Goal: Information Seeking & Learning: Learn about a topic

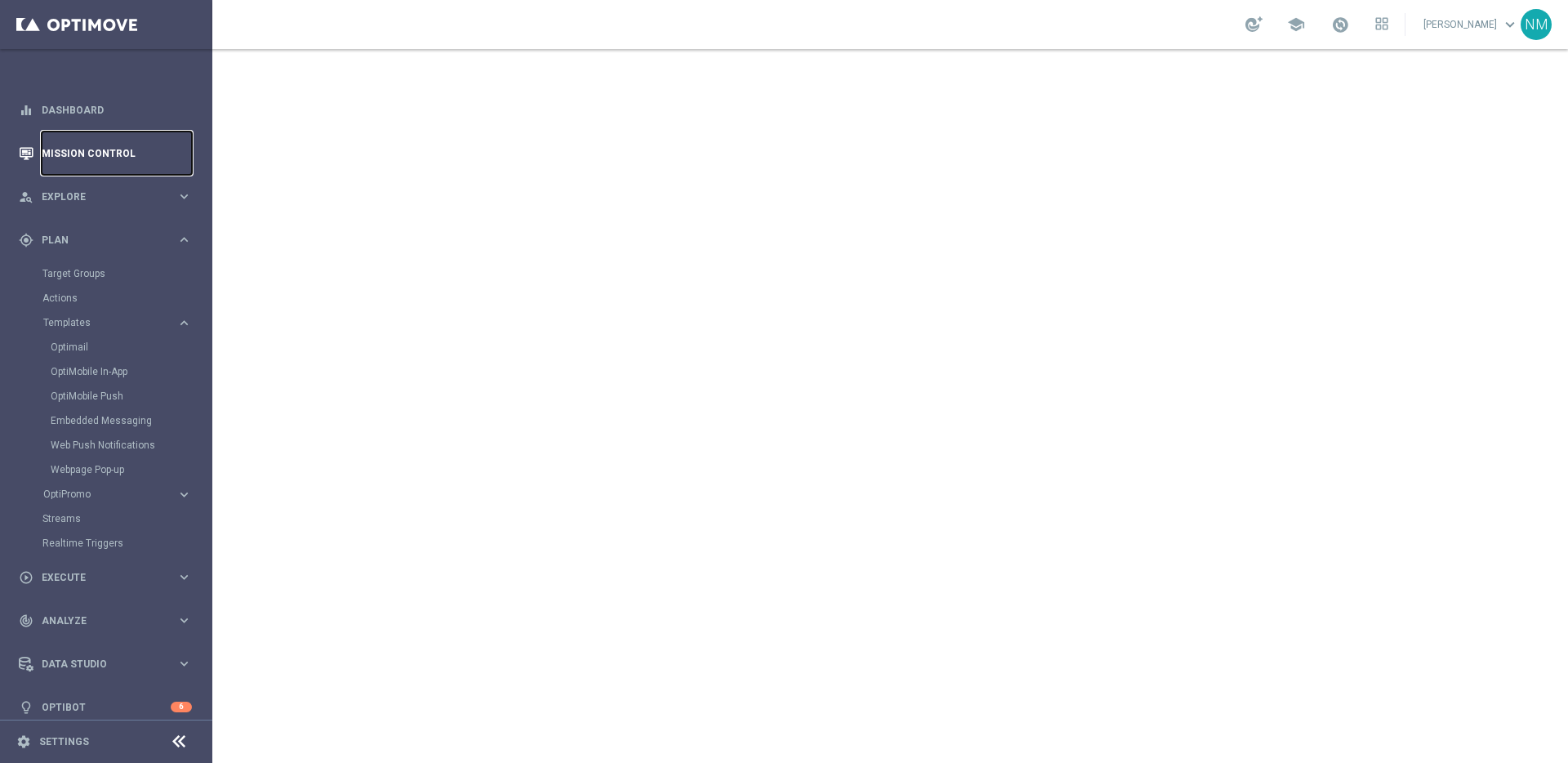
click at [94, 144] on link "Mission Control" at bounding box center [117, 153] width 151 height 43
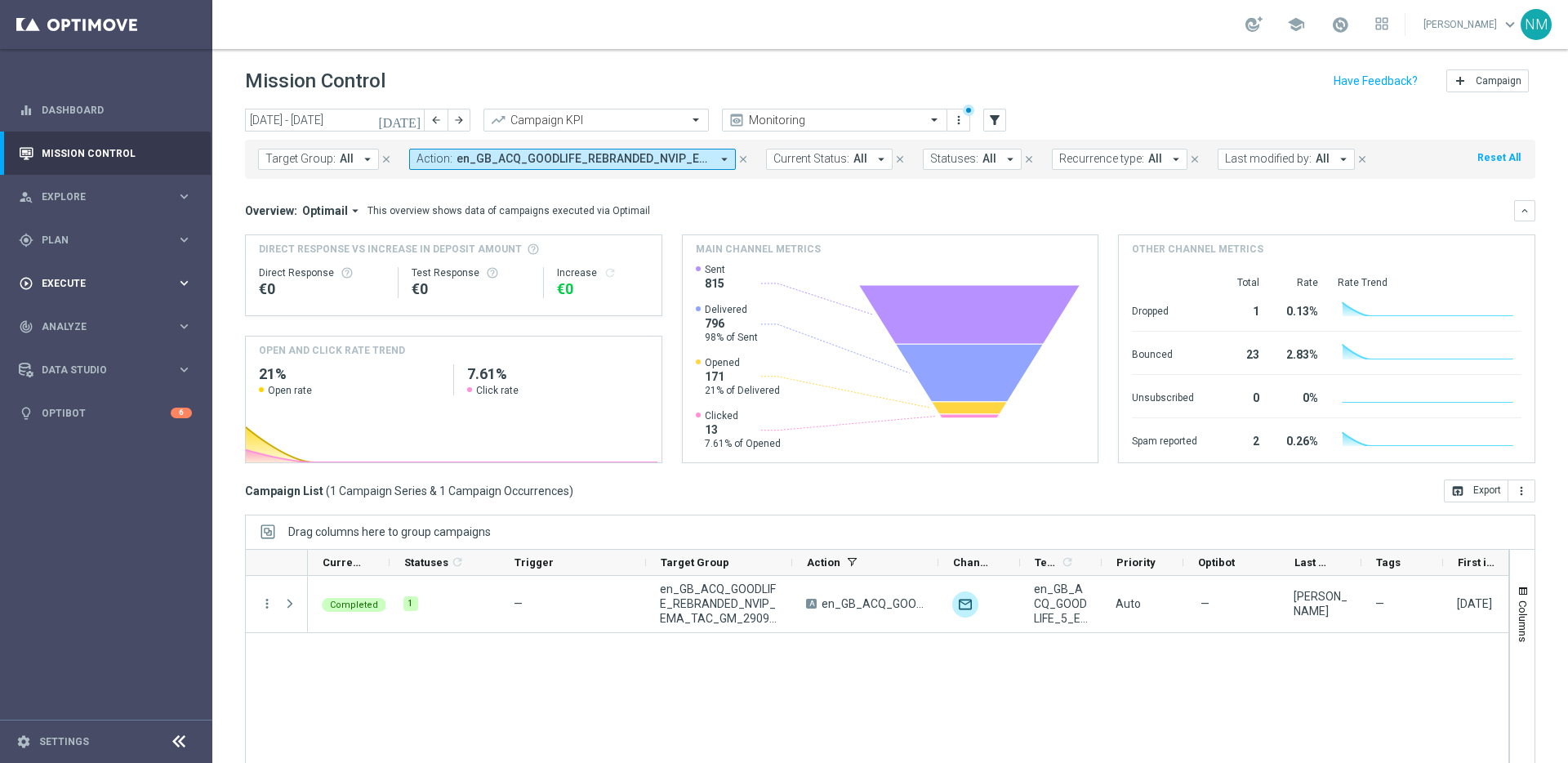
click at [77, 278] on span "Execute" at bounding box center [109, 283] width 135 height 10
drag, startPoint x: 727, startPoint y: 150, endPoint x: 743, endPoint y: 173, distance: 28.0
click at [726, 150] on button "Action: en_GB_ACQ_GOODLIFE_REBRANDED_NVIP_EMA_TAC_GM arrow_drop_down" at bounding box center [572, 159] width 326 height 21
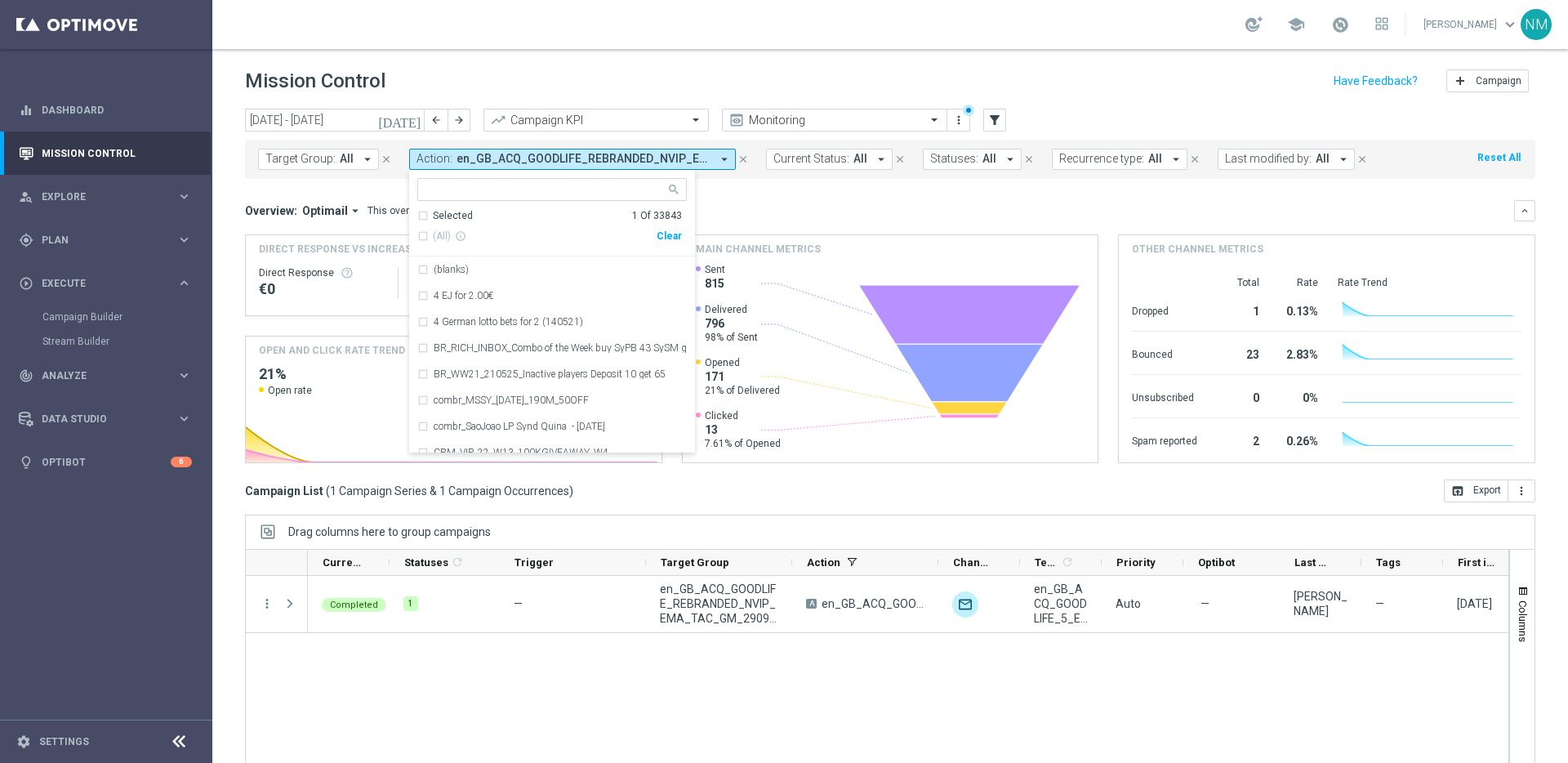
click at [738, 154] on icon "close" at bounding box center [744, 159] width 11 height 11
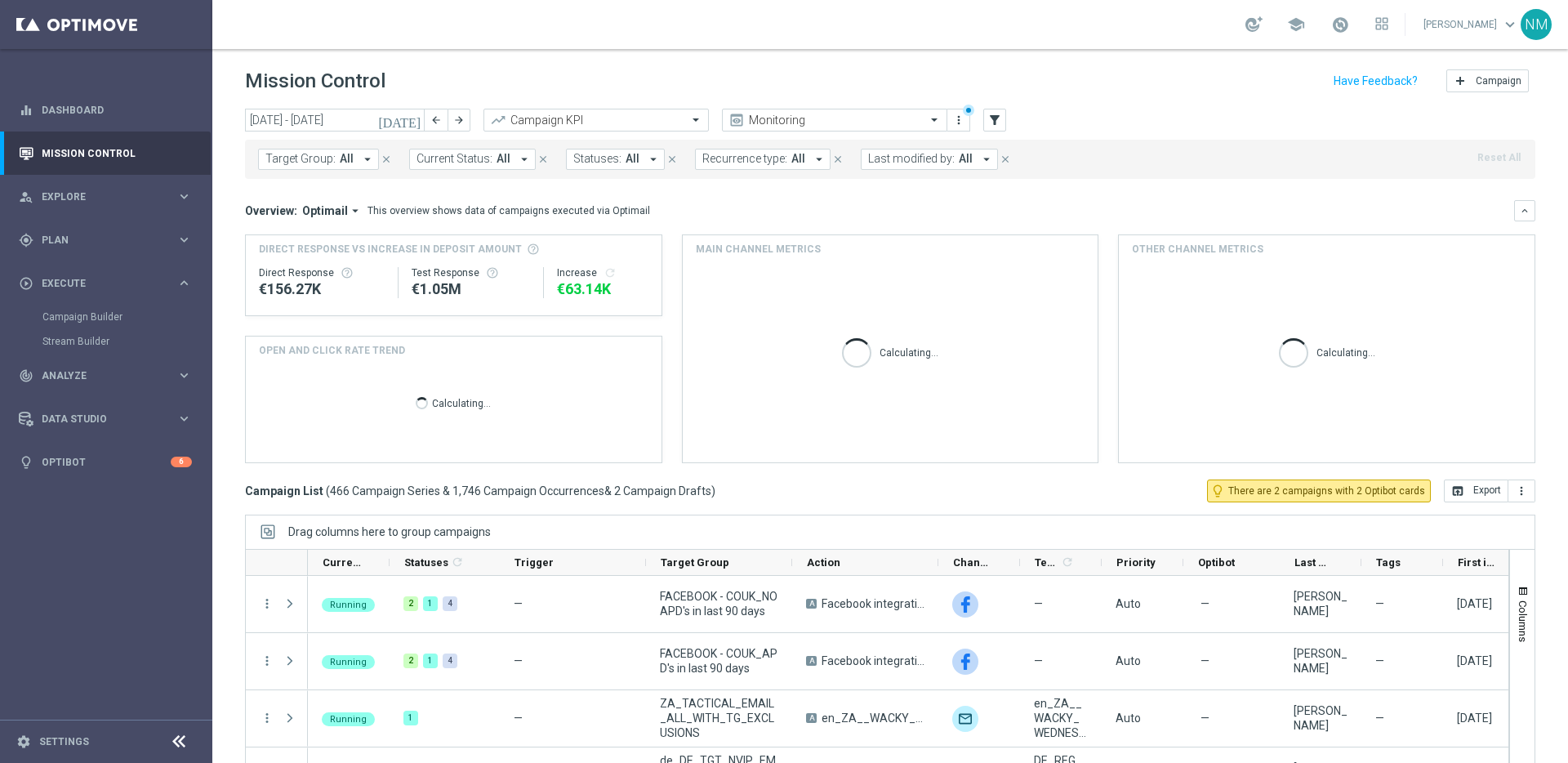
click at [980, 119] on div "today 29 Sep 2025 - 05 Oct 2025 arrow_back arrow_forward Campaign KPI trending_…" at bounding box center [890, 121] width 1290 height 25
click at [985, 119] on button "filter_alt" at bounding box center [995, 120] width 23 height 23
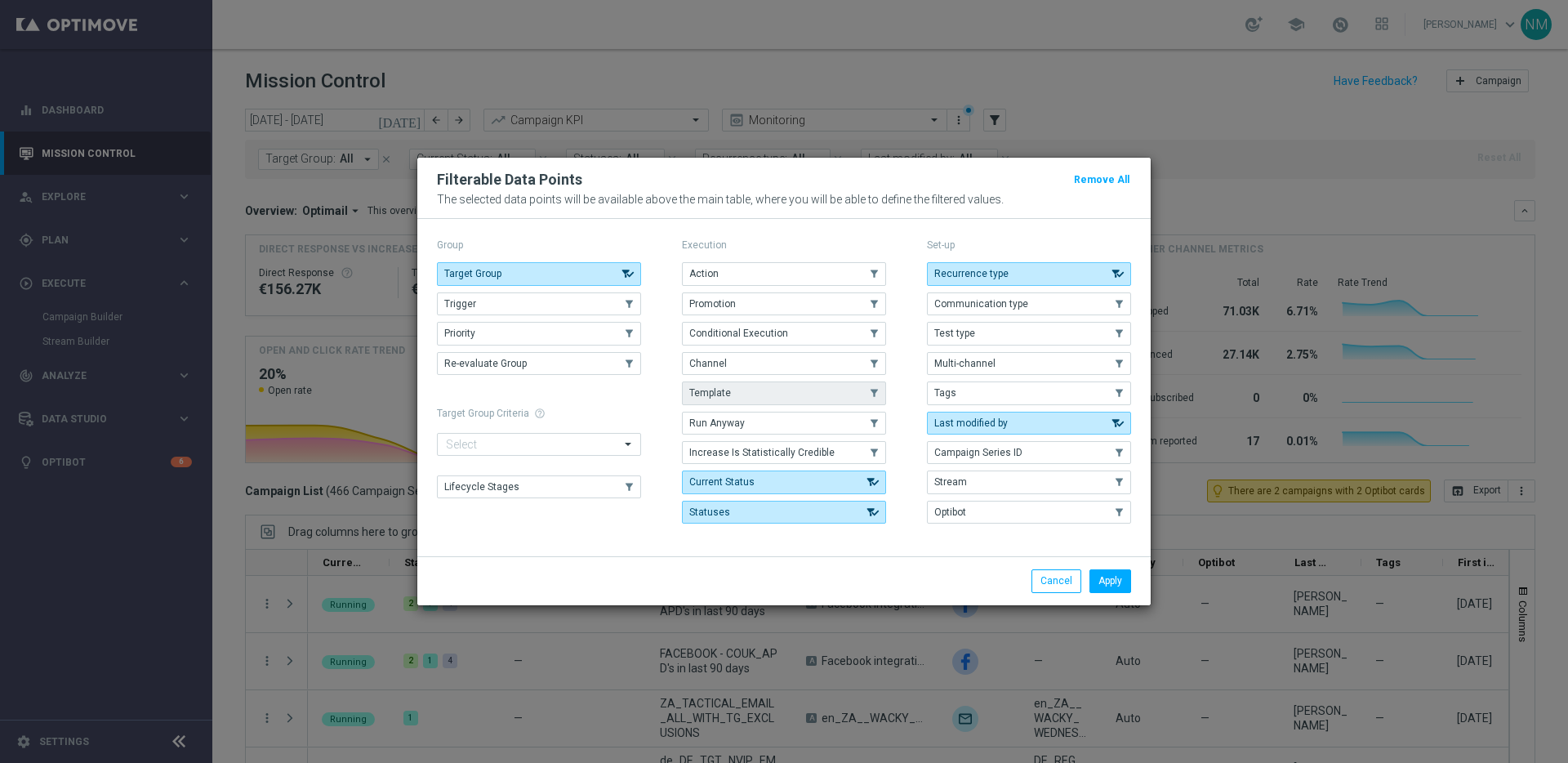
click at [726, 391] on span "Template" at bounding box center [710, 393] width 42 height 11
click at [1119, 579] on button "Apply" at bounding box center [1110, 581] width 42 height 23
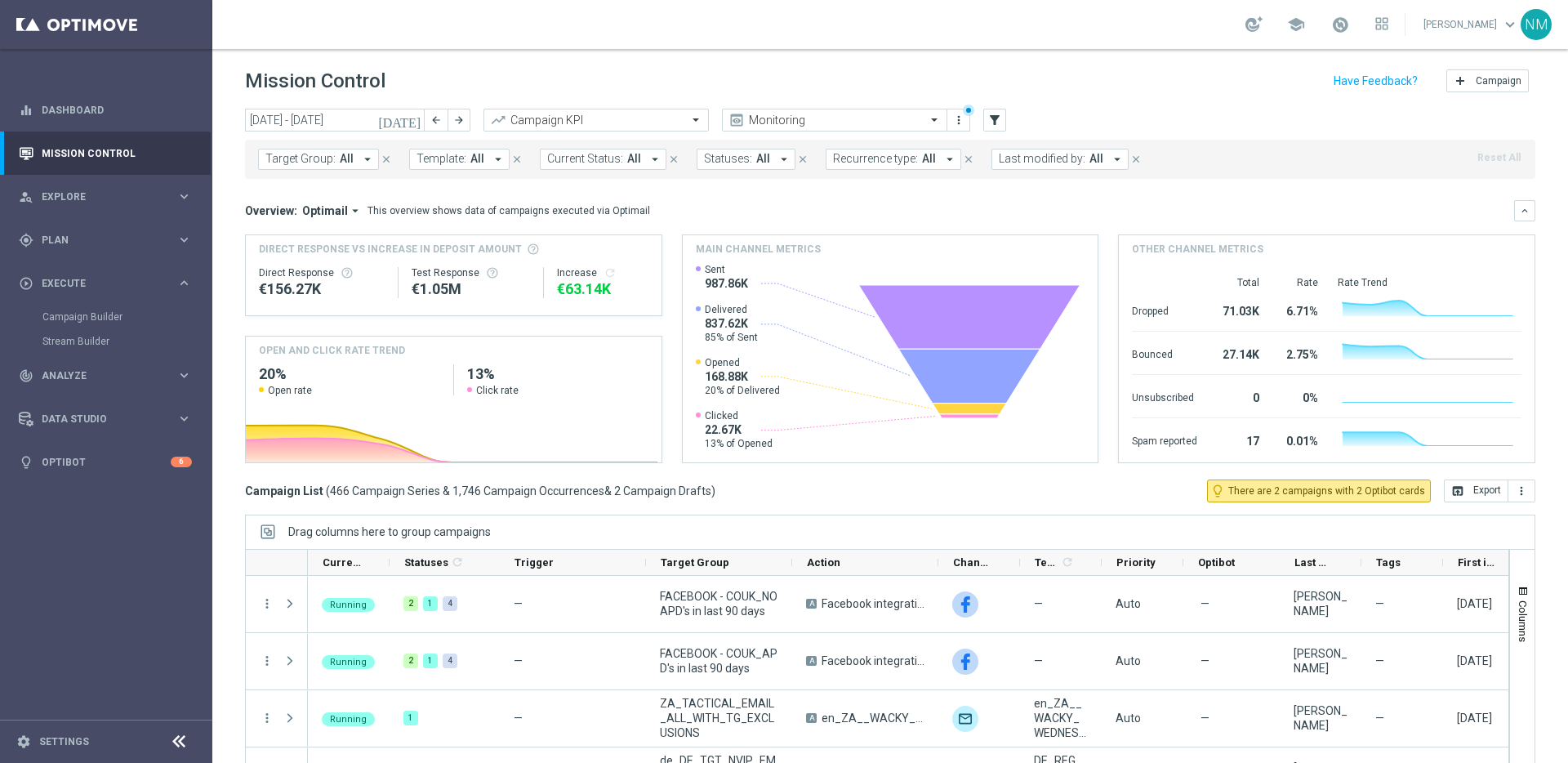
click at [475, 162] on span "All" at bounding box center [477, 159] width 14 height 14
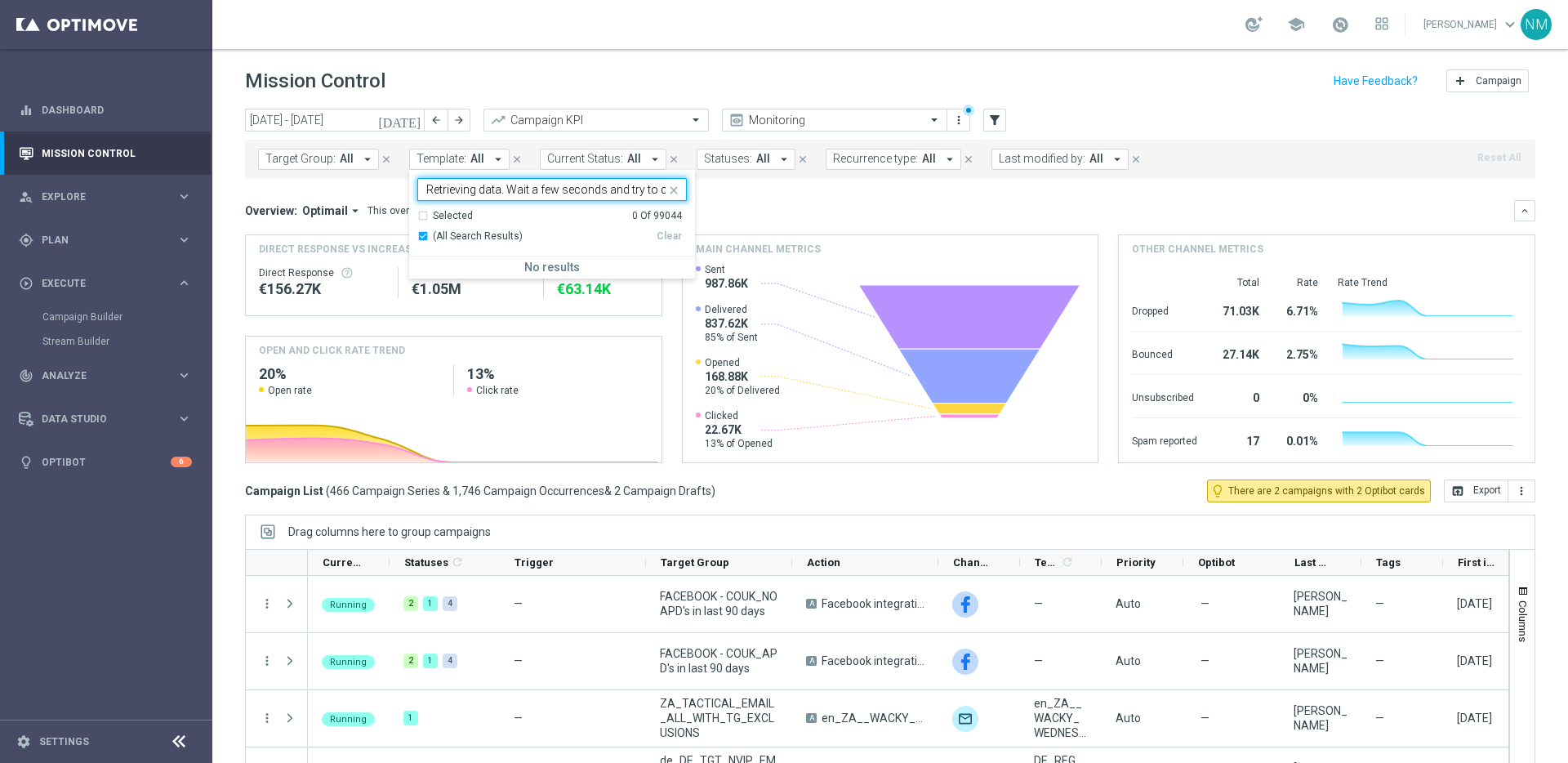
scroll to position [0, 80]
type input "Retrieving data. Wait a few seconds and try to cut or copy again."
click at [675, 186] on icon "close" at bounding box center [674, 191] width 13 height 13
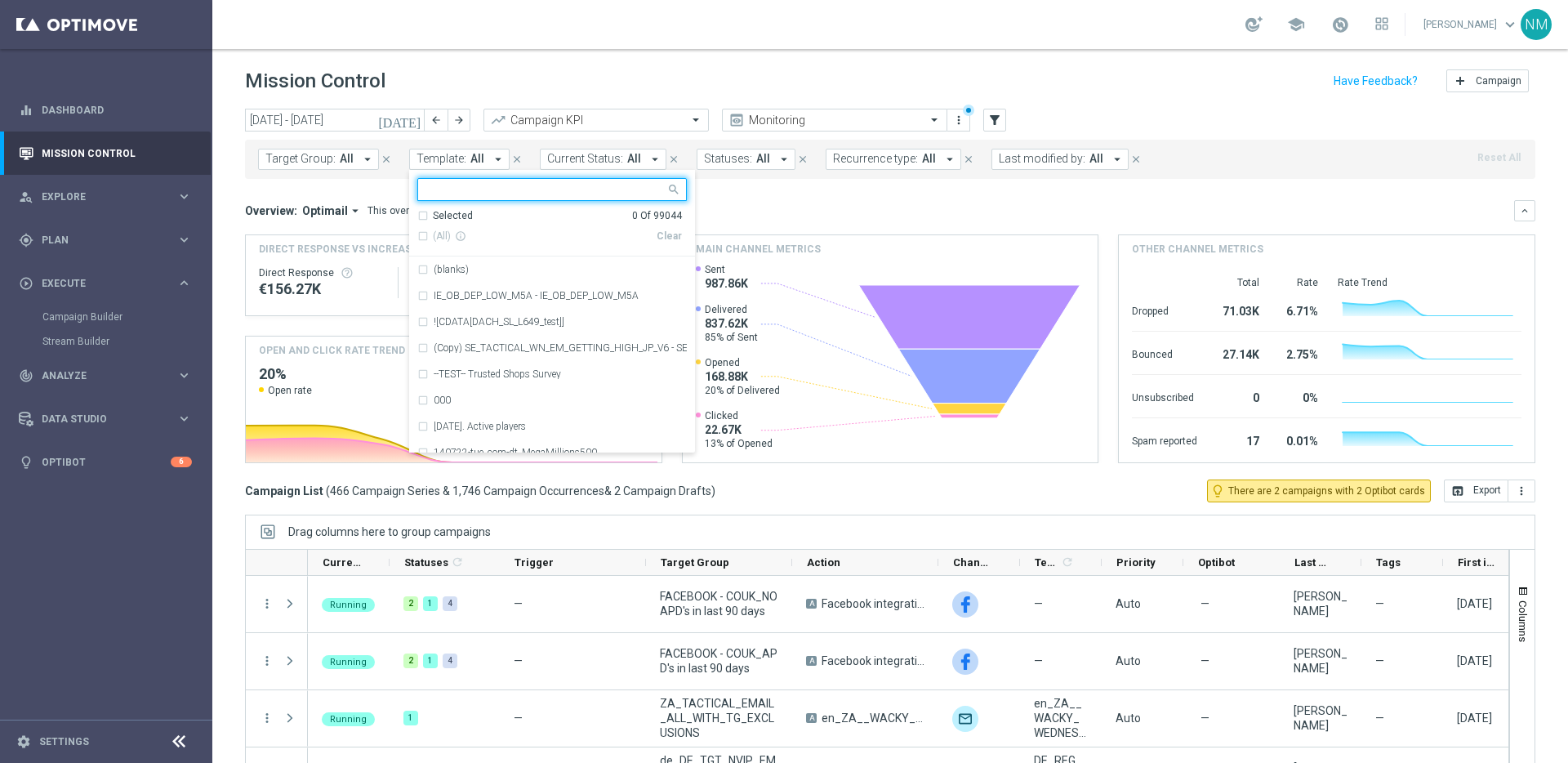
click at [516, 195] on input "text" at bounding box center [546, 190] width 240 height 14
paste input "en_GB_W39_2025_RELAX_SOCIAL_COMPETITION__NVIP_RI_TAC_GM"
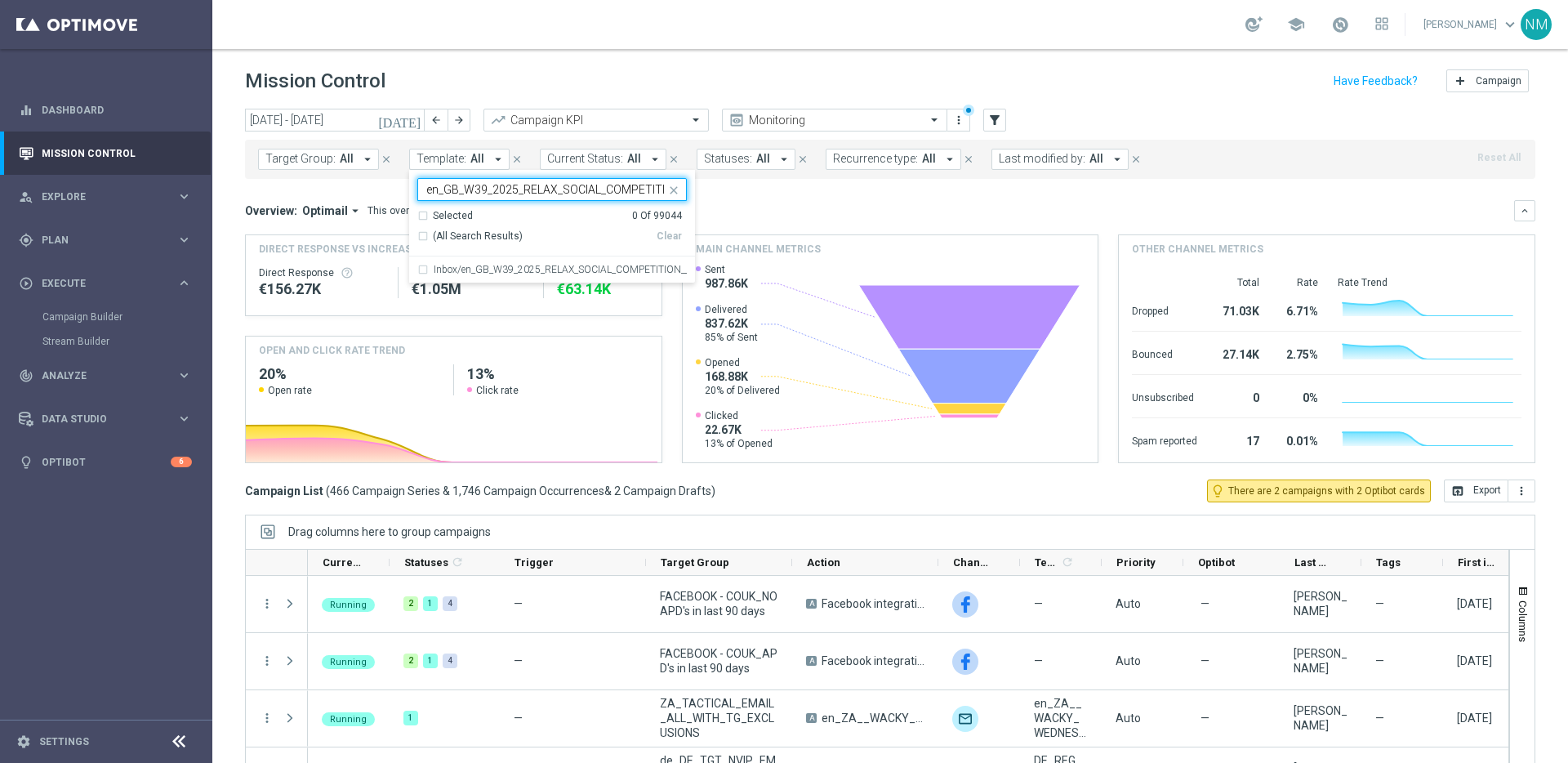
scroll to position [0, 111]
click at [510, 272] on label "Inbox/en_GB_W39_2025_RELAX_SOCIAL_COMPETITION__NVIP_RI_TAC_GM" at bounding box center [560, 269] width 254 height 10
type input "en_GB_W39_2025_RELAX_SOCIAL_COMPETITION__NVIP_RI_TAC_GM"
click at [751, 210] on div "Overview: Optimail arrow_drop_down This overview shows data of campaigns execut…" at bounding box center [880, 211] width 1269 height 15
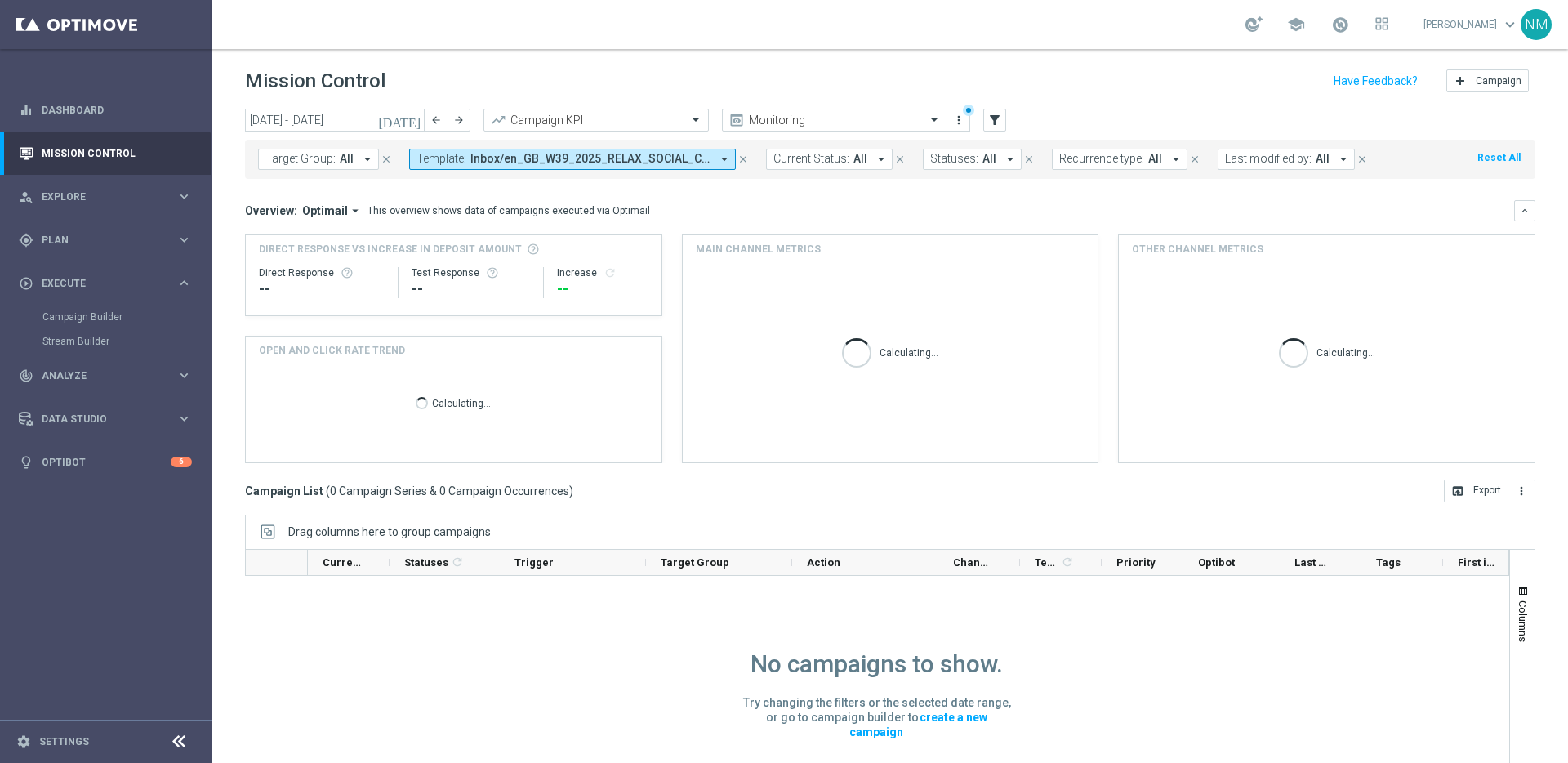
click at [410, 122] on icon "[DATE]" at bounding box center [400, 120] width 44 height 15
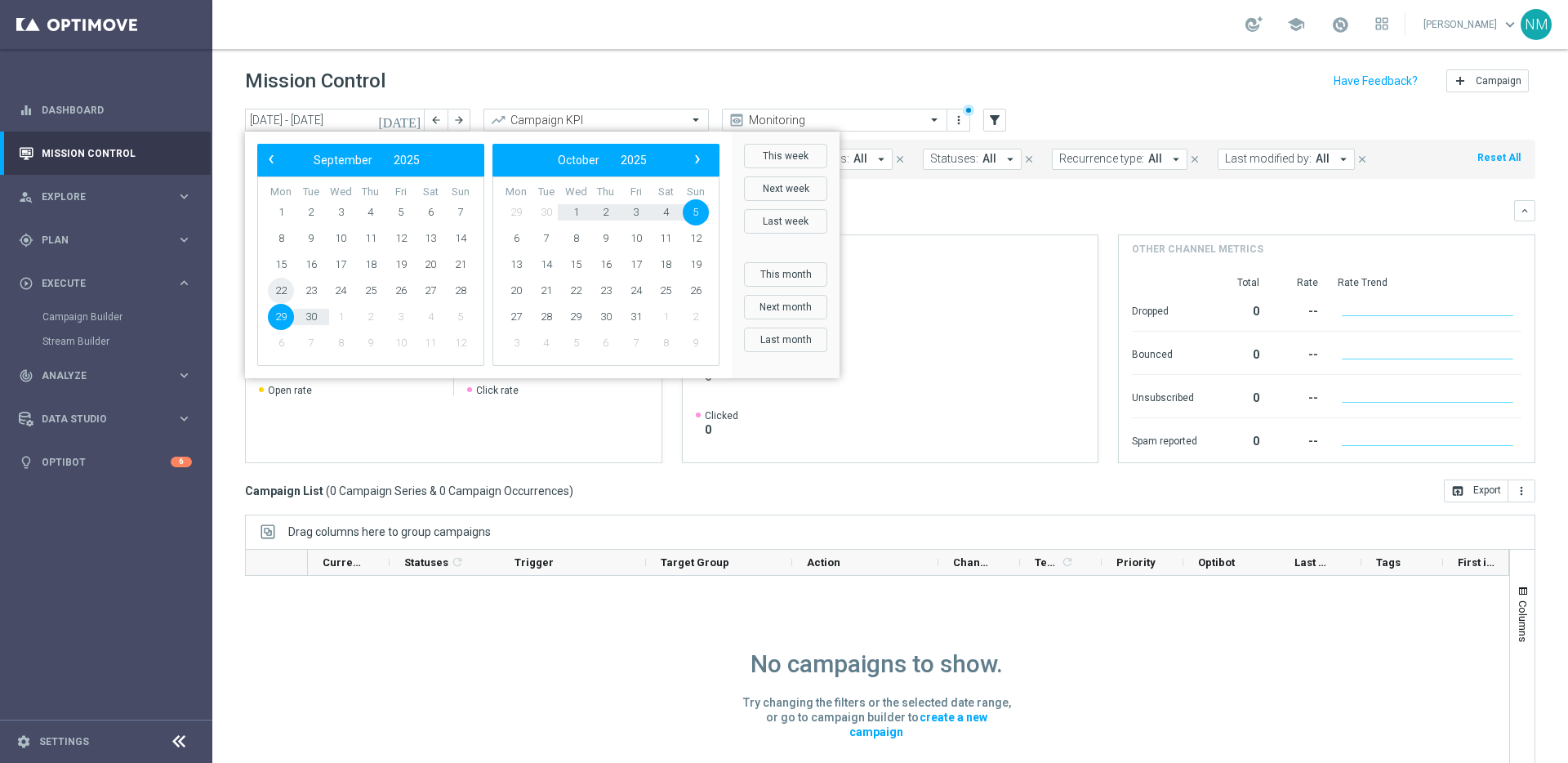
click at [285, 285] on span "22" at bounding box center [281, 290] width 26 height 26
click at [670, 201] on span "4" at bounding box center [666, 213] width 26 height 26
type input "[DATE] - [DATE]"
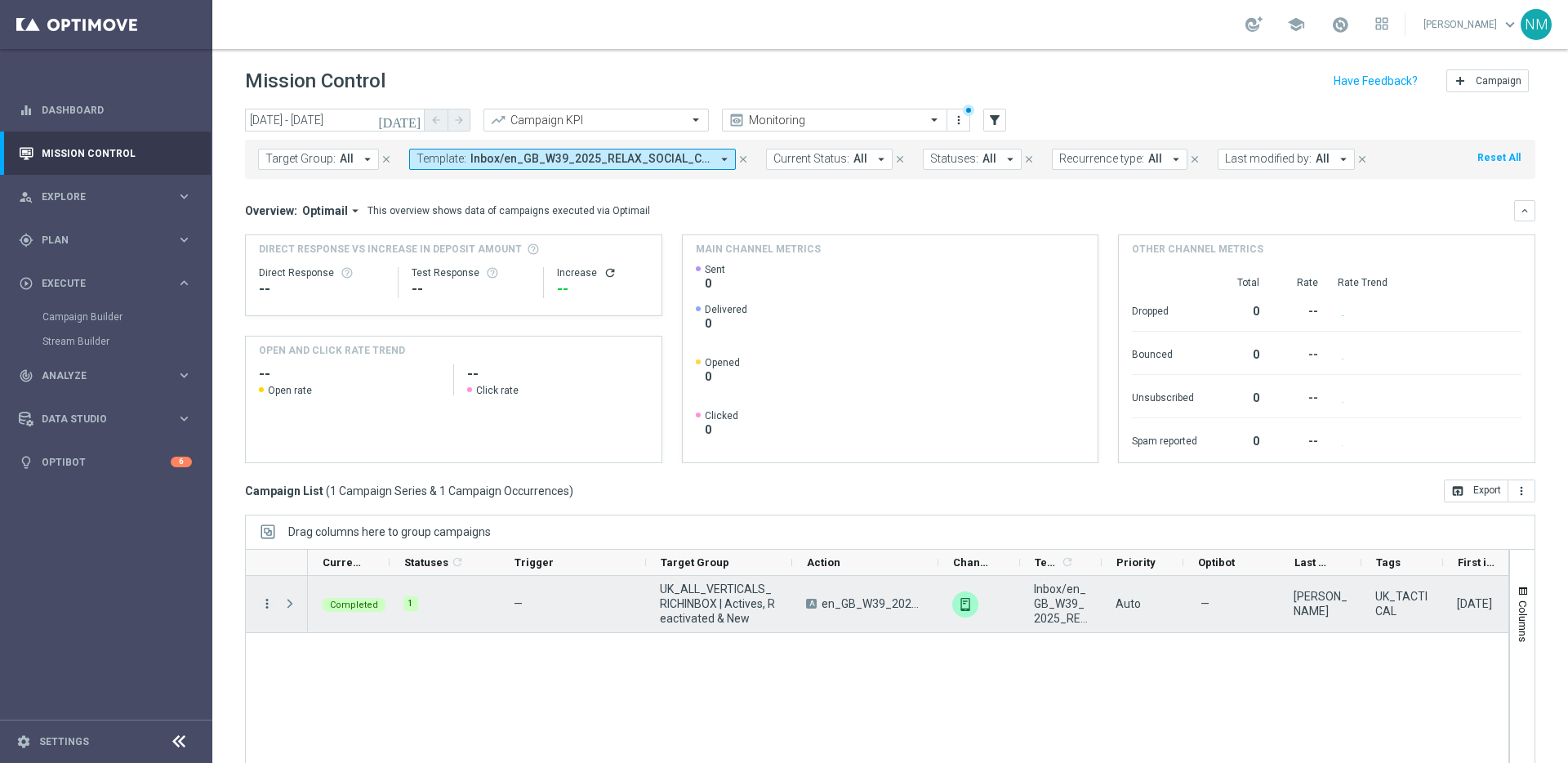
click at [266, 604] on icon "more_vert" at bounding box center [267, 604] width 15 height 15
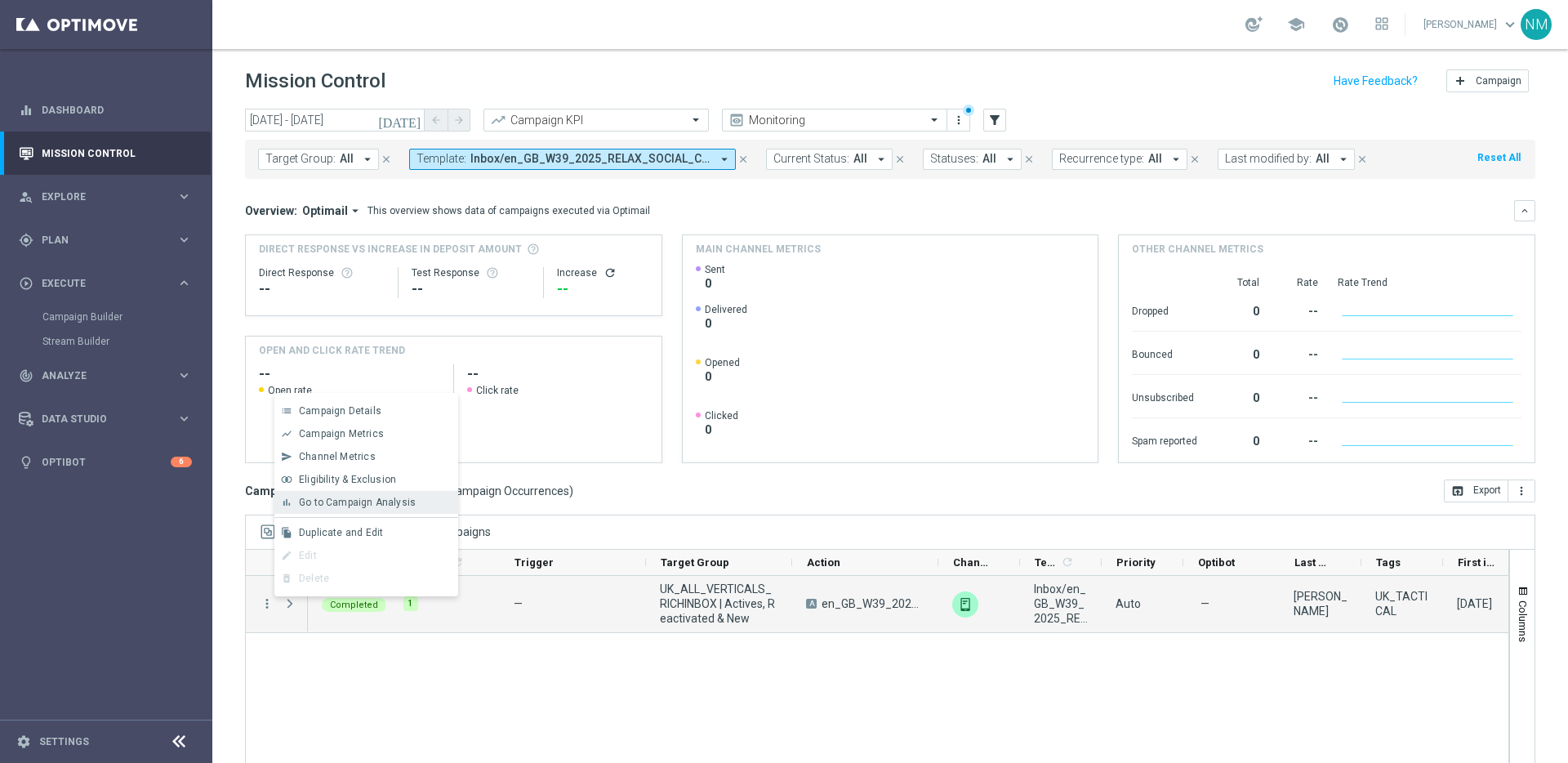
click at [345, 497] on span "Go to Campaign Analysis" at bounding box center [357, 502] width 117 height 11
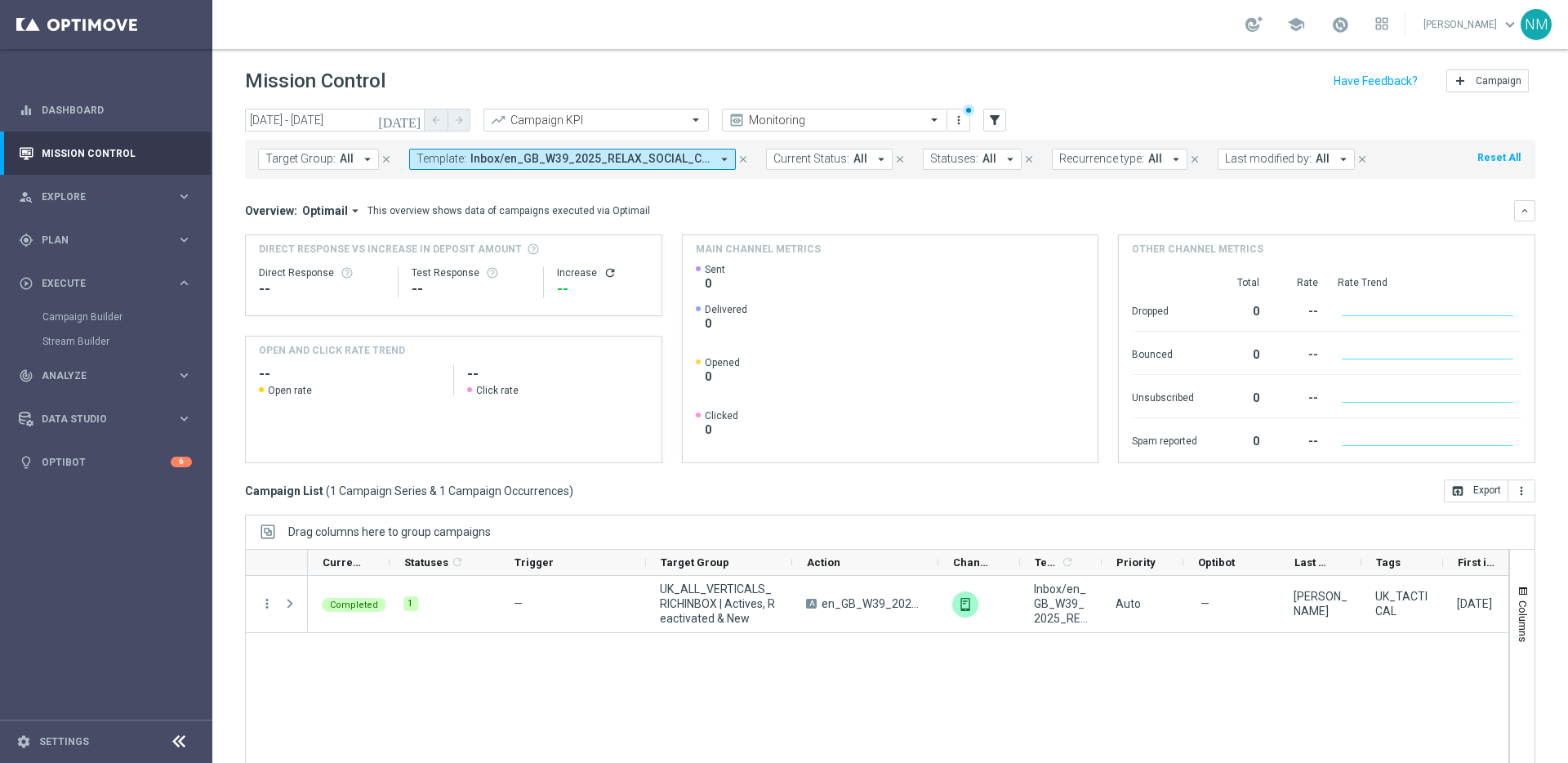
click at [555, 159] on span "Inbox/en_GB_W39_2025_RELAX_SOCIAL_COMPETITION__NVIP_RI_TAC_GM" at bounding box center [591, 159] width 240 height 14
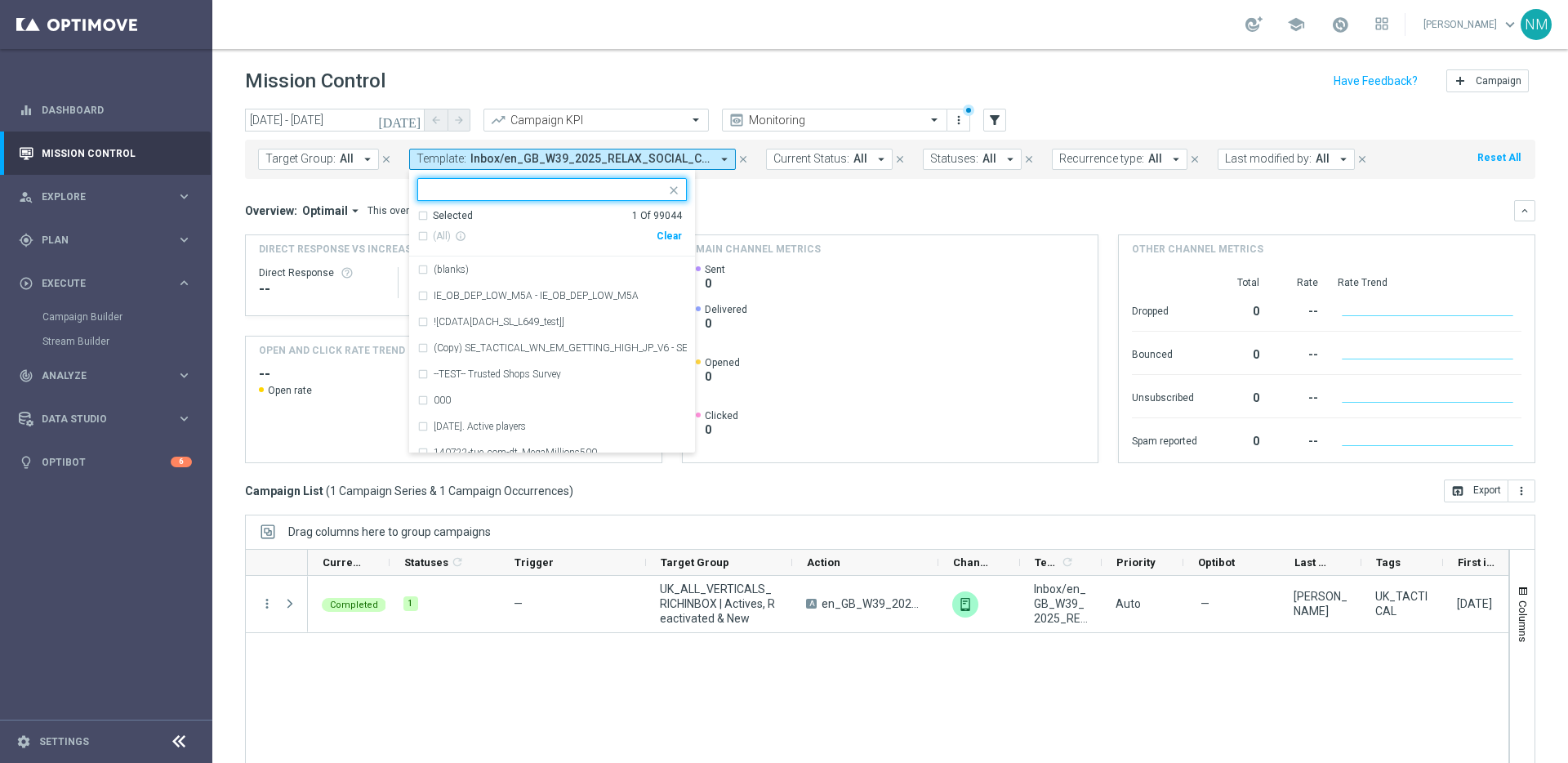
click at [0, 0] on div "Clear" at bounding box center [0, 0] width 0 height 0
click at [605, 192] on input "text" at bounding box center [546, 190] width 240 height 14
paste input "en_GB_W39_2025_RELAX_SOCIAL_COMPETITION__NVIP_APP_TAC_GM"
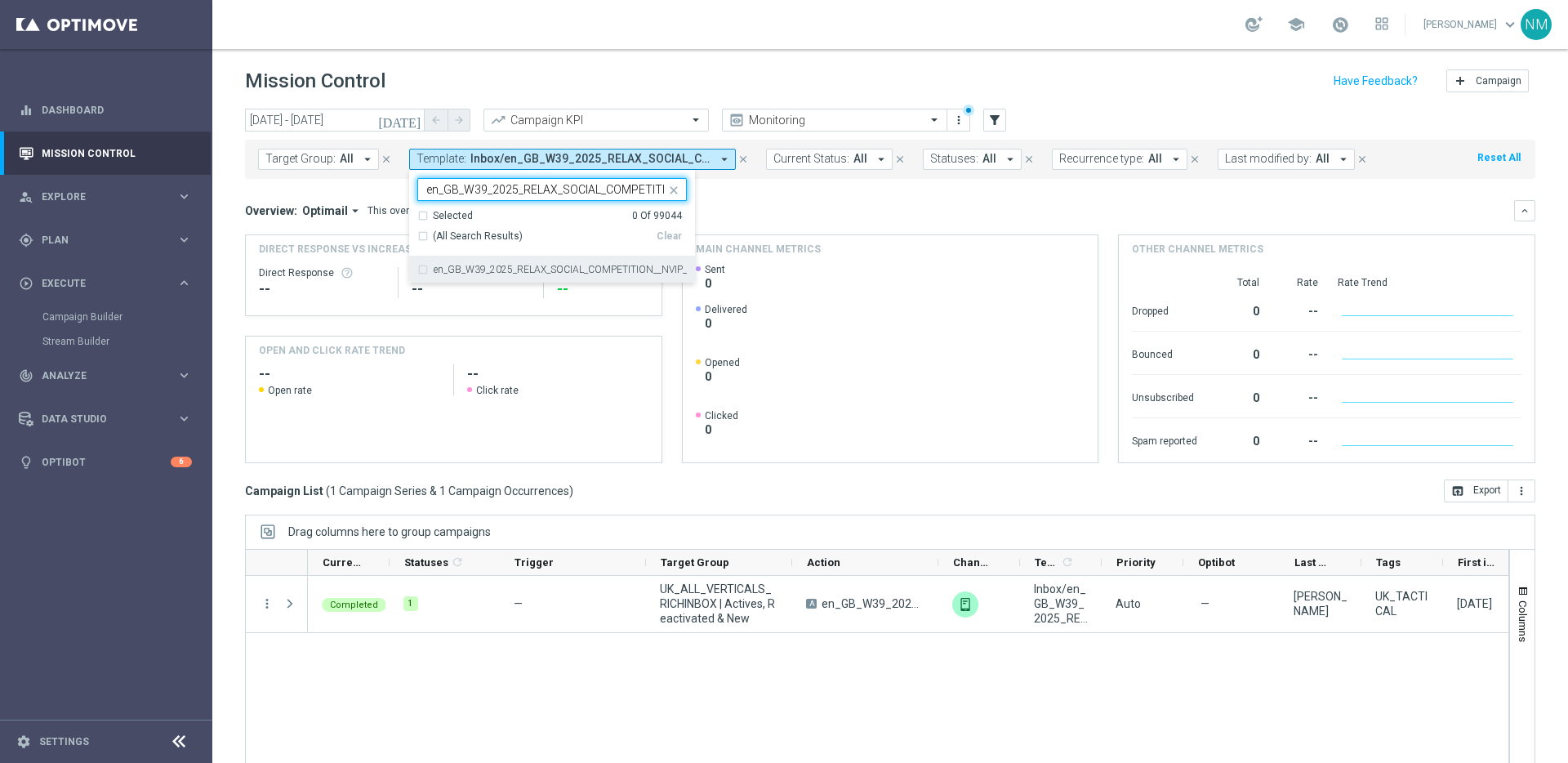
scroll to position [0, 122]
click at [613, 261] on div "en_GB_W39_2025_RELAX_SOCIAL_COMPETITION__NVIP_APP_TAC_GM" at bounding box center [551, 270] width 269 height 26
type input "en_GB_W39_2025_RELAX_SOCIAL_COMPETITION__NVIP_APP_TAC_GM"
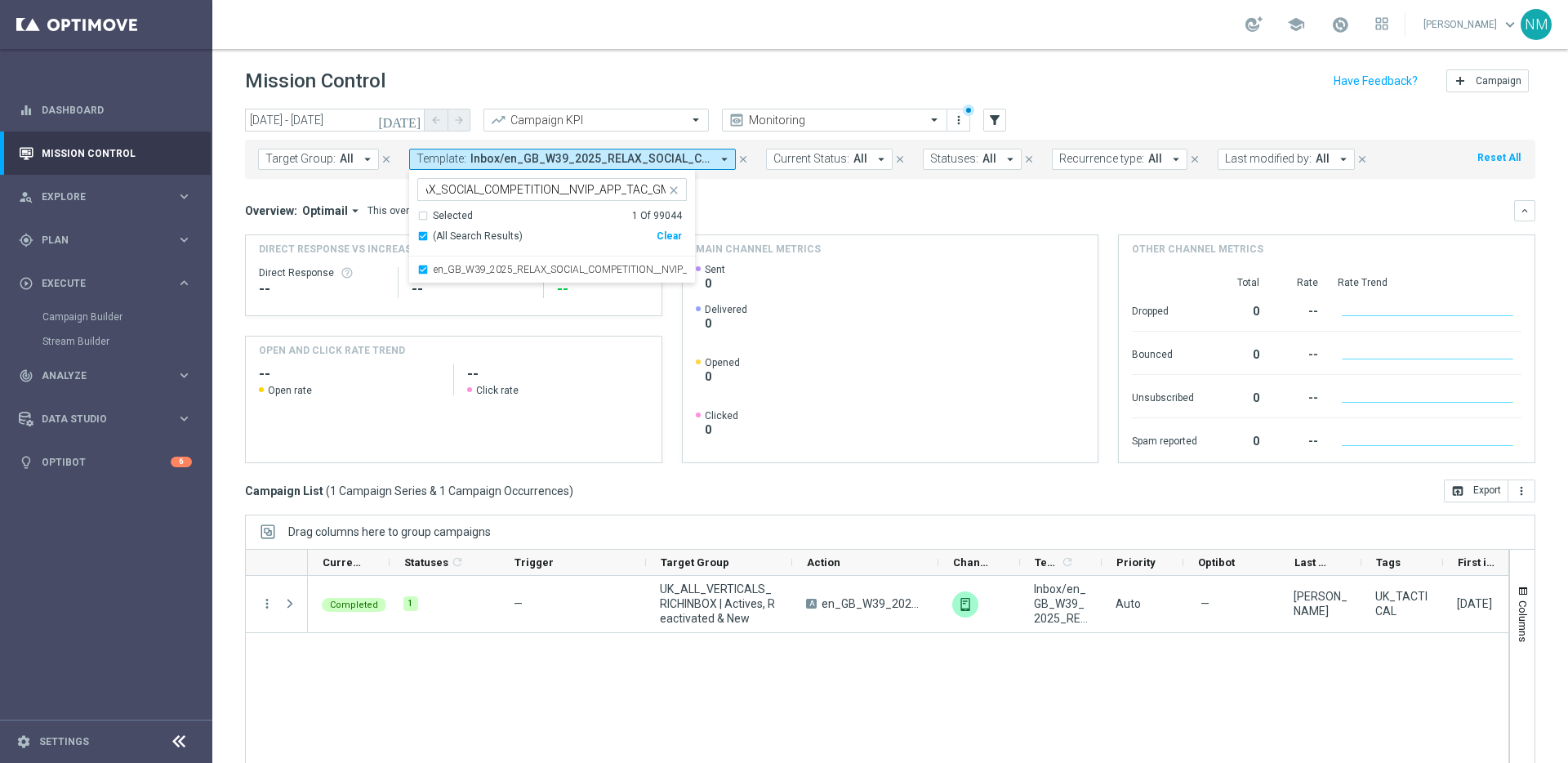
scroll to position [0, 0]
click at [796, 193] on mini-dashboard "Overview: Optimail arrow_drop_down This overview shows data of campaigns execut…" at bounding box center [890, 329] width 1290 height 300
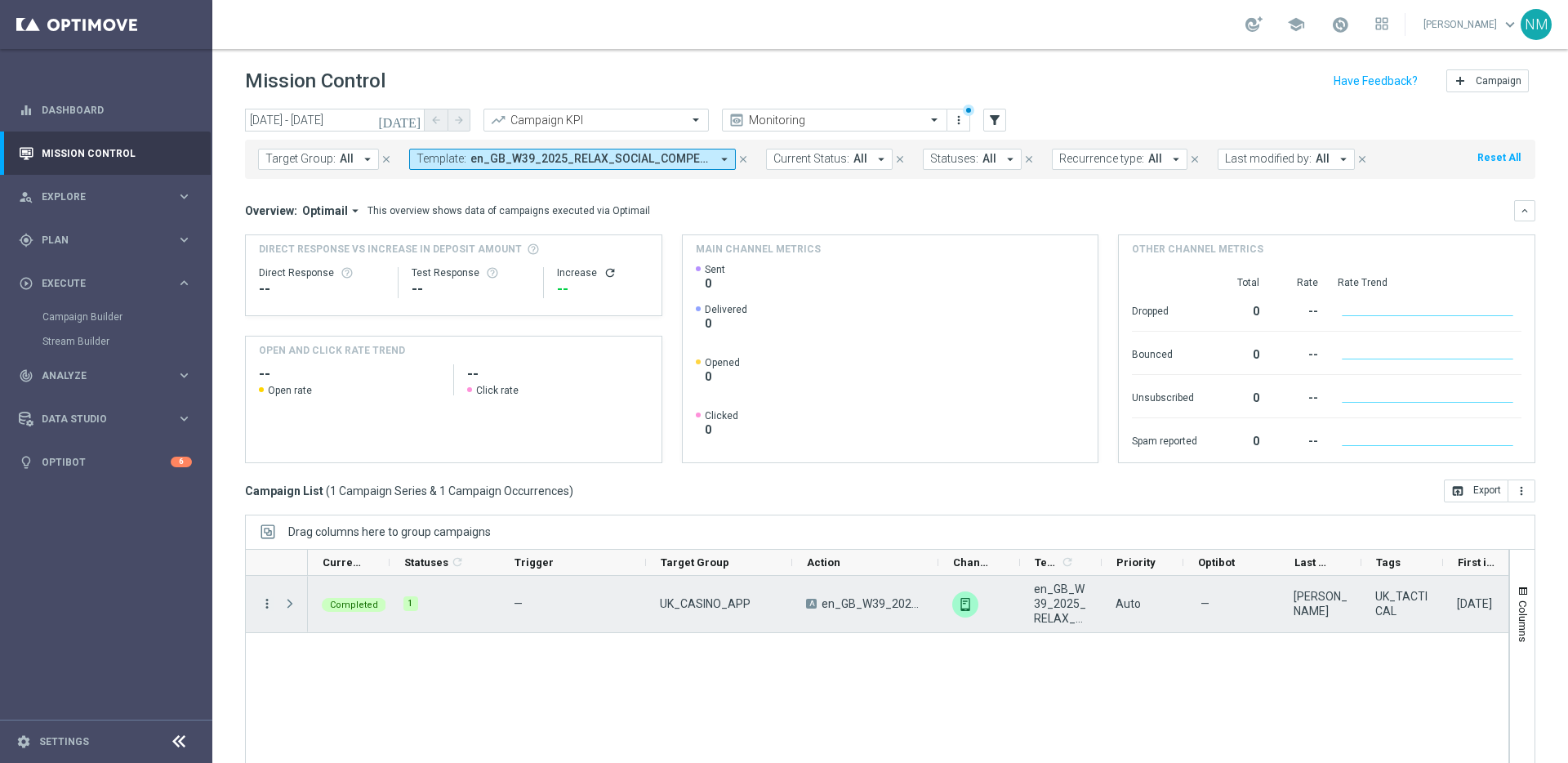
click at [269, 606] on icon "more_vert" at bounding box center [267, 604] width 15 height 15
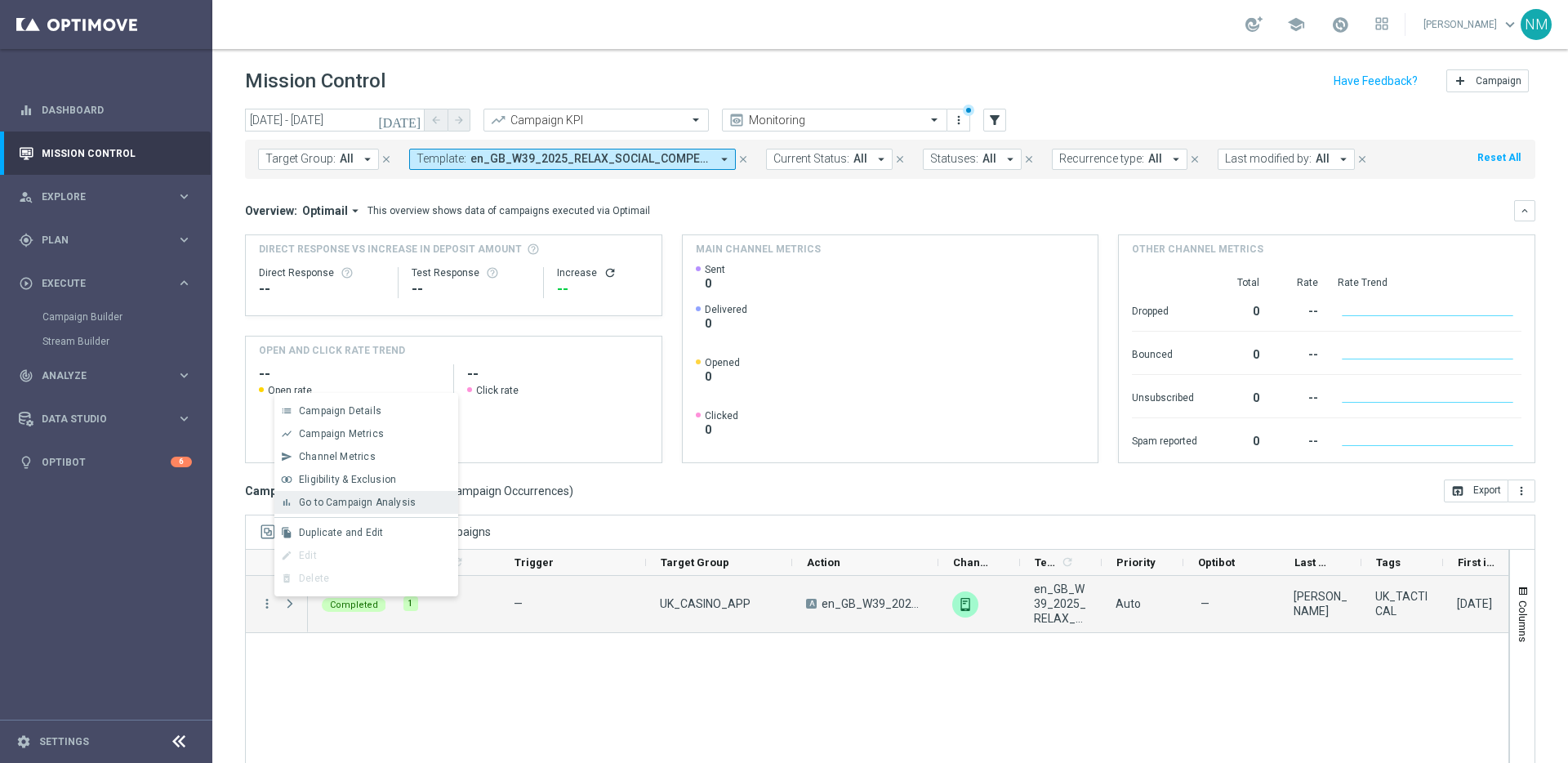
click at [374, 500] on span "Go to Campaign Analysis" at bounding box center [357, 502] width 117 height 11
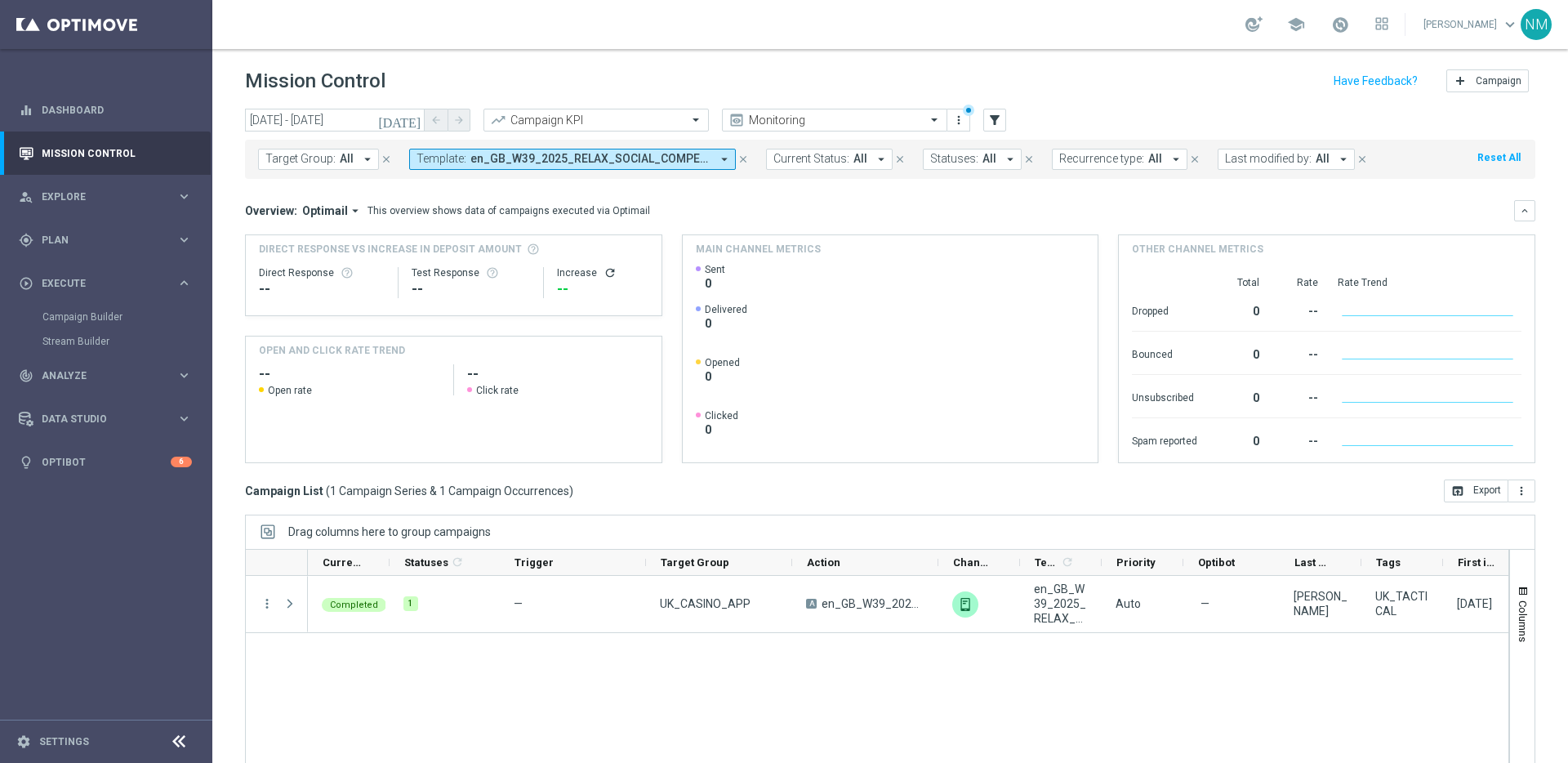
click at [547, 157] on span "en_GB_W39_2025_RELAX_SOCIAL_COMPETITION__NVIP_APP_TAC_GM" at bounding box center [591, 159] width 240 height 14
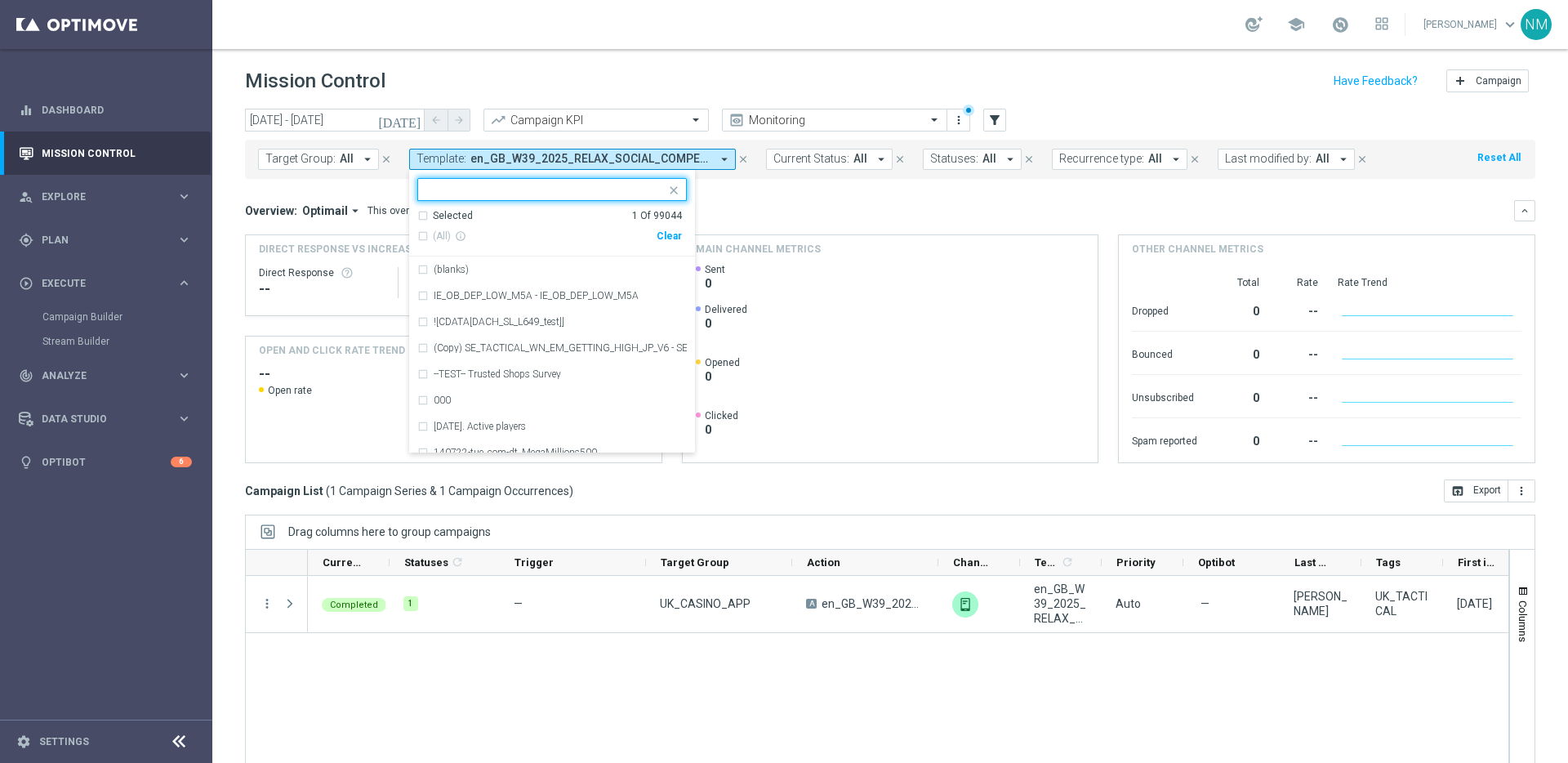
click at [0, 0] on div "Clear" at bounding box center [0, 0] width 0 height 0
click at [645, 191] on input "text" at bounding box center [546, 190] width 240 height 14
paste input "en_GB_NVIP_TAC_GM__250924_EXCLGAME_ALICE_WONDER_TALE"
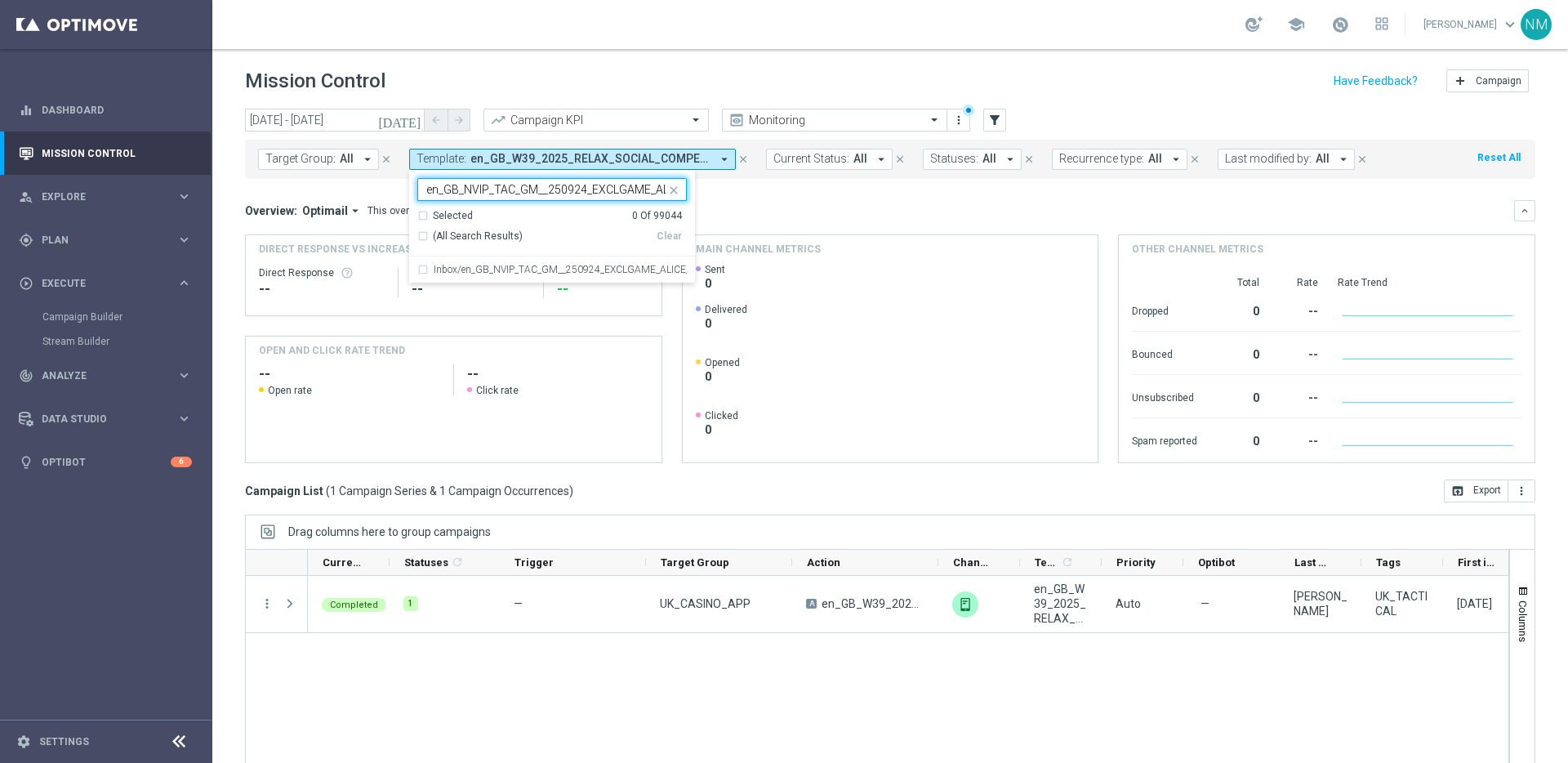
scroll to position [0, 101]
click at [586, 268] on label "Inbox/en_GB_NVIP_TAC_GM__250924_EXCLGAME_ALICE_WONDER_TALE" at bounding box center [560, 269] width 254 height 10
type input "en_GB_NVIP_TAC_GM__250924_EXCLGAME_ALICE_WONDER_TALE"
click at [800, 210] on div "Overview: Optimail arrow_drop_down This overview shows data of campaigns execut…" at bounding box center [880, 211] width 1269 height 15
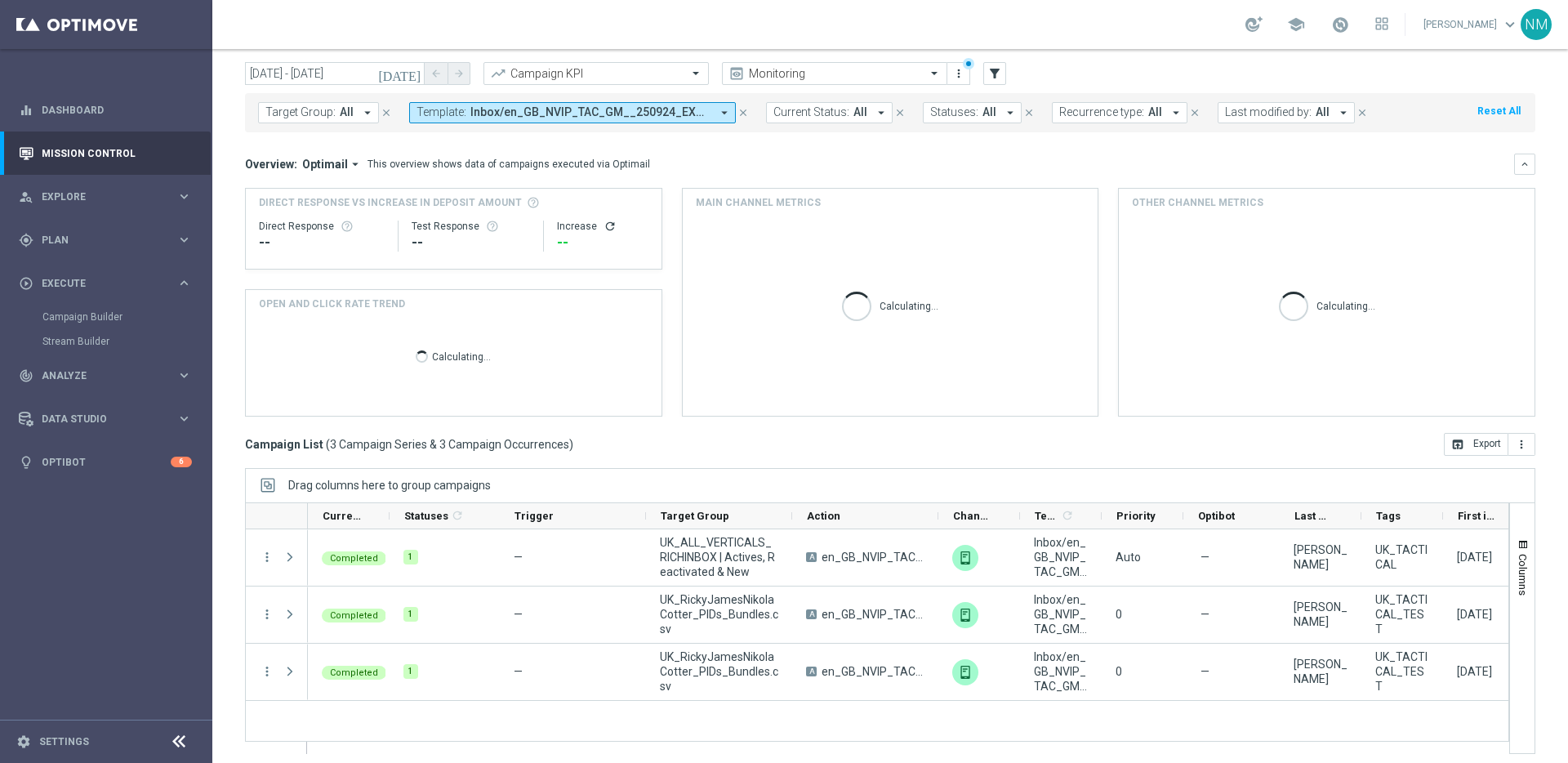
scroll to position [54, 0]
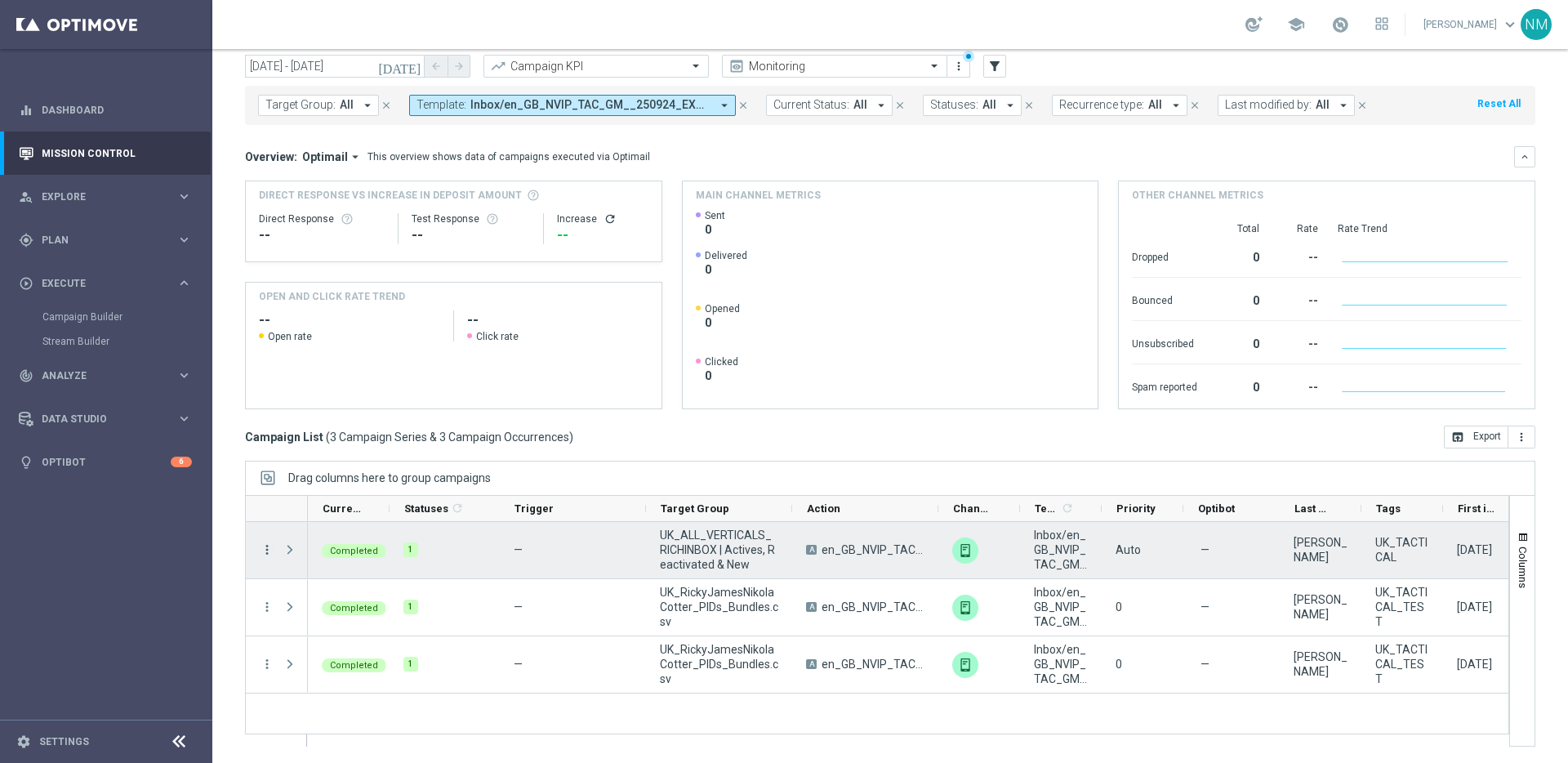
click at [267, 550] on icon "more_vert" at bounding box center [267, 550] width 15 height 15
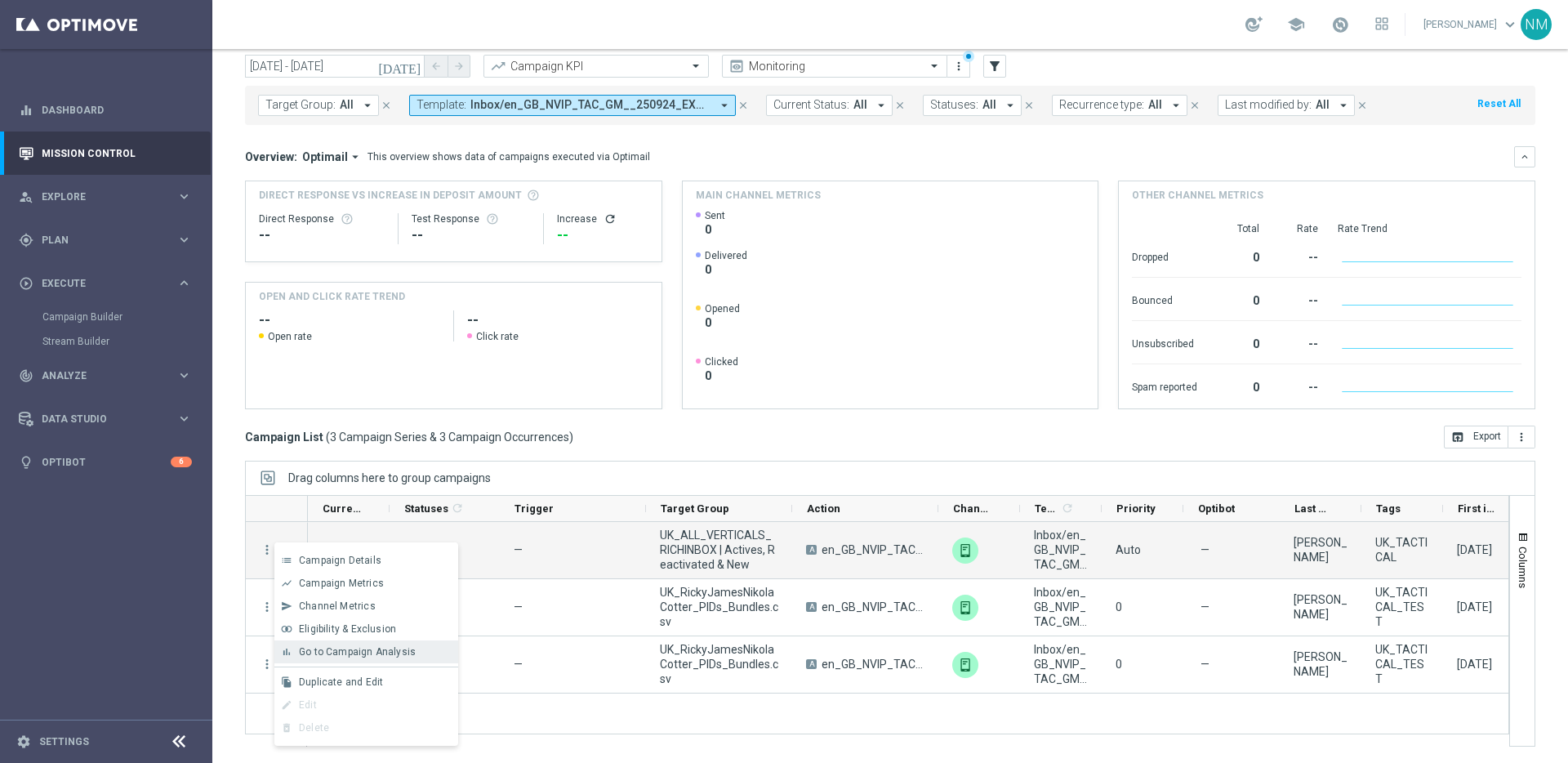
click at [365, 653] on span "Go to Campaign Analysis" at bounding box center [357, 652] width 117 height 11
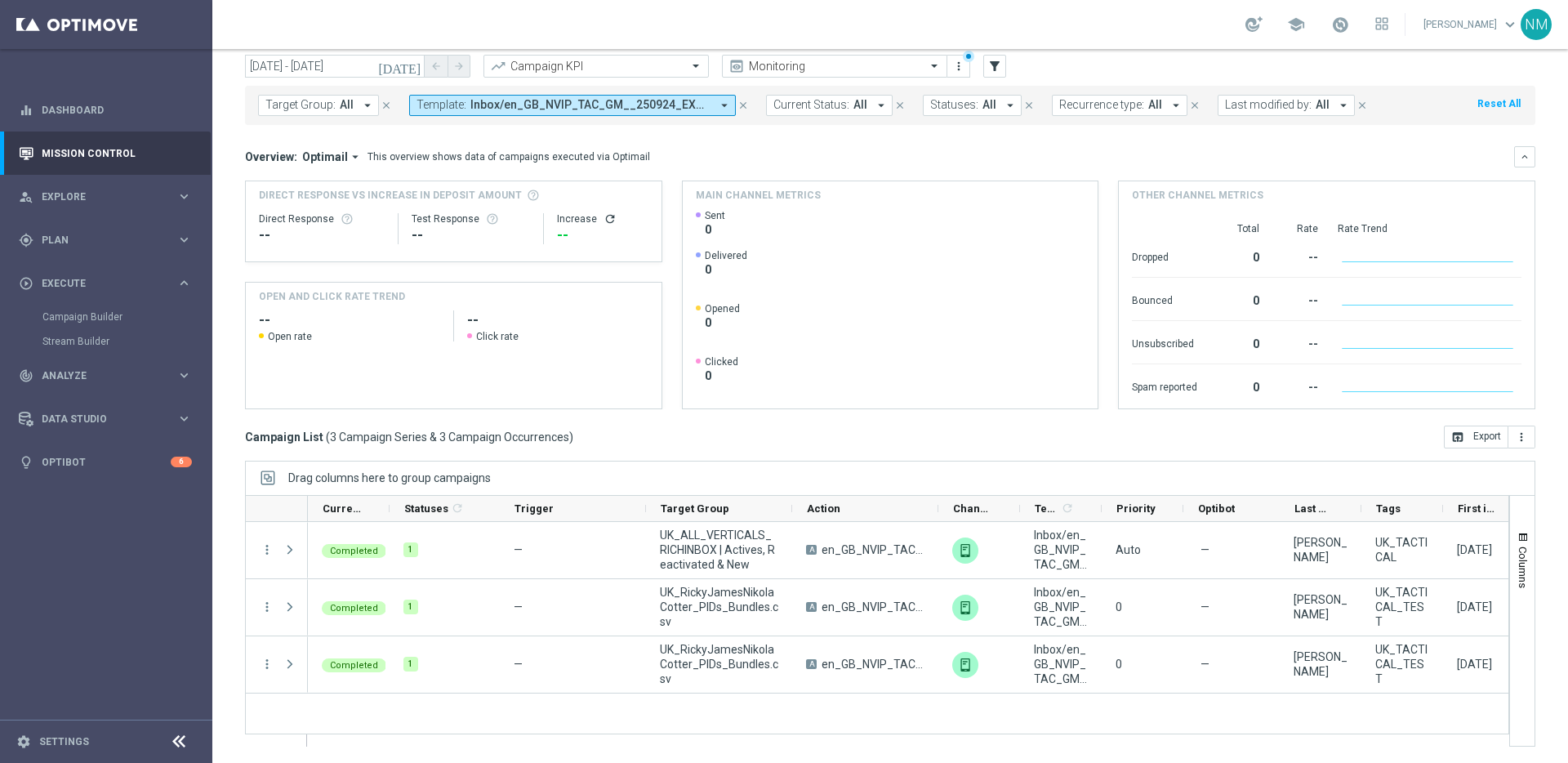
click at [517, 102] on span "Inbox/en_GB_NVIP_TAC_GM__250924_EXCLGAME_ALICE_WONDER_TALE" at bounding box center [591, 105] width 240 height 14
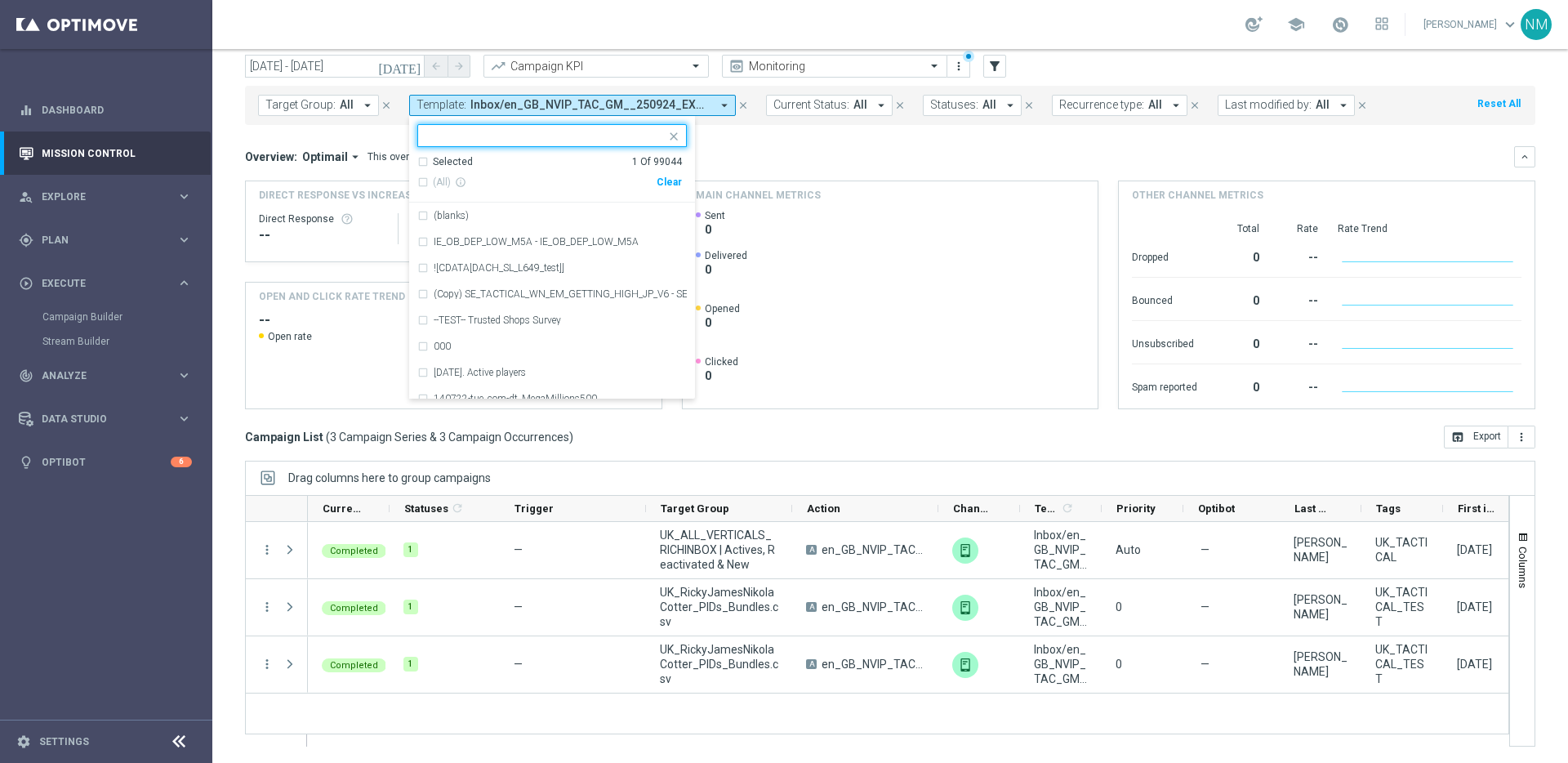
click at [0, 0] on div "Clear" at bounding box center [0, 0] width 0 height 0
click at [601, 134] on input "text" at bounding box center [546, 136] width 240 height 14
paste input "en_GB__EXCL_GAME_ALICE_WONDER__NVIP_APP_TAC_GM"
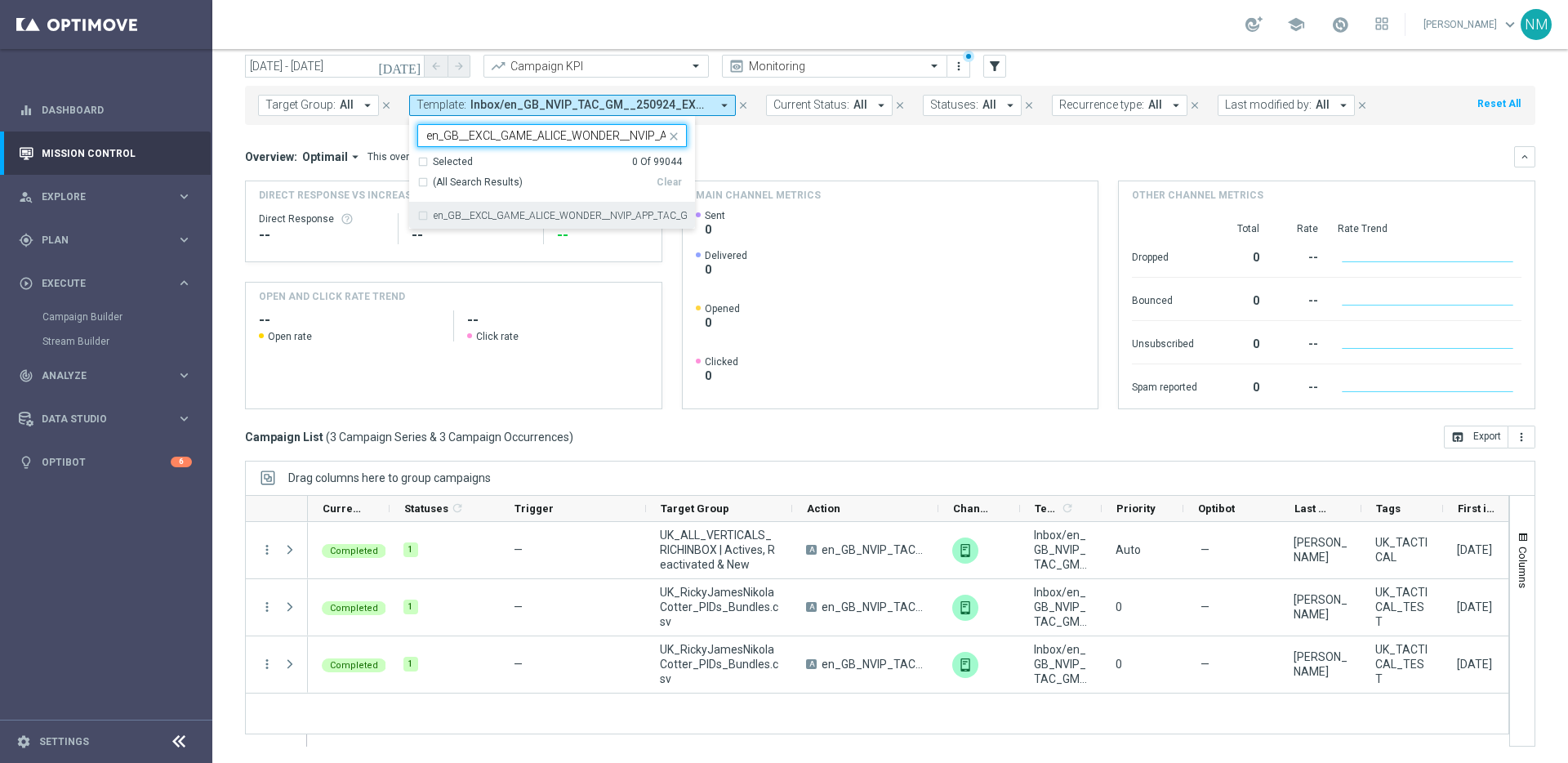
scroll to position [0, 63]
click at [595, 207] on div "en_GB__EXCL_GAME_ALICE_WONDER__NVIP_APP_TAC_GM" at bounding box center [551, 216] width 269 height 26
type input "en_GB__EXCL_GAME_ALICE_WONDER__NVIP_APP_TAC_GM"
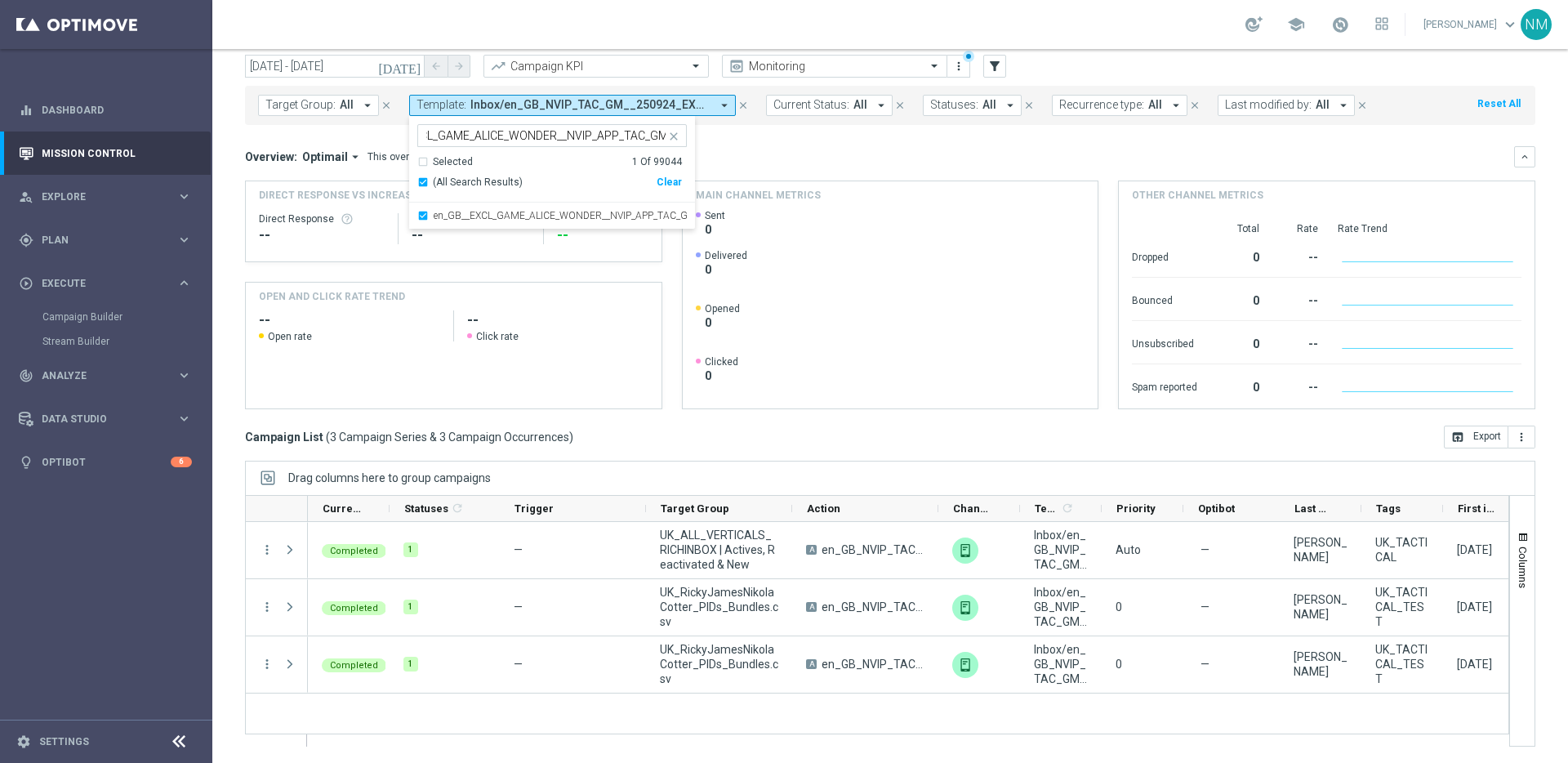
scroll to position [0, 0]
click at [755, 123] on div "Target Group: All arrow_drop_down close Template: Inbox/en_GB_NVIP_TAC_GM__2509…" at bounding box center [890, 105] width 1290 height 39
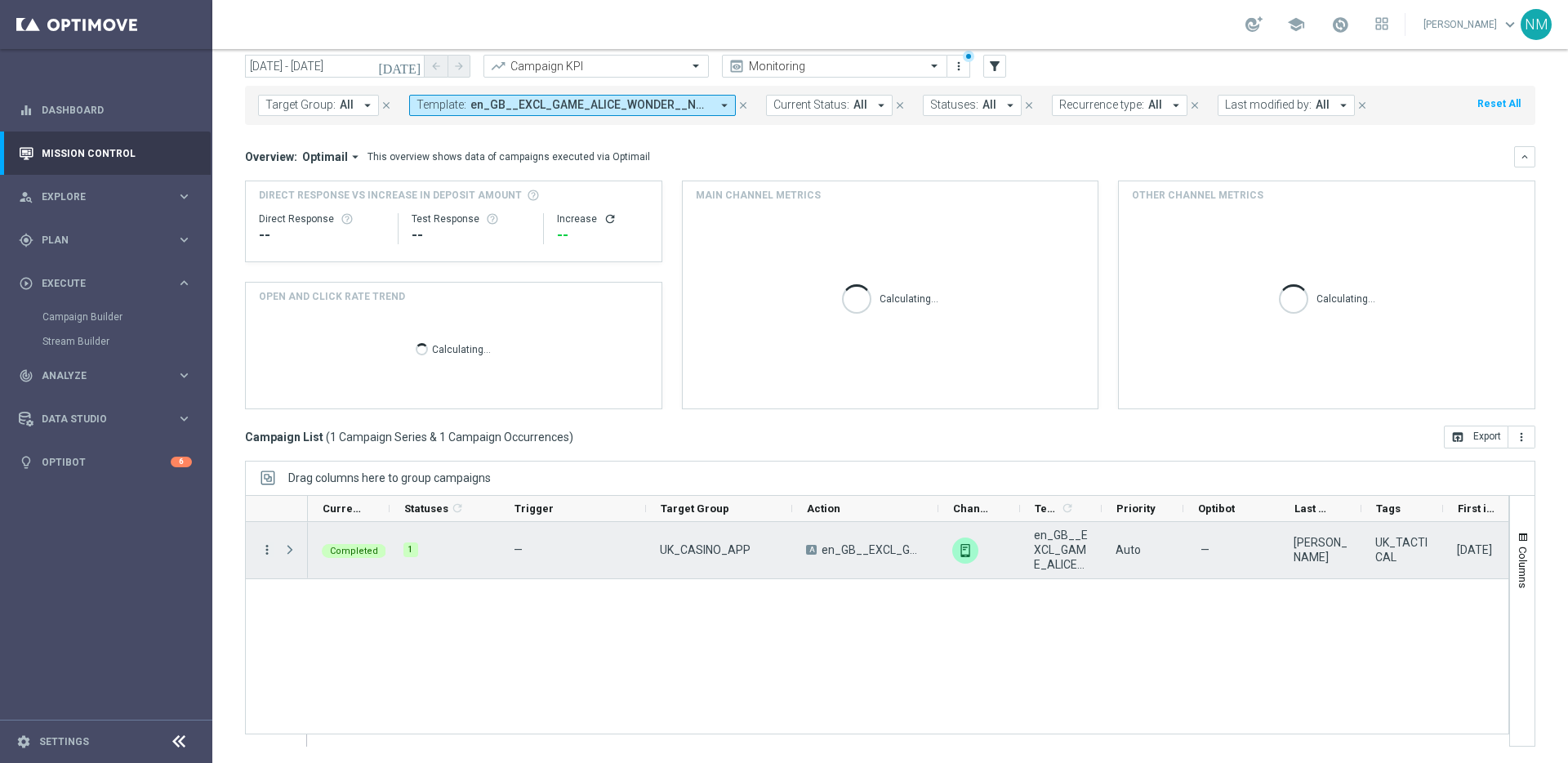
click at [270, 549] on icon "more_vert" at bounding box center [267, 550] width 15 height 15
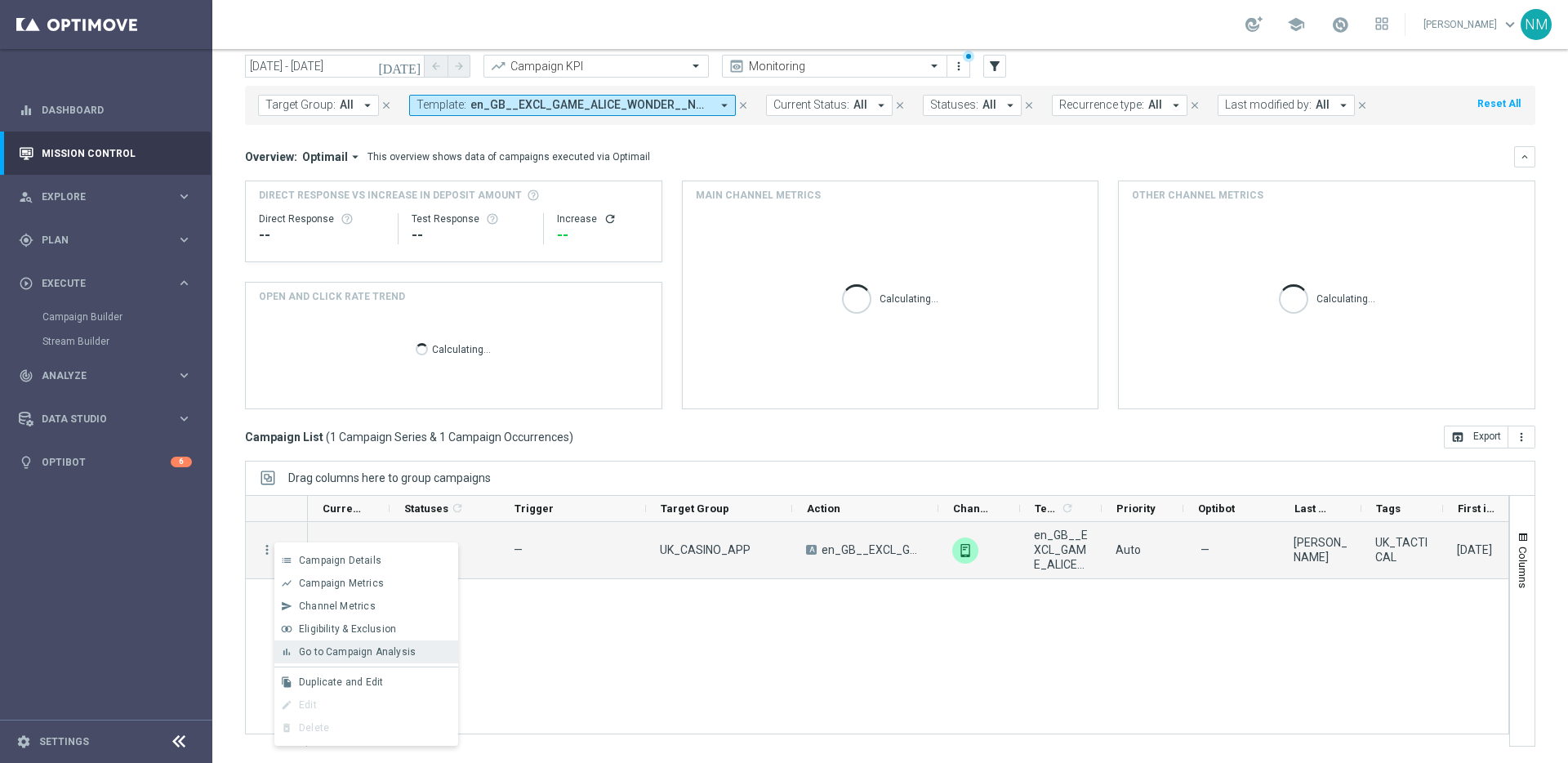
click at [360, 657] on span "Go to Campaign Analysis" at bounding box center [357, 652] width 117 height 11
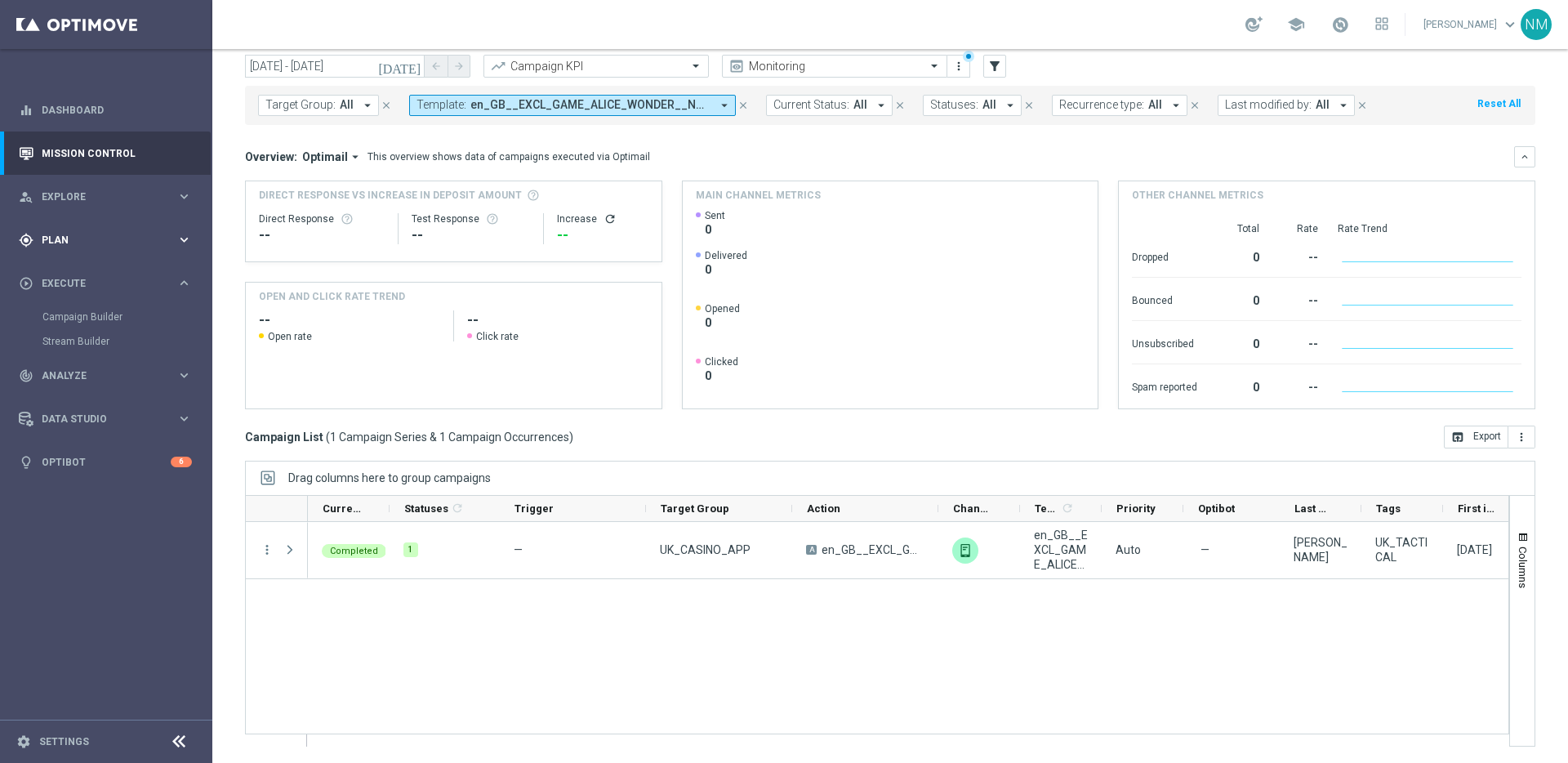
click at [110, 251] on div "gps_fixed Plan keyboard_arrow_right" at bounding box center [106, 240] width 211 height 43
click at [76, 276] on link "Target Groups" at bounding box center [106, 273] width 128 height 13
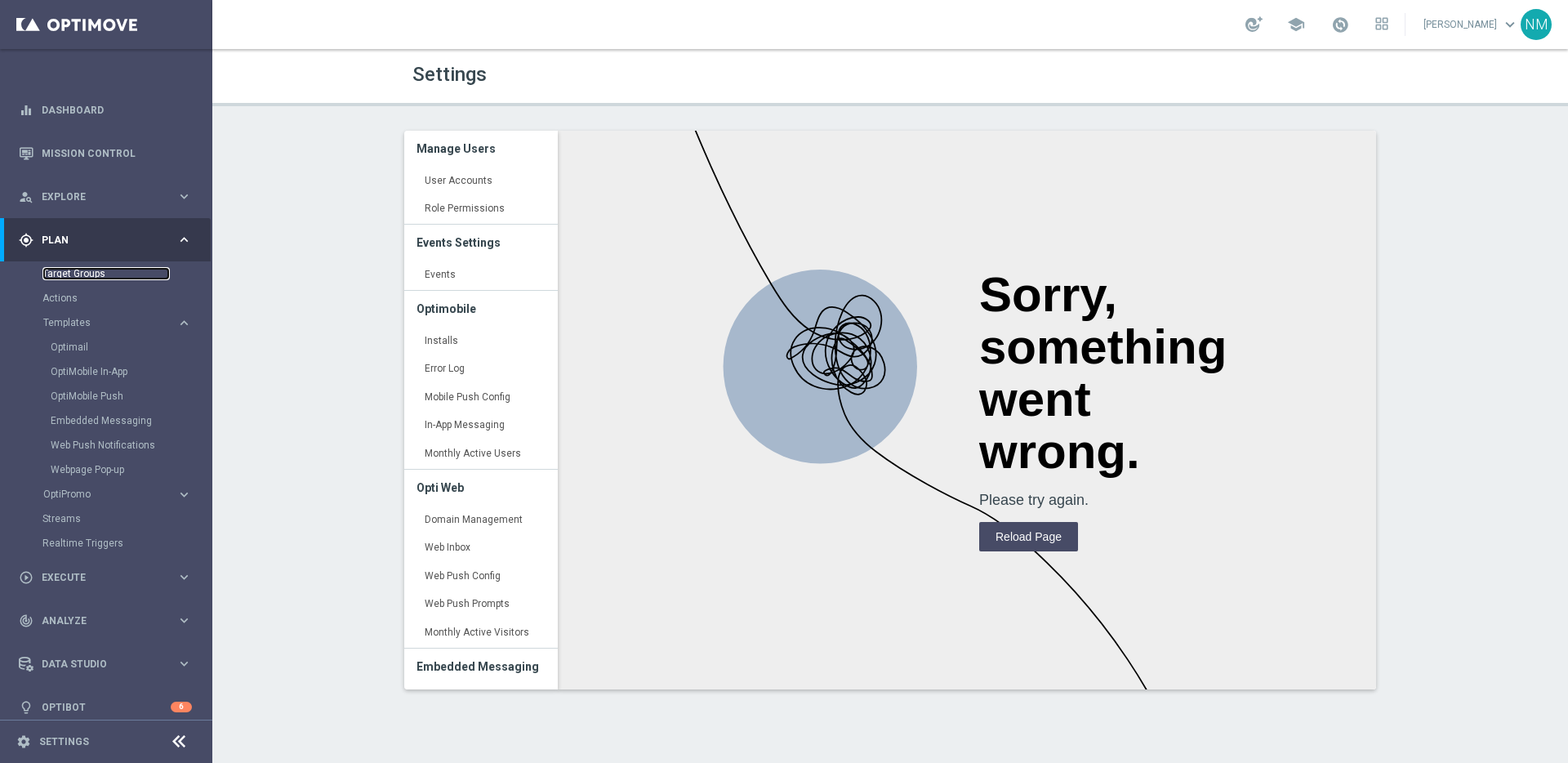
click at [66, 276] on link "Target Groups" at bounding box center [106, 273] width 128 height 13
click at [65, 276] on link "Target Groups" at bounding box center [106, 273] width 128 height 13
click at [62, 307] on div "Actions" at bounding box center [127, 298] width 168 height 25
click at [57, 299] on link "Actions" at bounding box center [106, 298] width 128 height 13
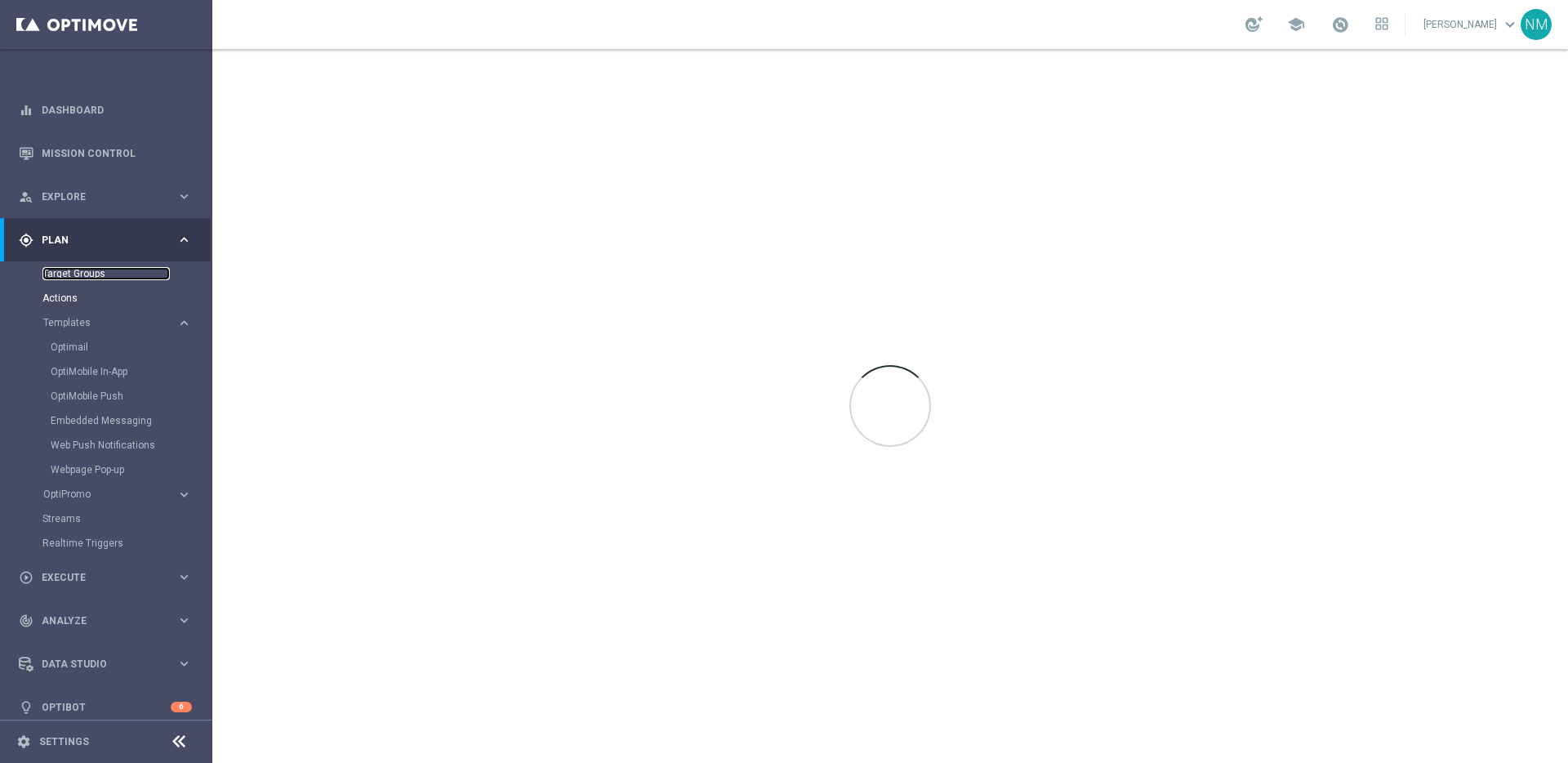
click at [70, 274] on link "Target Groups" at bounding box center [106, 273] width 128 height 13
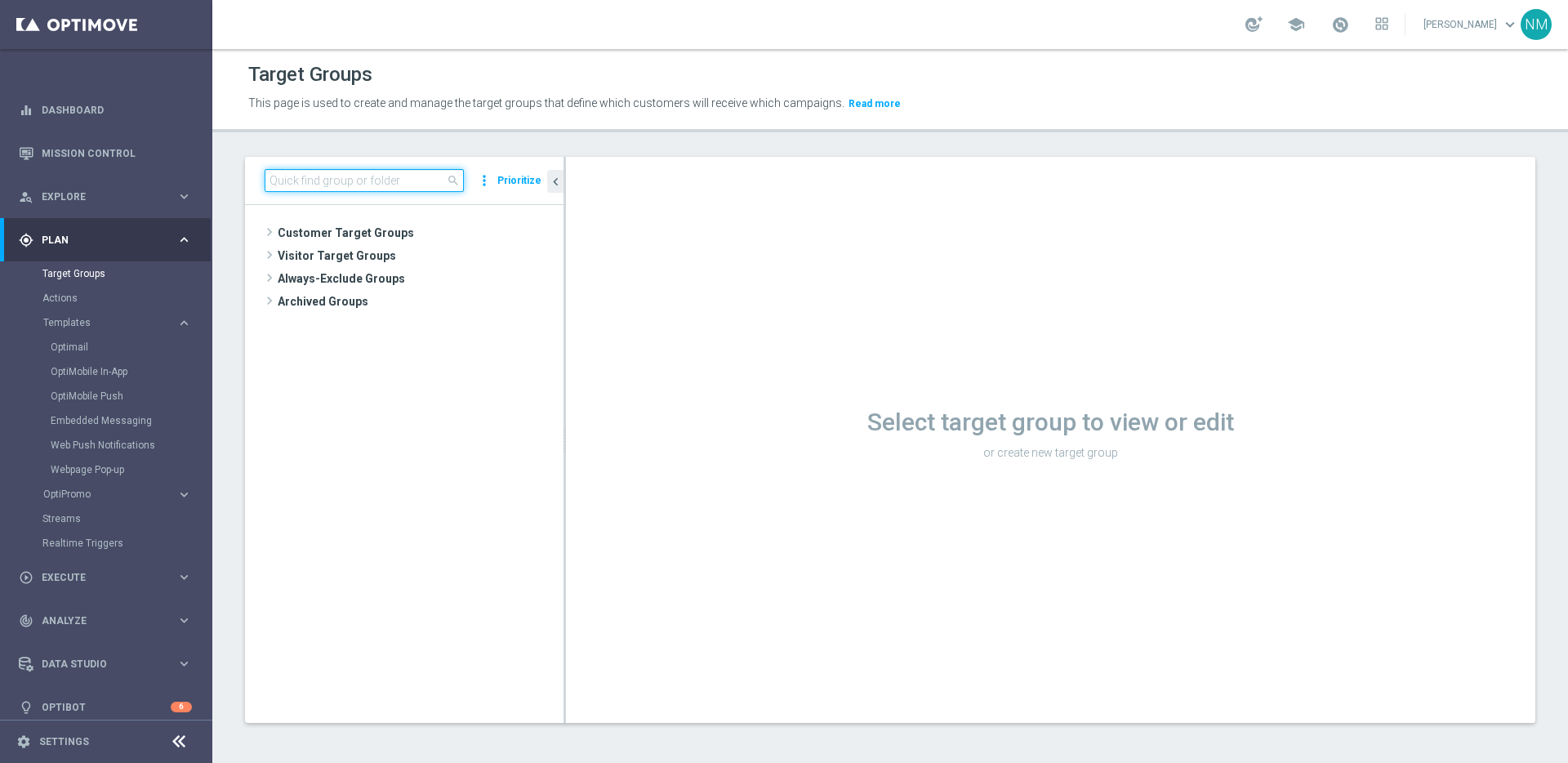
click at [386, 177] on input at bounding box center [364, 181] width 200 height 23
paste input "UK_ALL_VERTICALS_RICHINBOX | Actives, Reactivated & New"
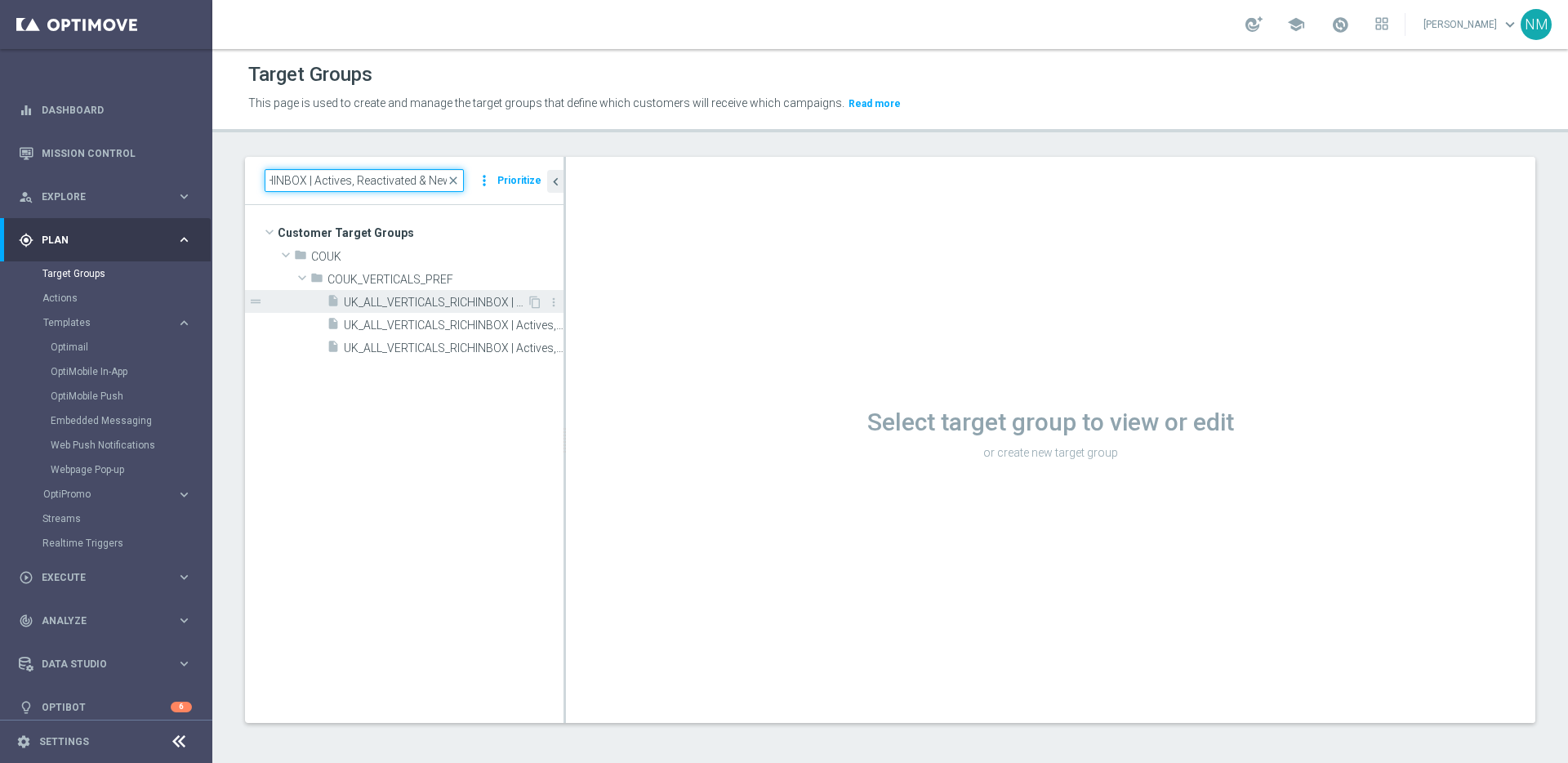
type input "UK_ALL_VERTICALS_RICHINBOX | Actives, Reactivated & New"
click at [429, 310] on div "insert_drive_file UK_ALL_VERTICALS_RICHINBOX | Actives, Reactivated & New" at bounding box center [426, 301] width 200 height 23
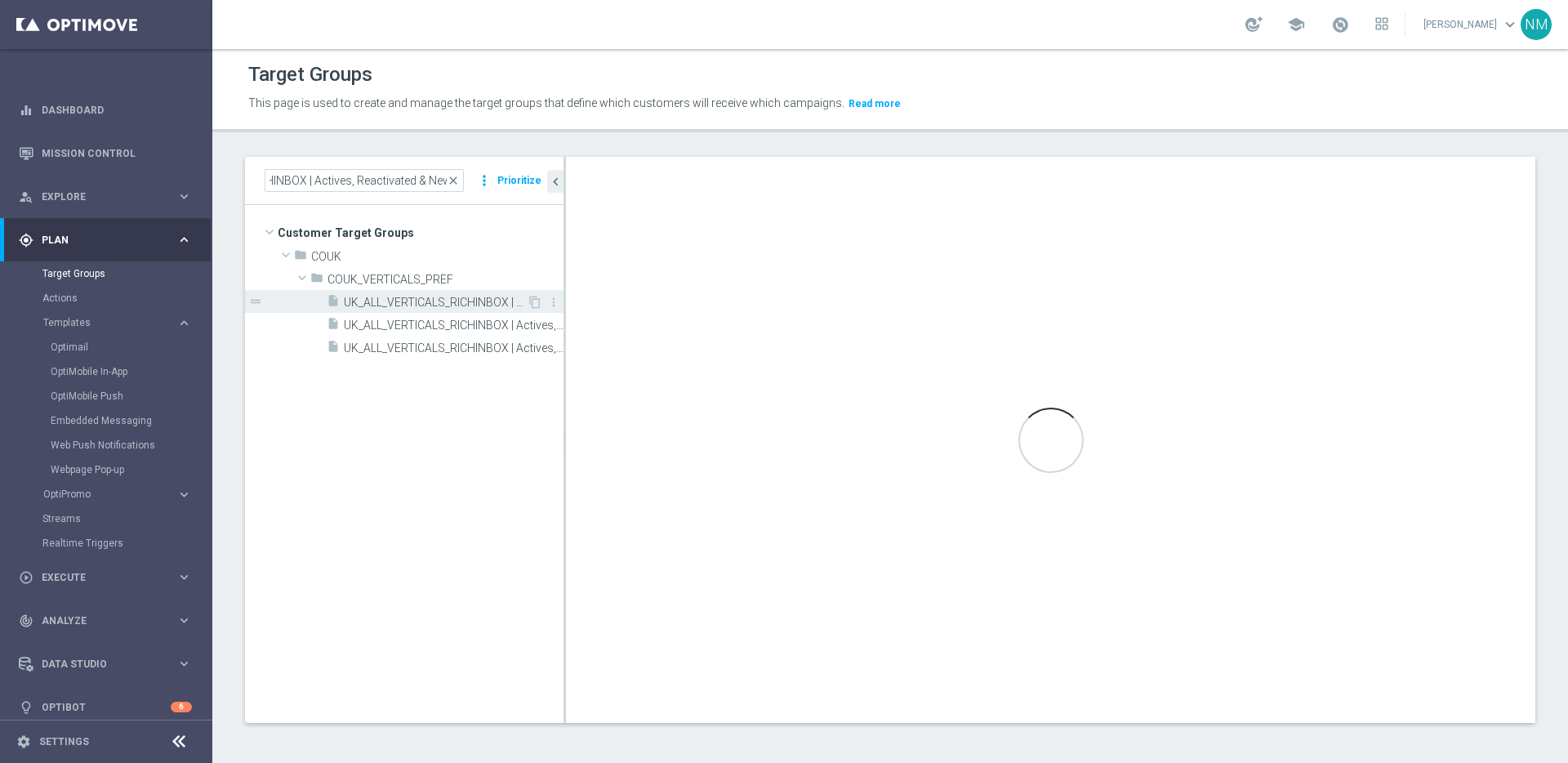
scroll to position [0, 0]
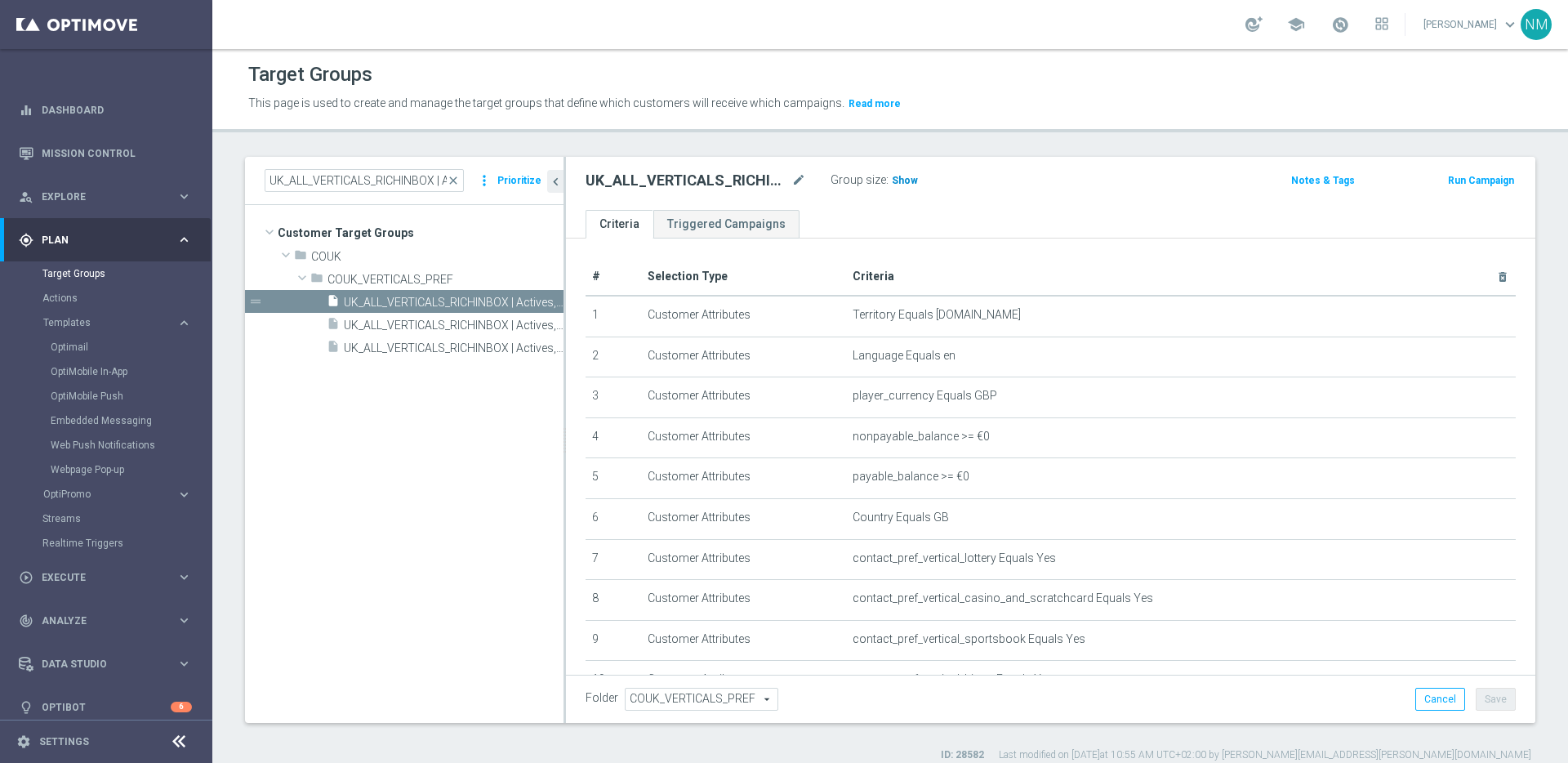
click at [906, 182] on span "Show" at bounding box center [905, 181] width 26 height 11
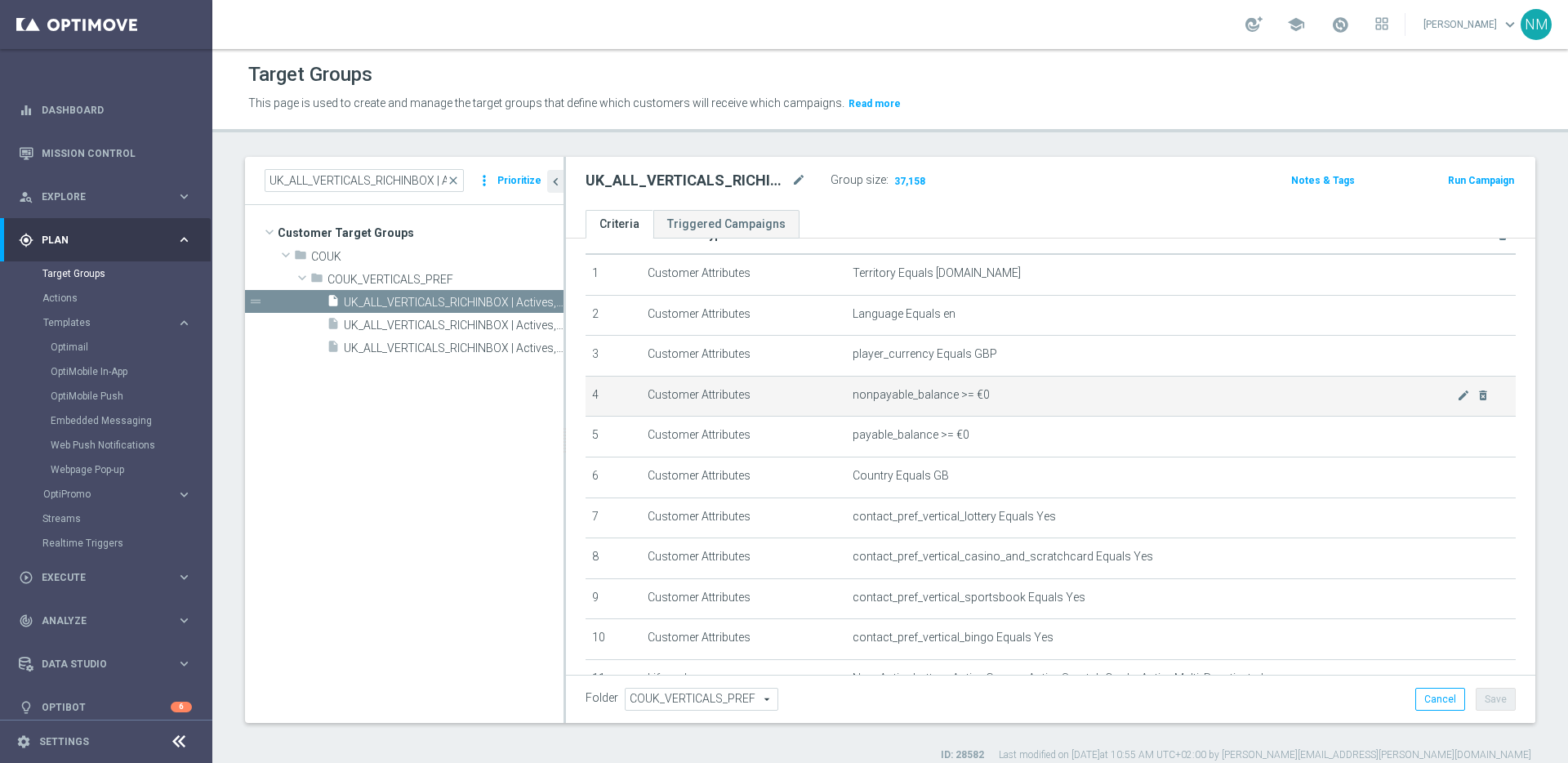
scroll to position [58, 0]
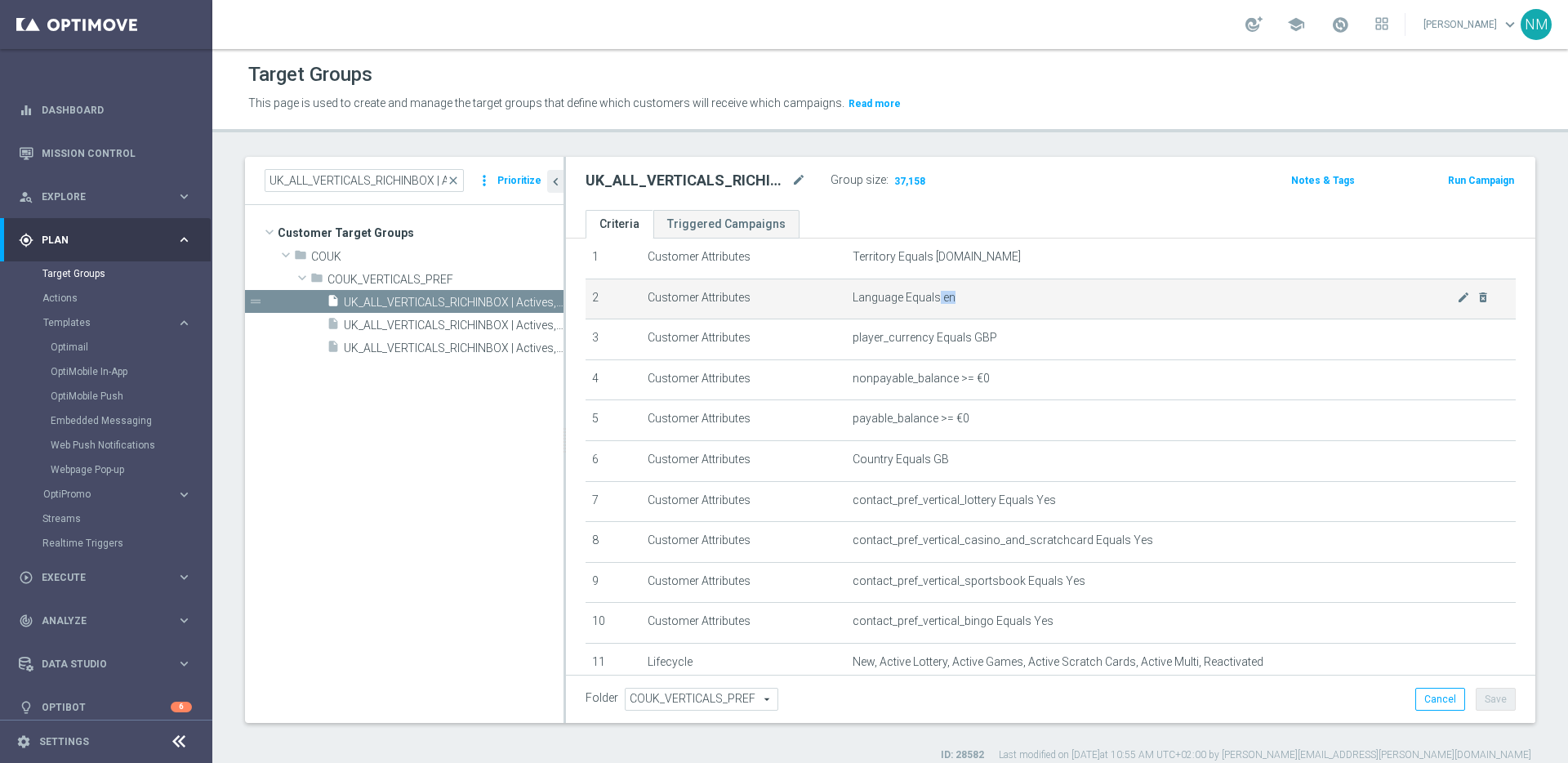
drag, startPoint x: 932, startPoint y: 295, endPoint x: 986, endPoint y: 295, distance: 54.0
click at [986, 295] on span "Language Equals en" at bounding box center [1154, 297] width 604 height 14
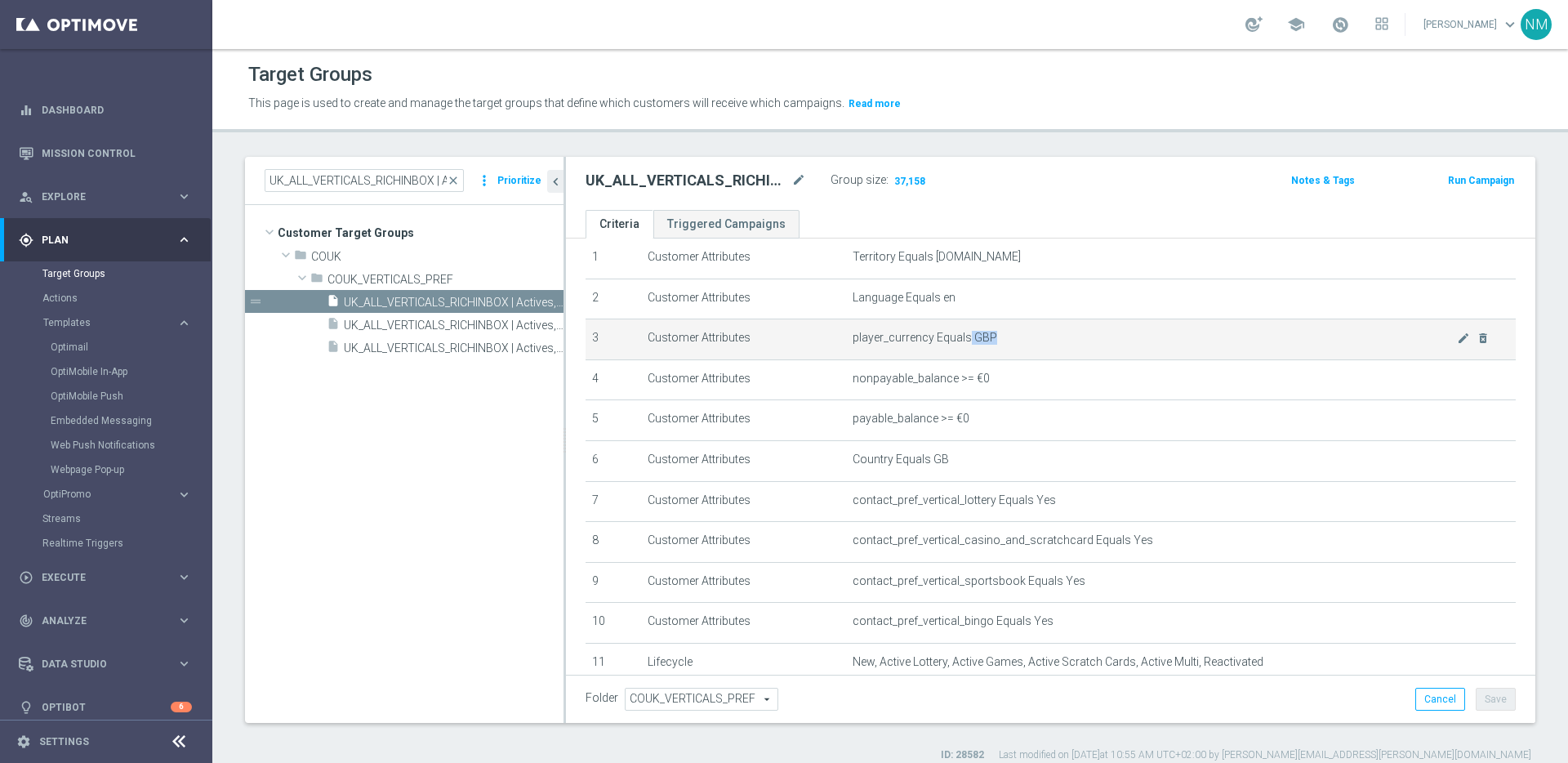
drag, startPoint x: 959, startPoint y: 339, endPoint x: 1022, endPoint y: 342, distance: 63.1
click at [1022, 342] on span "player_currency Equals GBP" at bounding box center [1154, 337] width 604 height 14
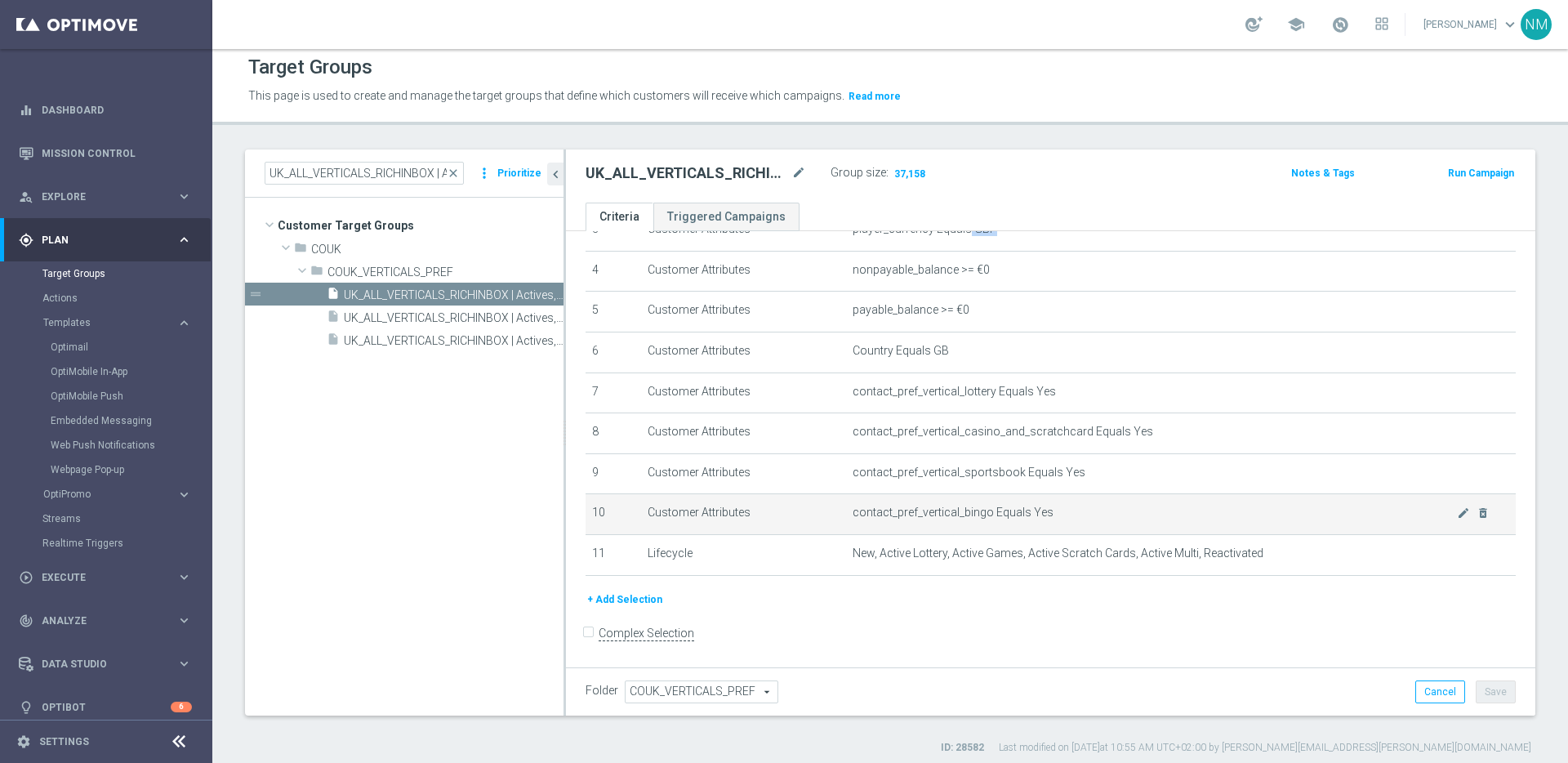
scroll to position [16, 0]
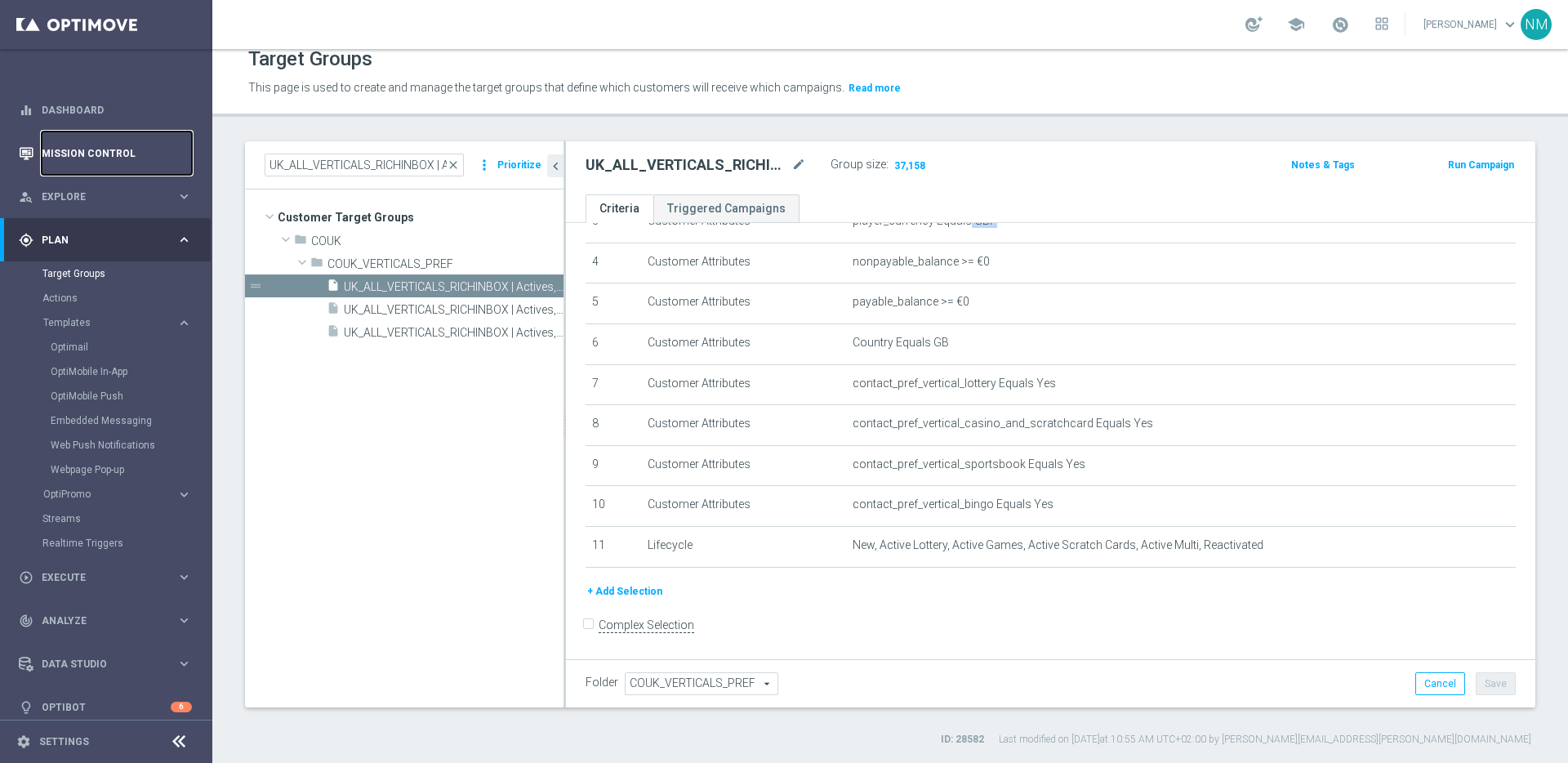
click at [79, 162] on link "Mission Control" at bounding box center [117, 153] width 151 height 43
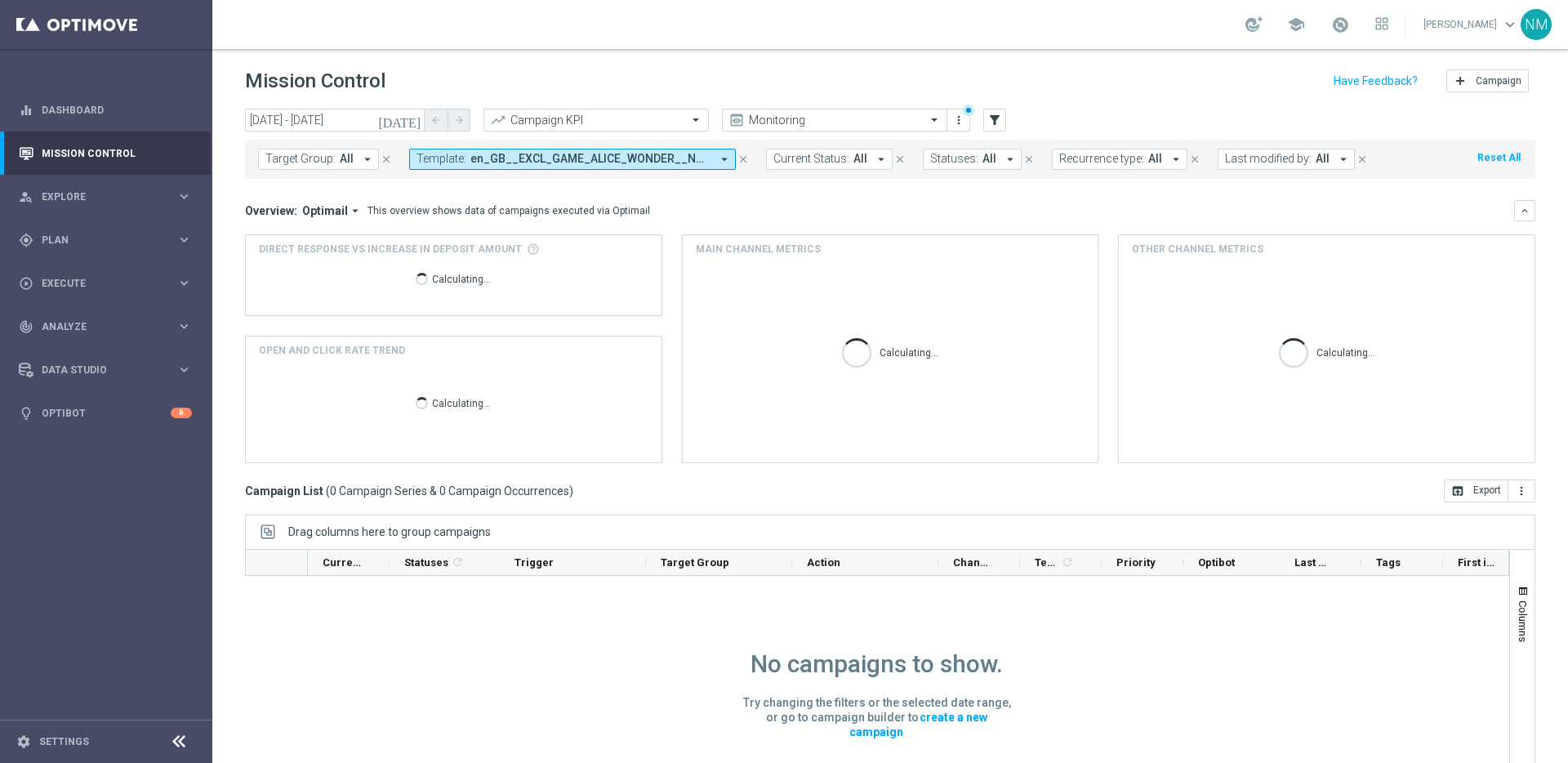
click at [542, 168] on button "Template: en_GB__EXCL_GAME_ALICE_WONDER__NVIP_APP_TAC_GM arrow_drop_down" at bounding box center [572, 159] width 326 height 21
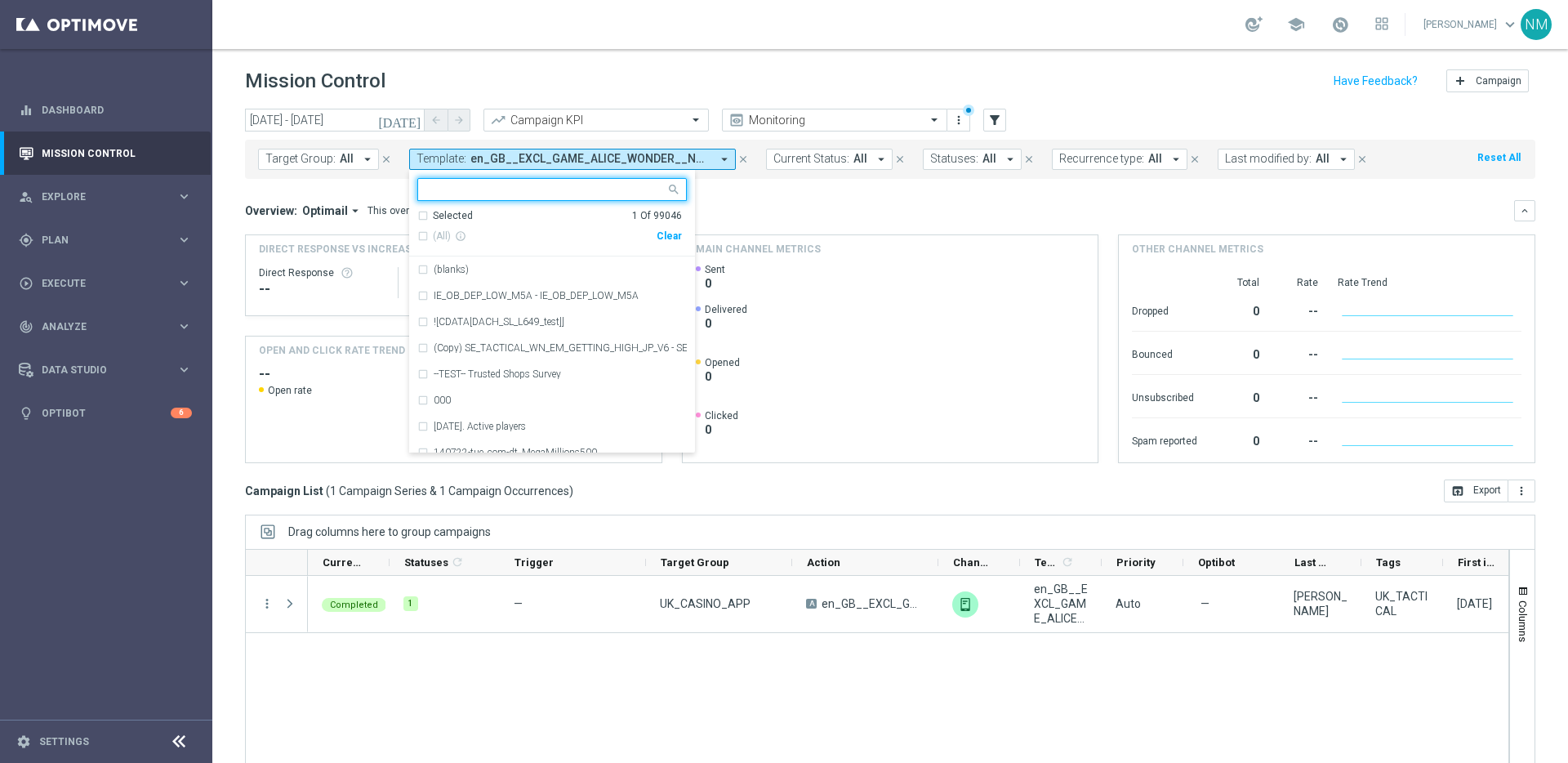
click at [611, 191] on input "text" at bounding box center [546, 190] width 240 height 14
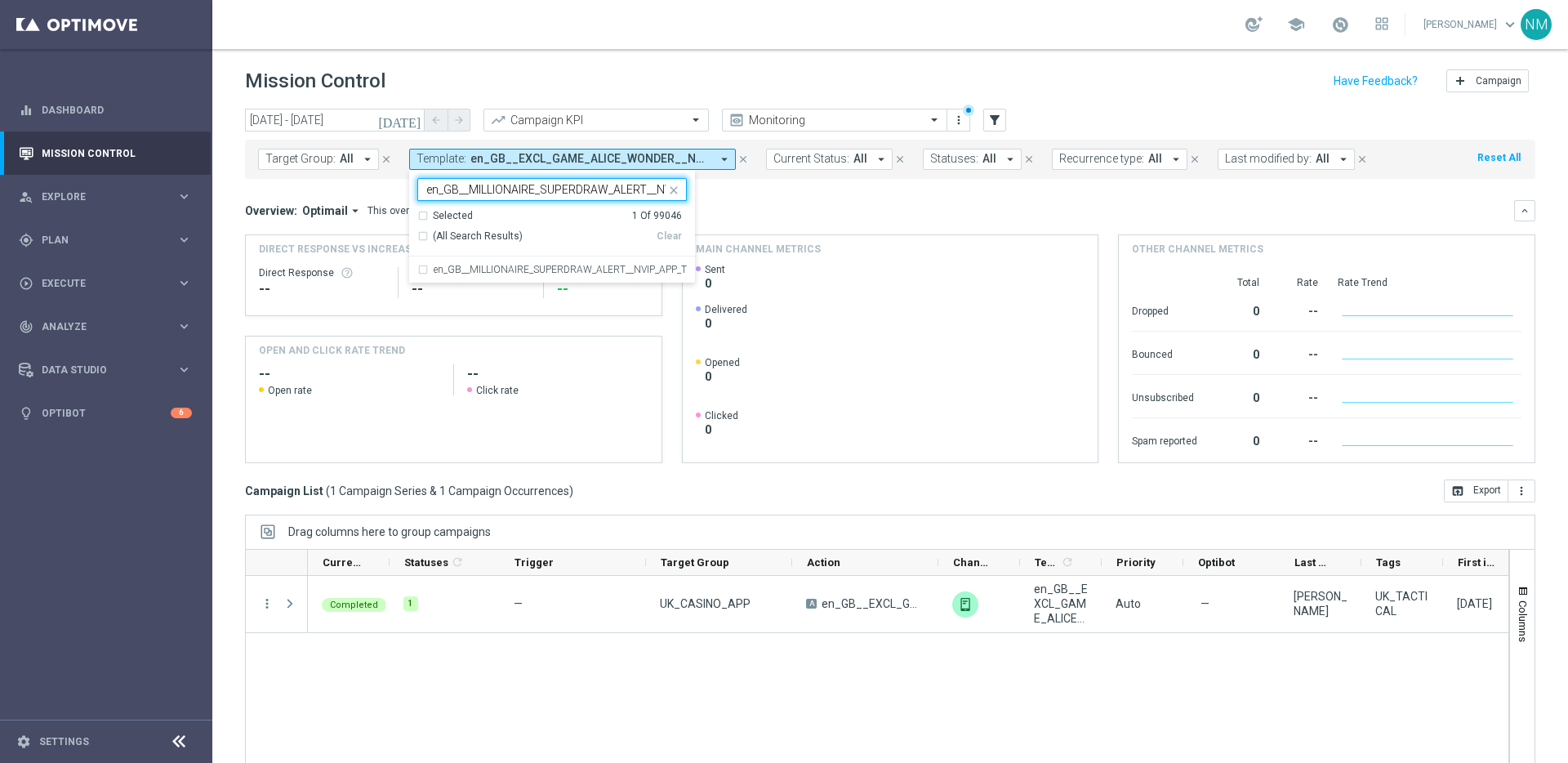
scroll to position [0, 84]
click at [565, 263] on div "en_GB__MILLIONAIRE_SUPERDRAW_ALERT__NVIP_APP_TAC_LT" at bounding box center [551, 270] width 269 height 26
type input "en_GB__MILLIONAIRE_SUPERDRAW_ALERT__NVIP_APP_TAC_LT"
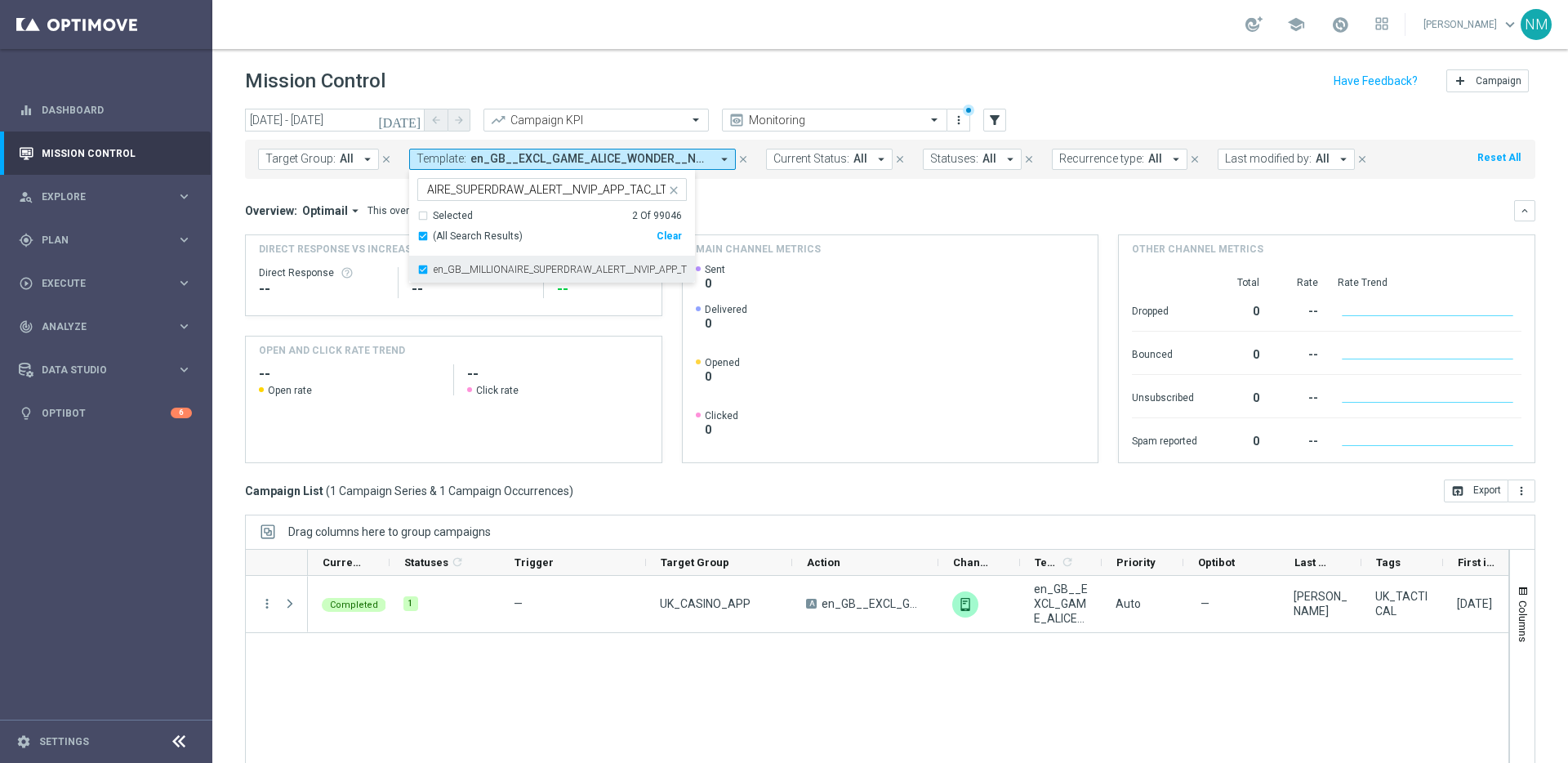
scroll to position [0, 0]
click at [810, 207] on div "Overview: Optimail arrow_drop_down This overview shows data of campaigns execut…" at bounding box center [880, 211] width 1269 height 15
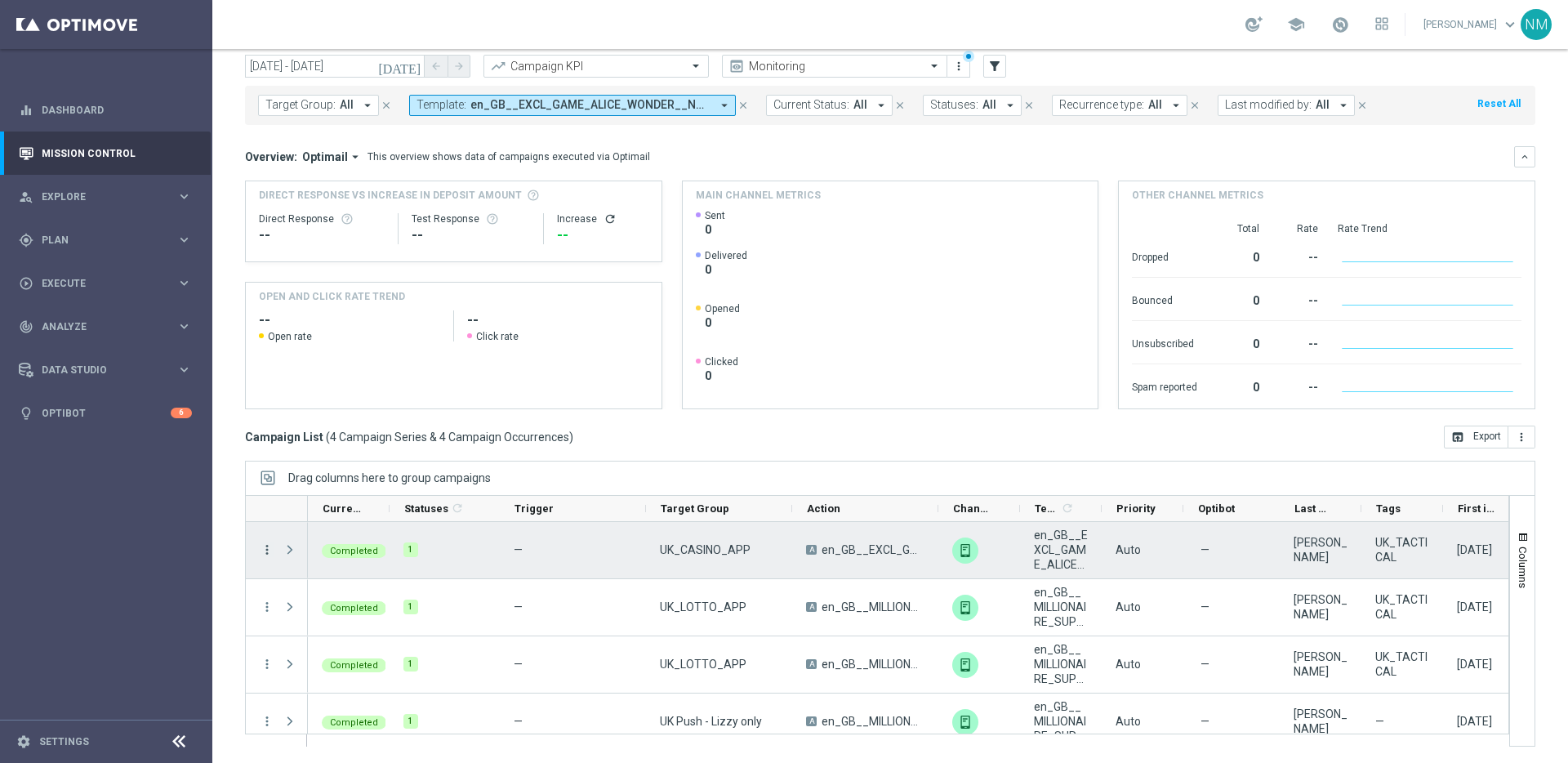
click at [263, 549] on icon "more_vert" at bounding box center [267, 550] width 15 height 15
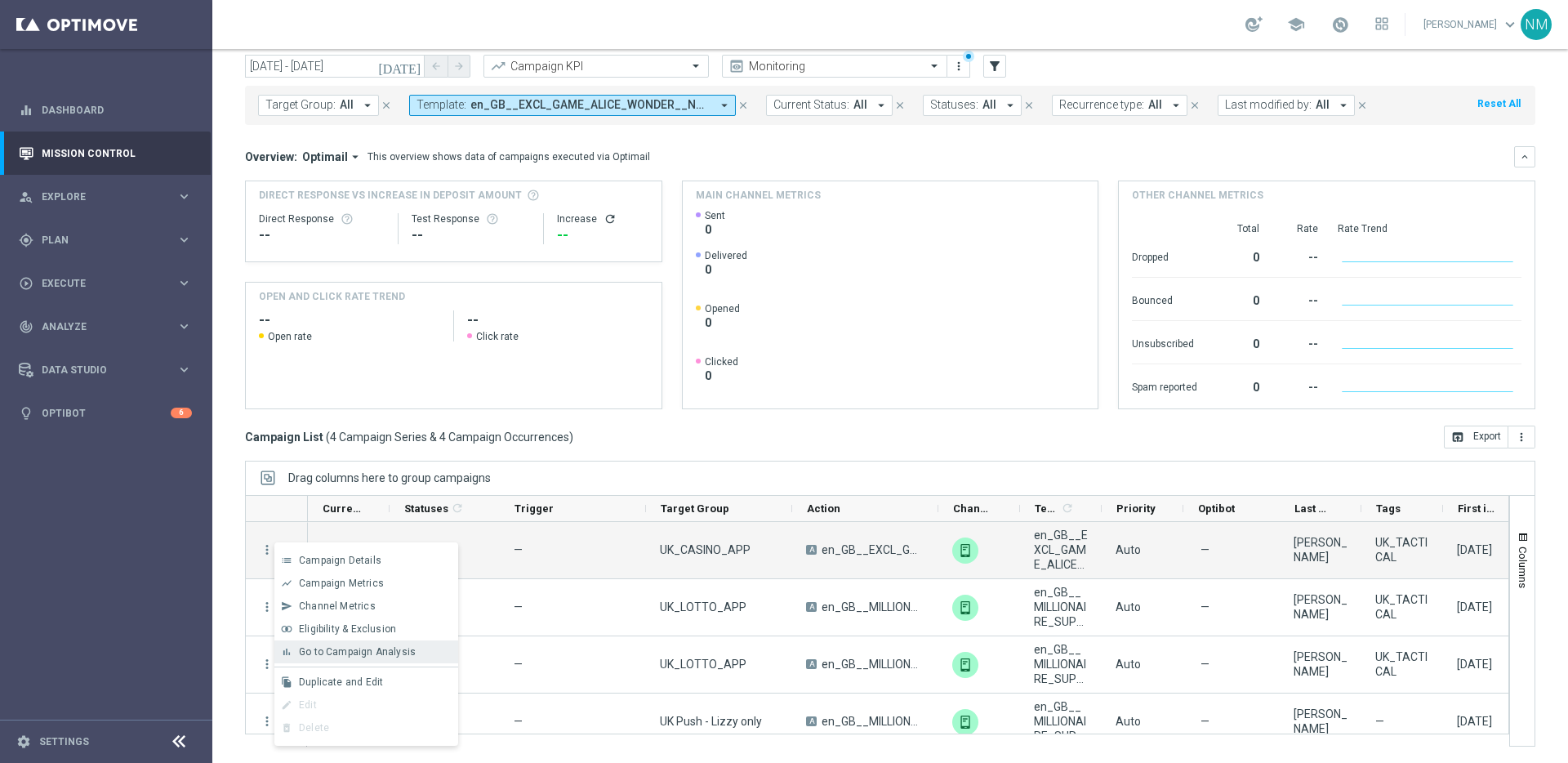
click at [353, 658] on div "bar_chart Go to Campaign Analysis" at bounding box center [366, 652] width 184 height 23
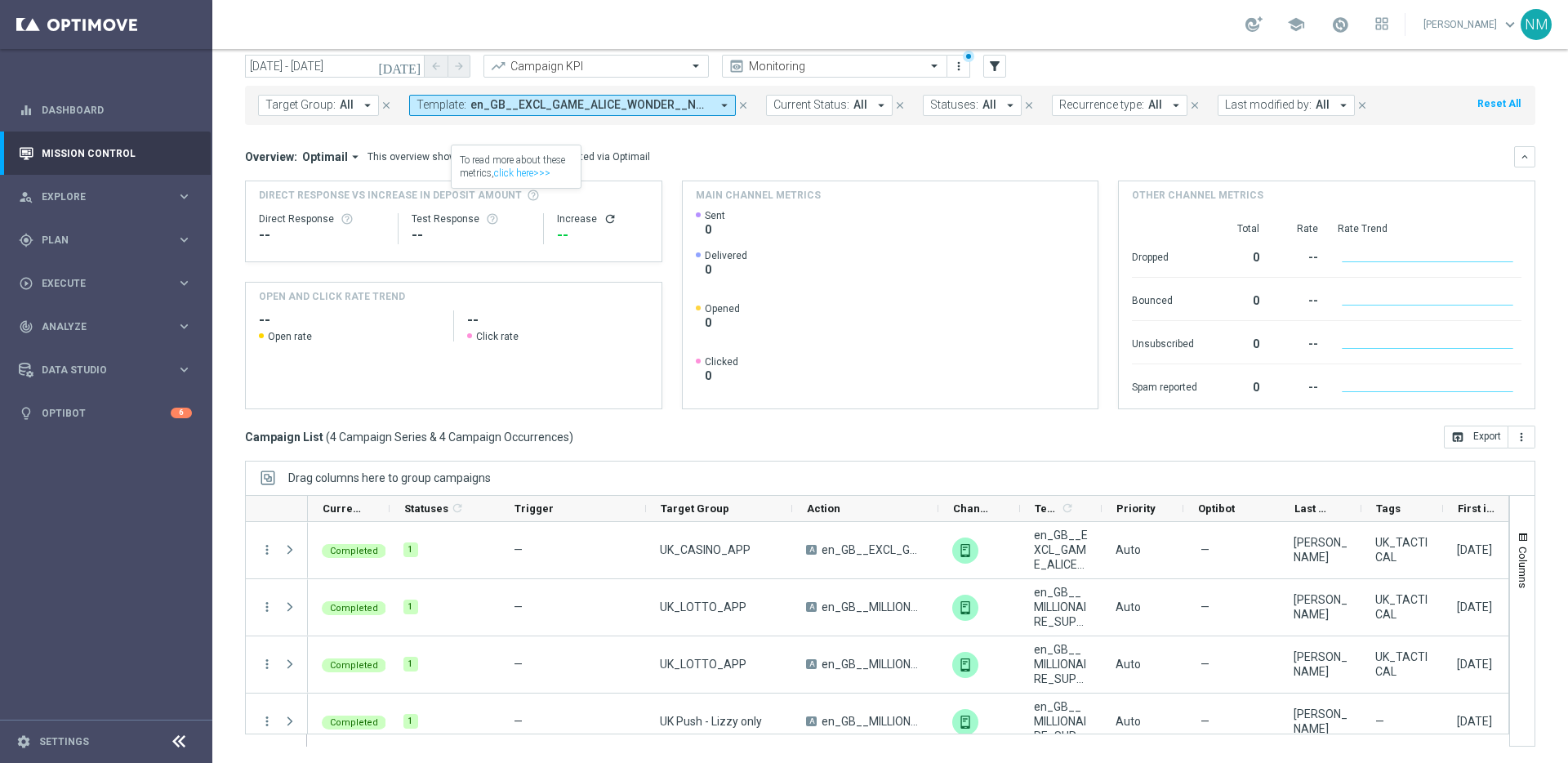
click at [542, 96] on button "Template: en_GB__EXCL_GAME_ALICE_WONDER__NVIP_APP_TAC_GM, en_GB__MILLIONAIRE_SU…" at bounding box center [572, 105] width 326 height 21
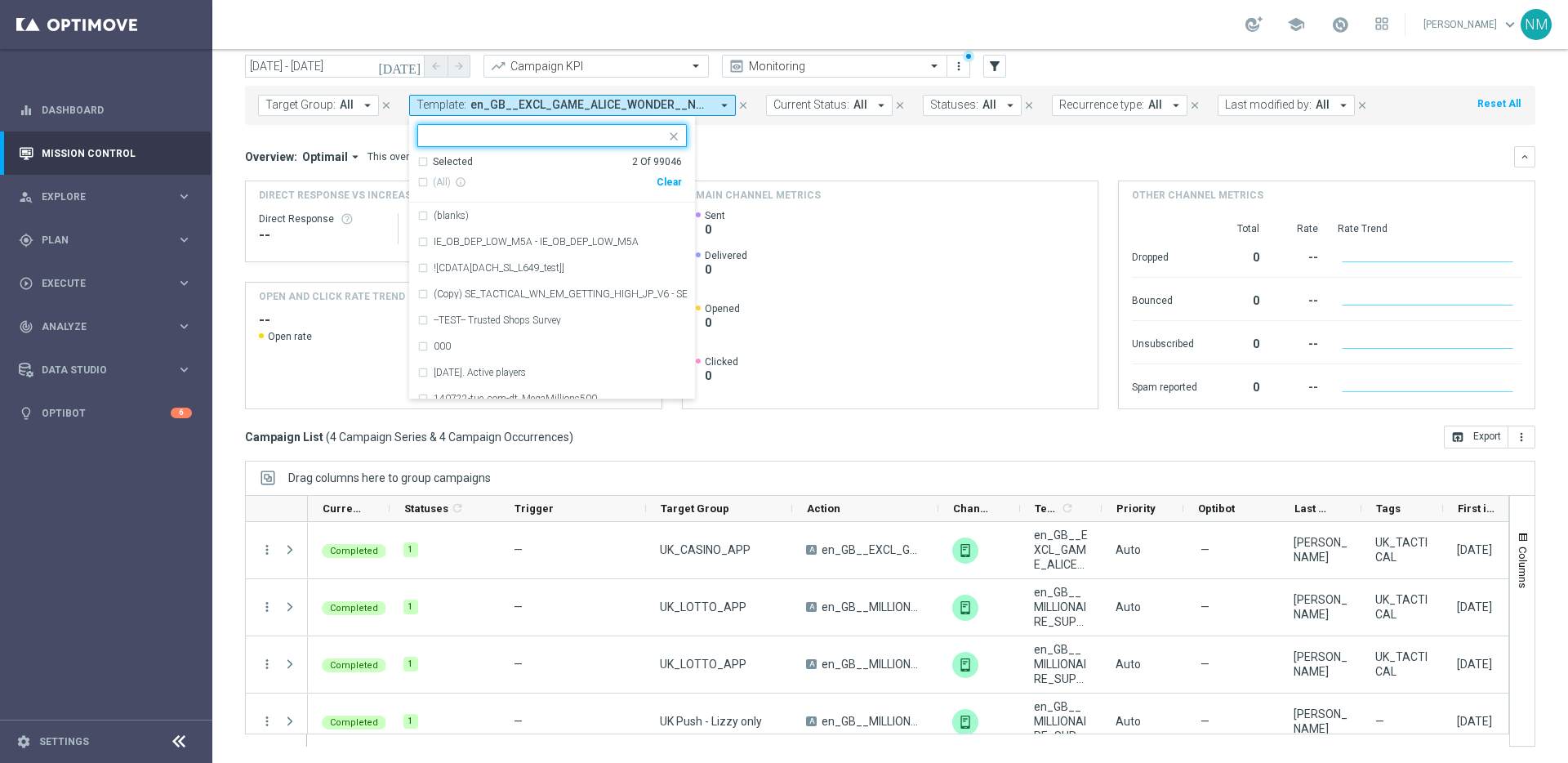
click at [0, 0] on div "Clear" at bounding box center [0, 0] width 0 height 0
click at [591, 127] on div at bounding box center [541, 135] width 248 height 20
paste input "en_GB__EXCL_GAME_ALICE_WONDER__NVIP_APP_TAC_GM"
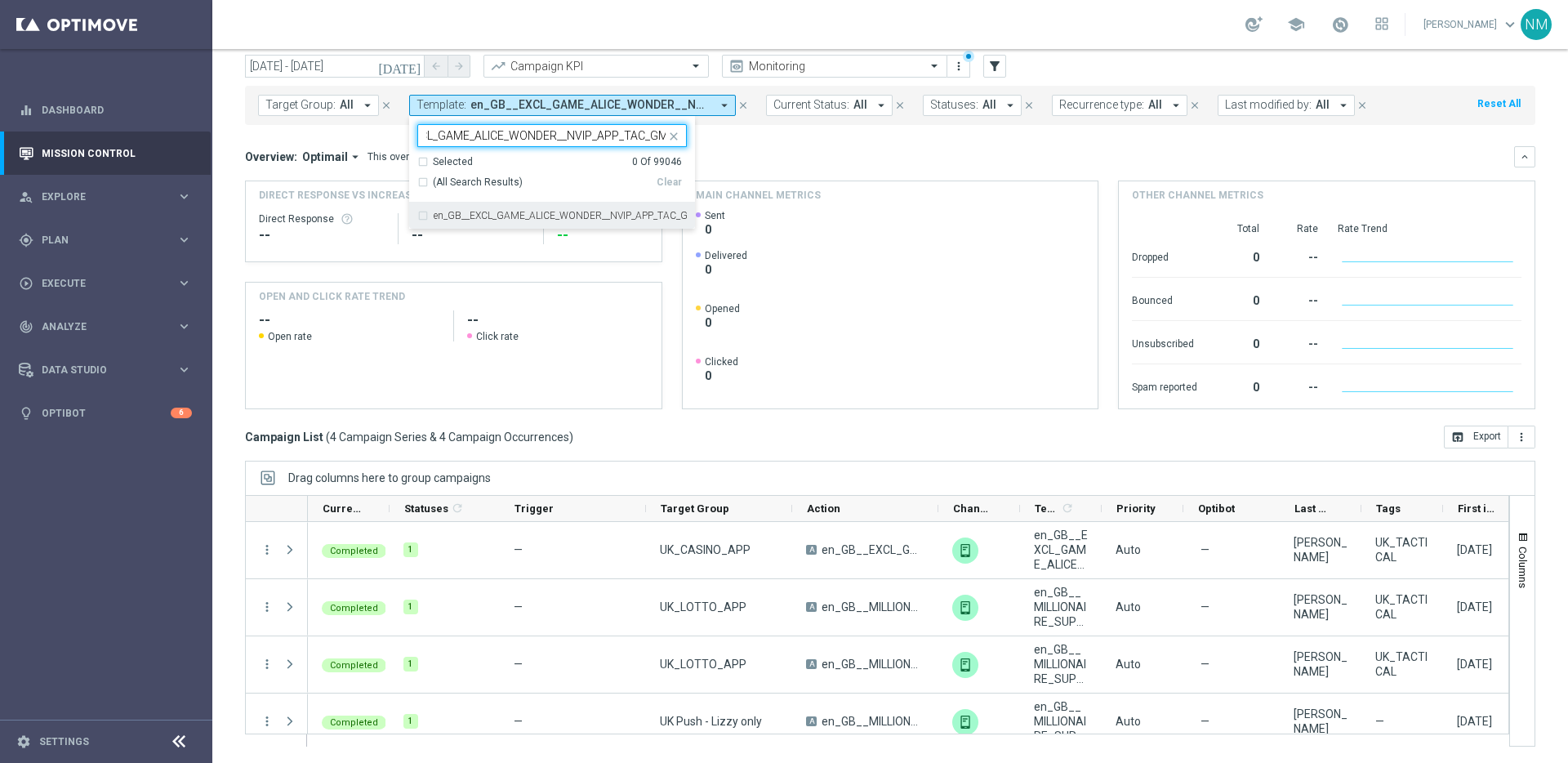
click at [566, 204] on div "en_GB__EXCL_GAME_ALICE_WONDER__NVIP_APP_TAC_GM" at bounding box center [551, 216] width 269 height 26
type input "en_GB__EXCL_GAME_ALICE_WONDER__NVIP_APP_TAC_GM"
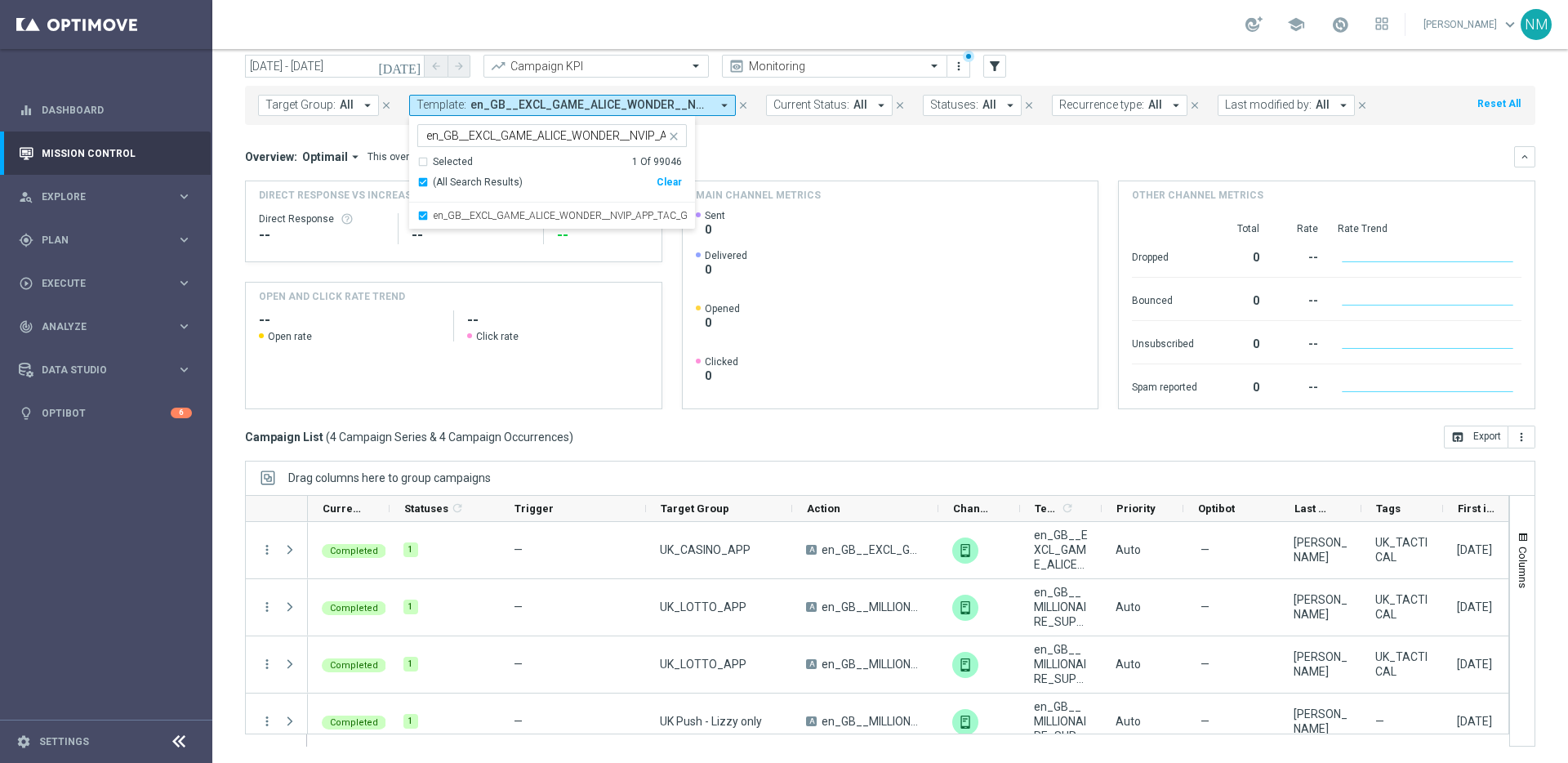
click at [736, 177] on div "Overview: Optimail arrow_drop_down This overview shows data of campaigns execut…" at bounding box center [890, 277] width 1290 height 263
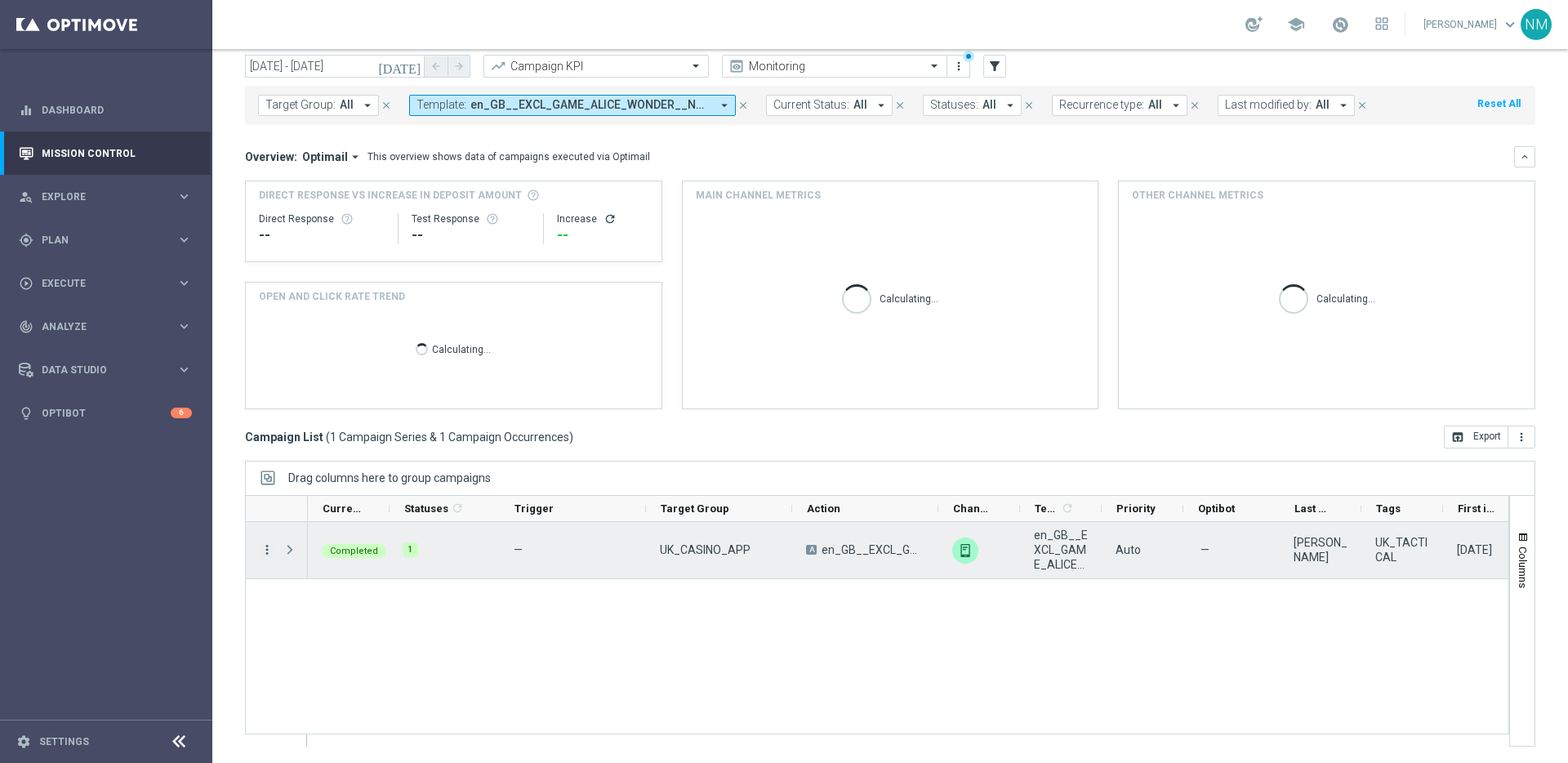
click at [263, 547] on icon "more_vert" at bounding box center [267, 550] width 15 height 15
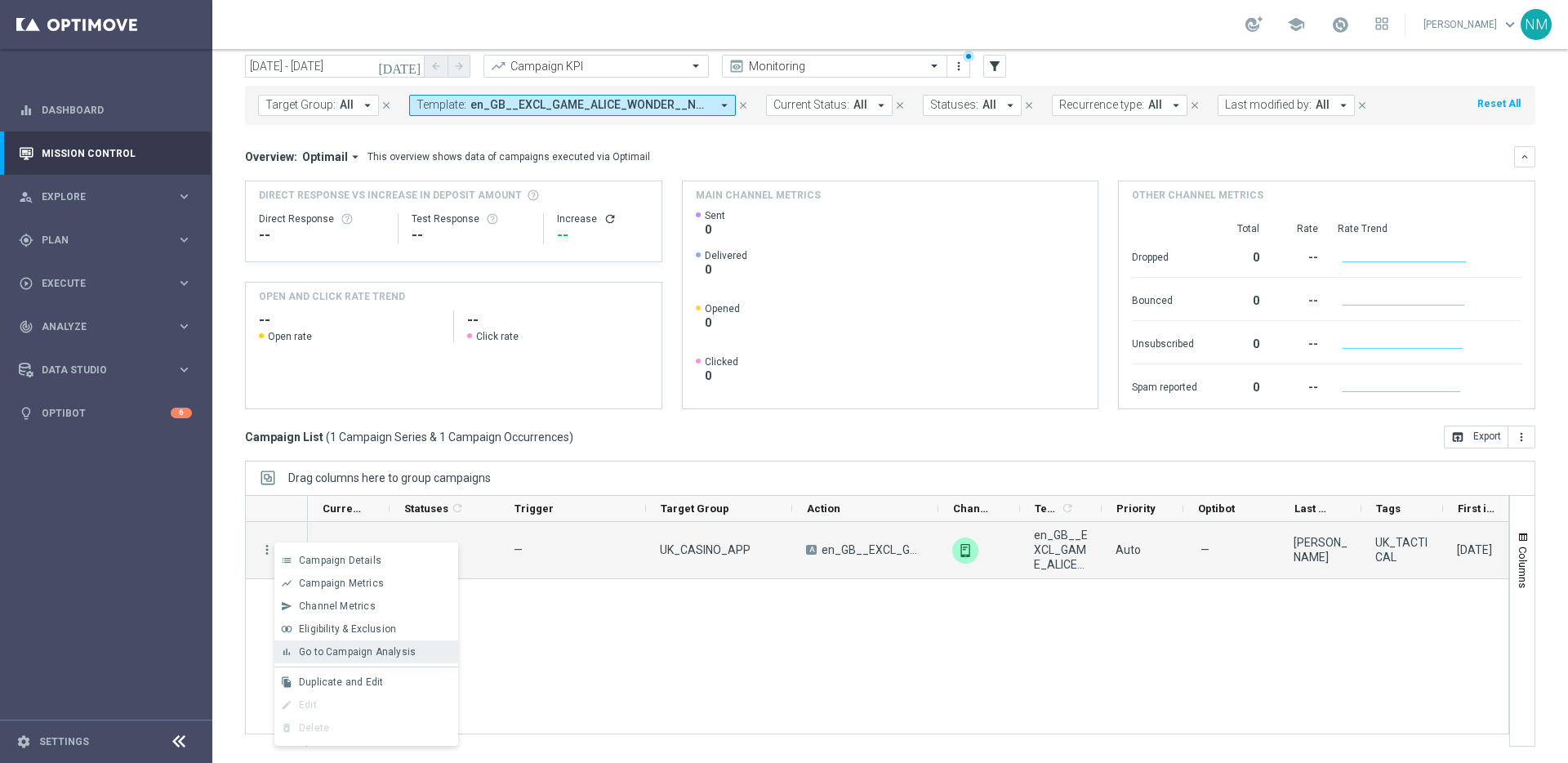
click at [315, 646] on span "Go to Campaign Analysis" at bounding box center [357, 652] width 117 height 11
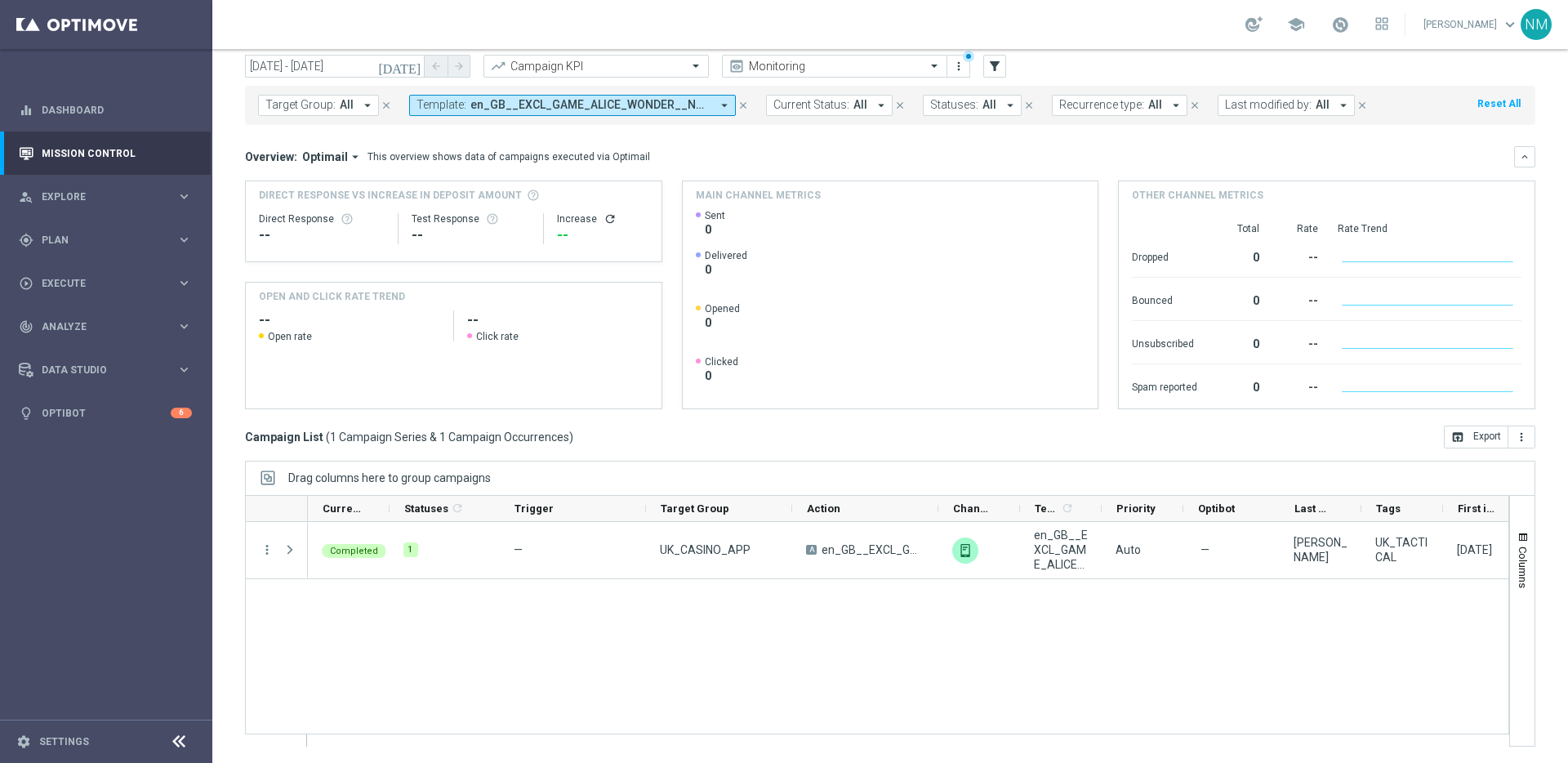
click at [514, 106] on span "en_GB__EXCL_GAME_ALICE_WONDER__NVIP_APP_TAC_GM" at bounding box center [591, 105] width 240 height 14
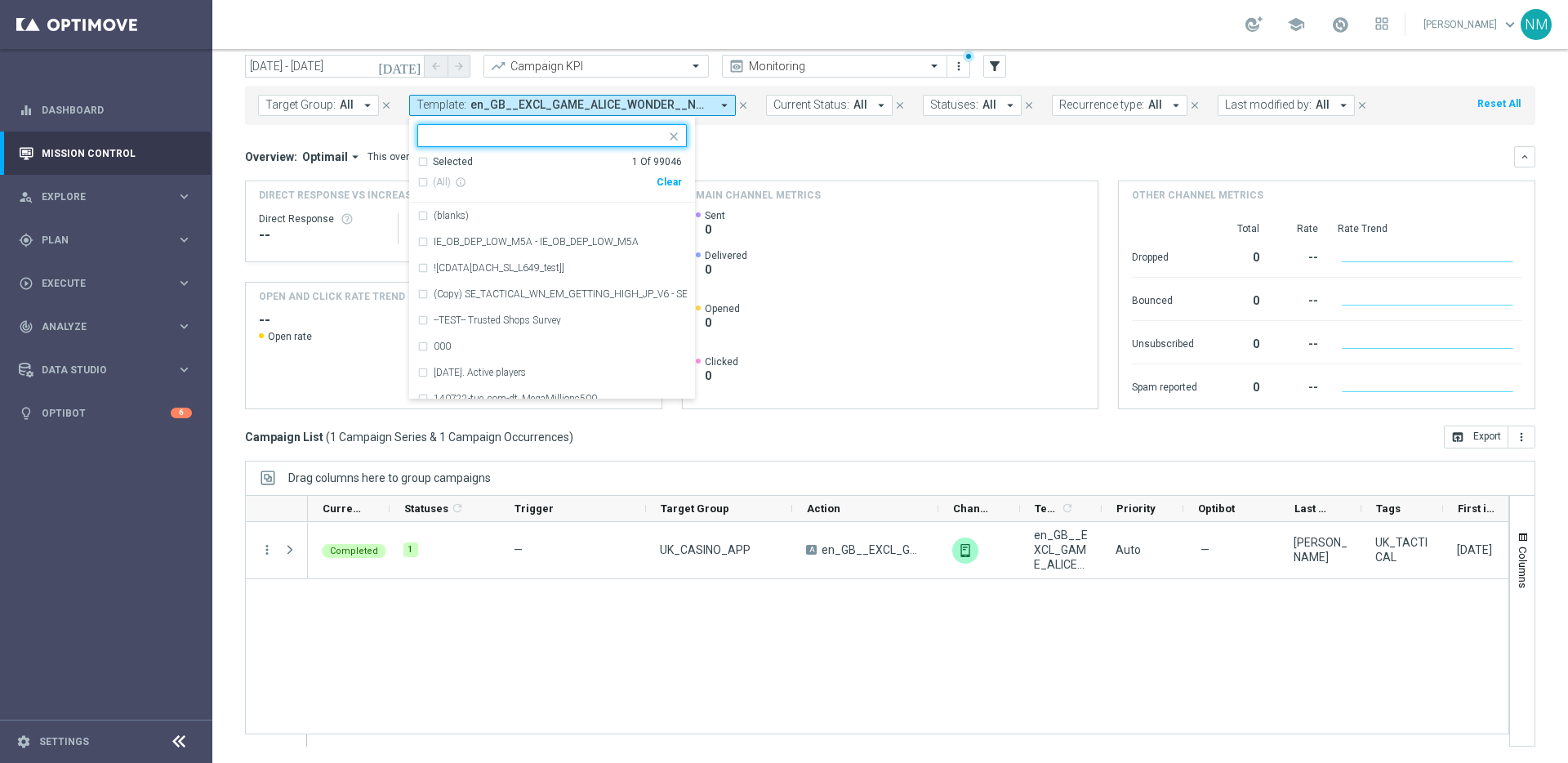
click at [0, 0] on div "Clear" at bounding box center [0, 0] width 0 height 0
click at [619, 150] on ng-select "Selected 0 Of 99046 (All) info_outline Clear (blanks) IE_OB_DEP_LOW_M5A - IE_OB…" at bounding box center [551, 262] width 285 height 275
click at [614, 141] on input "text" at bounding box center [546, 136] width 240 height 14
paste input "en_GB__GAMES_REACT_W39_2025_NVIP_APP_TAC_GM"
type input "en_GB__GAMES_REACT_W39_2025_NVIP_APP_TAC_GM"
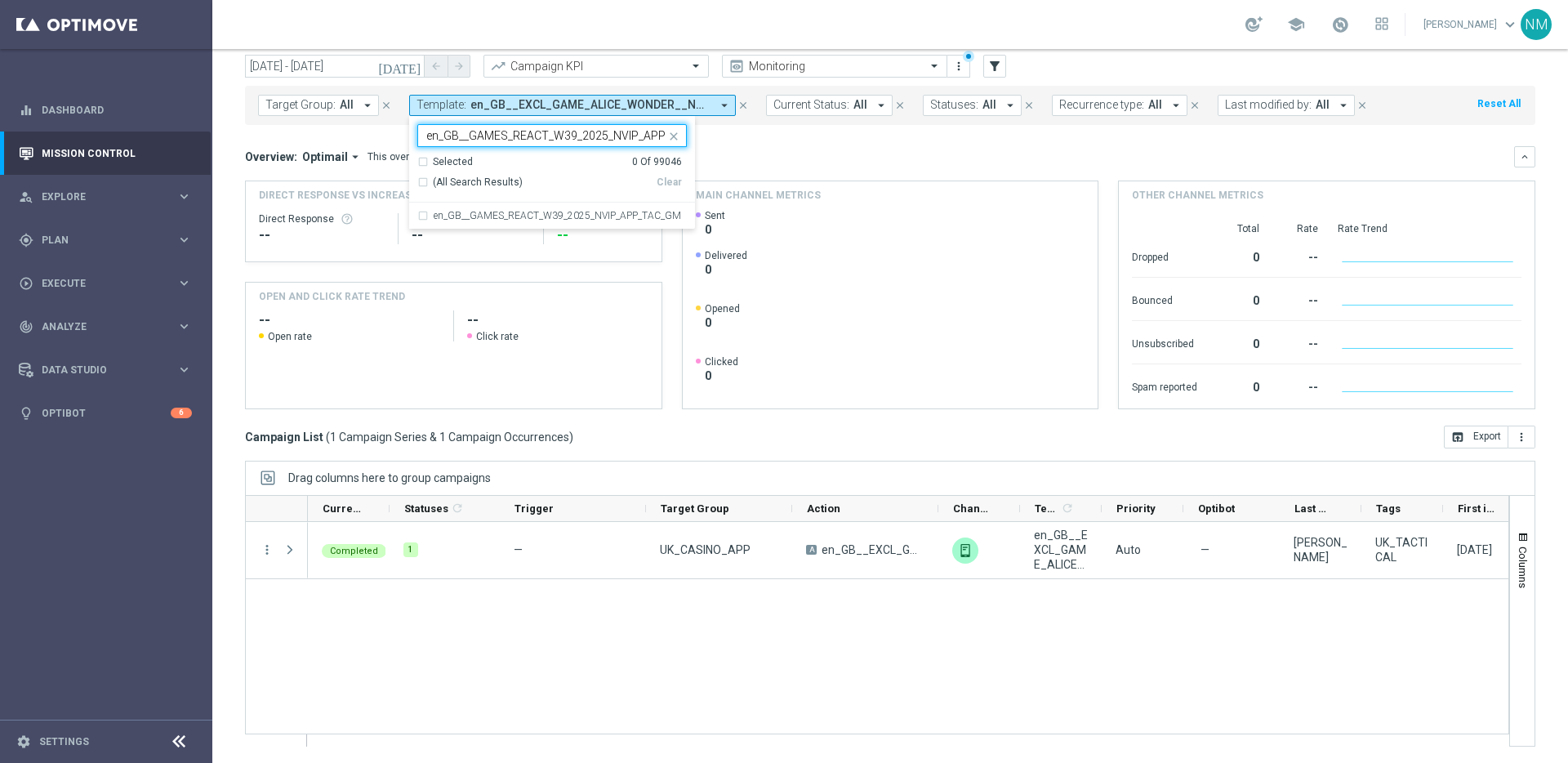
scroll to position [0, 43]
click at [562, 211] on label "en_GB__GAMES_REACT_W39_2025_NVIP_APP_TAC_GM" at bounding box center [557, 216] width 248 height 10
click at [748, 141] on mini-dashboard "Overview: Optimail arrow_drop_down This overview shows data of campaigns execut…" at bounding box center [890, 275] width 1290 height 300
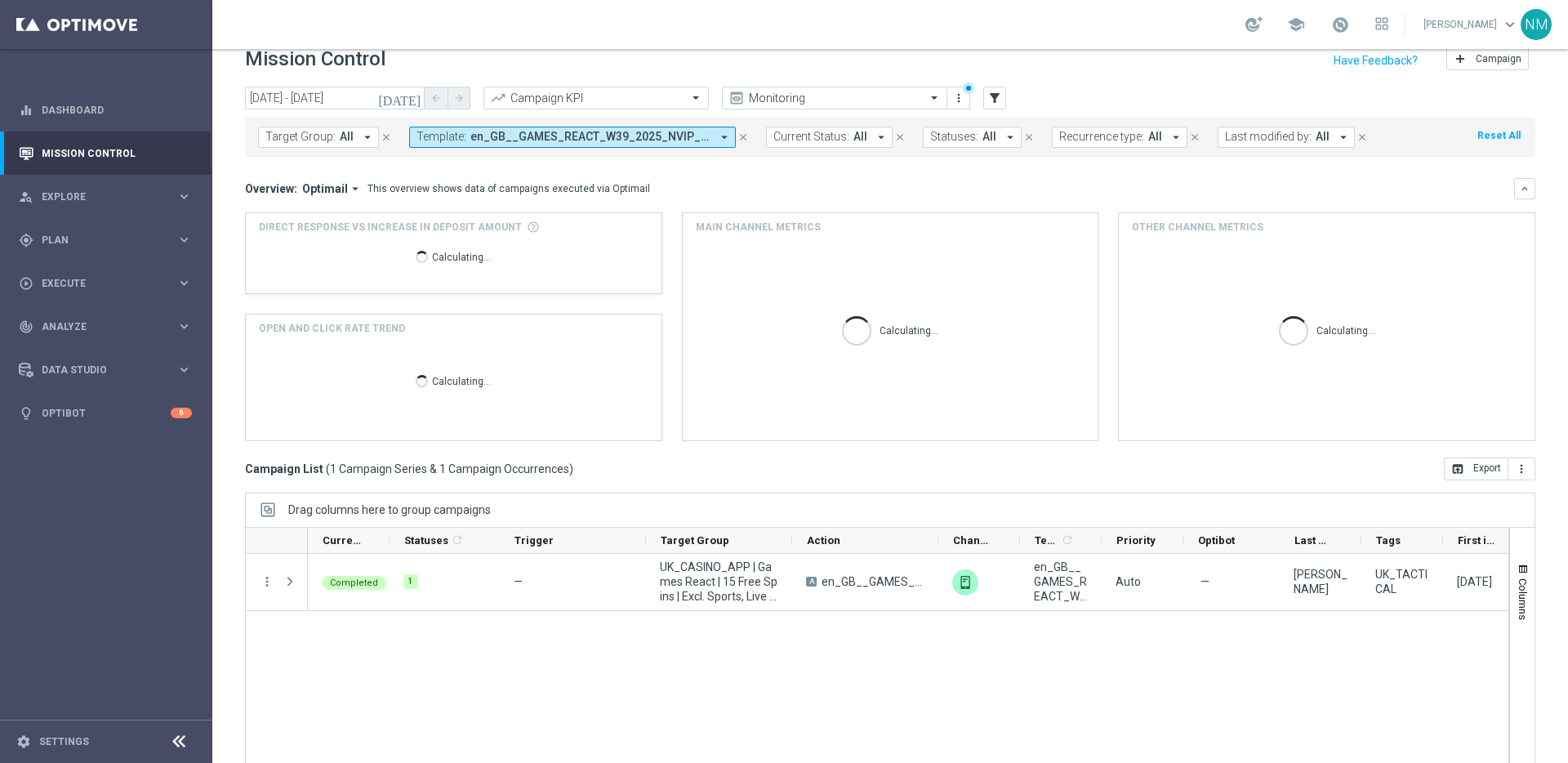
scroll to position [20, 0]
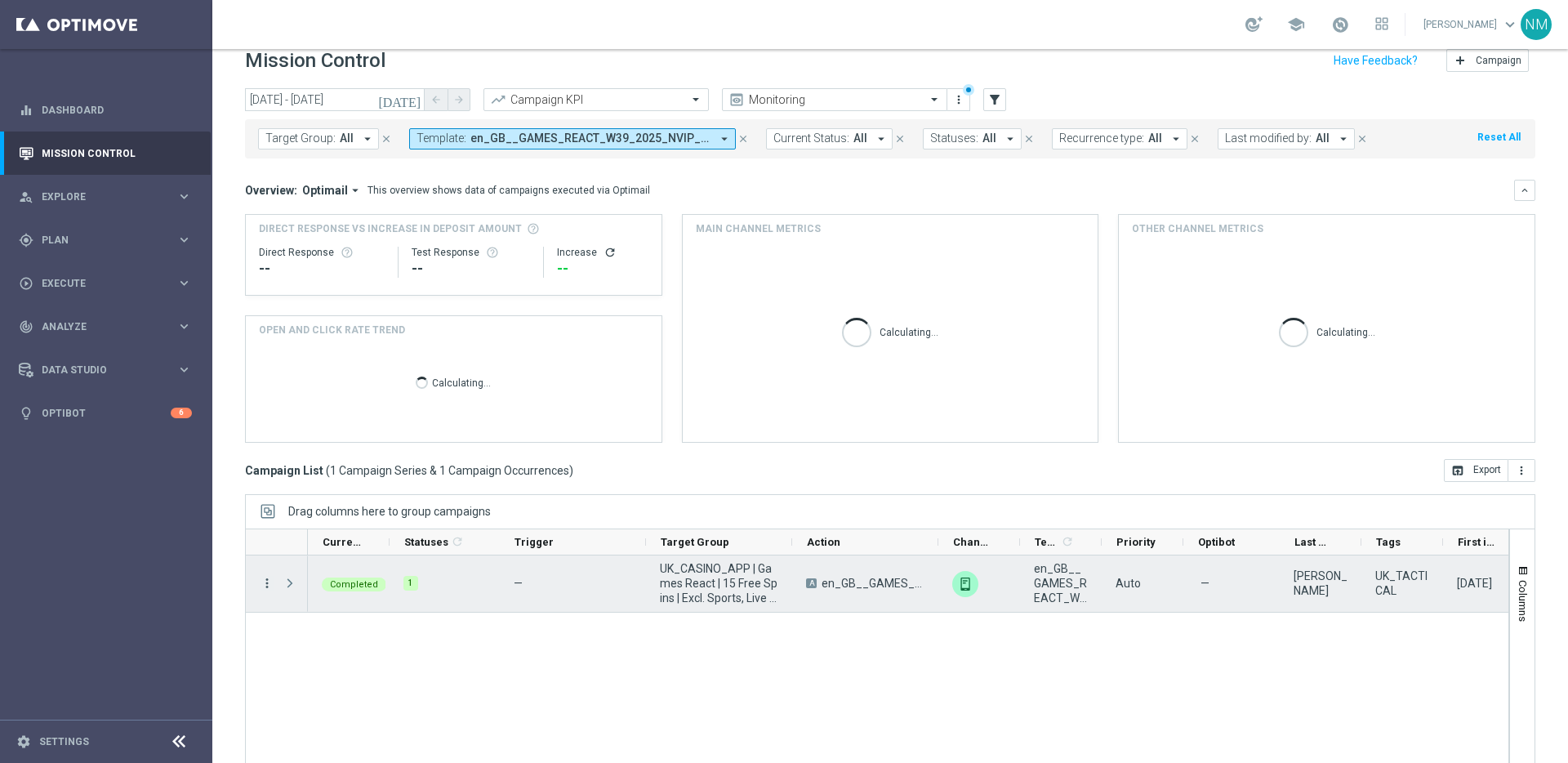
click at [267, 580] on icon "more_vert" at bounding box center [267, 583] width 15 height 15
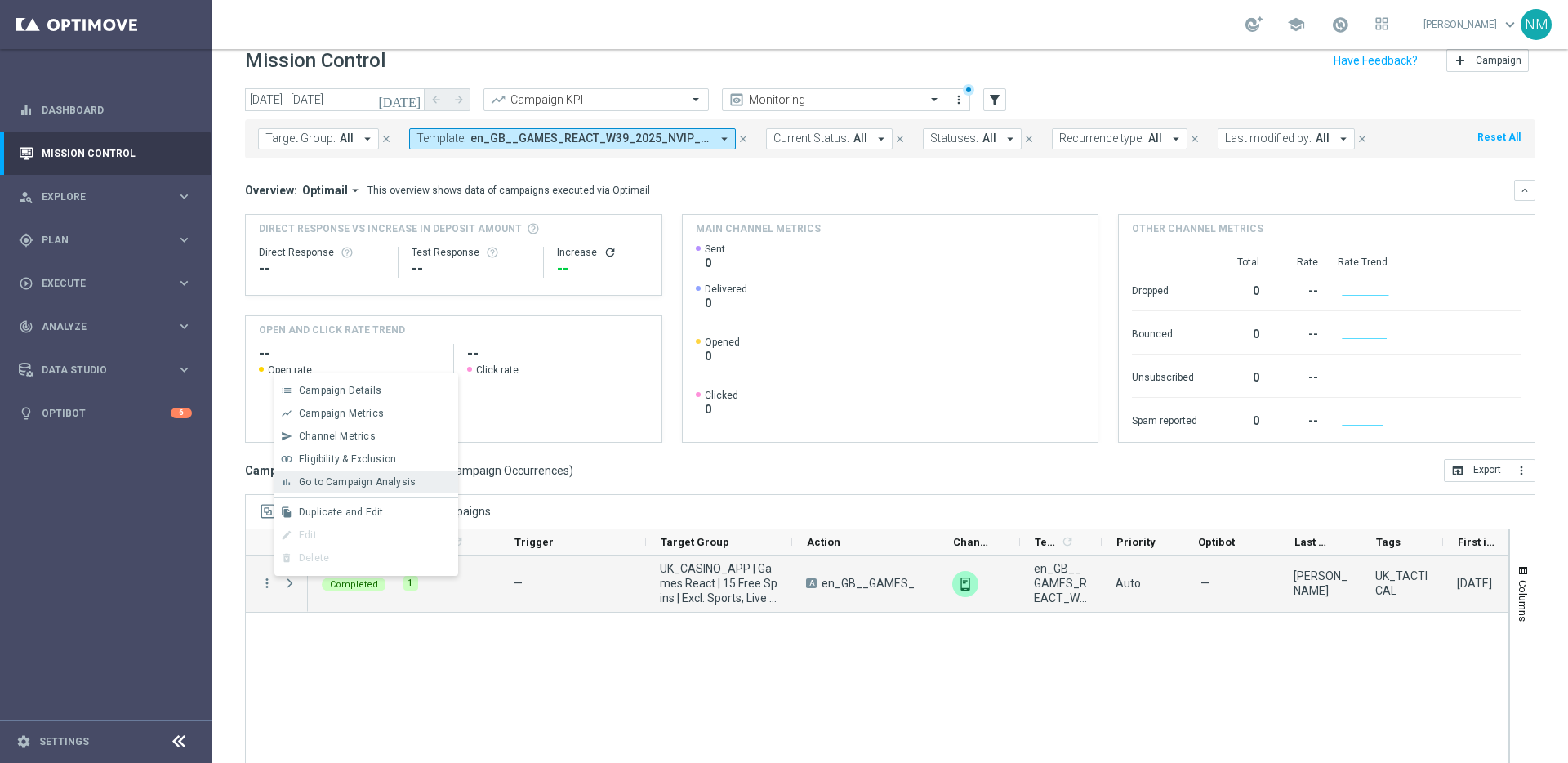
click at [350, 478] on span "Go to Campaign Analysis" at bounding box center [357, 482] width 117 height 11
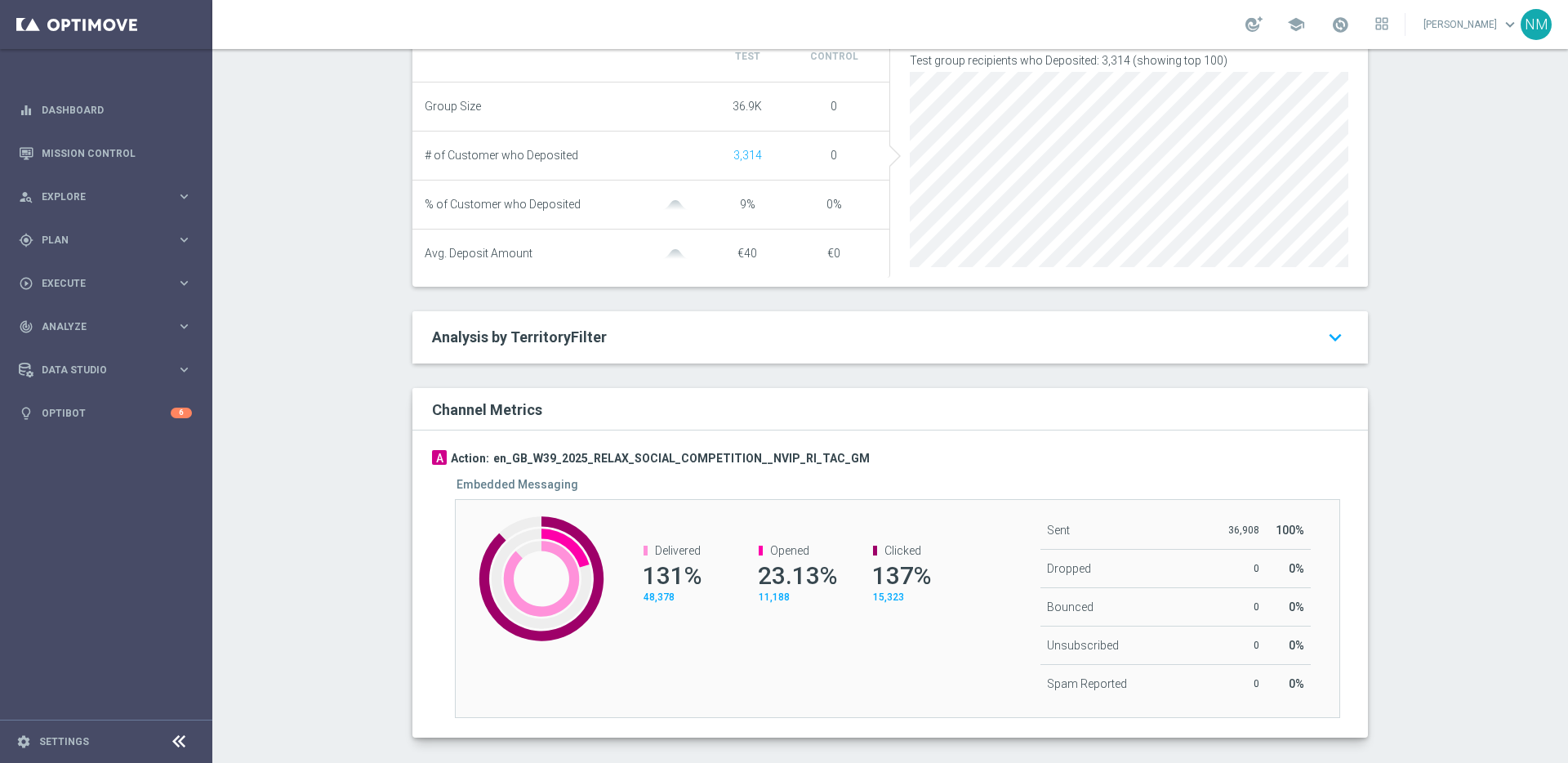
scroll to position [625, 0]
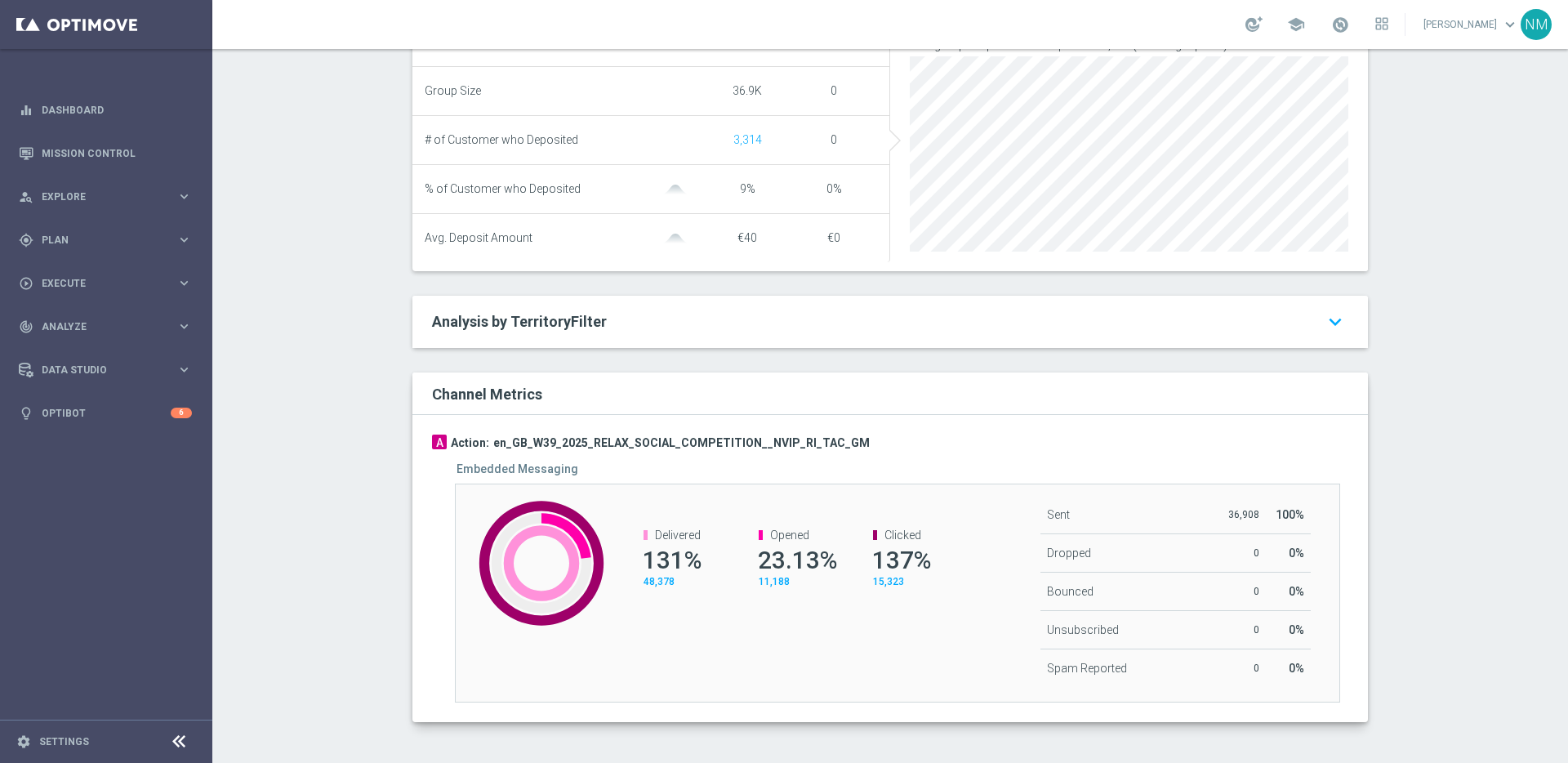
click at [1233, 513] on p "36,908" at bounding box center [1243, 514] width 32 height 13
drag, startPoint x: 1225, startPoint y: 513, endPoint x: 1281, endPoint y: 509, distance: 56.1
click at [1281, 509] on tr "Sent 36,908 100%" at bounding box center [1175, 514] width 270 height 38
click at [1228, 514] on p "36,908" at bounding box center [1243, 514] width 32 height 13
drag, startPoint x: 696, startPoint y: 536, endPoint x: 887, endPoint y: 536, distance: 191.0
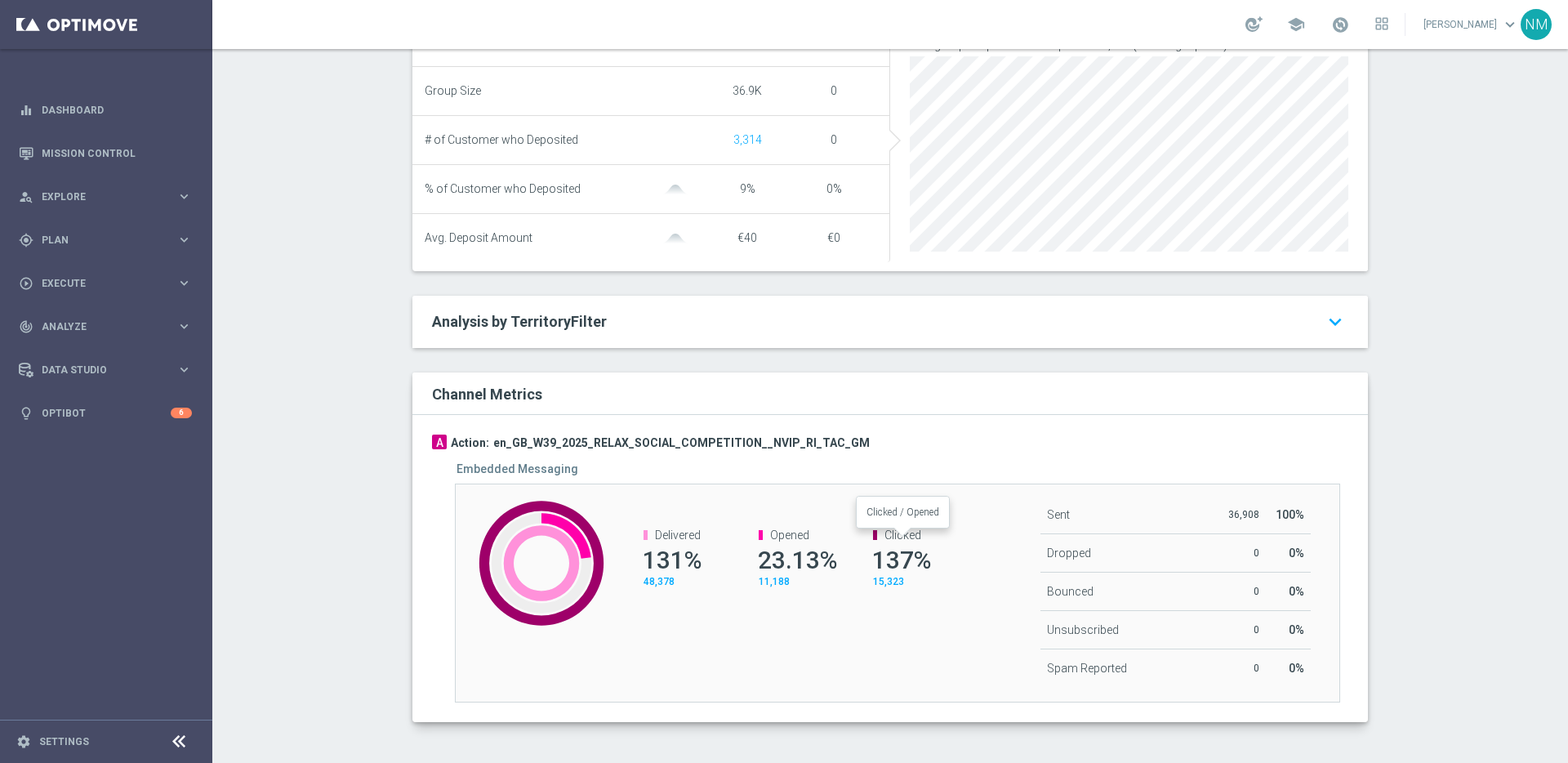
click at [887, 536] on div "Delivered 131% 48,378 Opened 23.13% 11,188 Clicked Clicked / Opened 137% 15,323" at bounding box center [787, 558] width 368 height 92
click at [963, 514] on div "Delivered 131% 48,378 Opened 23.13% 11,188 Clicked 137% 15,323" at bounding box center [787, 558] width 368 height 92
click at [873, 581] on span "15,323" at bounding box center [888, 581] width 31 height 11
click at [929, 644] on div "Created with Highcharts 9.3.3 Clicked: 137% Delivered 131% 48,378 Opened 23.13%…" at bounding box center [897, 593] width 885 height 219
click at [1255, 28] on div at bounding box center [1254, 24] width 17 height 16
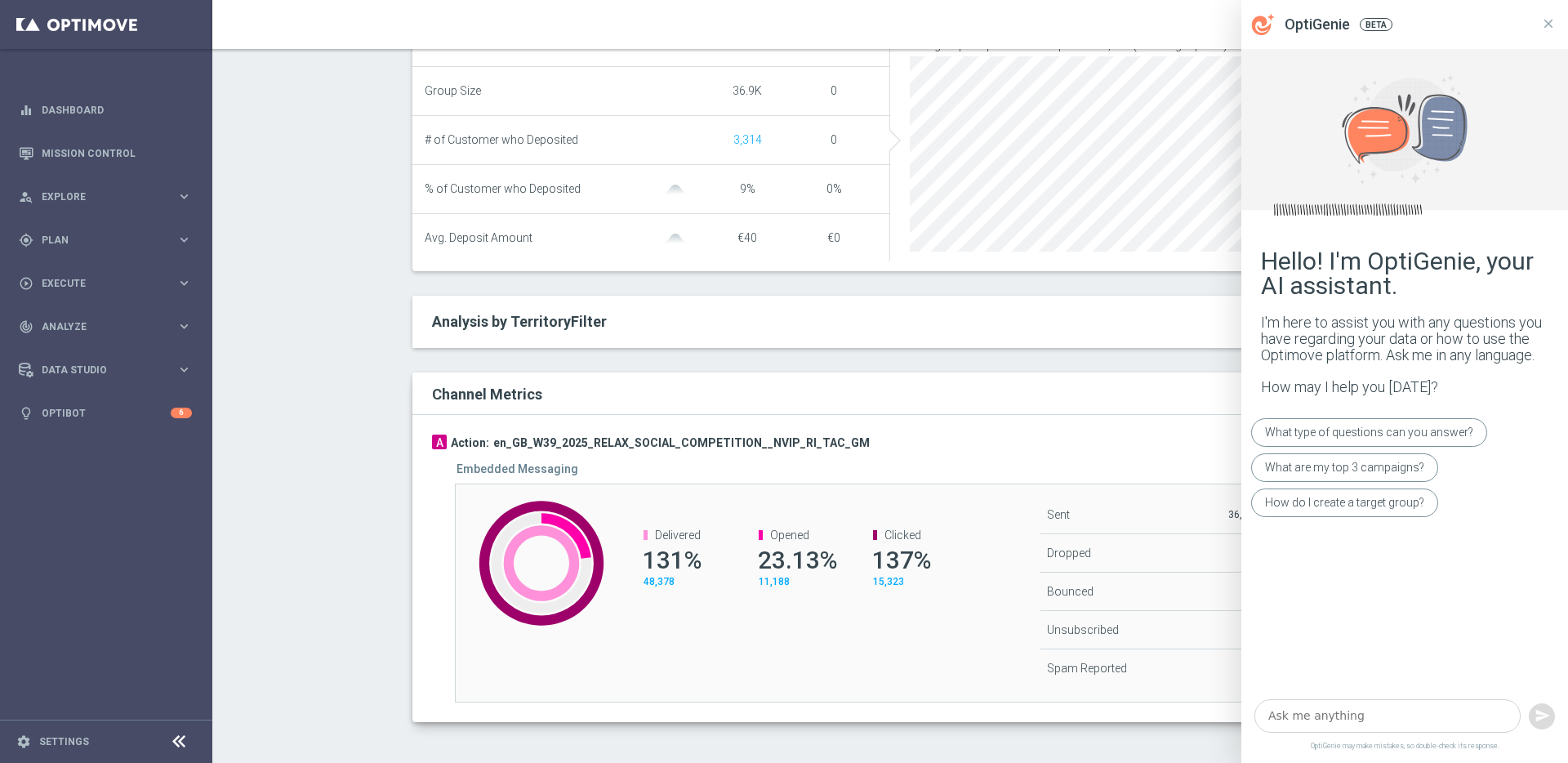
click at [1329, 716] on textarea at bounding box center [1387, 716] width 266 height 34
type textarea "h"
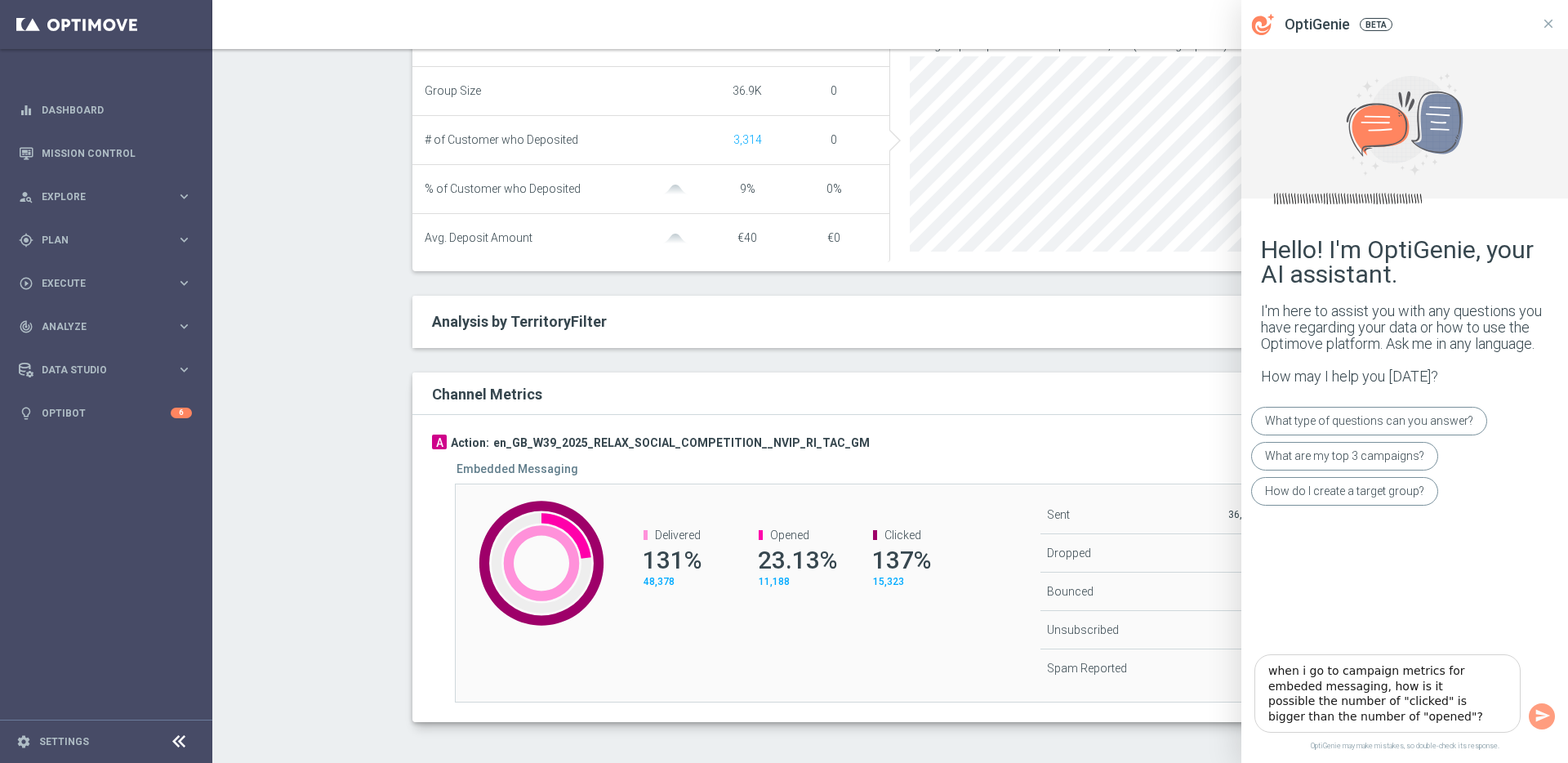
type textarea "when i go to campaign metrics for embedded messaging, how is it possible the nu…"
click at [1344, 691] on textarea "when i go to campaign metrics for embedded messaging, how is it possible the nu…" at bounding box center [1387, 693] width 266 height 79
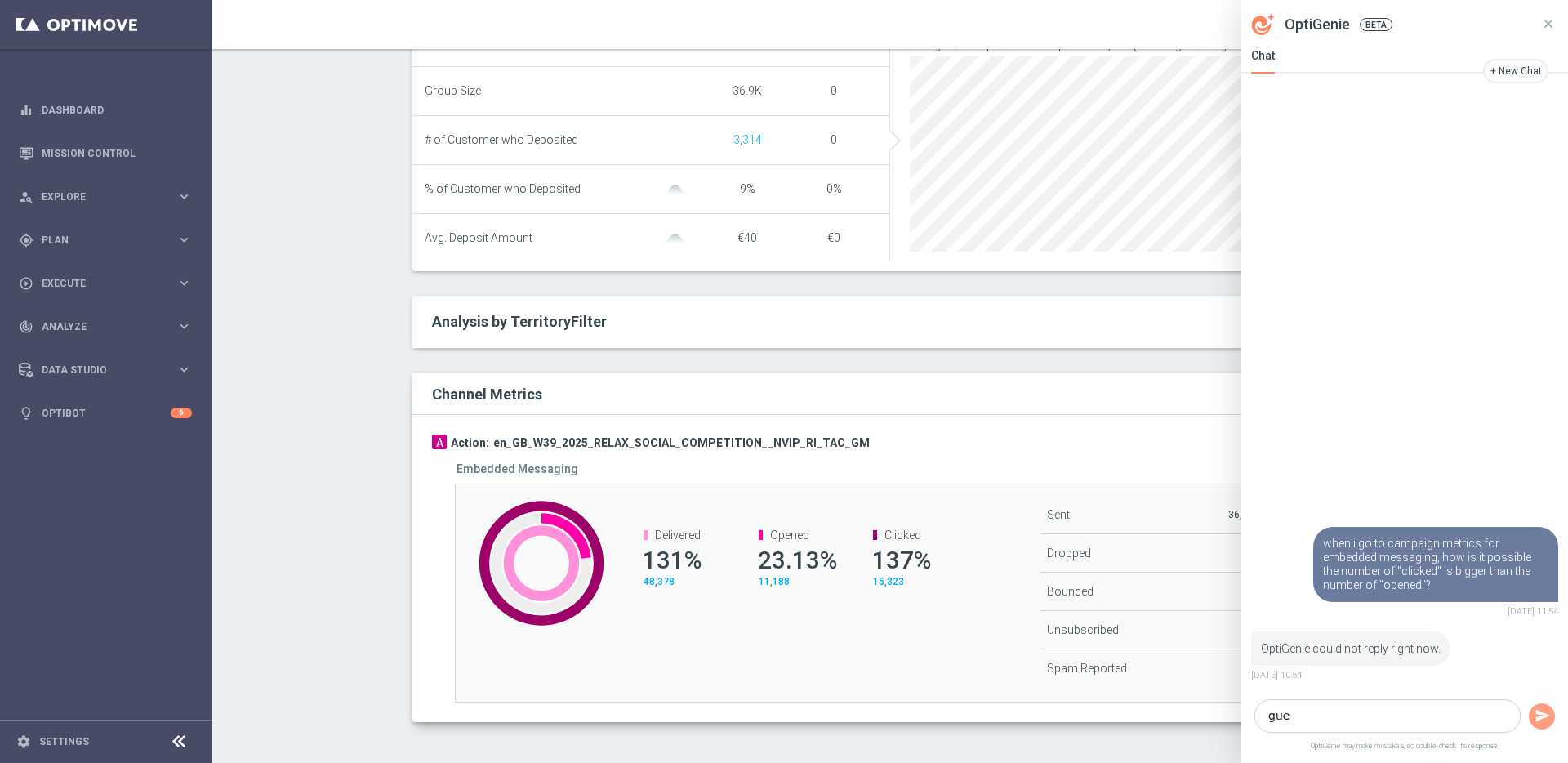
type textarea "gue"
drag, startPoint x: 1291, startPoint y: 717, endPoint x: 1221, endPoint y: 710, distance: 70.3
click at [1224, 710] on body "equalizer Dashboard Mission Control" at bounding box center [784, 381] width 1568 height 763
click at [1355, 711] on textarea at bounding box center [1387, 716] width 266 height 34
type textarea "why"
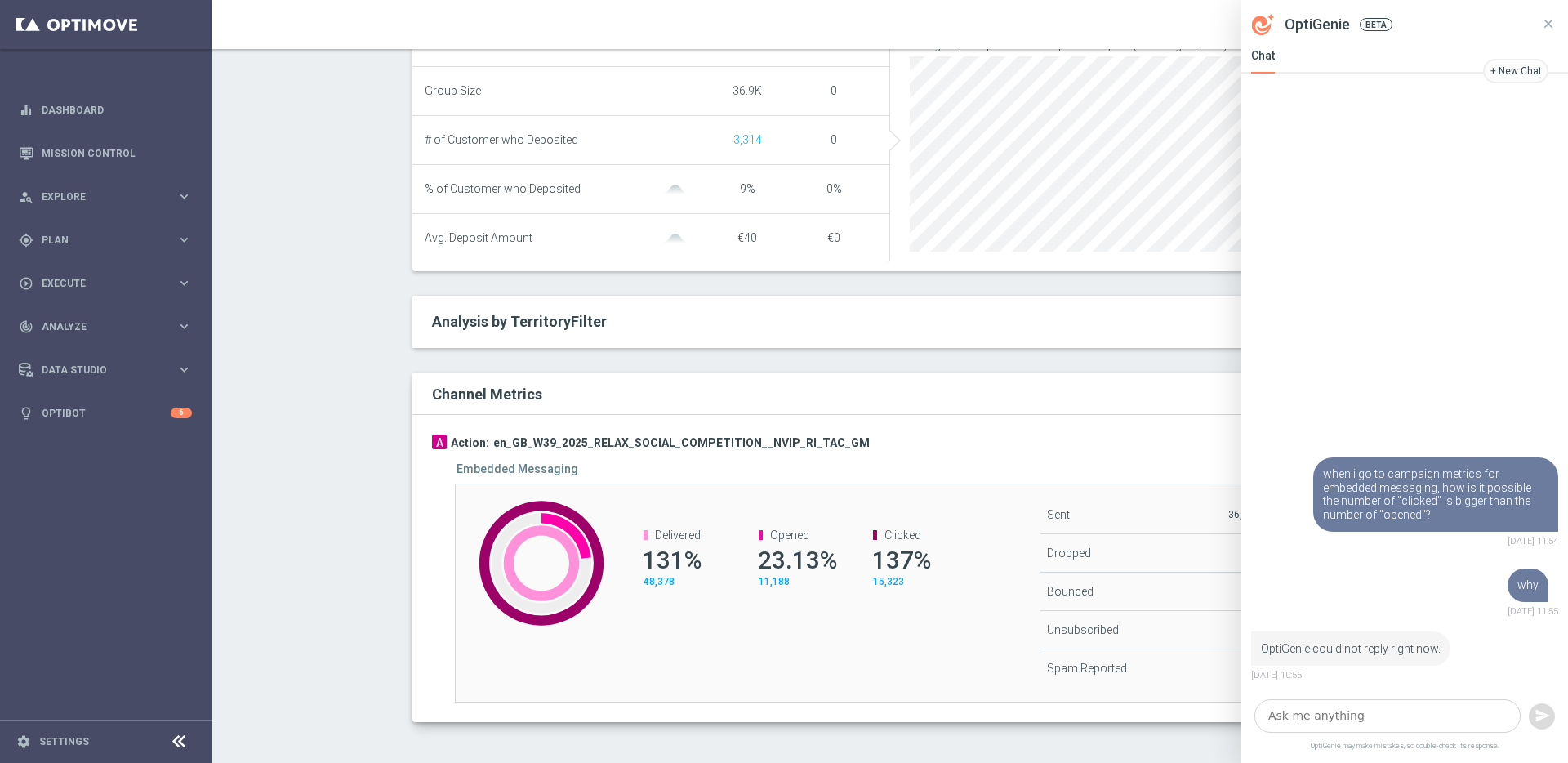
click at [1364, 714] on textarea at bounding box center [1387, 716] width 266 height 34
paste textarea "what is the definition of the clicks and opens in embedded messages"
type textarea "what is the definition of the clicks and opens in embedded messages"
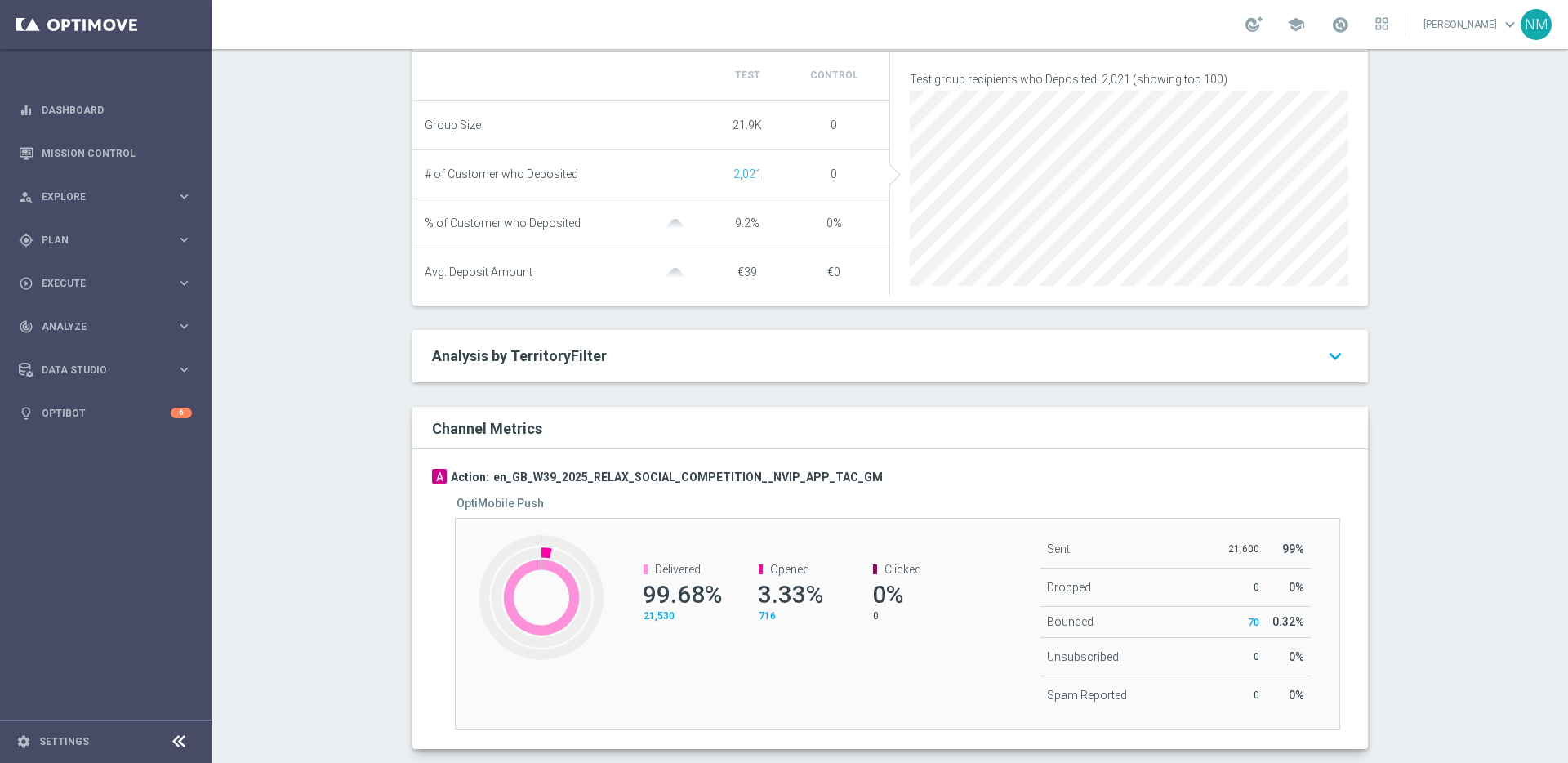
scroll to position [617, 0]
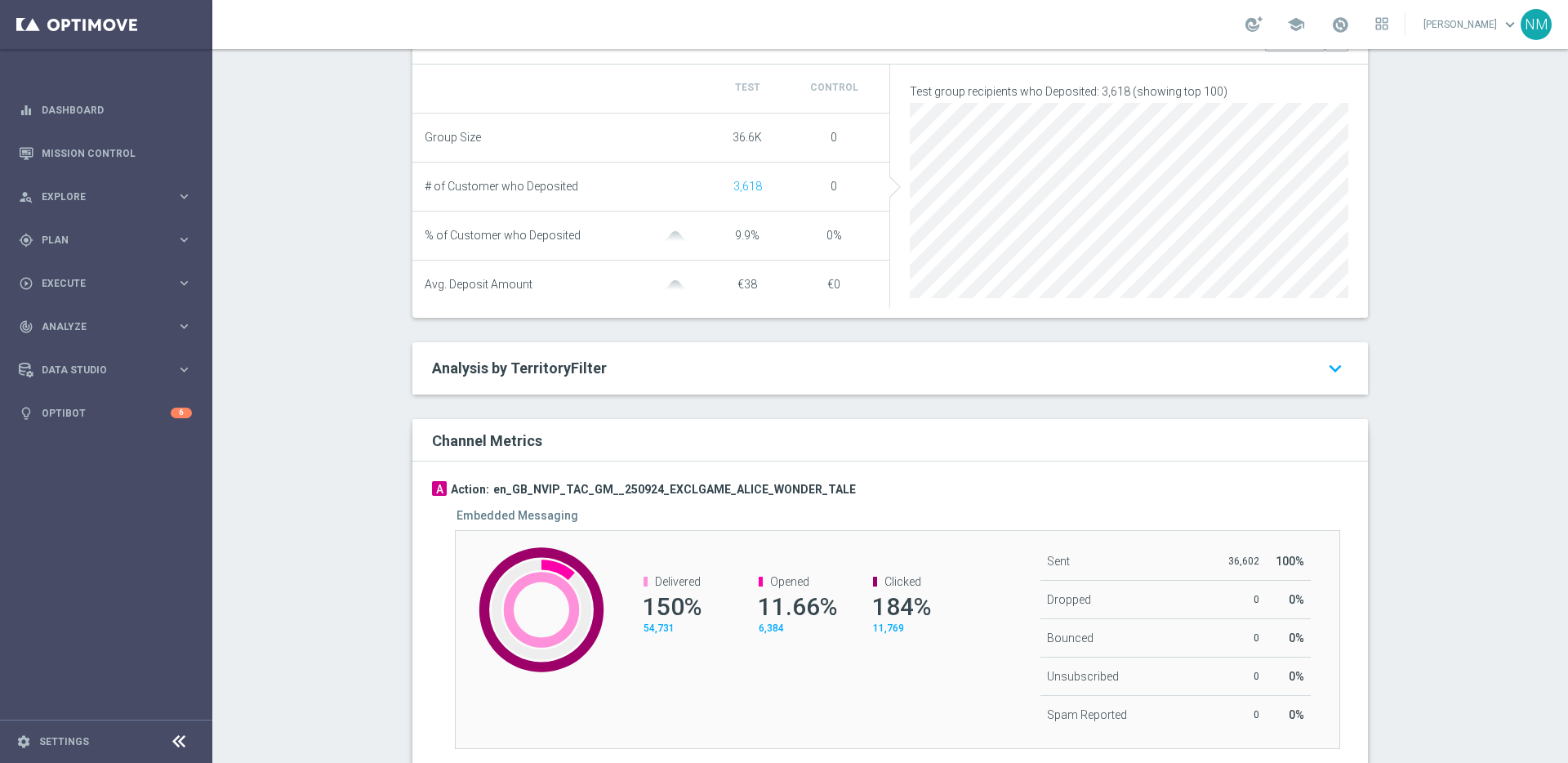
scroll to position [625, 0]
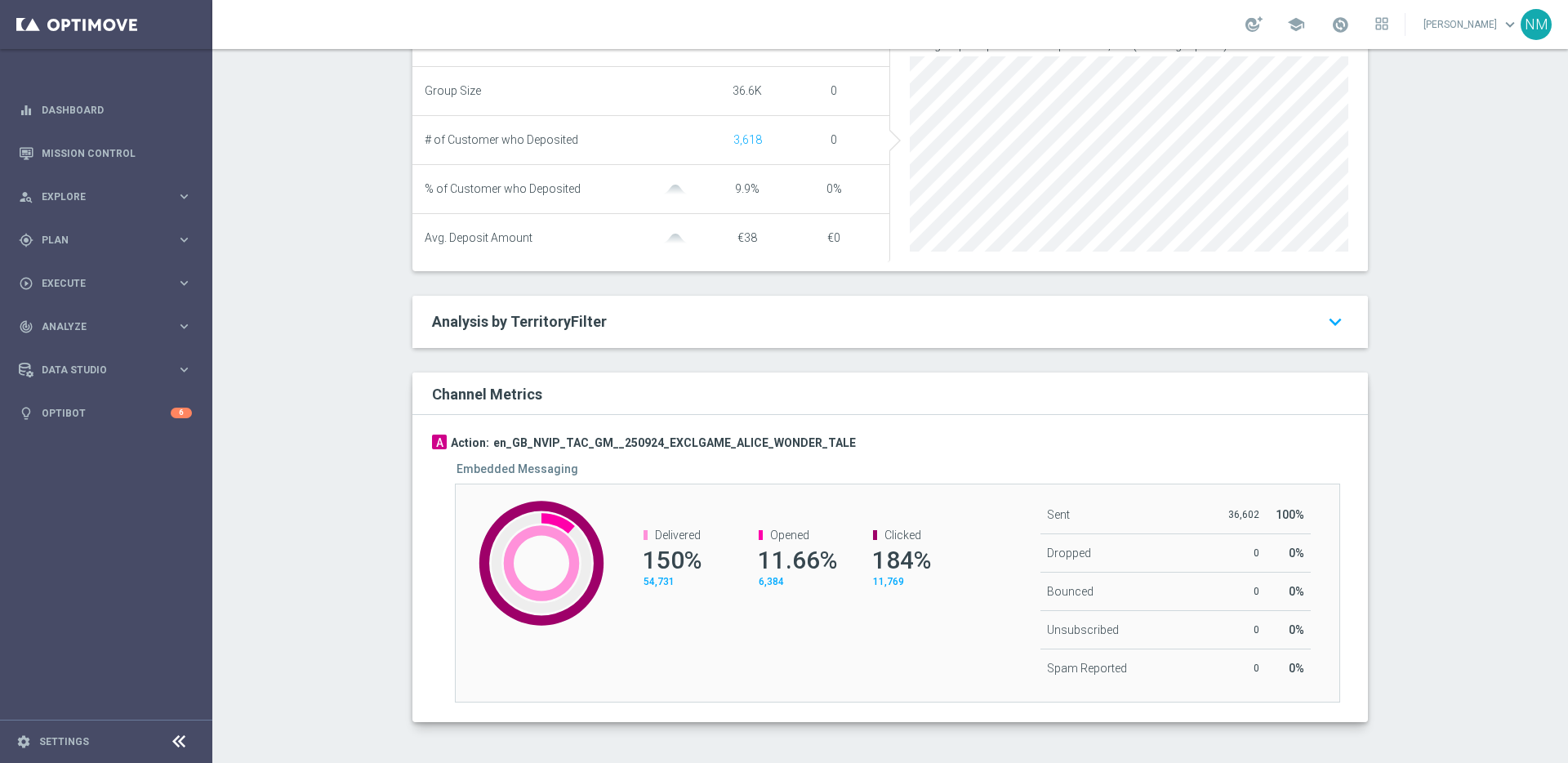
click at [890, 596] on div "Clicked 184% 11,769" at bounding box center [901, 558] width 115 height 92
drag, startPoint x: 1251, startPoint y: 515, endPoint x: 1209, endPoint y: 520, distance: 42.3
click at [1209, 520] on tr "Sent 36,602 100%" at bounding box center [1175, 514] width 270 height 38
drag, startPoint x: 683, startPoint y: 572, endPoint x: 611, endPoint y: 572, distance: 72.0
click at [615, 572] on div "Delivered 150% 54,731" at bounding box center [672, 558] width 115 height 92
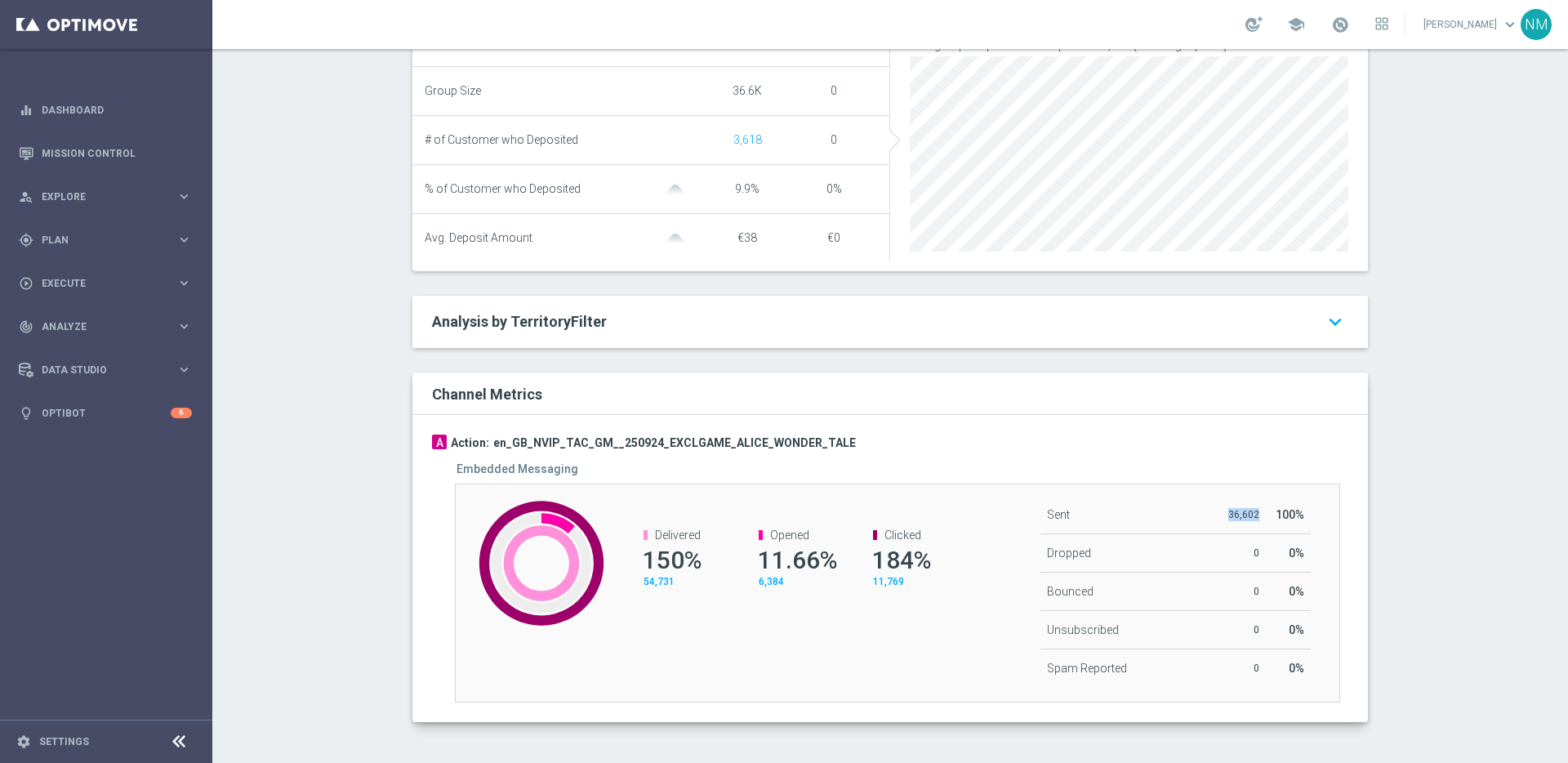
click at [678, 554] on span "150%" at bounding box center [672, 559] width 59 height 29
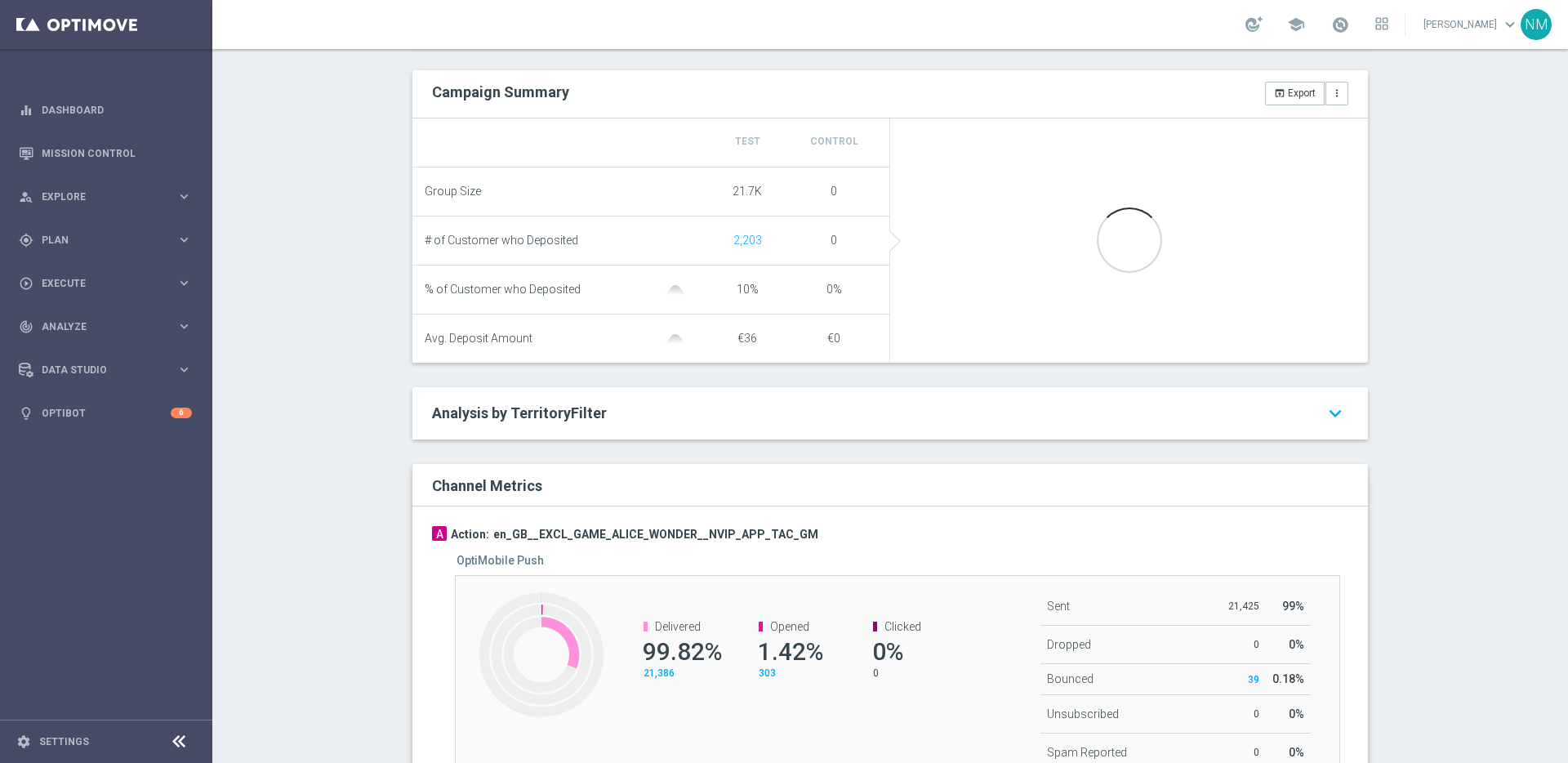
scroll to position [600, 0]
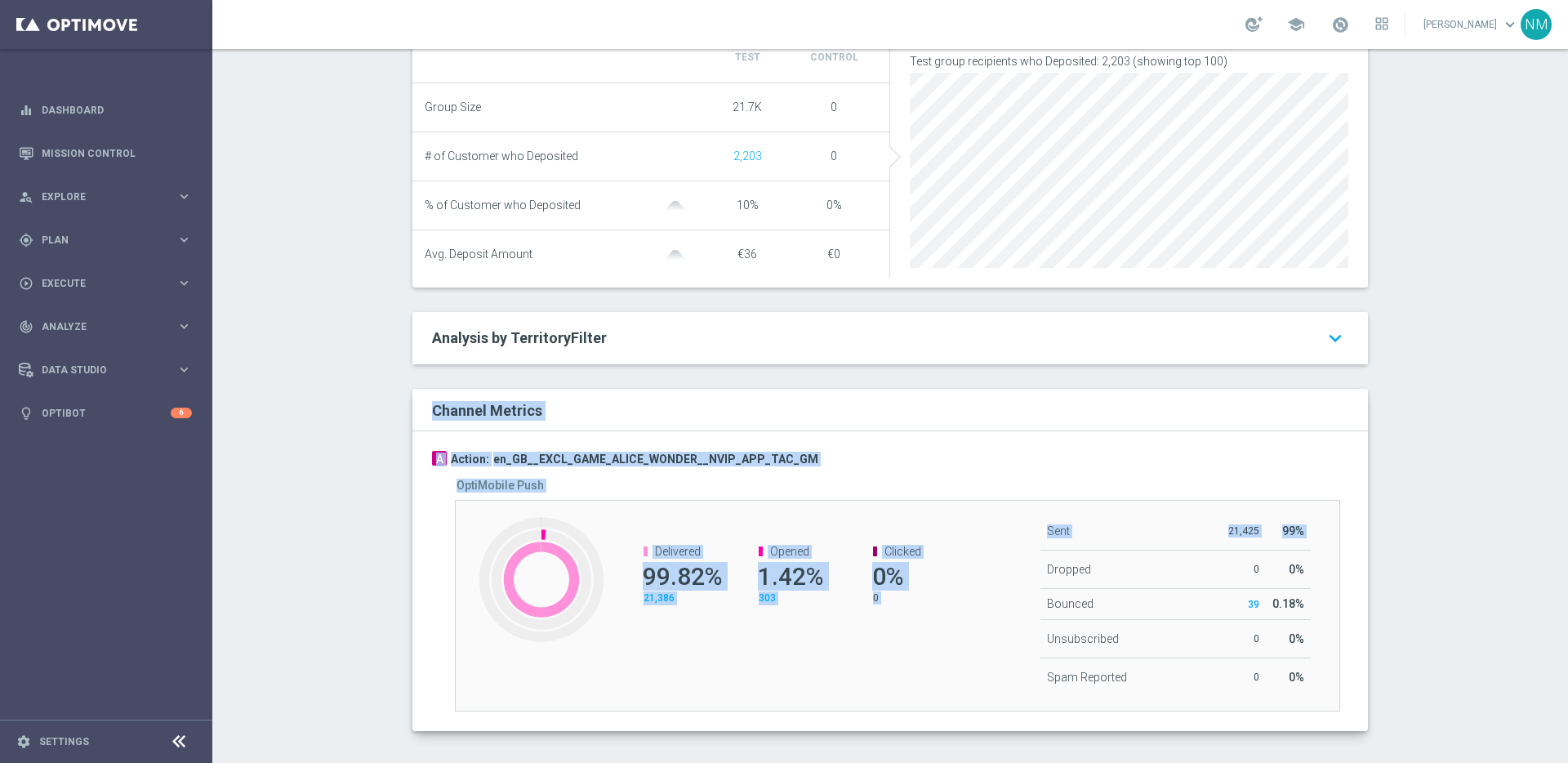
drag, startPoint x: 375, startPoint y: 397, endPoint x: 1179, endPoint y: 573, distance: 823.0
click at [1120, 572] on div "Test/Control Campaign Analysis This page presents all relevant information abou…" at bounding box center [890, 406] width 1355 height 714
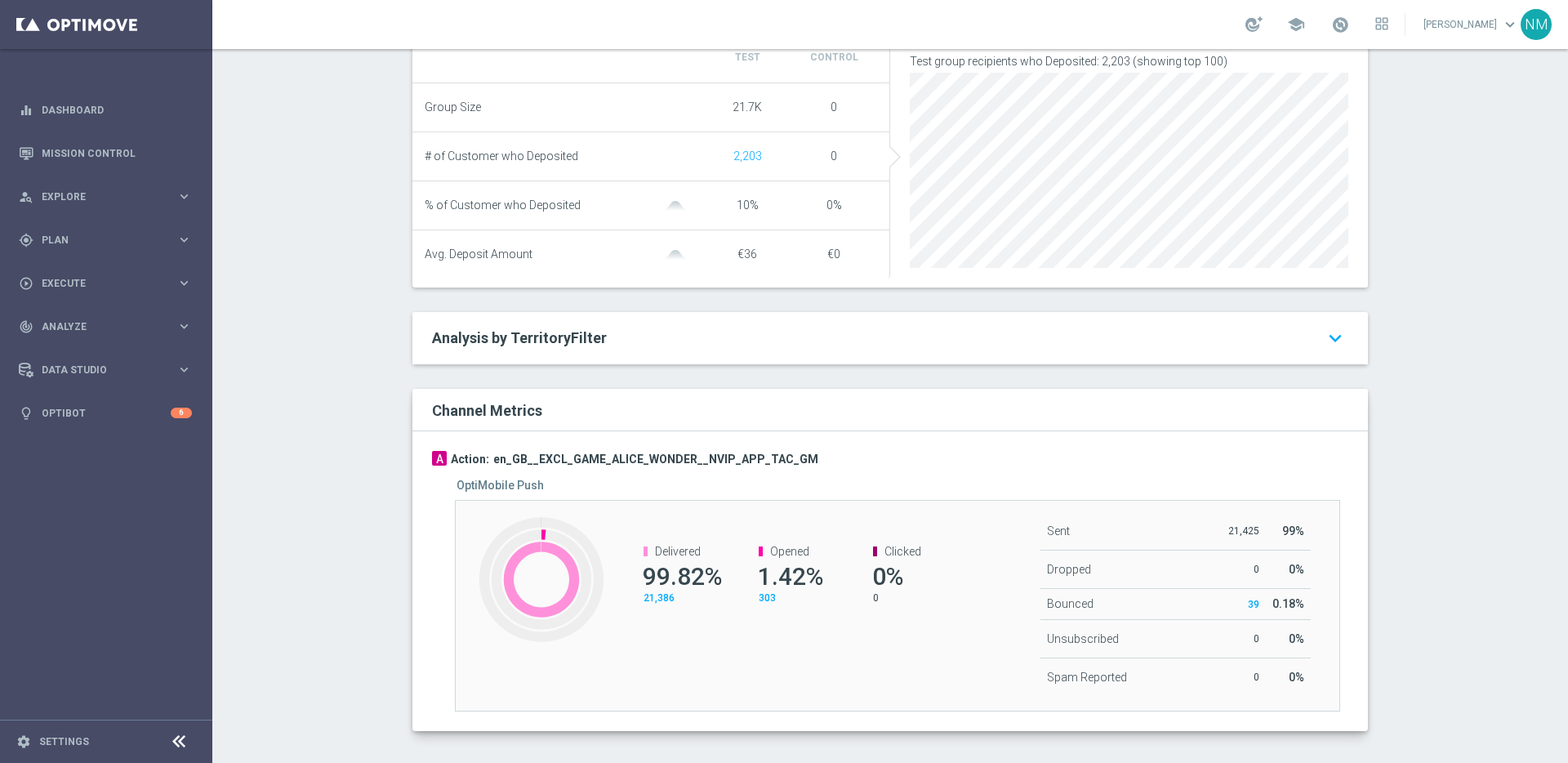
click at [1476, 588] on div "Test/Control Campaign Analysis This page presents all relevant information abou…" at bounding box center [890, 406] width 1355 height 714
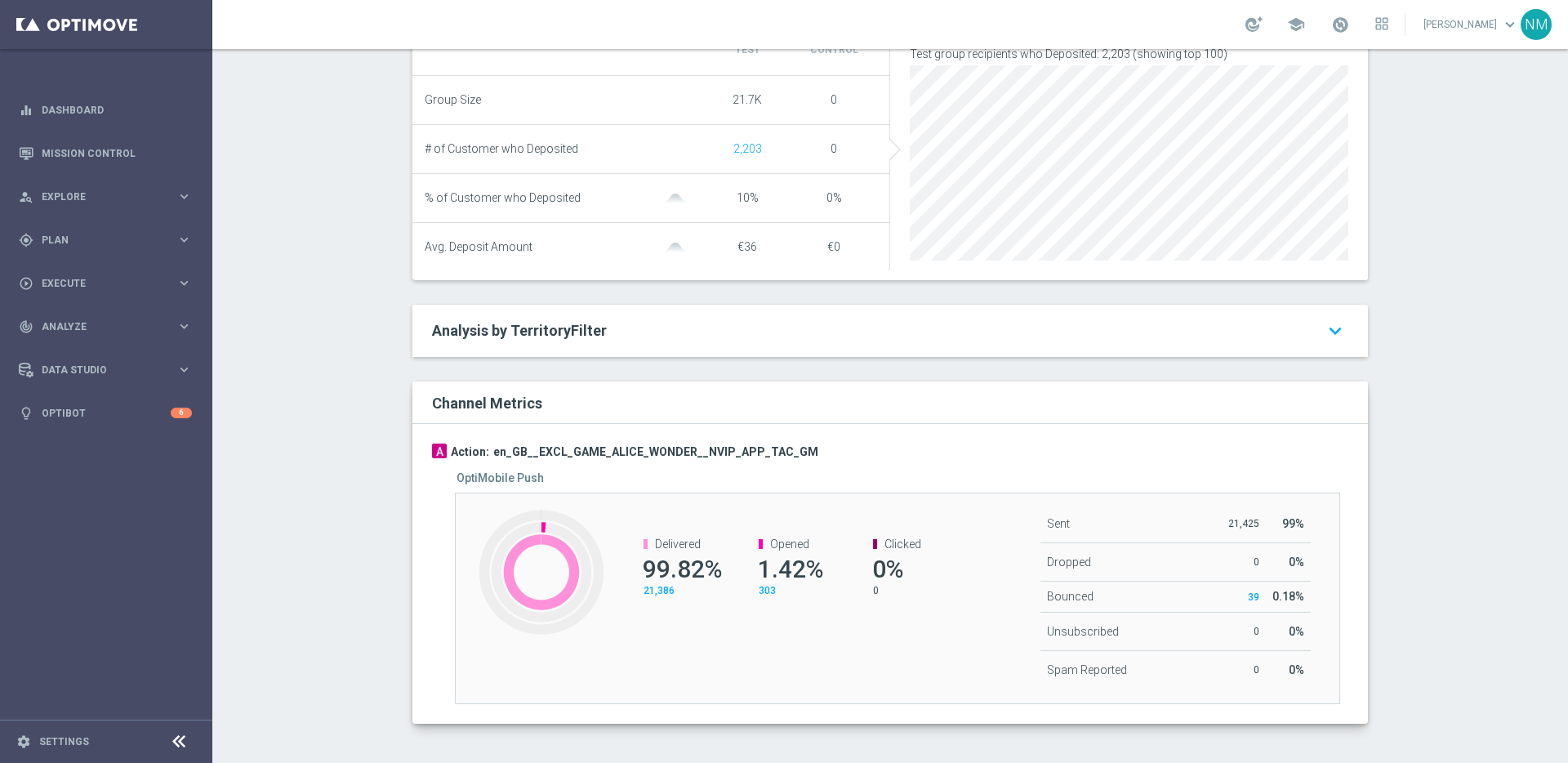
scroll to position [617, 0]
drag, startPoint x: 1042, startPoint y: 523, endPoint x: 1230, endPoint y: 524, distance: 188.0
click at [1229, 524] on tr "Sent Sent / Group Size 21,425 99%" at bounding box center [1175, 522] width 270 height 38
click at [1245, 523] on p "21,425" at bounding box center [1243, 522] width 32 height 13
drag, startPoint x: 686, startPoint y: 585, endPoint x: 611, endPoint y: 587, distance: 75.0
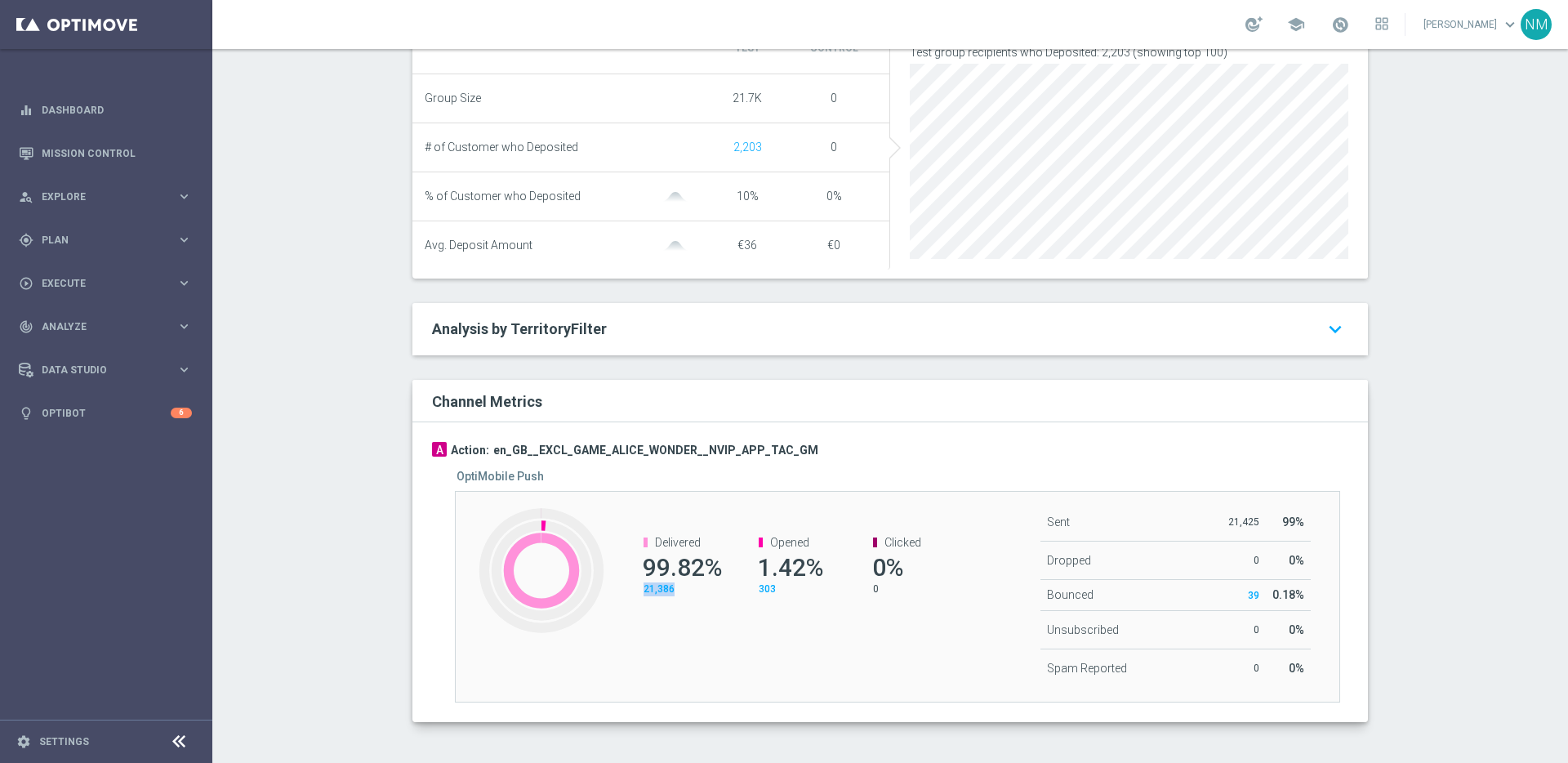
click at [615, 588] on div "Delivered 99.82% 21,386" at bounding box center [672, 565] width 115 height 92
click at [778, 587] on div "303" at bounding box center [796, 589] width 74 height 14
drag, startPoint x: 776, startPoint y: 587, endPoint x: 744, endPoint y: 592, distance: 32.4
click at [744, 592] on channel-metrics-number "Opened 1.42% 303" at bounding box center [788, 565] width 90 height 60
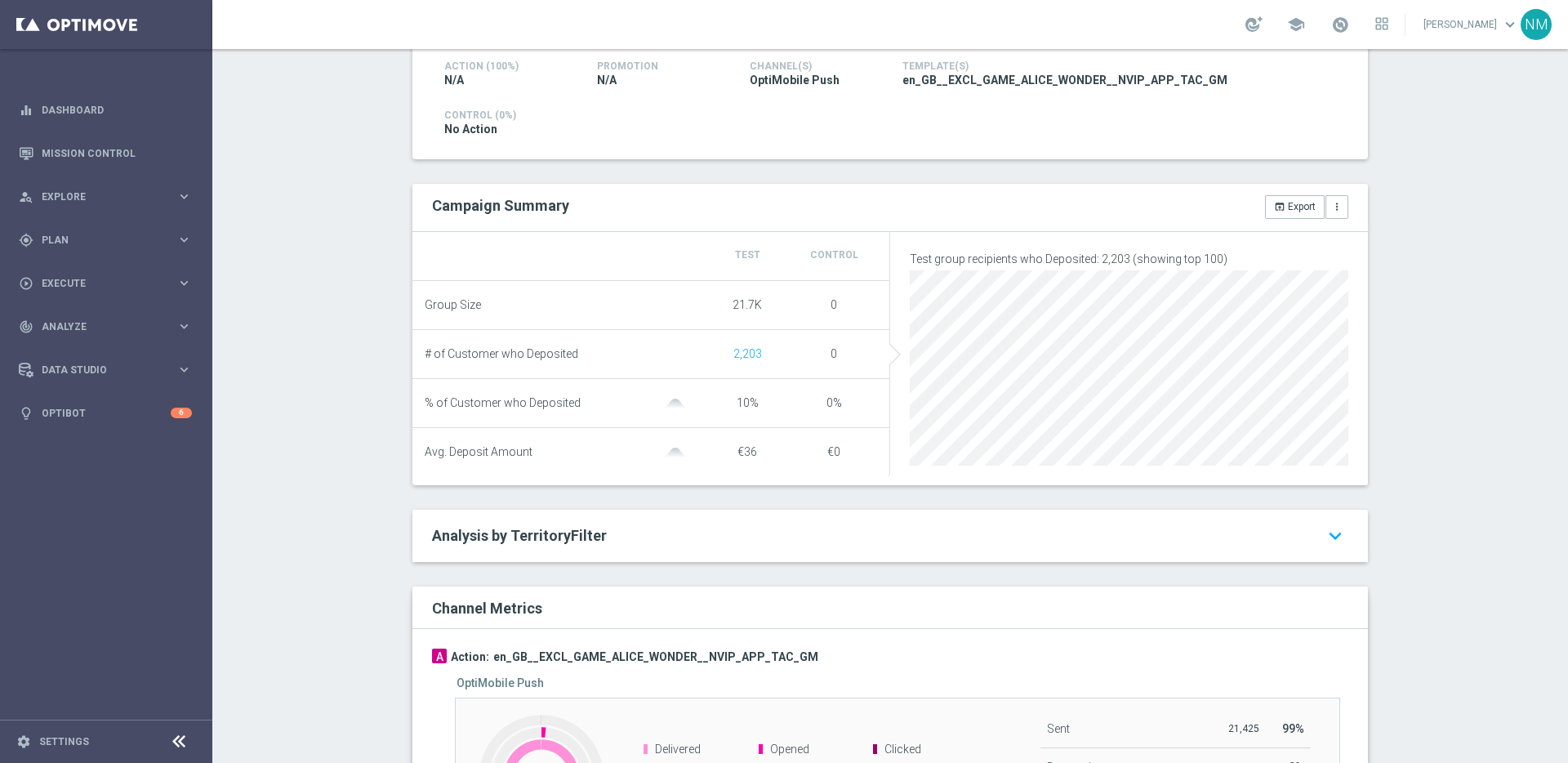
scroll to position [0, 0]
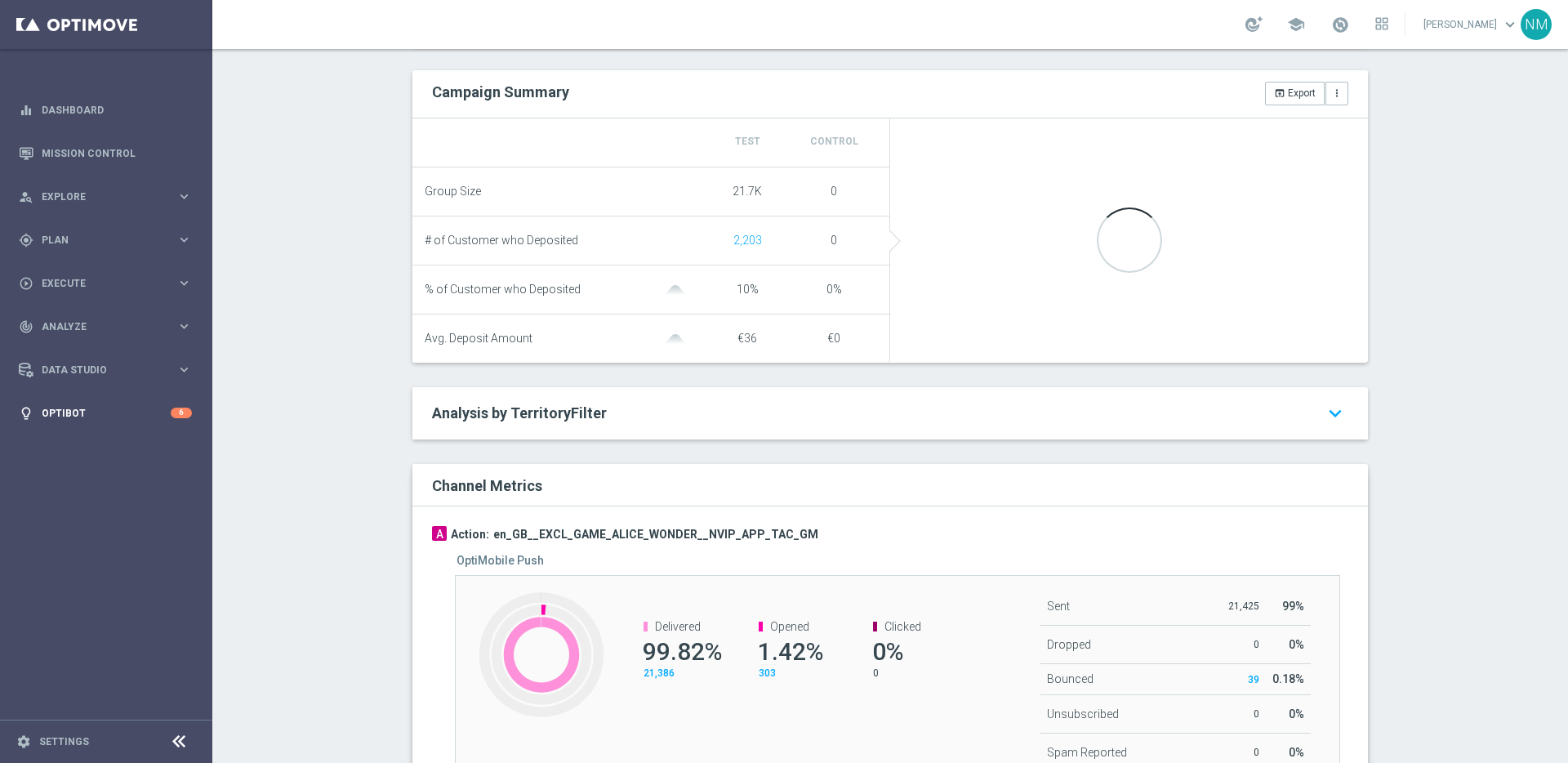
scroll to position [600, 0]
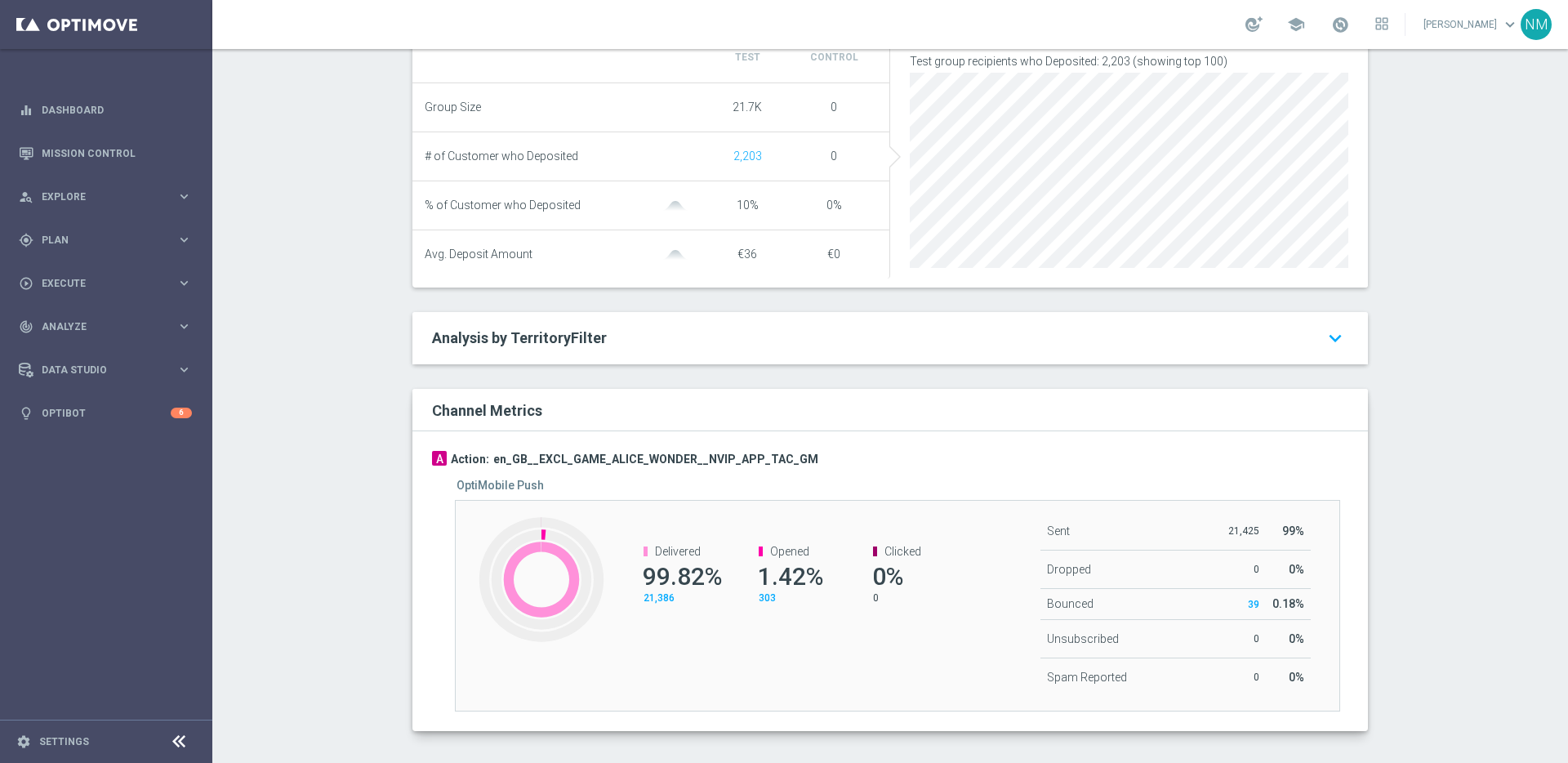
drag, startPoint x: 773, startPoint y: 604, endPoint x: 764, endPoint y: 577, distance: 28.5
click at [764, 577] on div "Opened 1.42% 303" at bounding box center [796, 574] width 74 height 60
click at [765, 568] on div "Opened 1.42% 303" at bounding box center [796, 574] width 74 height 60
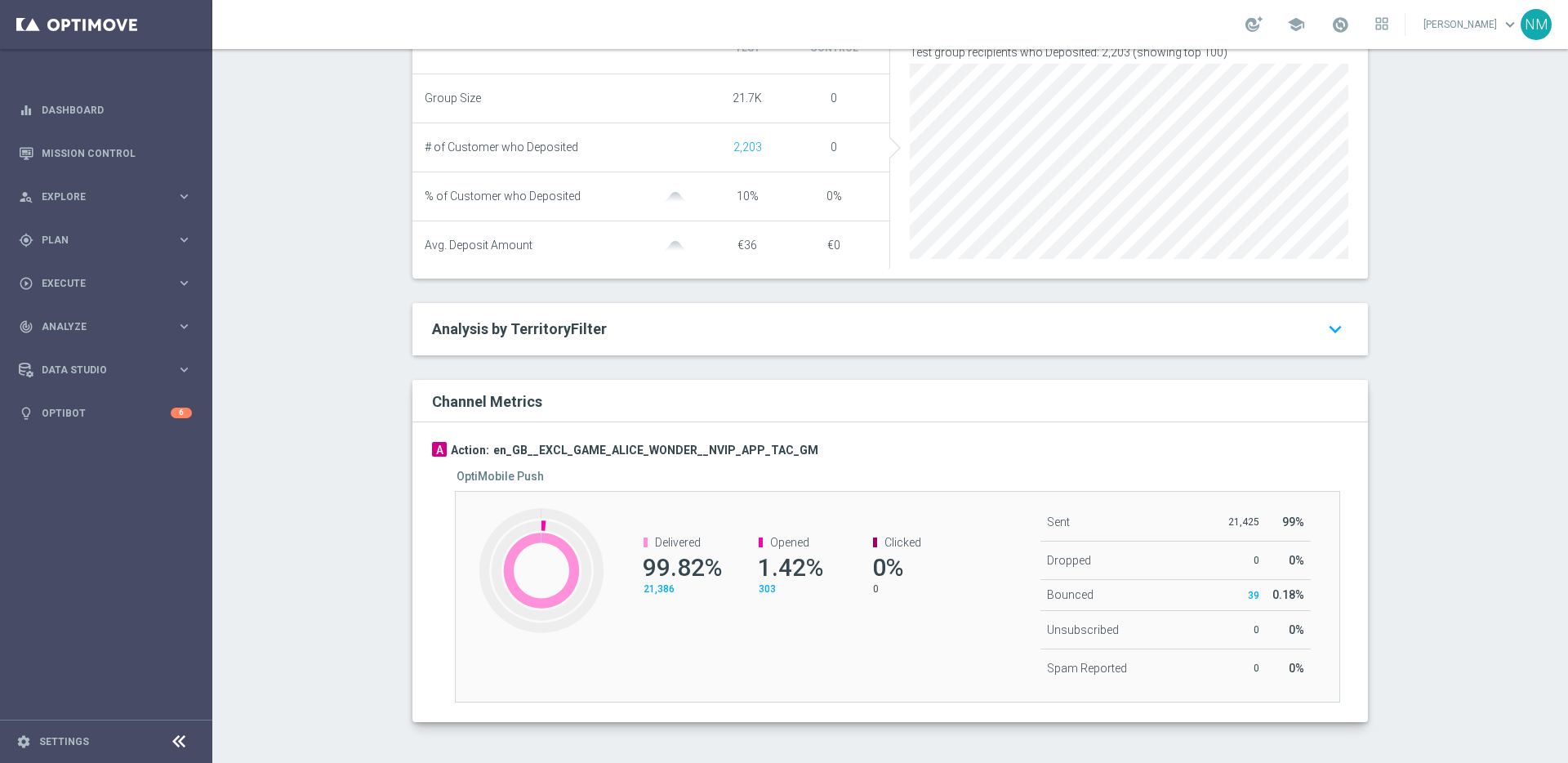
scroll to position [617, 0]
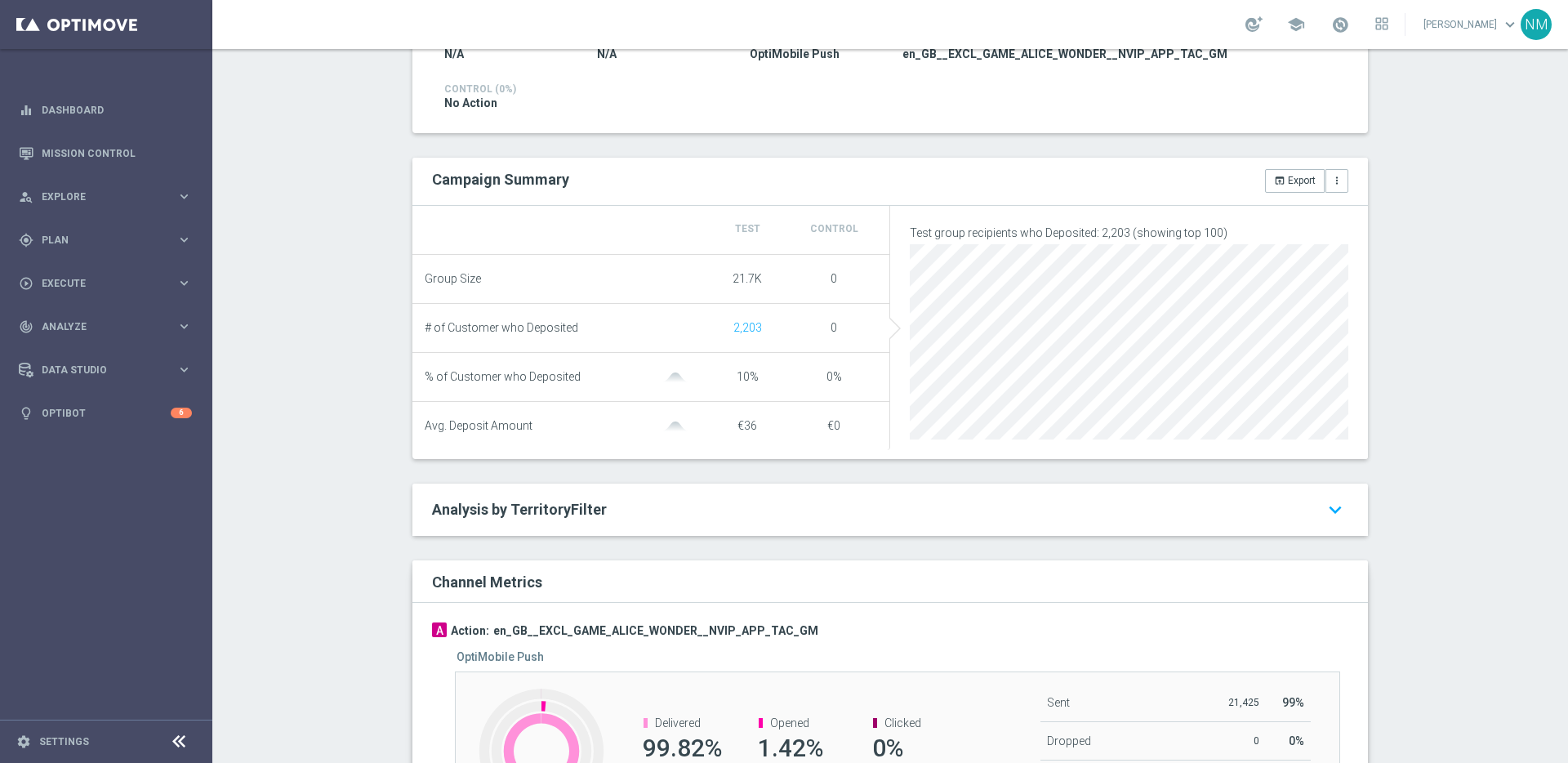
scroll to position [617, 0]
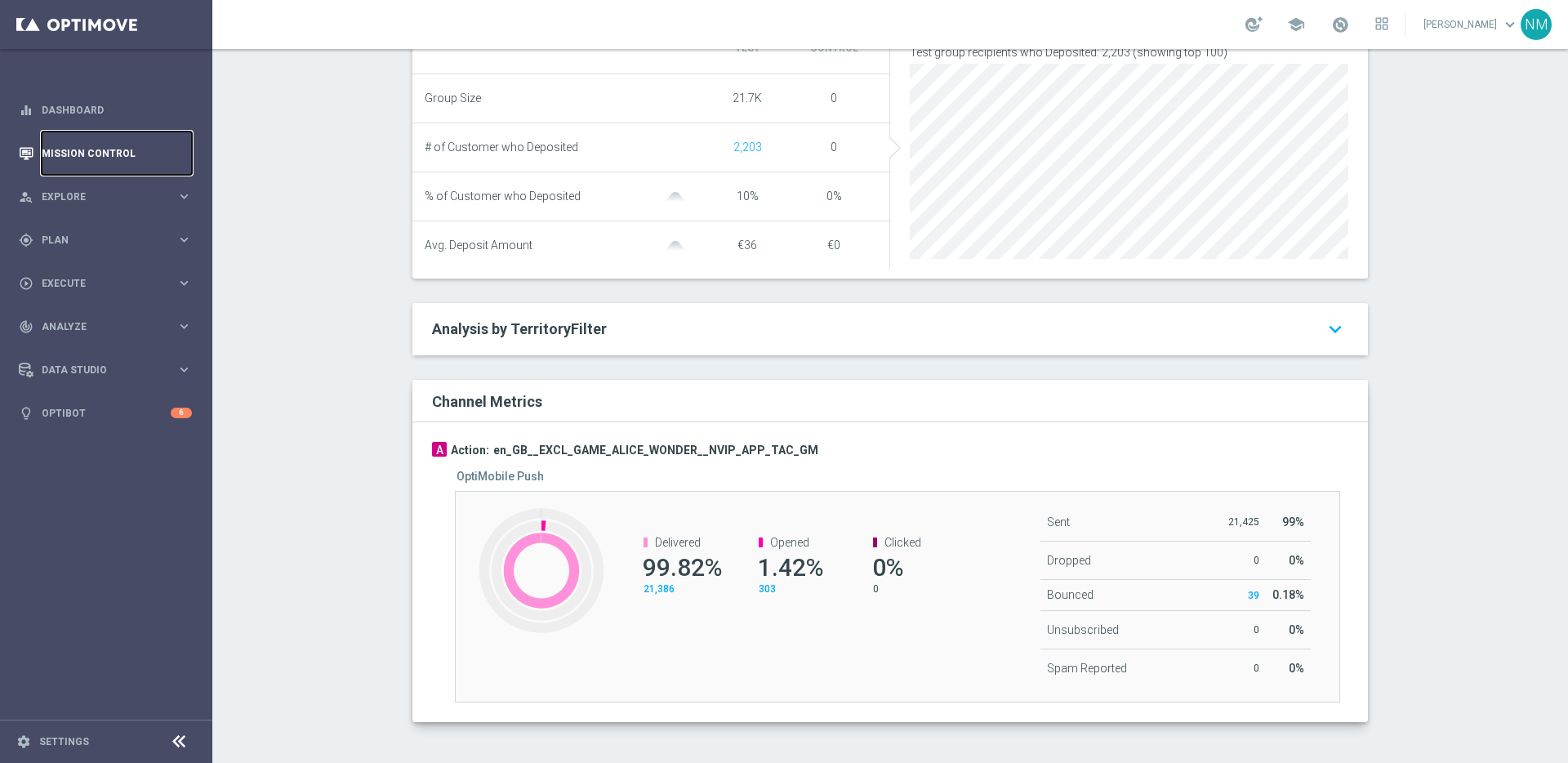
click at [107, 147] on link "Mission Control" at bounding box center [117, 153] width 151 height 43
drag, startPoint x: 772, startPoint y: 586, endPoint x: 752, endPoint y: 571, distance: 25.0
click at [759, 572] on div "Opened 9.59% 14" at bounding box center [796, 565] width 74 height 60
drag, startPoint x: 658, startPoint y: 590, endPoint x: 651, endPoint y: 565, distance: 26.0
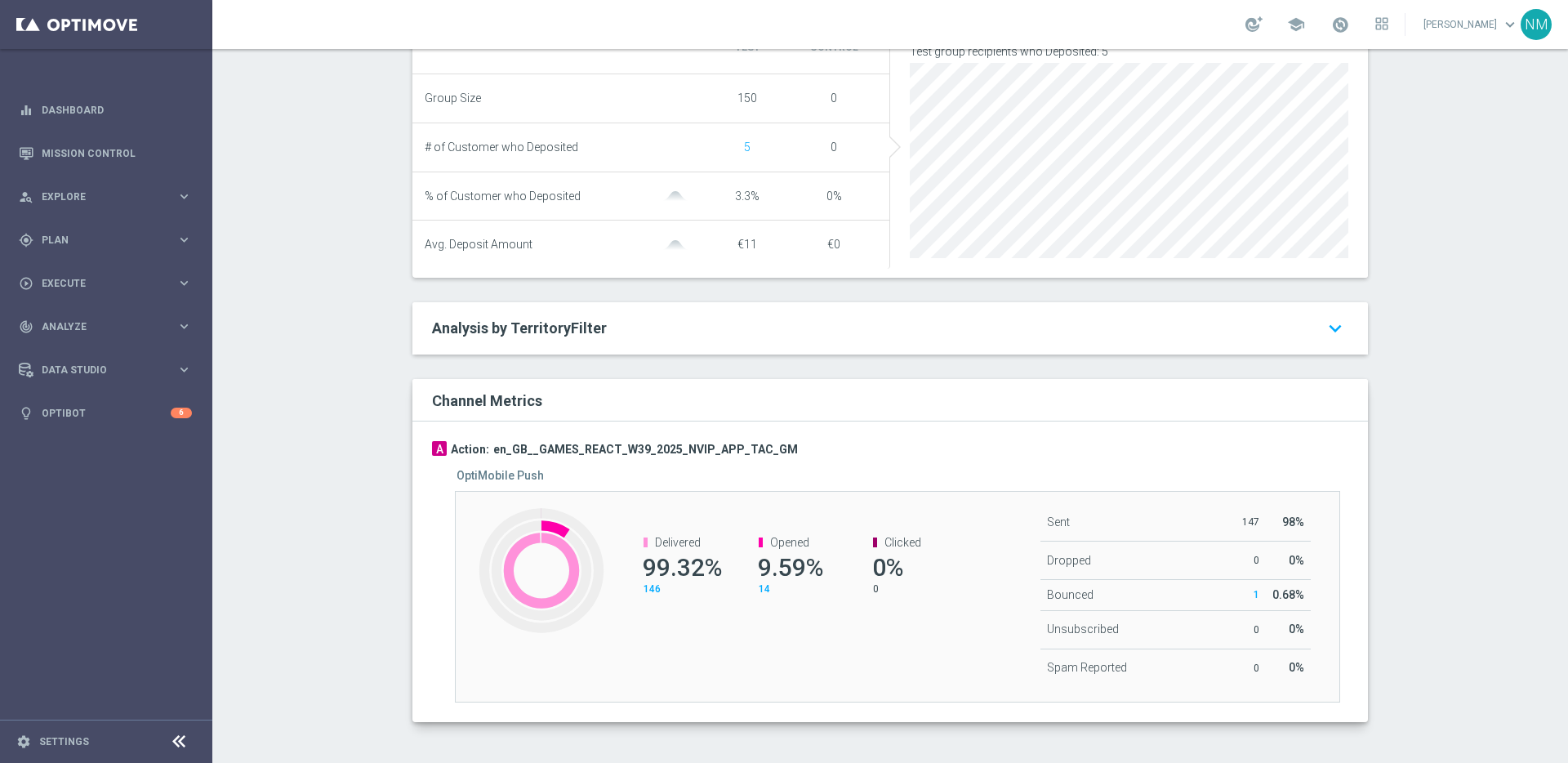
click at [651, 566] on div "Delivered 99.32% 146" at bounding box center [681, 565] width 74 height 60
click at [673, 536] on span "Delivered" at bounding box center [678, 542] width 46 height 13
click at [792, 562] on span "9.59%" at bounding box center [791, 567] width 65 height 29
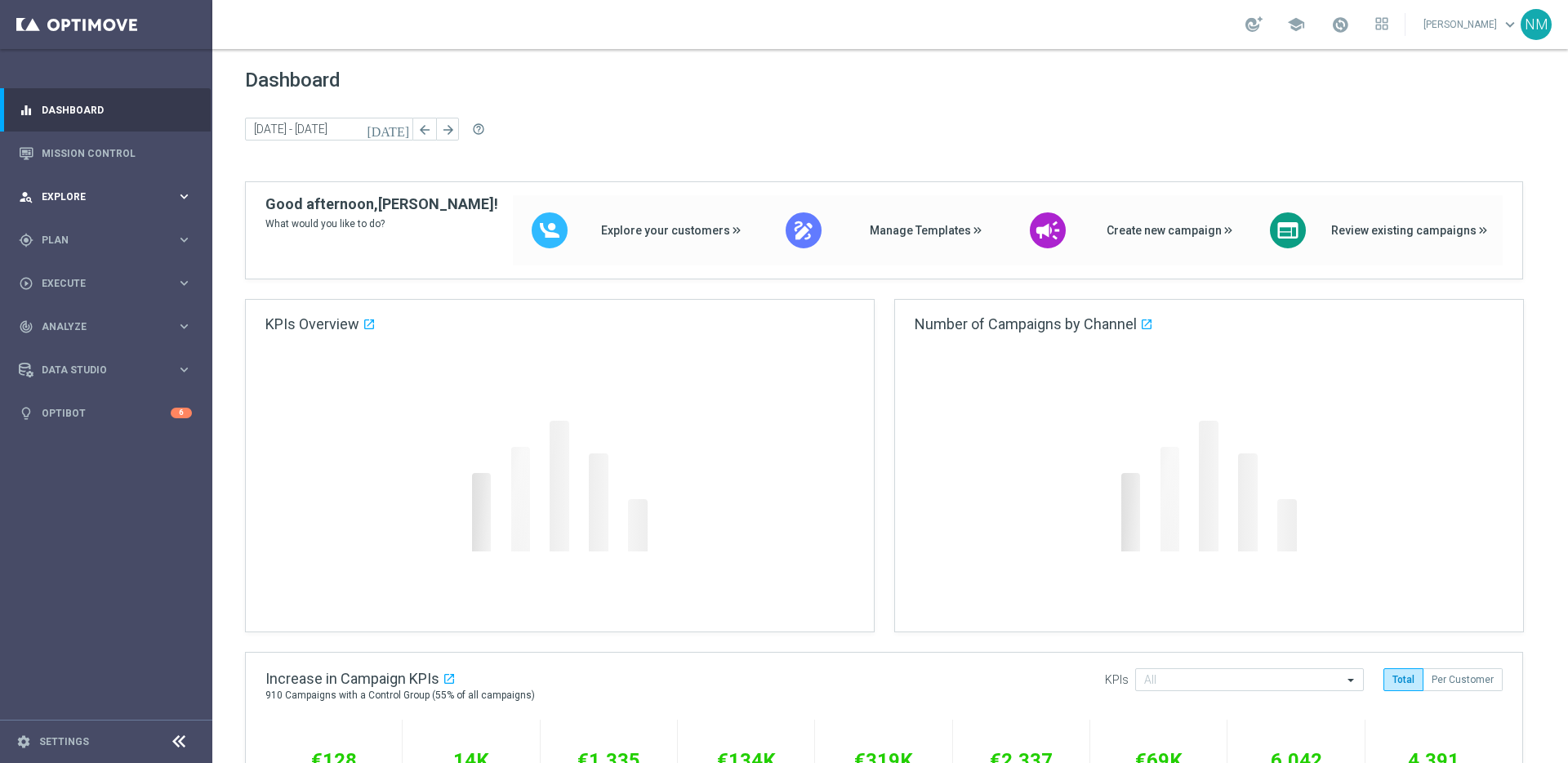
click at [102, 205] on div "person_search Explore keyboard_arrow_right" at bounding box center [106, 196] width 211 height 43
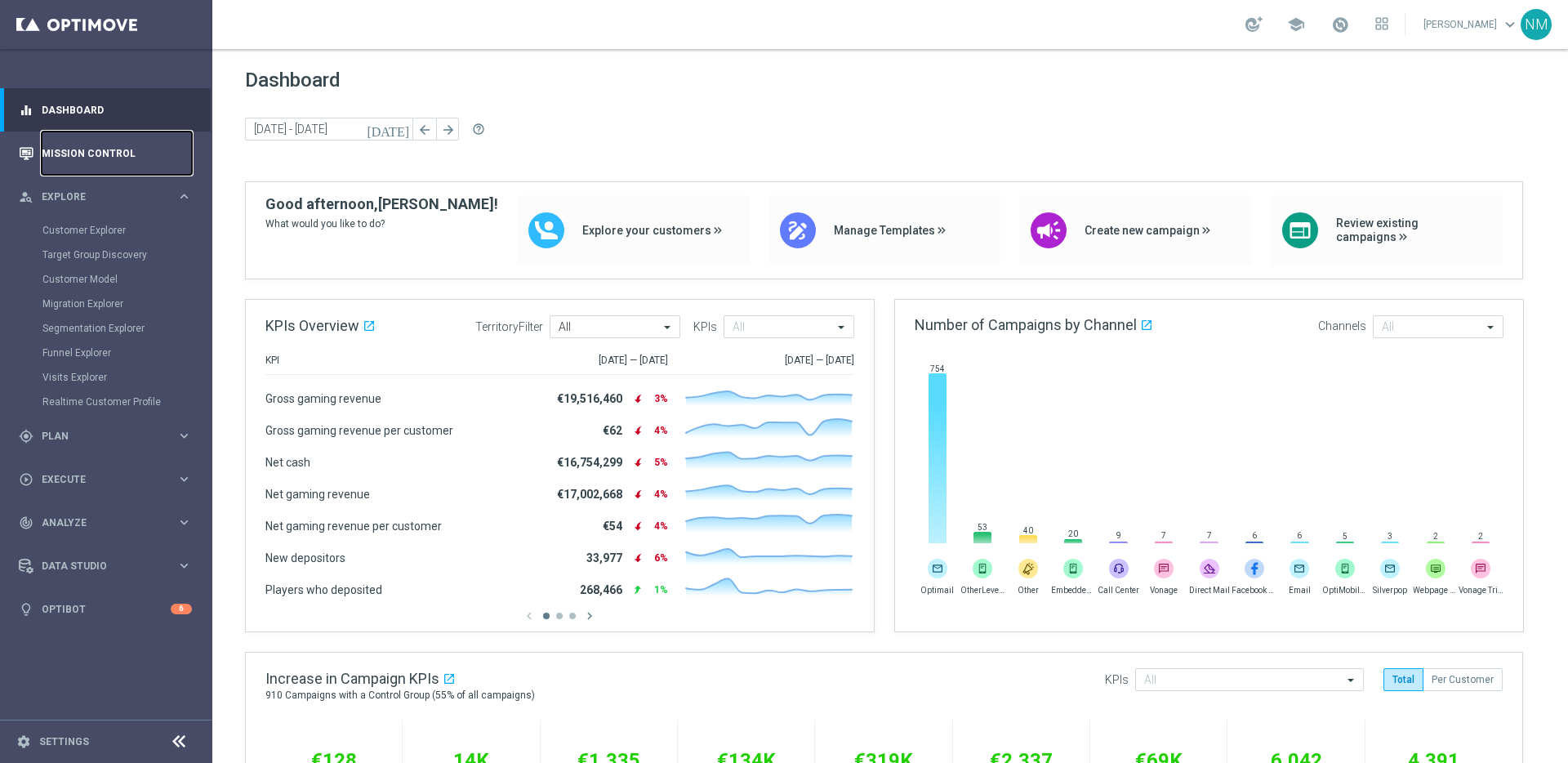
click at [82, 164] on link "Mission Control" at bounding box center [117, 153] width 151 height 43
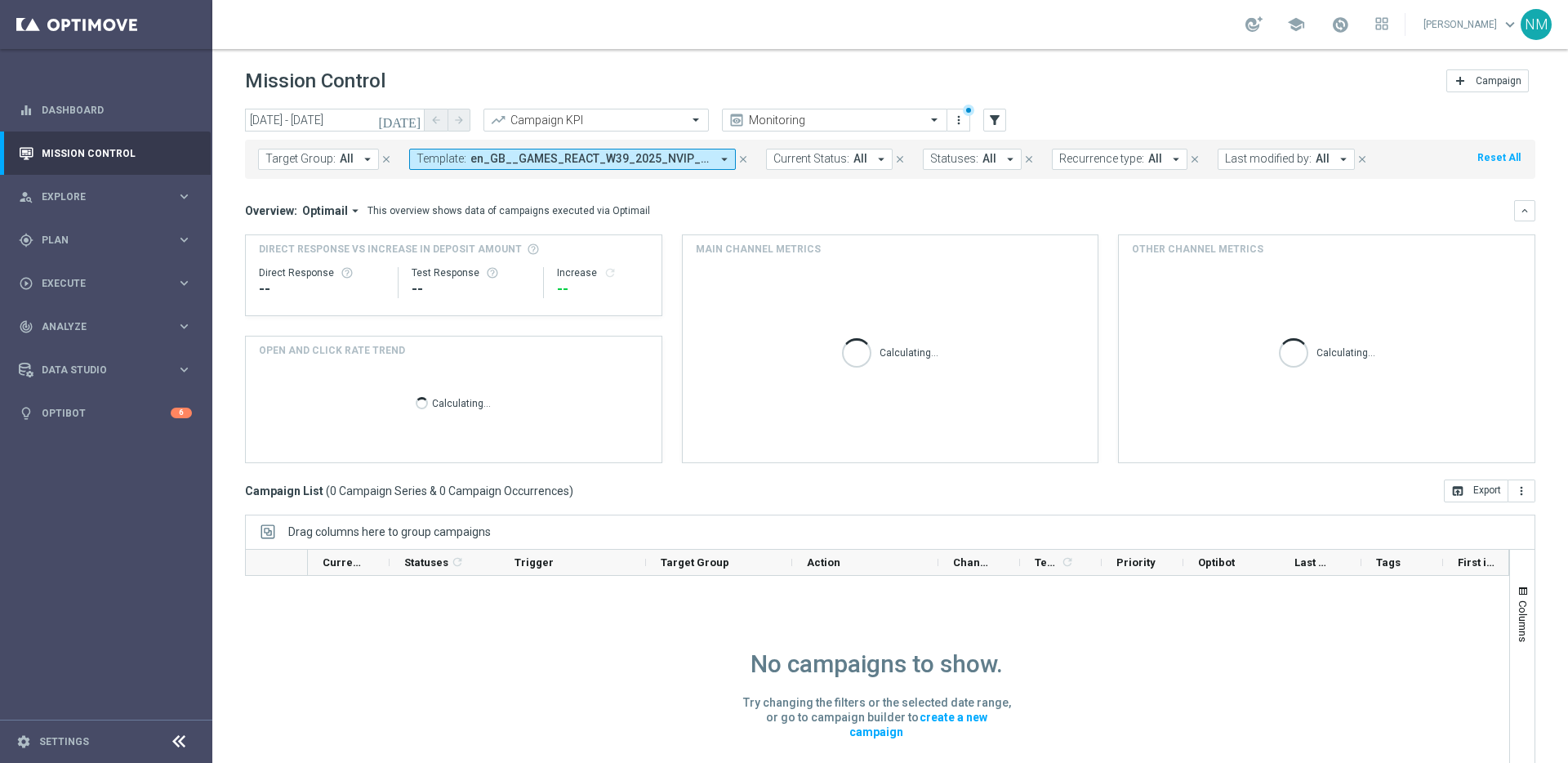
click at [703, 157] on span "en_GB__GAMES_REACT_W39_2025_NVIP_APP_TAC_GM" at bounding box center [591, 159] width 240 height 14
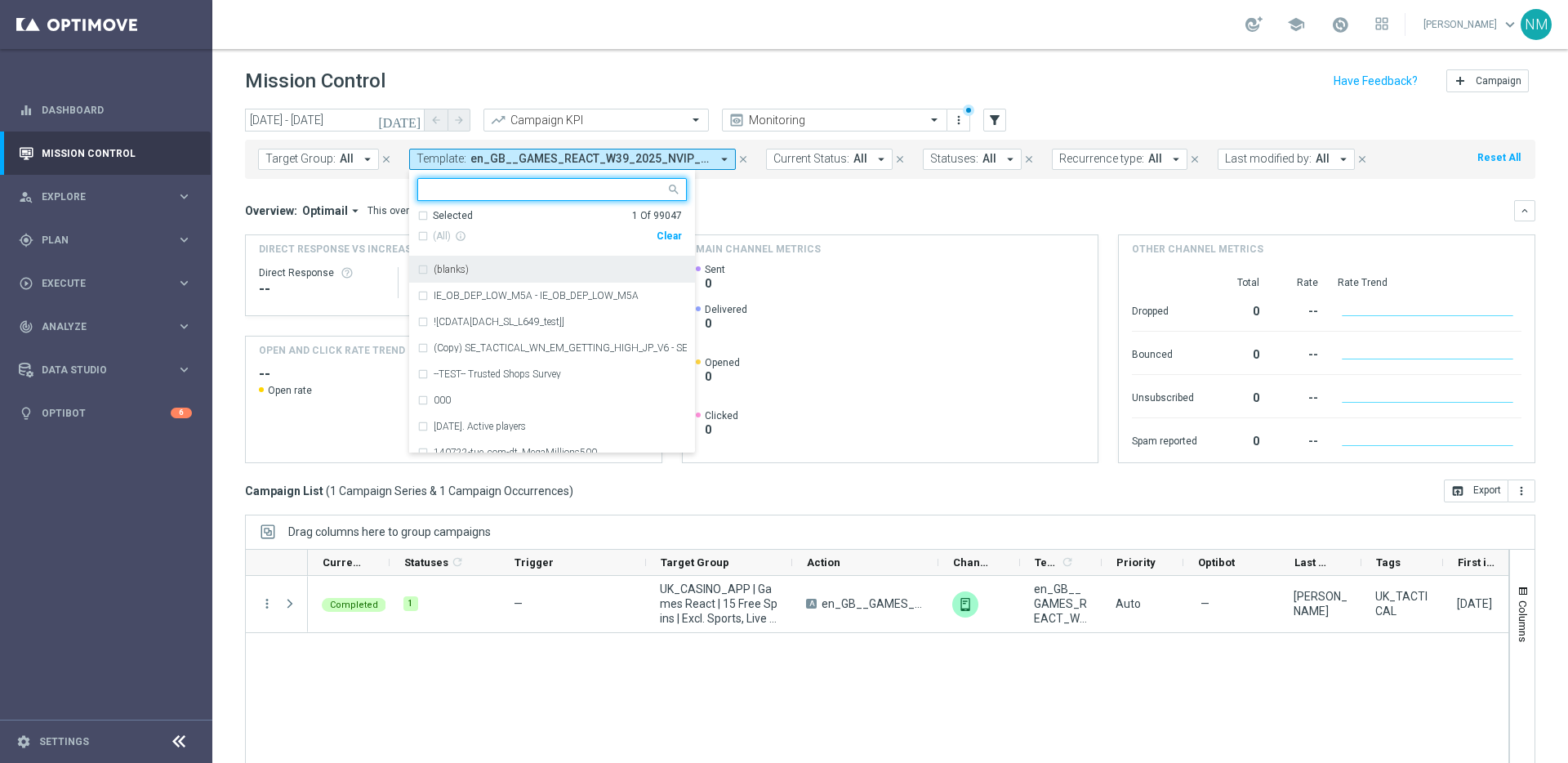
click at [0, 0] on div "Clear" at bounding box center [0, 0] width 0 height 0
click at [595, 191] on input "text" at bounding box center [546, 190] width 240 height 14
paste input "en_GB__APP_20_FS_RETENTION__NVIP_EMA_TAC_GM"
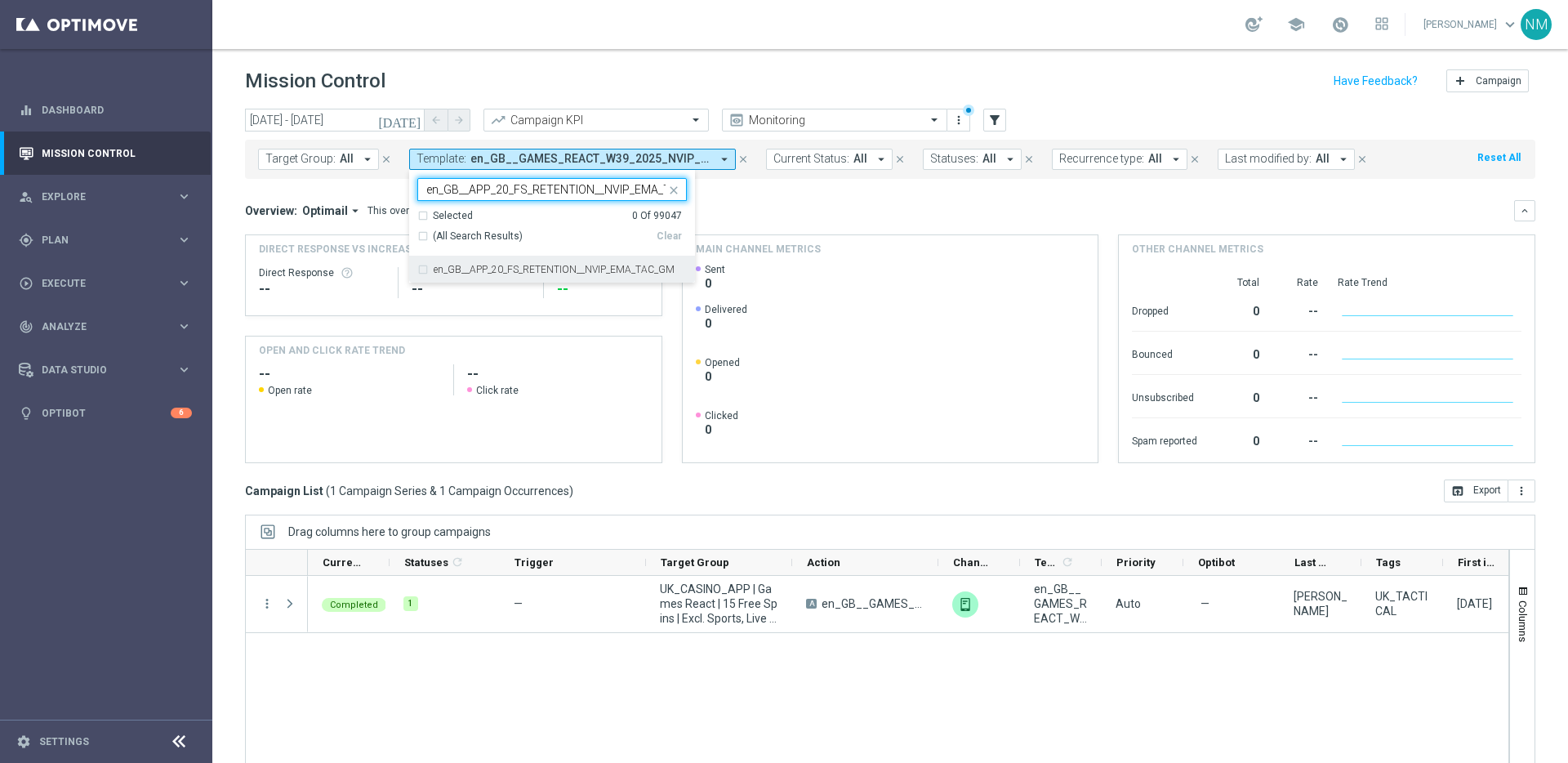
scroll to position [0, 38]
click at [541, 268] on label "en_GB__APP_20_FS_RETENTION__NVIP_EMA_TAC_GM" at bounding box center [554, 269] width 241 height 10
type input "en_GB__APP_20_FS_RETENTION__NVIP_EMA_TAC_GM"
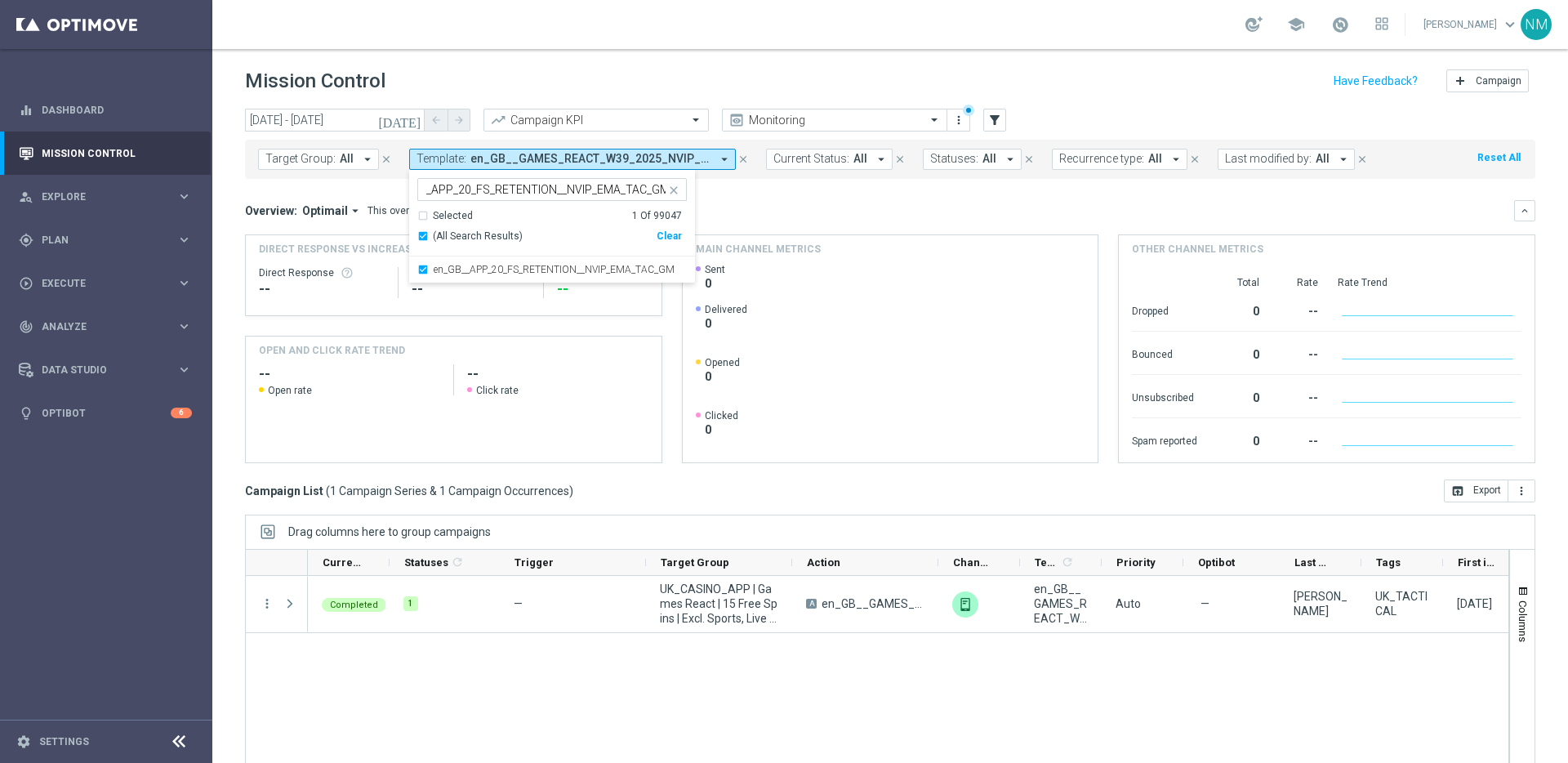
scroll to position [0, 0]
click at [806, 202] on div "Overview: Optimail arrow_drop_down This overview shows data of campaigns execut…" at bounding box center [890, 211] width 1290 height 21
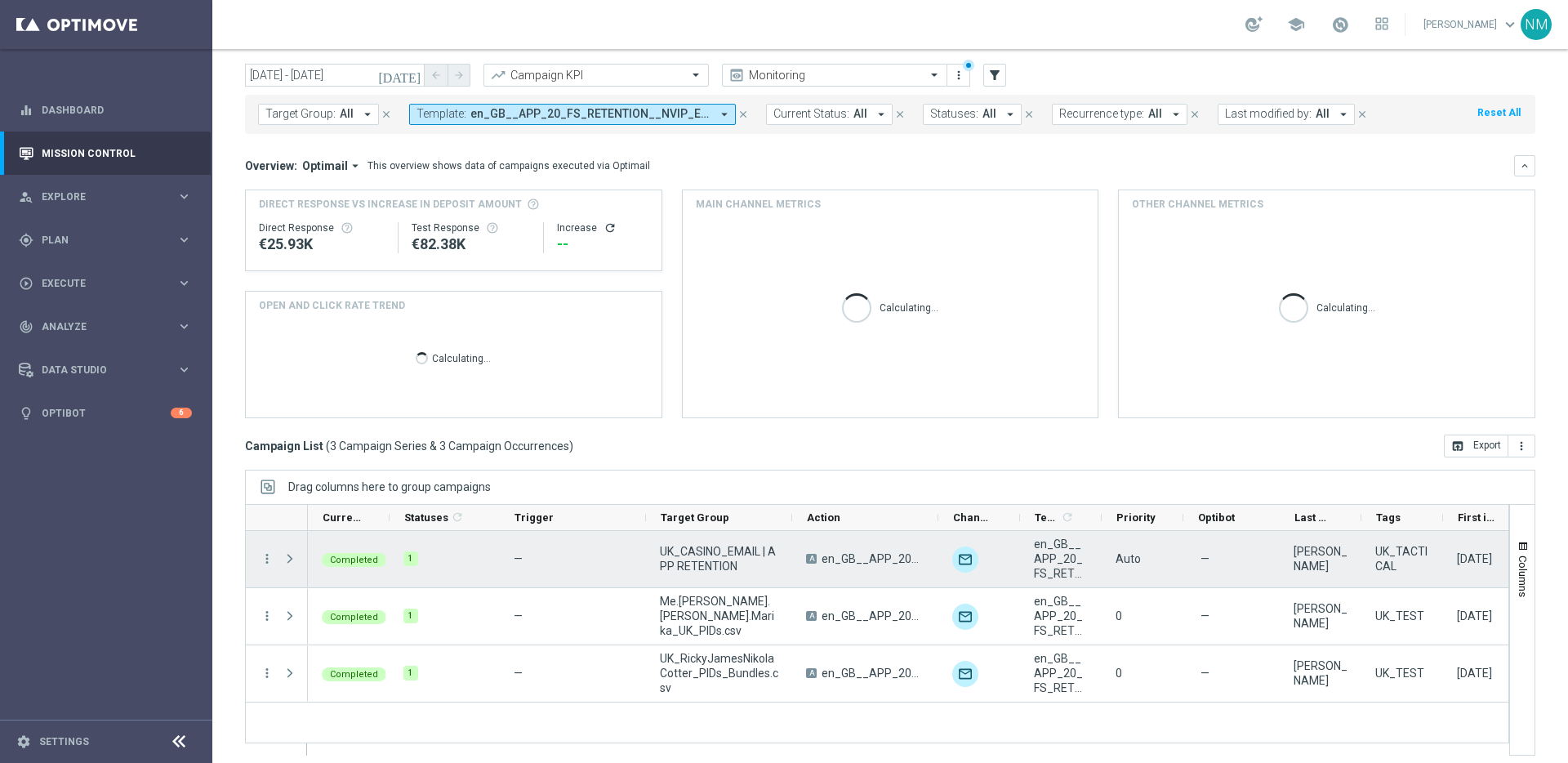
scroll to position [54, 0]
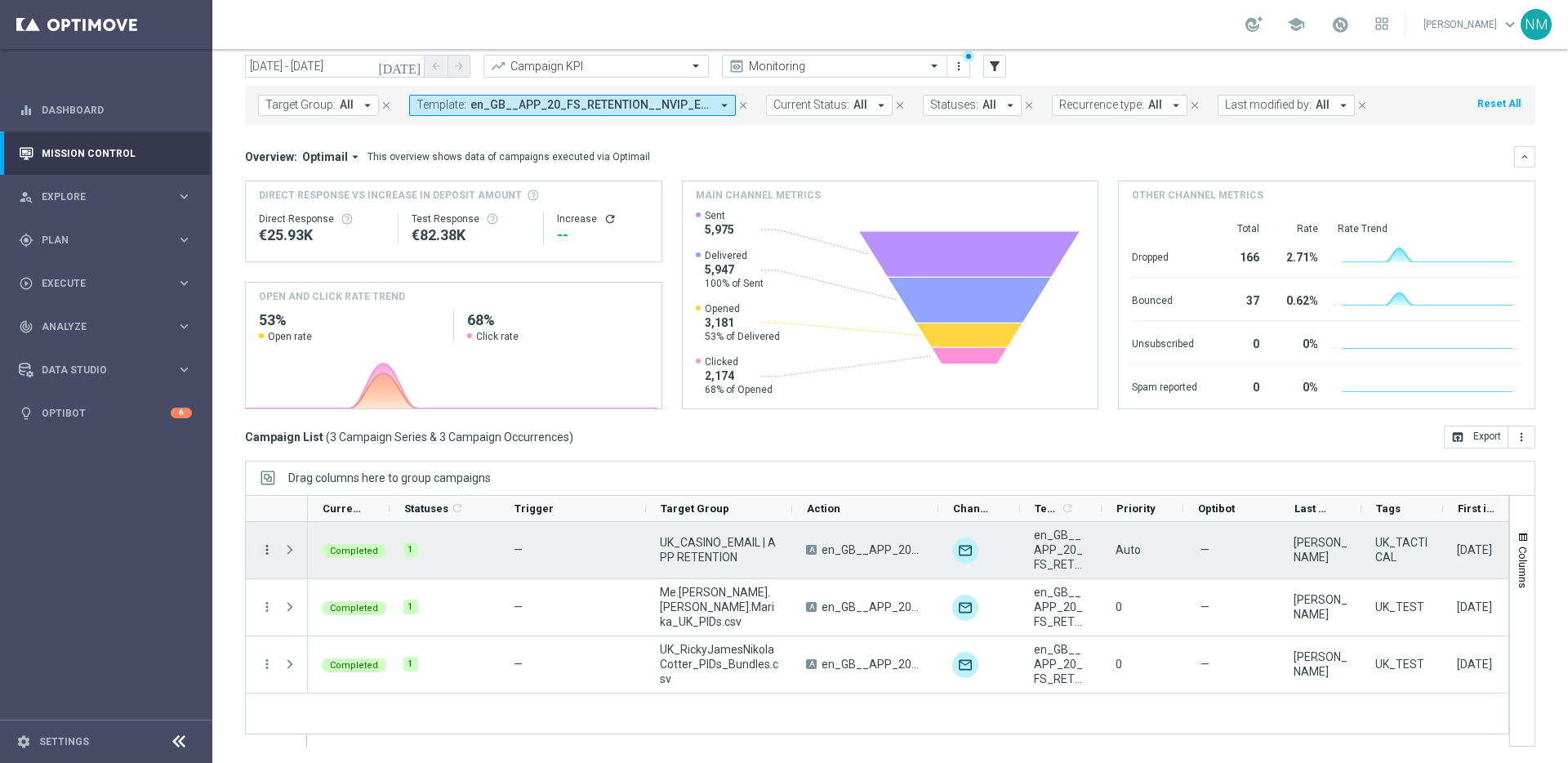
click at [267, 550] on icon "more_vert" at bounding box center [267, 550] width 15 height 15
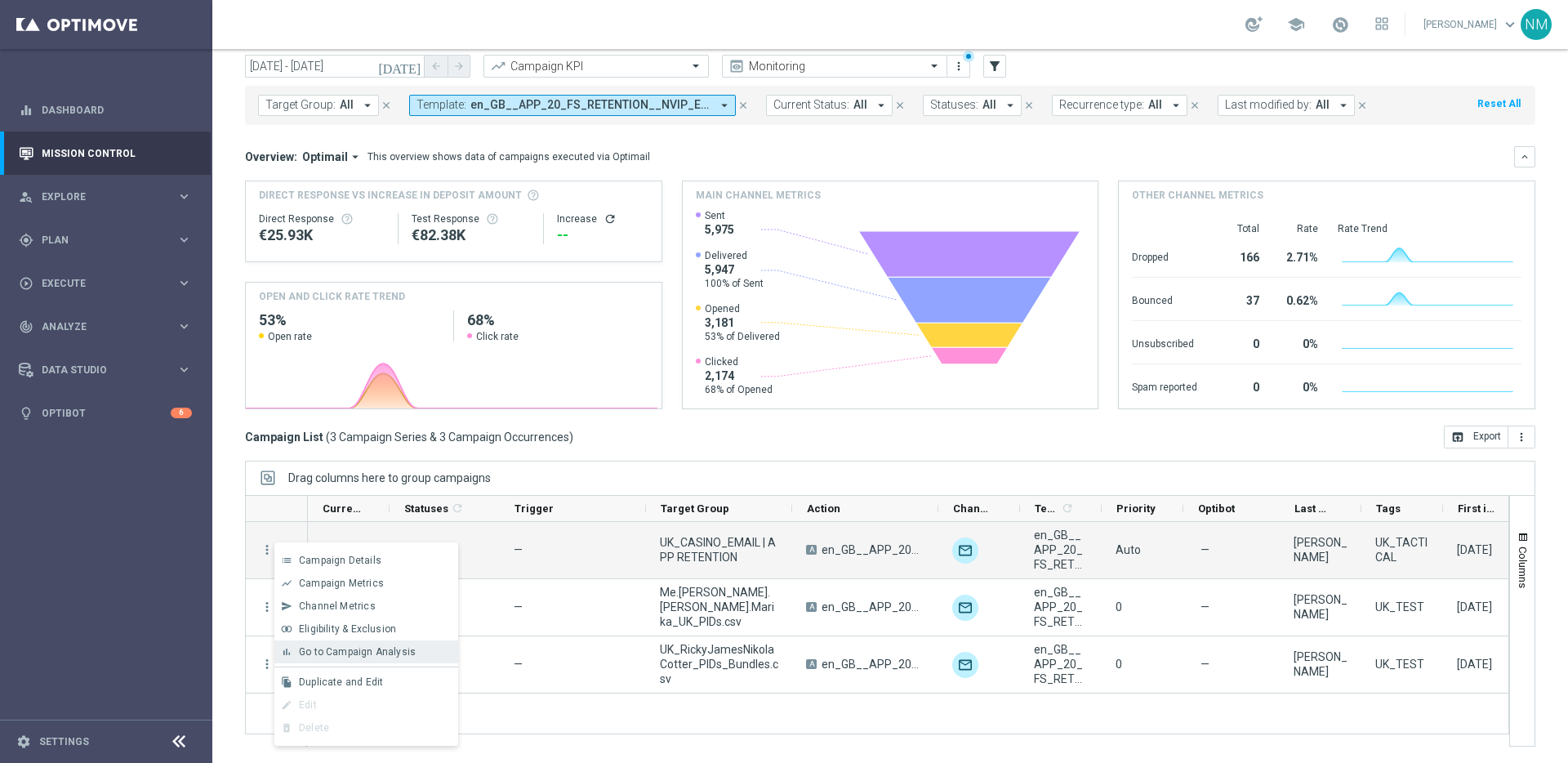
click at [328, 650] on span "Go to Campaign Analysis" at bounding box center [357, 652] width 117 height 11
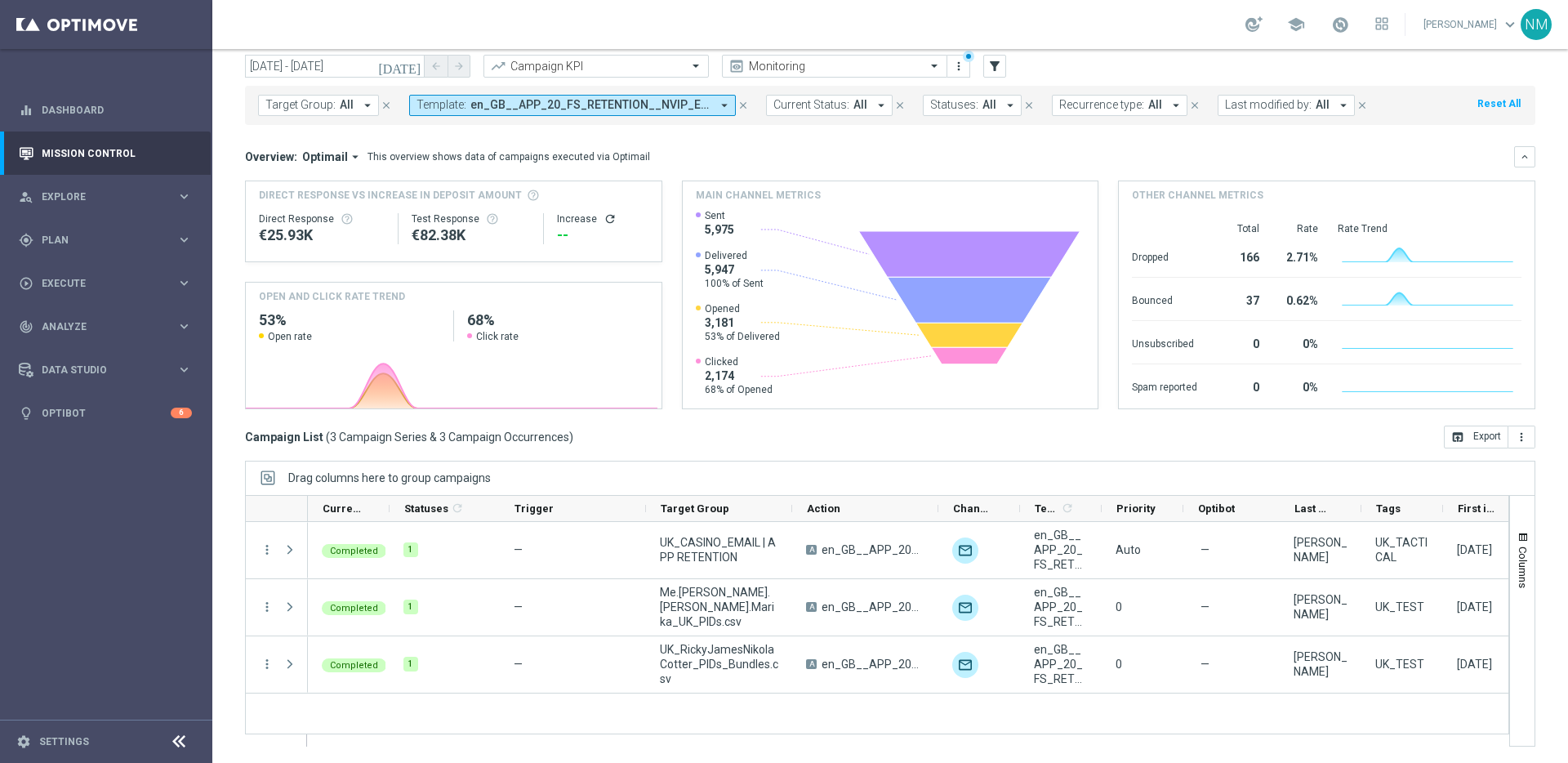
click at [490, 101] on span "en_GB__APP_20_FS_RETENTION__NVIP_EMA_TAC_GM" at bounding box center [591, 105] width 240 height 14
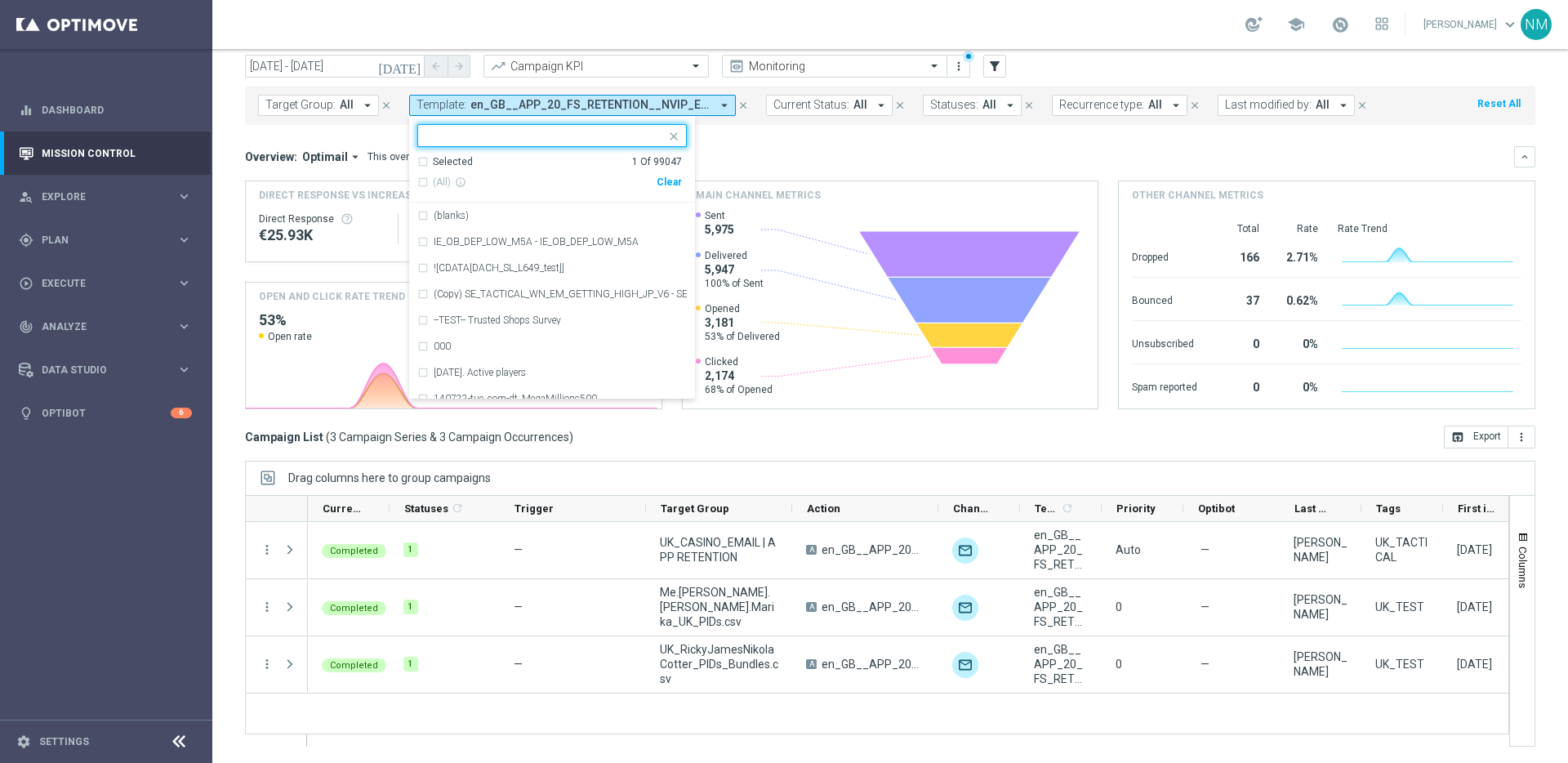
click at [0, 0] on div "Clear" at bounding box center [0, 0] width 0 height 0
click at [615, 137] on input "text" at bounding box center [546, 136] width 240 height 14
paste input "en_GB__APP_20_FS_RETENTION__NVIP_EMA_TAC_GM"
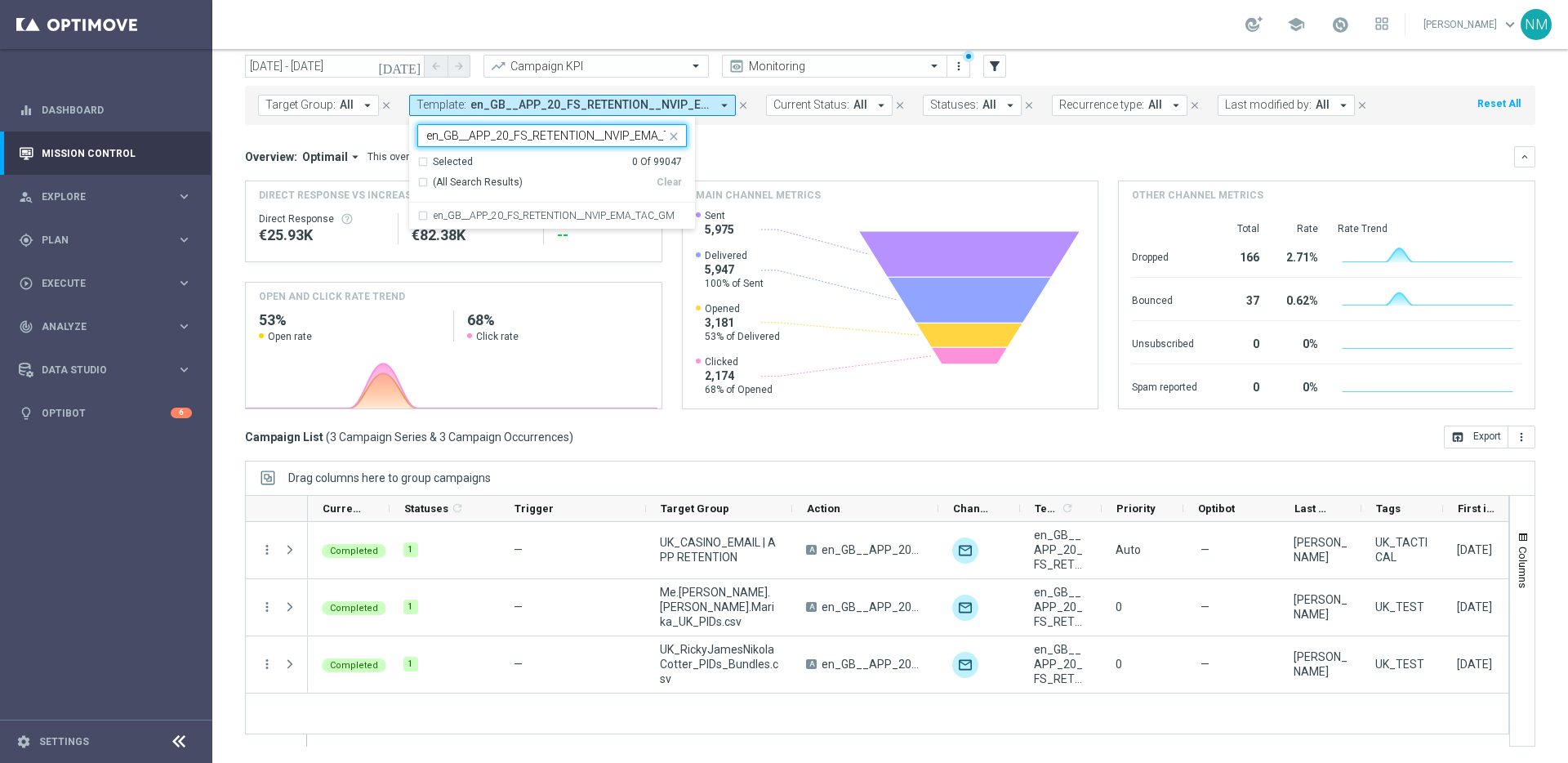
scroll to position [0, 38]
click at [602, 221] on label "en_GB__APP_20_FS_RETENTION__NVIP_EMA_TAC_GM" at bounding box center [554, 216] width 241 height 10
type input "en_GB__APP_20_FS_RETENTION__NVIP_EMA_TAC_GM"
click at [756, 128] on mini-dashboard "Overview: Optimail arrow_drop_down This overview shows data of campaigns execut…" at bounding box center [890, 275] width 1290 height 300
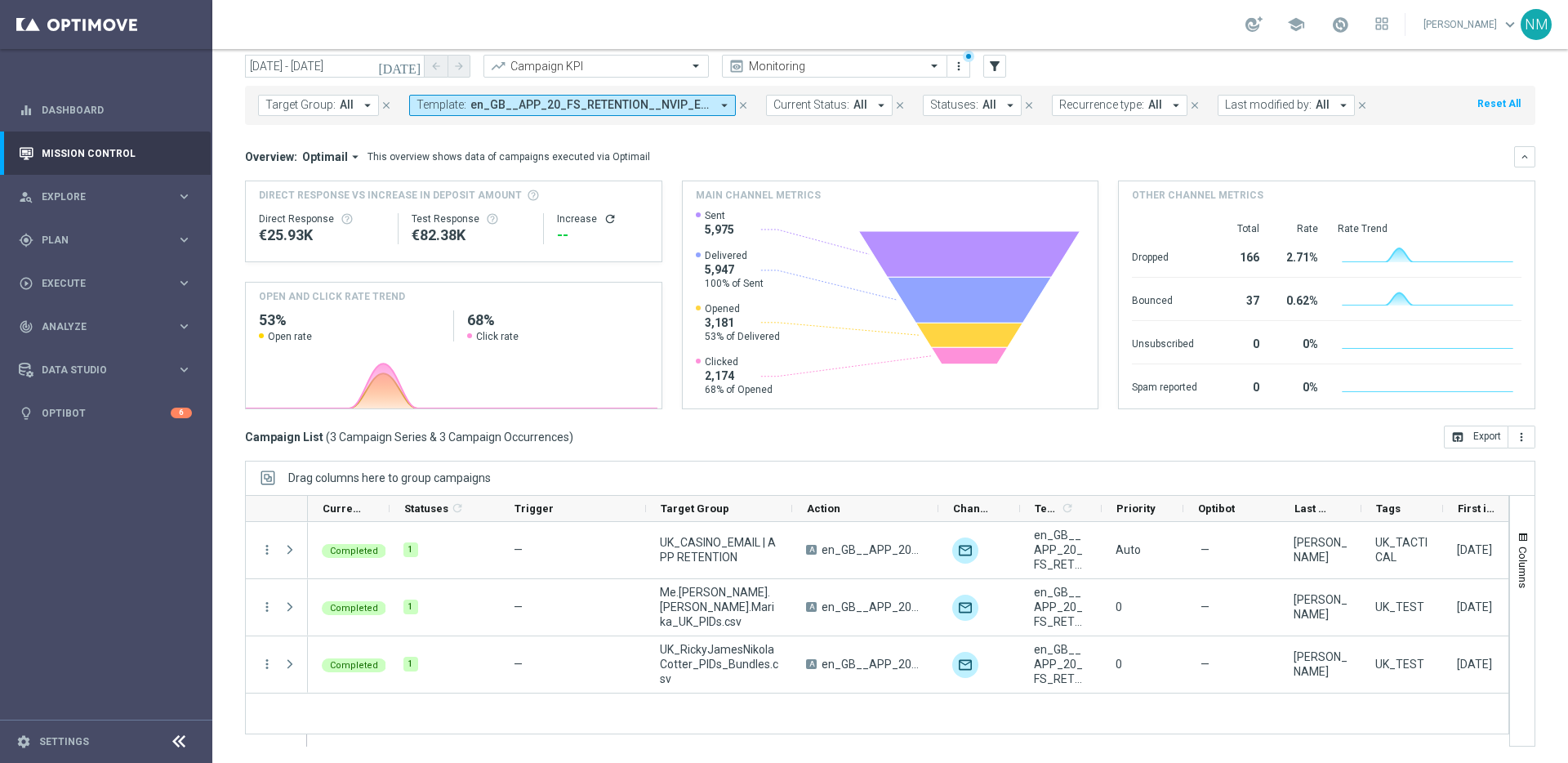
click at [717, 263] on span "5,947" at bounding box center [735, 269] width 59 height 15
click at [409, 67] on icon "[DATE]" at bounding box center [400, 66] width 44 height 15
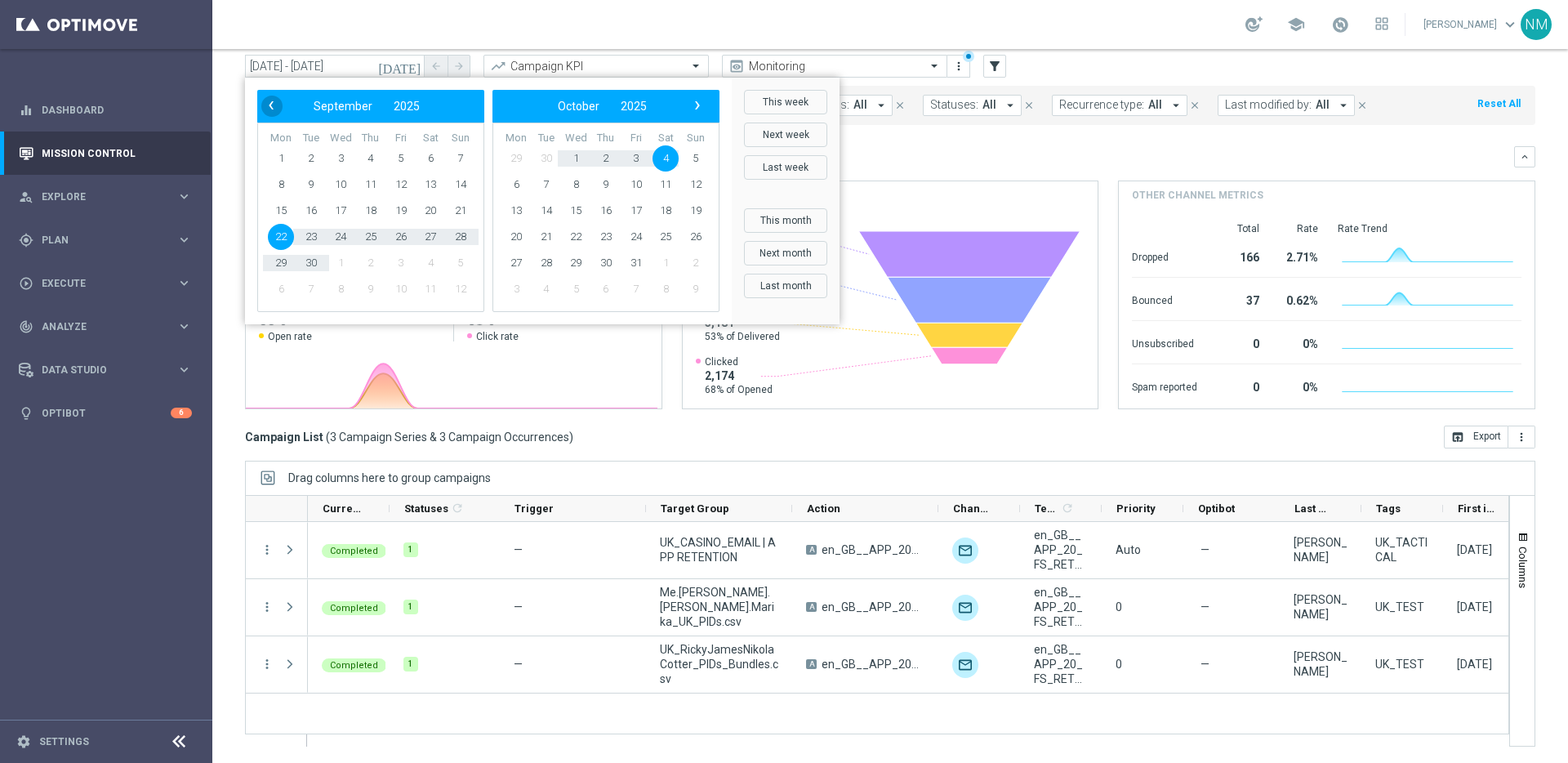
click at [263, 98] on span "‹" at bounding box center [271, 105] width 21 height 21
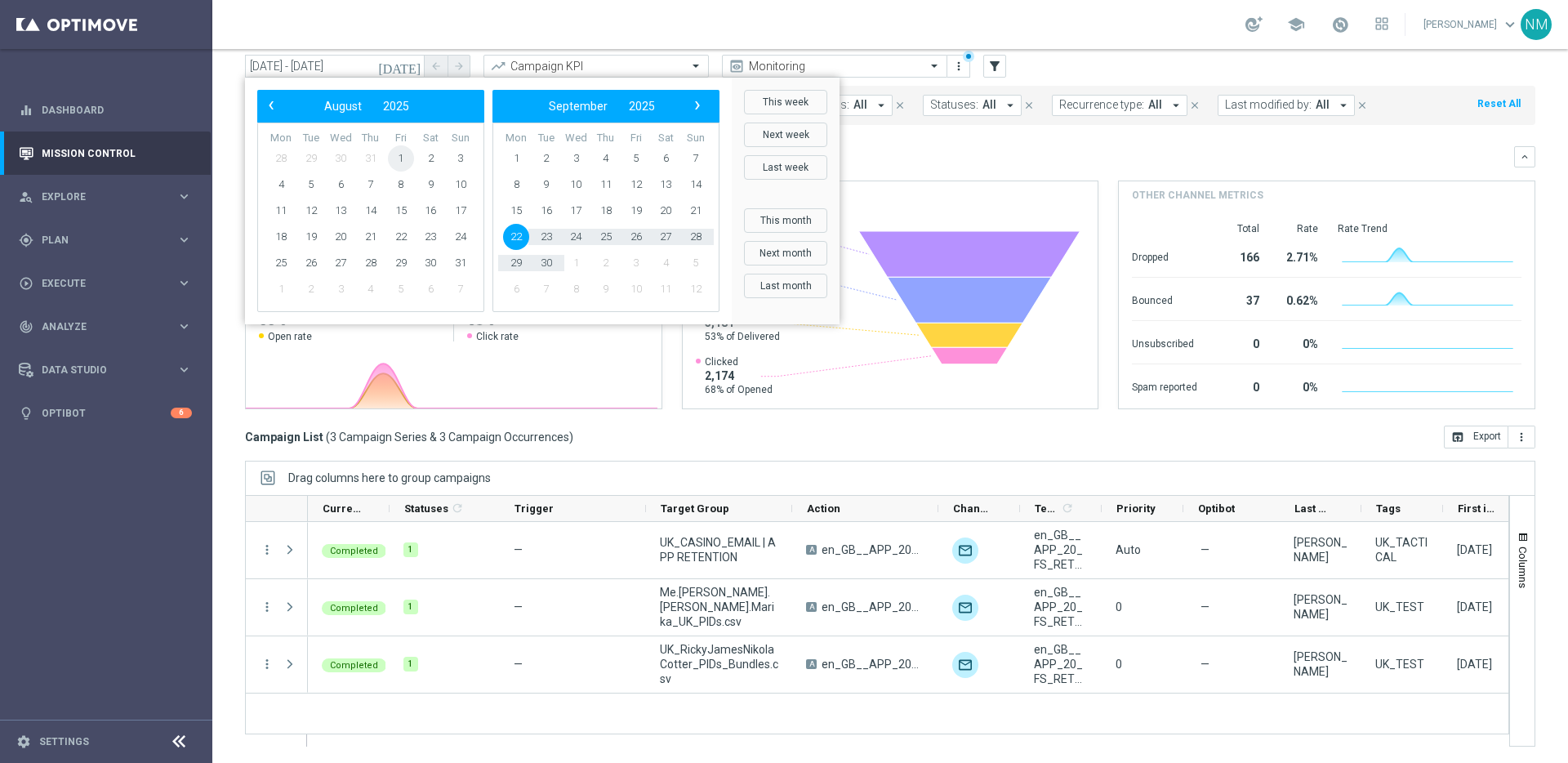
click at [395, 163] on span "1" at bounding box center [401, 159] width 26 height 26
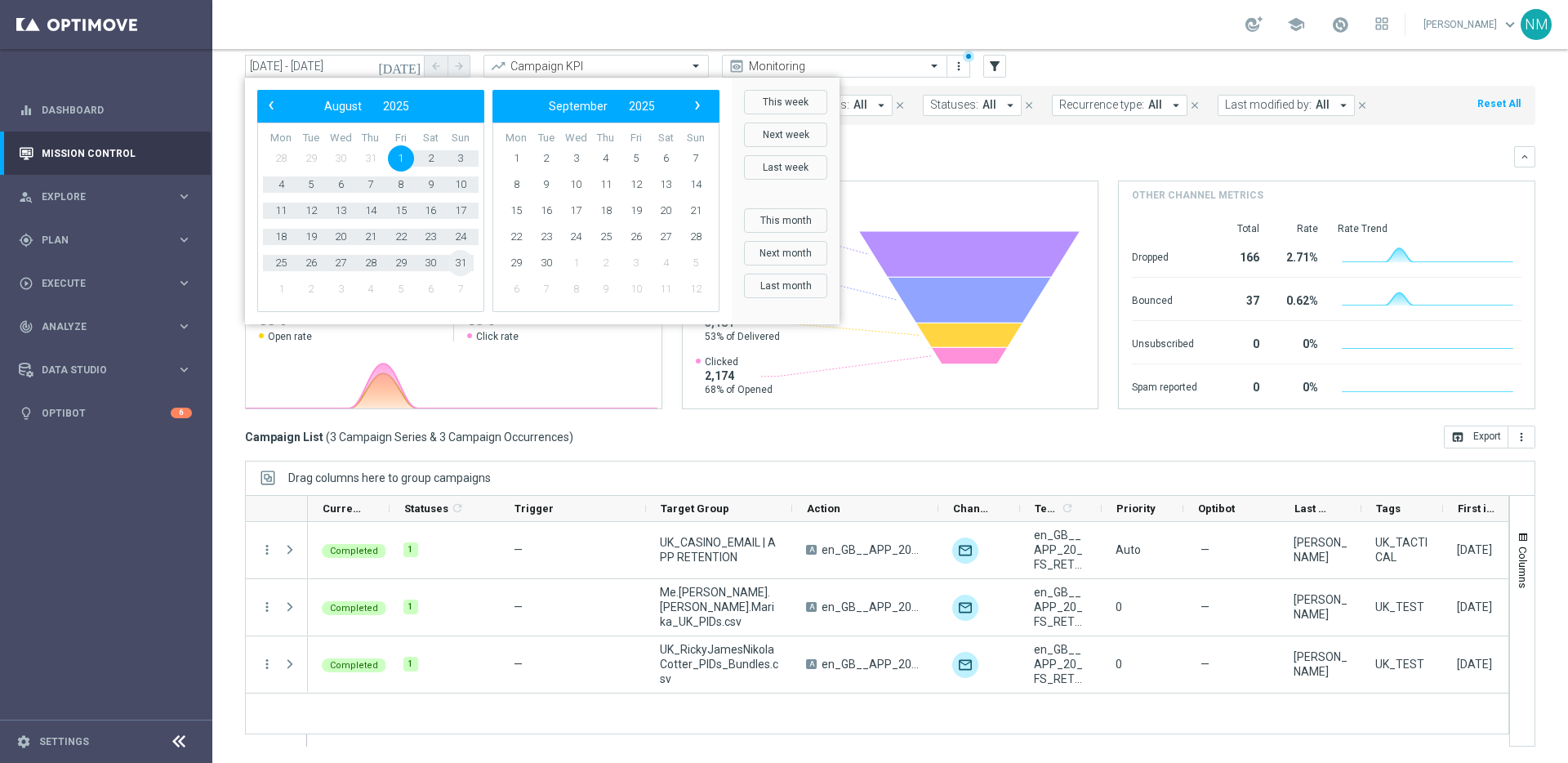
click at [459, 258] on span "31" at bounding box center [461, 263] width 26 height 26
type input "01 Aug 2025 - 31 Aug 2025"
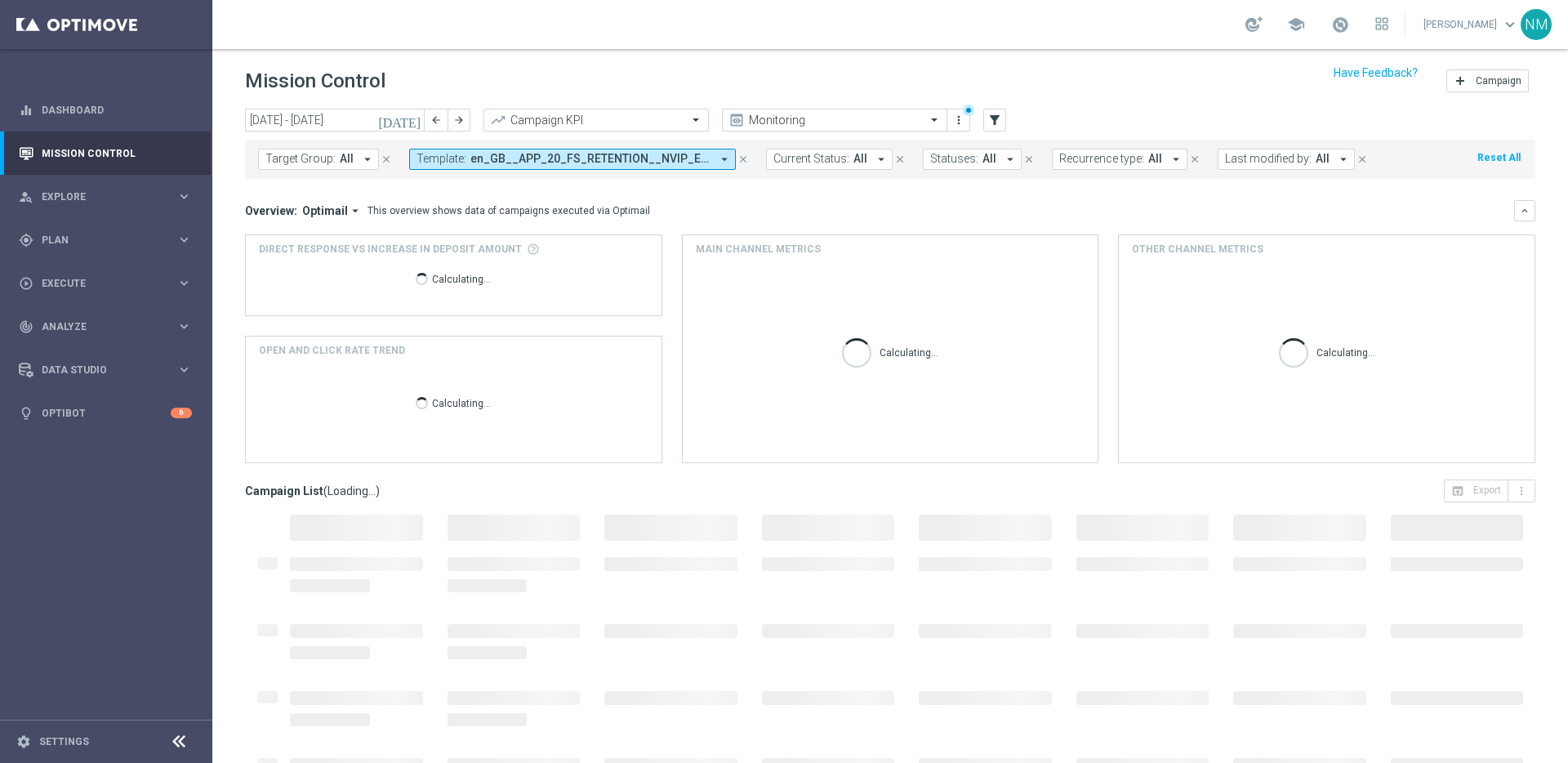
scroll to position [54, 0]
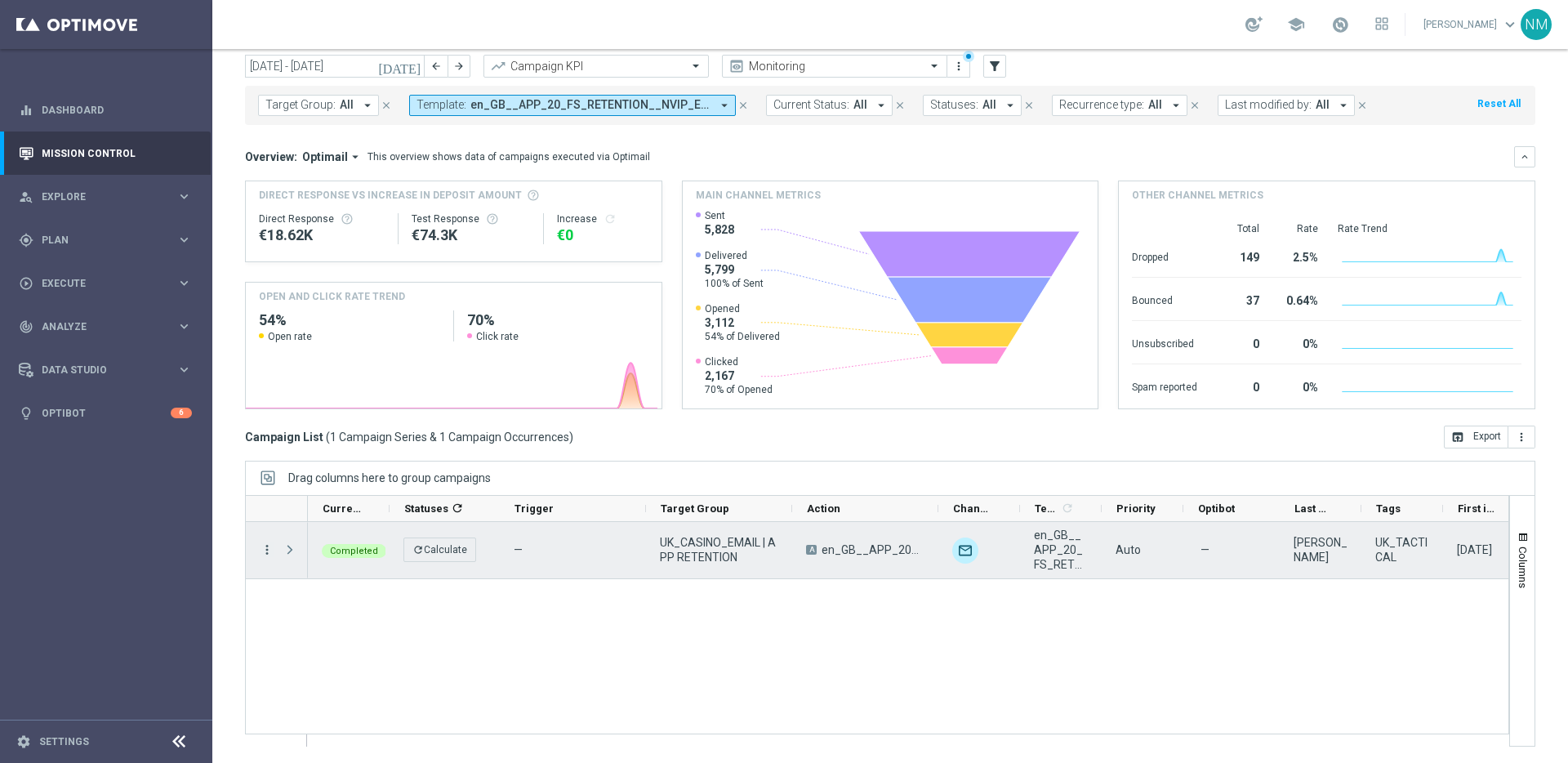
click at [266, 551] on icon "more_vert" at bounding box center [267, 550] width 15 height 15
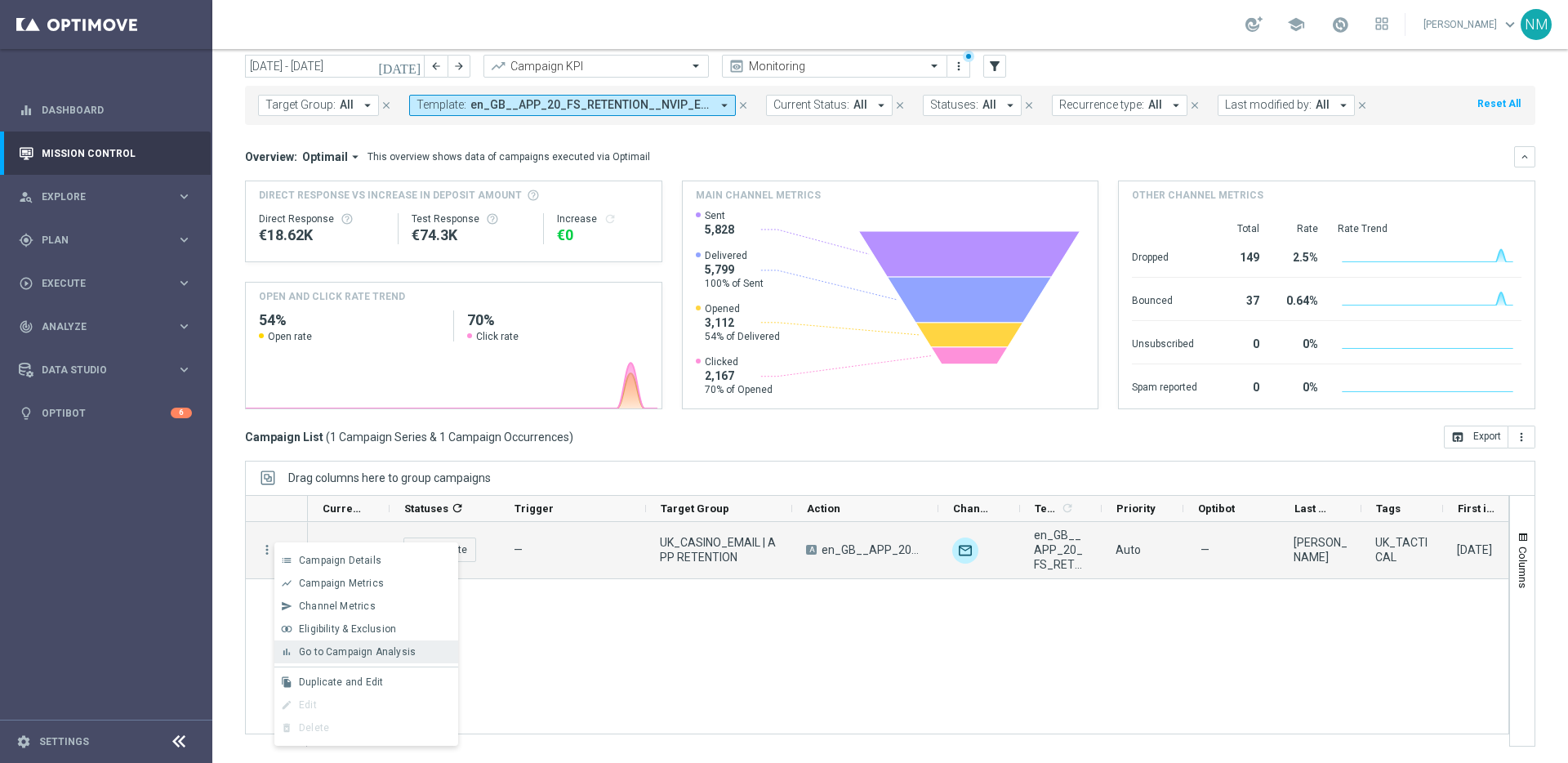
click at [360, 653] on span "Go to Campaign Analysis" at bounding box center [357, 652] width 117 height 11
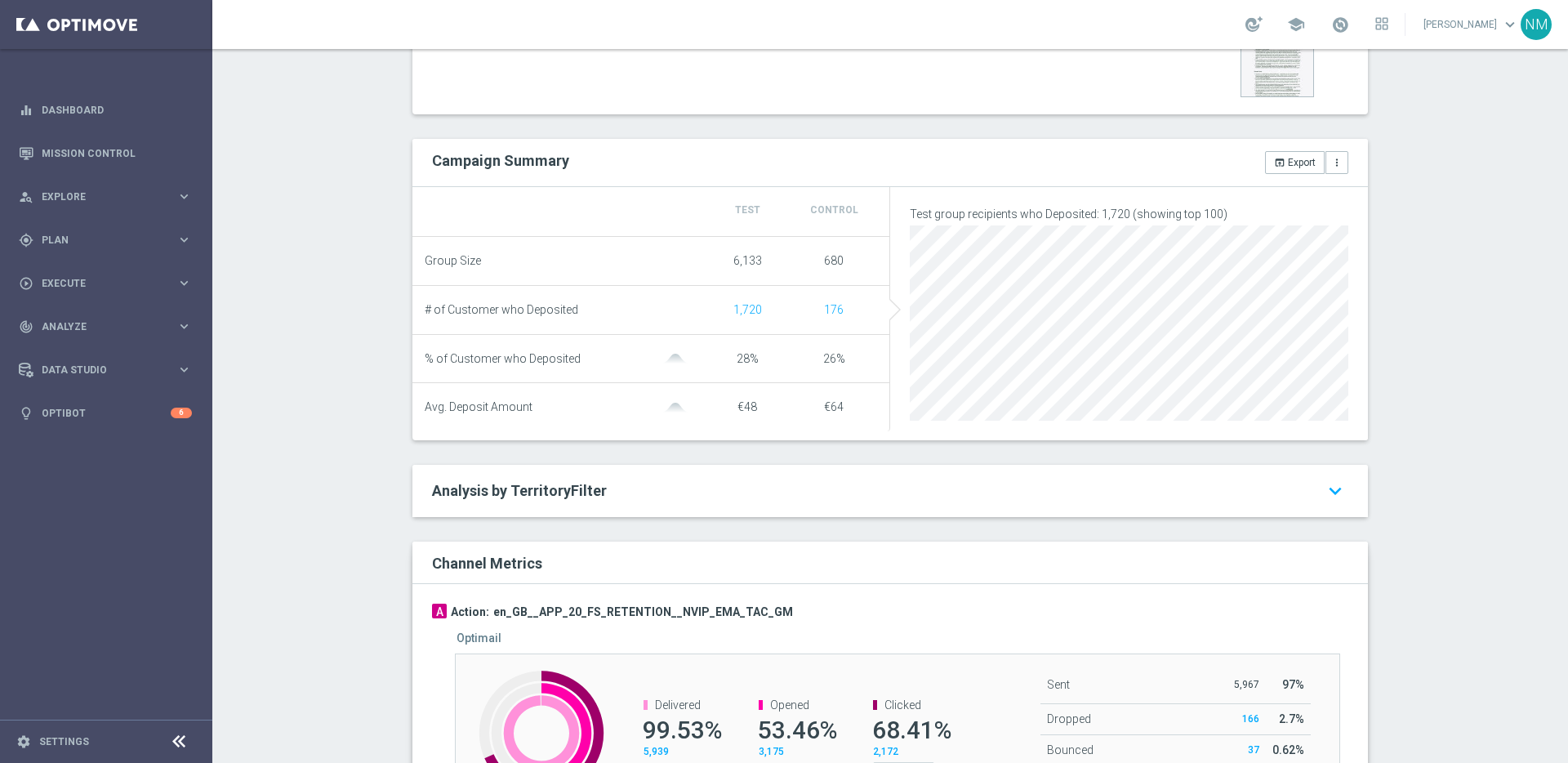
scroll to position [675, 0]
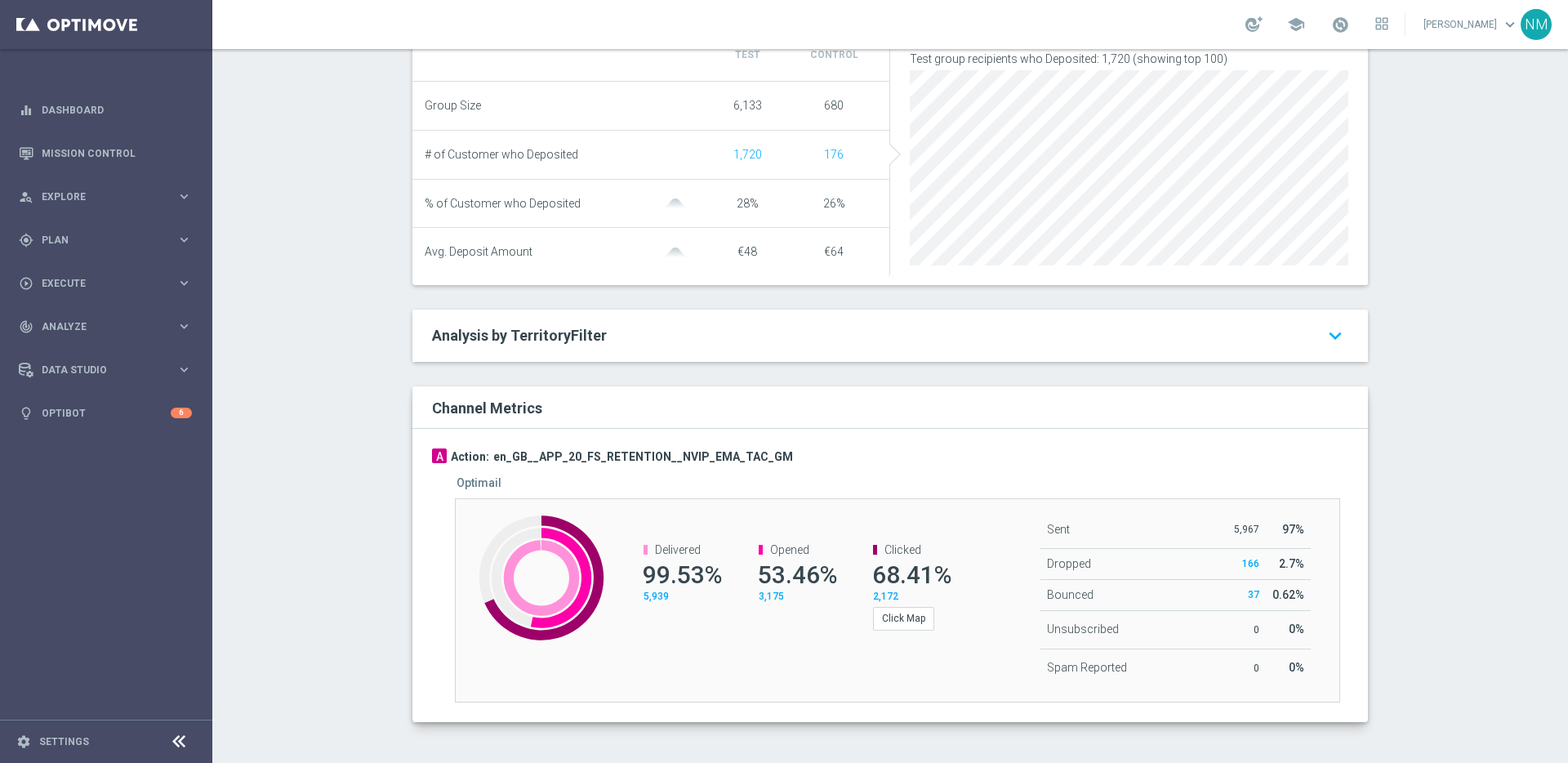
click at [783, 618] on div "Opened 53.46% 3,175" at bounding box center [788, 572] width 115 height 92
click at [897, 623] on button "Click Map" at bounding box center [903, 618] width 61 height 23
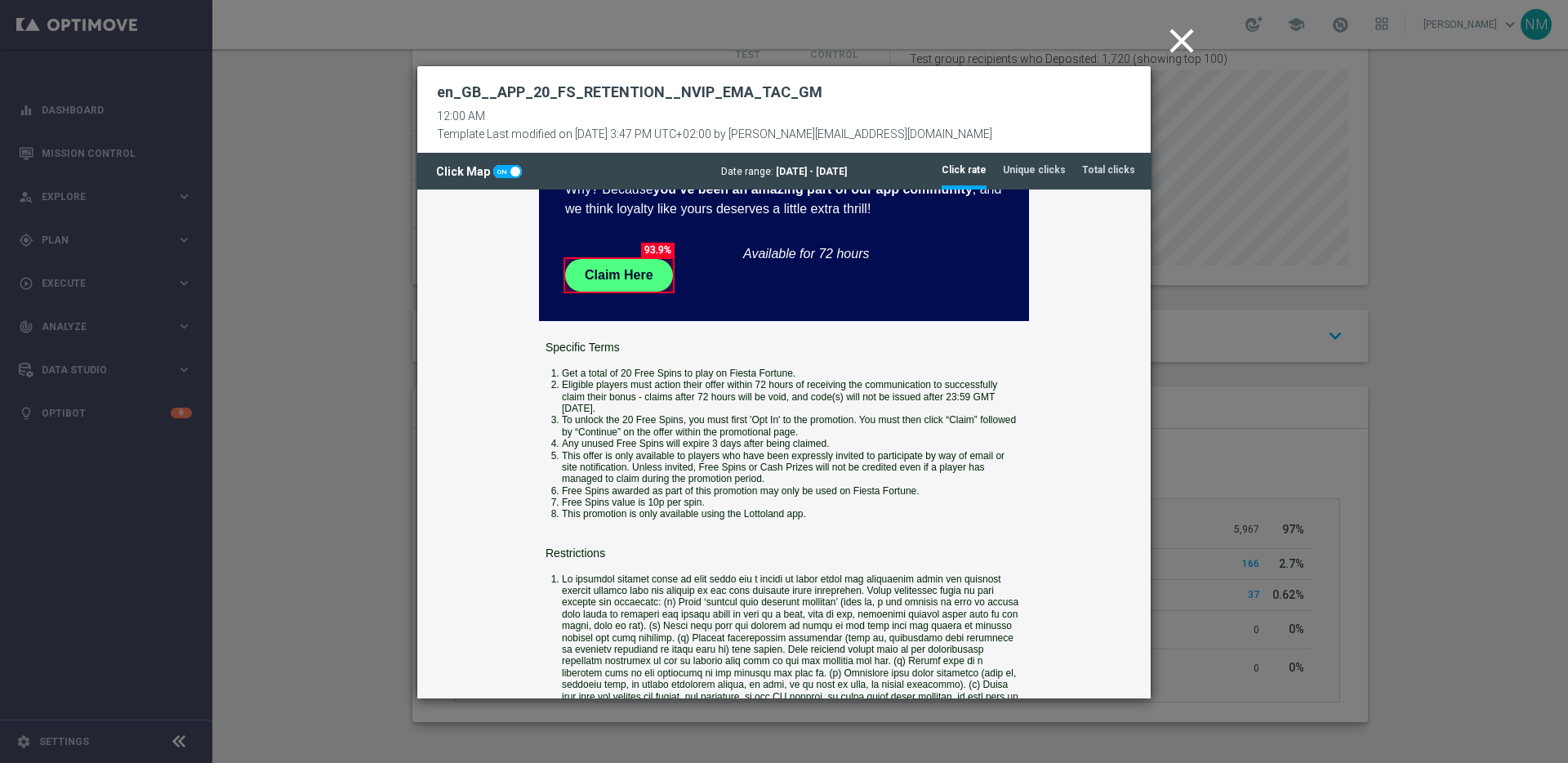
scroll to position [0, 0]
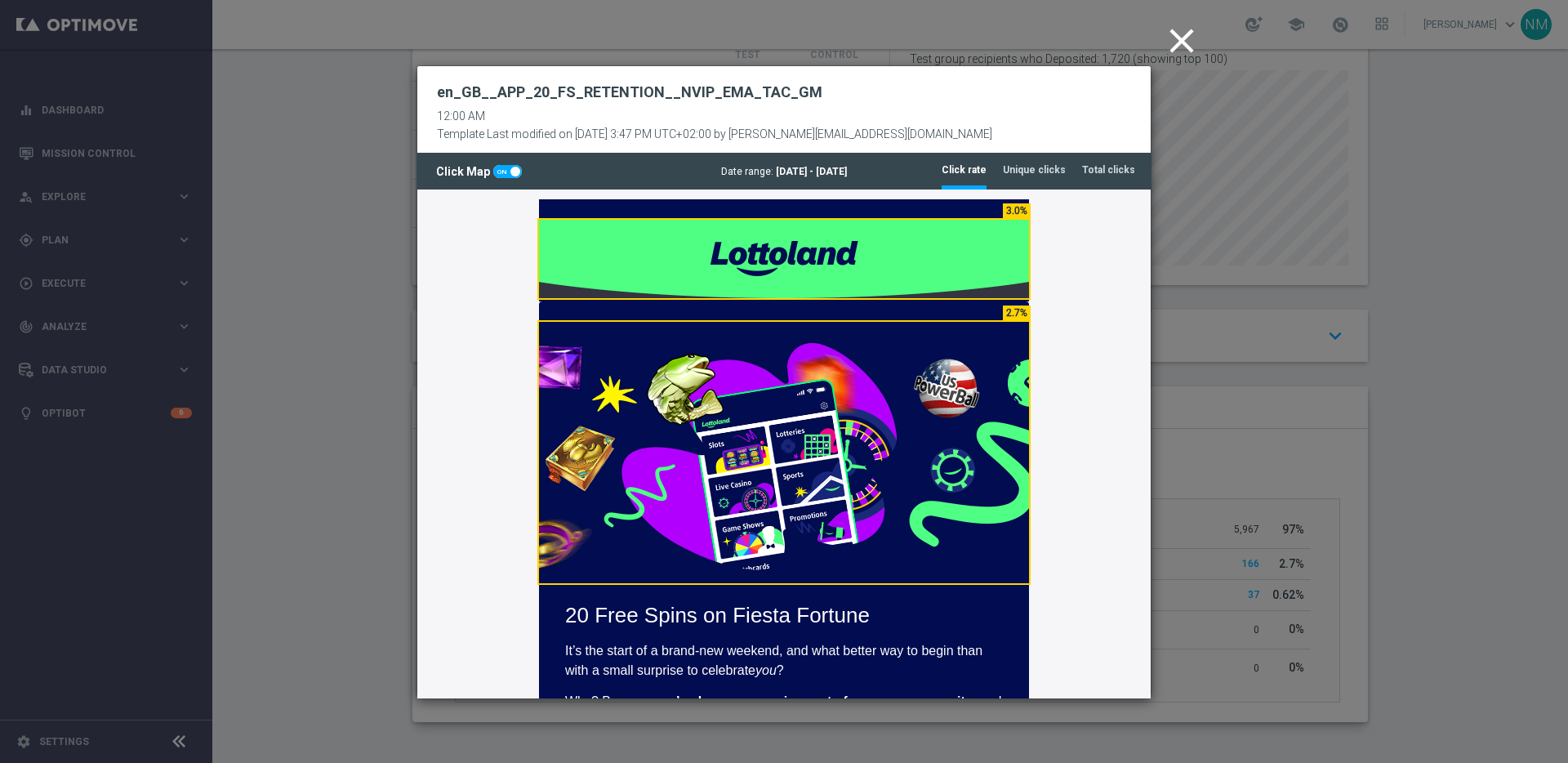
click at [1185, 37] on icon "close" at bounding box center [1182, 41] width 41 height 41
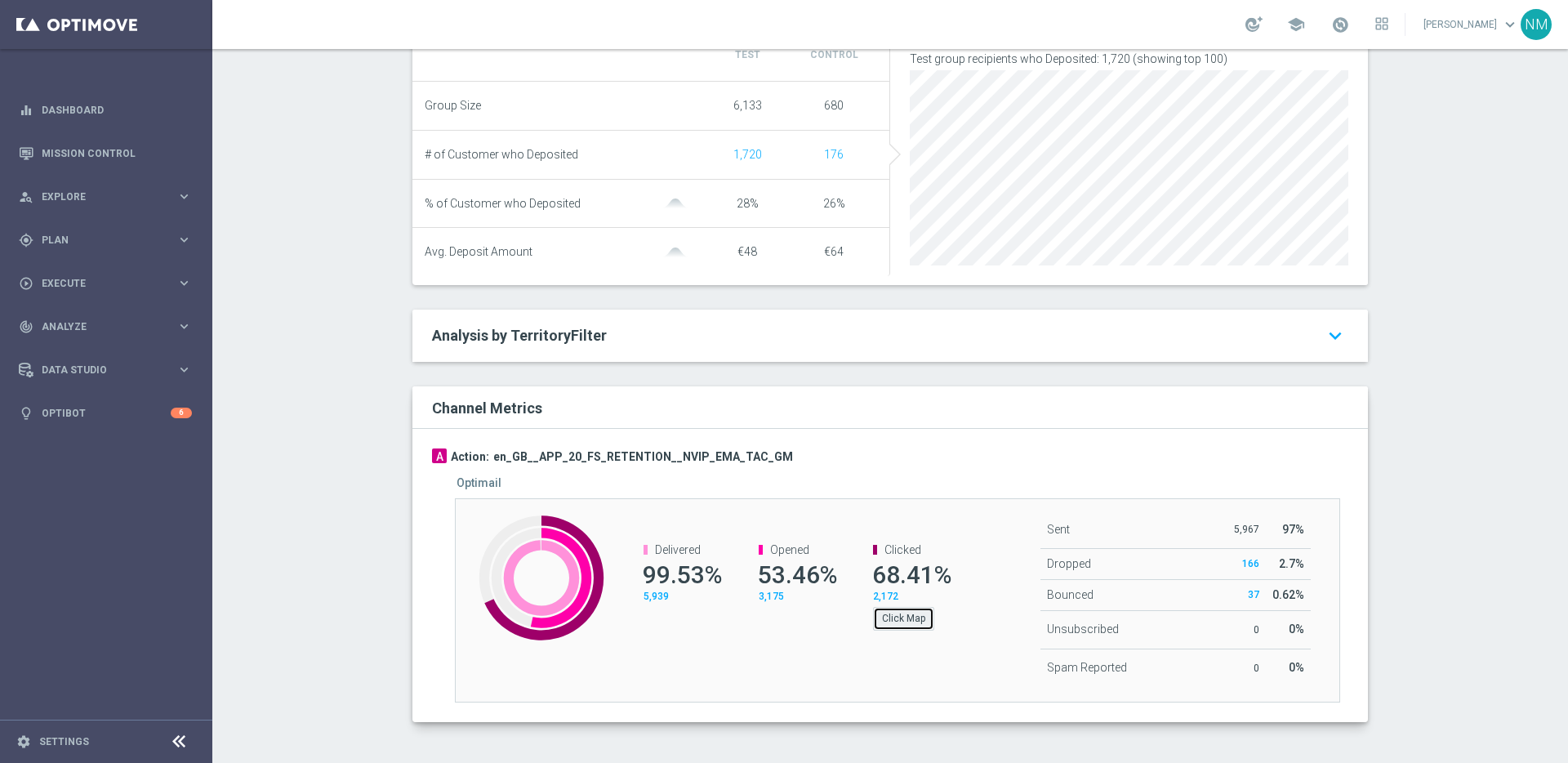
click at [912, 619] on button "Click Map" at bounding box center [903, 618] width 61 height 23
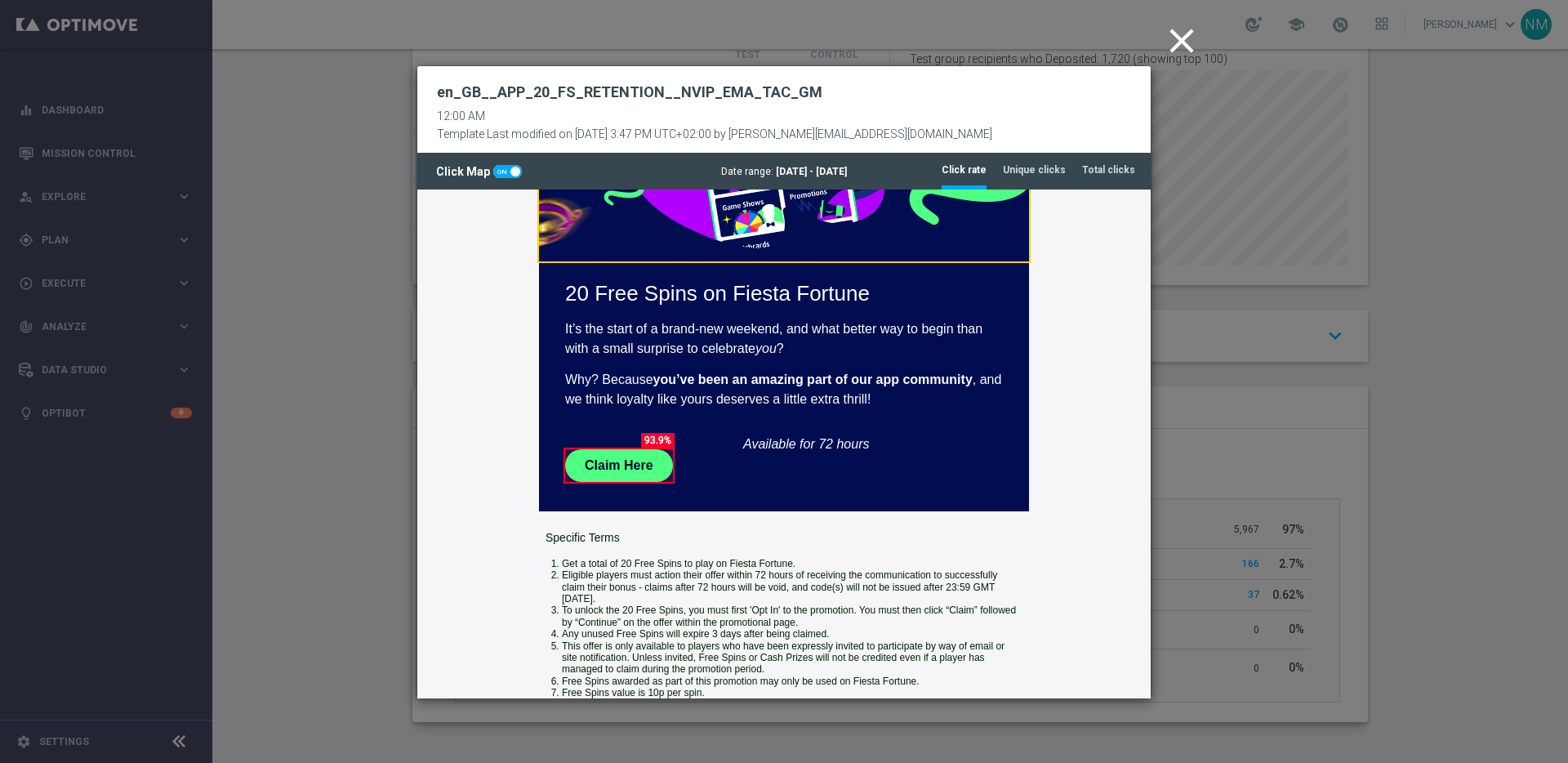
scroll to position [346, 0]
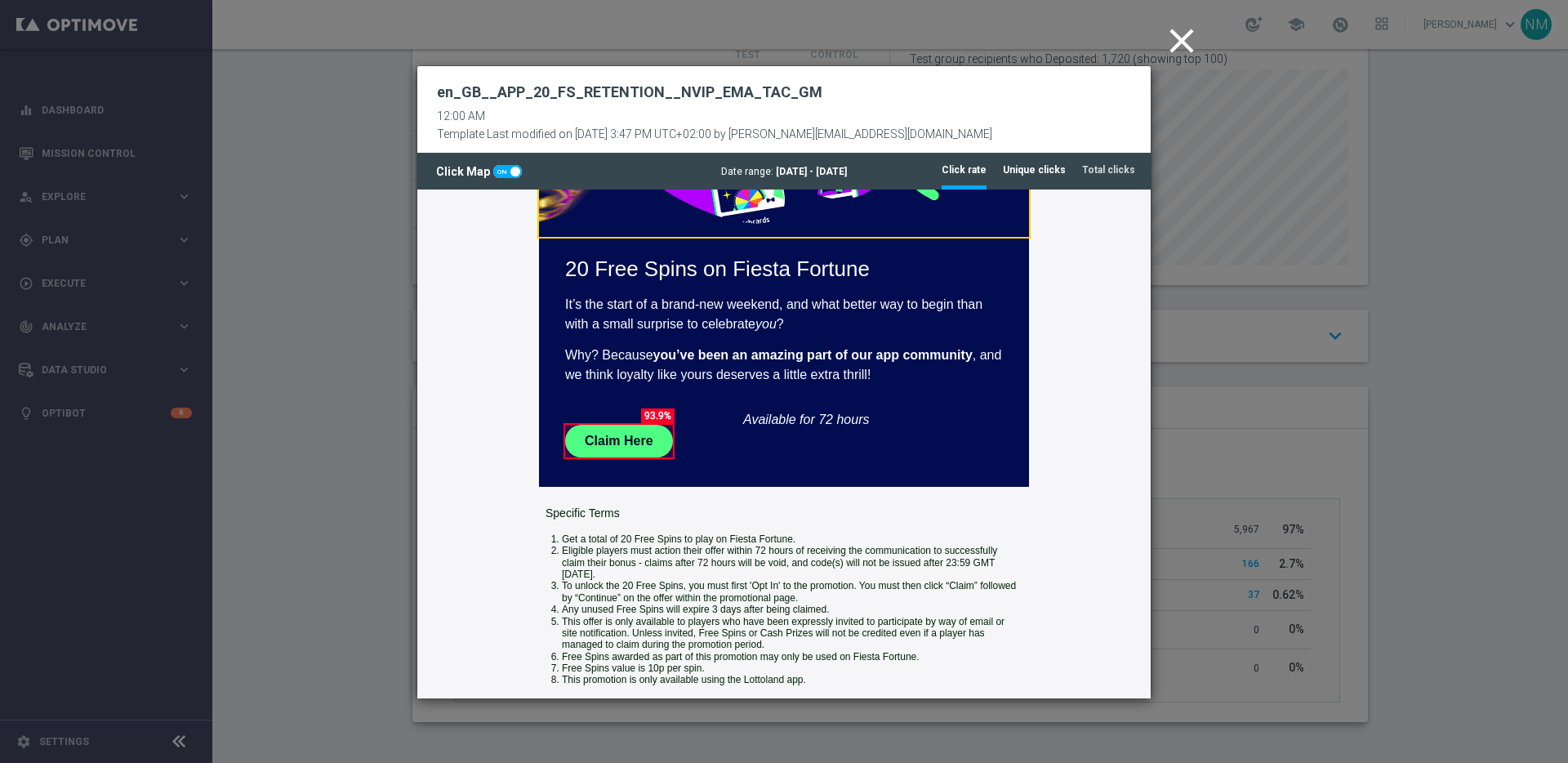
click at [1051, 171] on tab-header "Unique clicks" at bounding box center [1034, 170] width 63 height 14
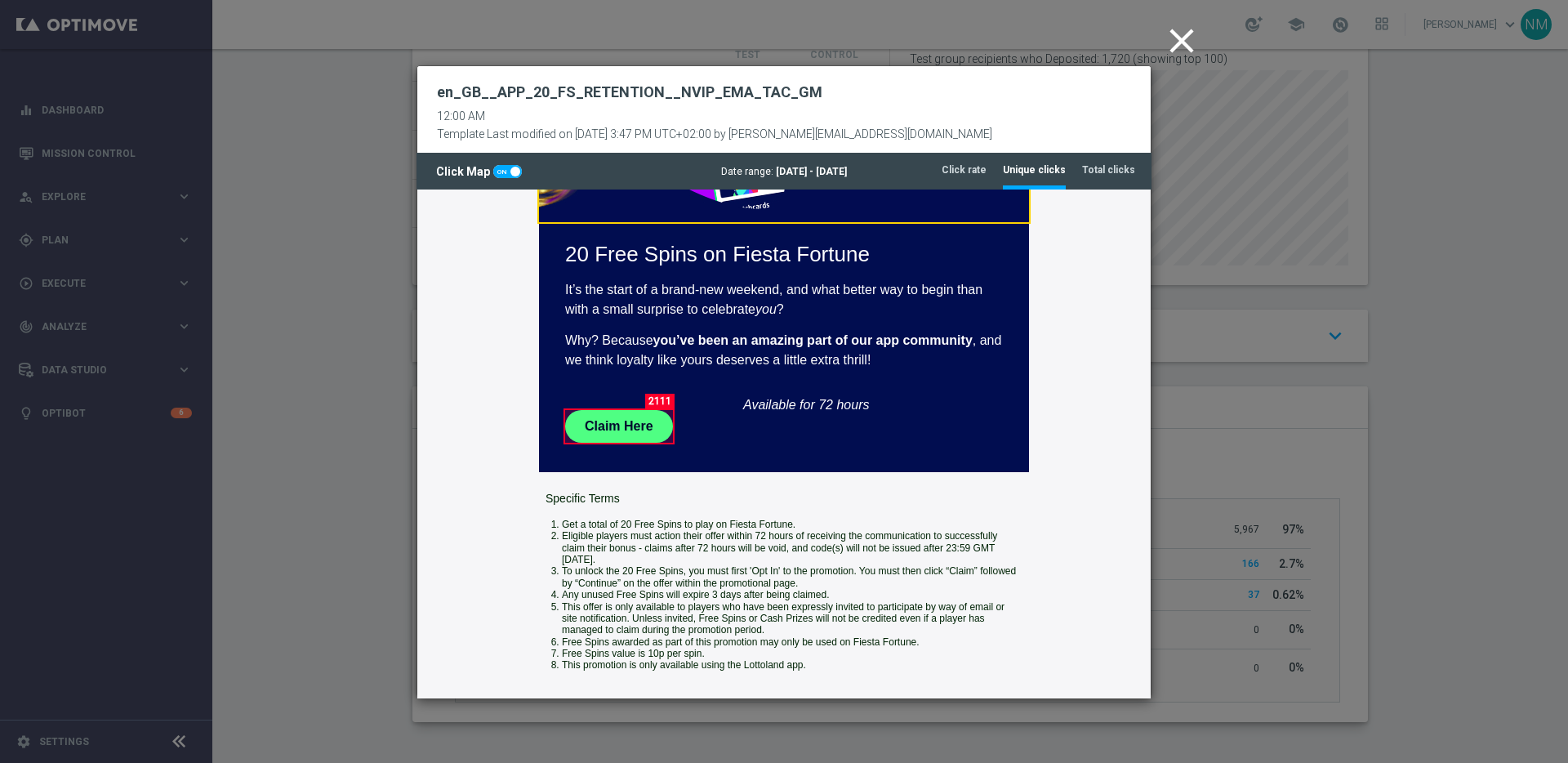
scroll to position [361, 0]
click at [1132, 175] on tab-header "Total clicks" at bounding box center [1108, 170] width 53 height 14
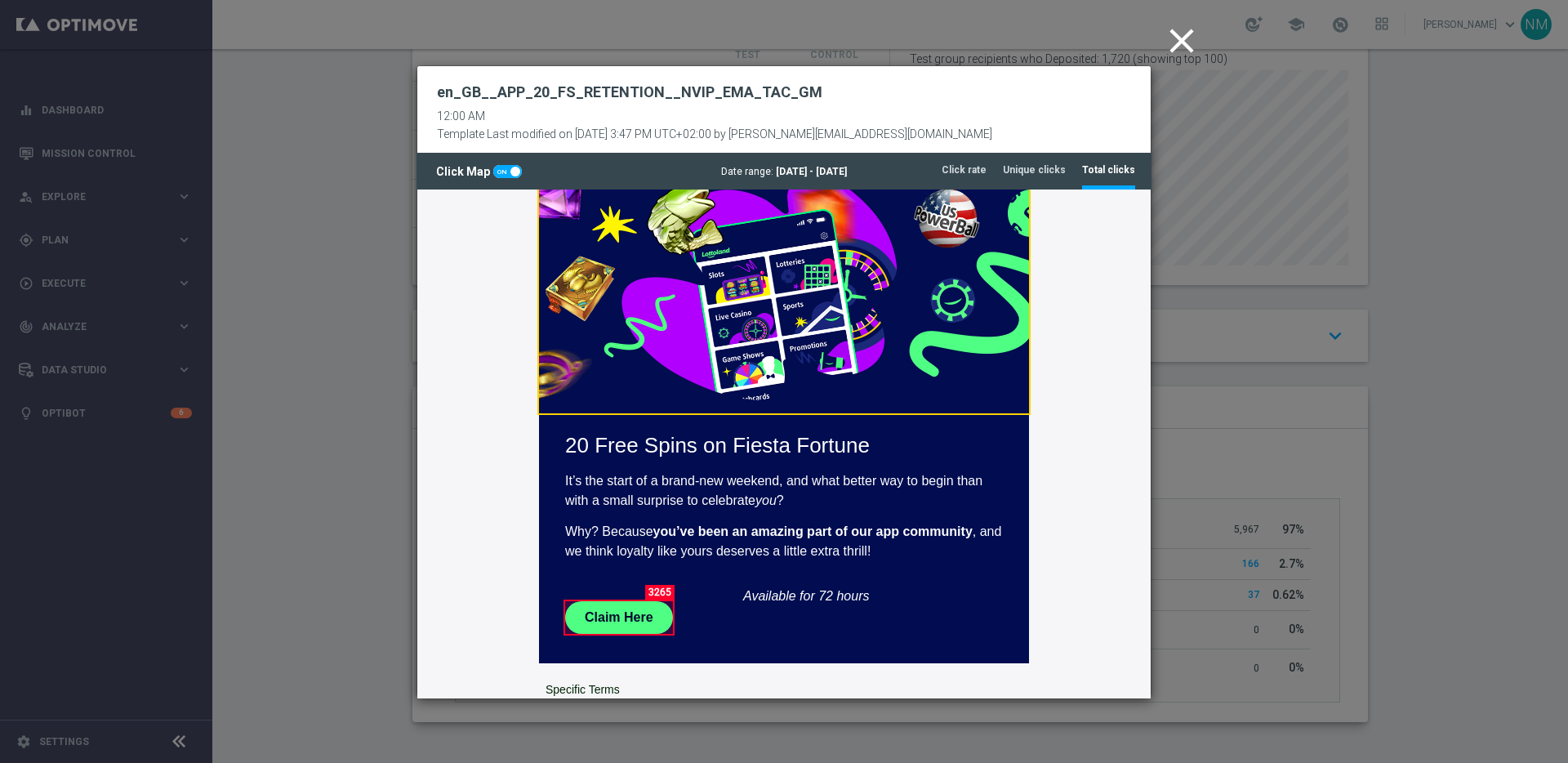
scroll to position [235, 0]
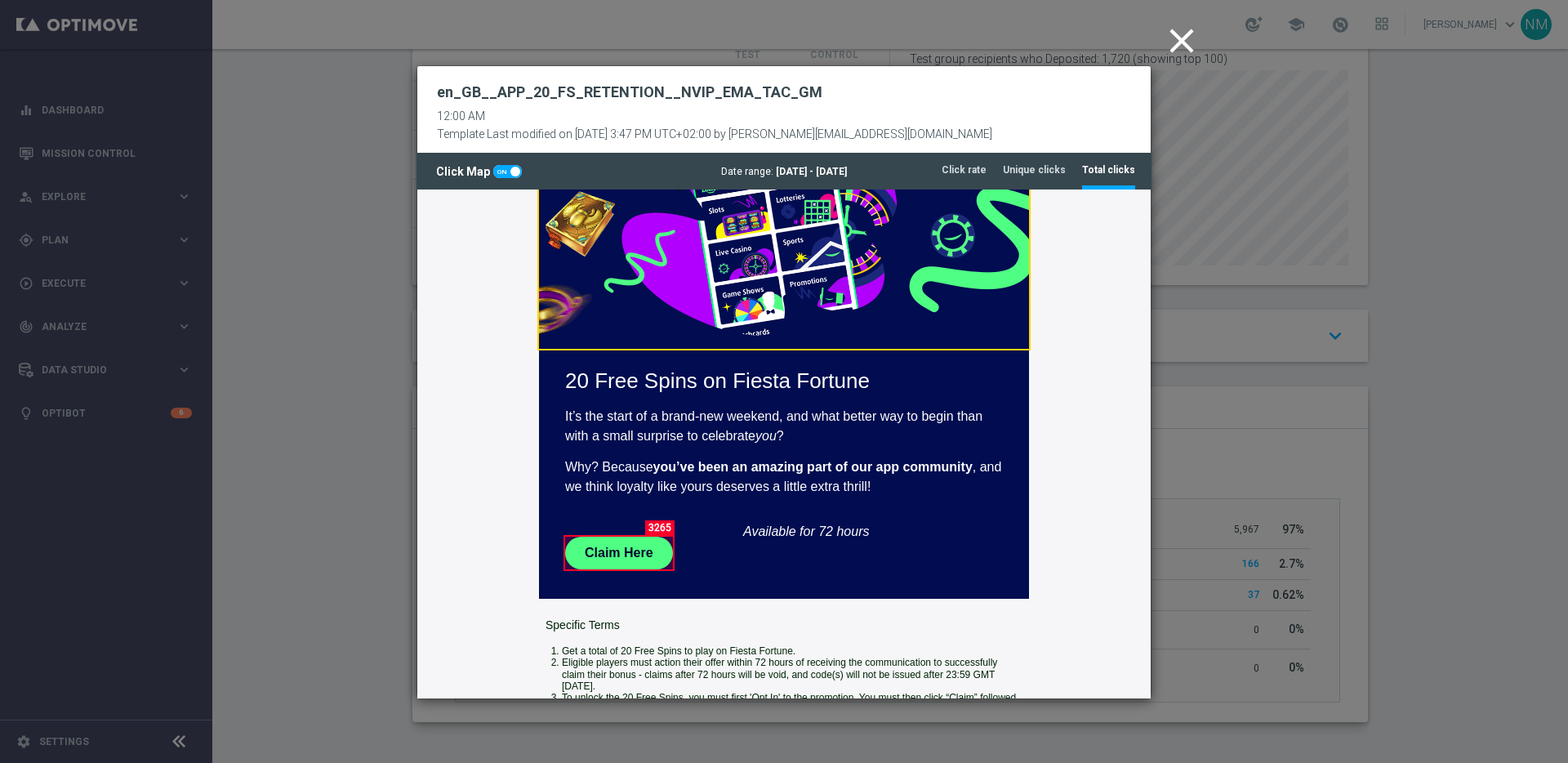
click at [1071, 173] on div "Date range: [DATE] - [DATE]" at bounding box center [784, 172] width 735 height 11
click at [1063, 172] on tab-header "Unique clicks" at bounding box center [1034, 170] width 63 height 14
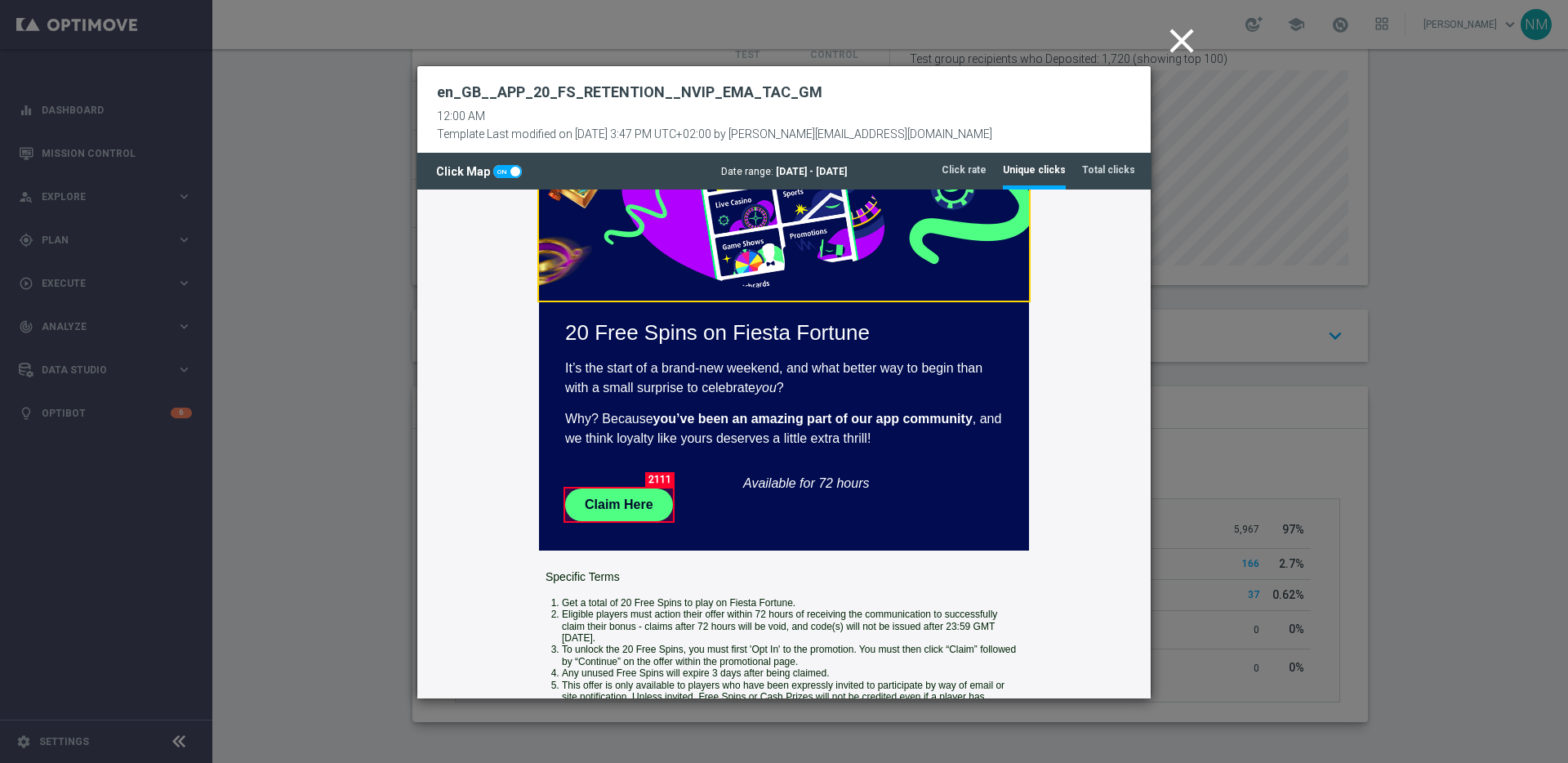
scroll to position [279, 0]
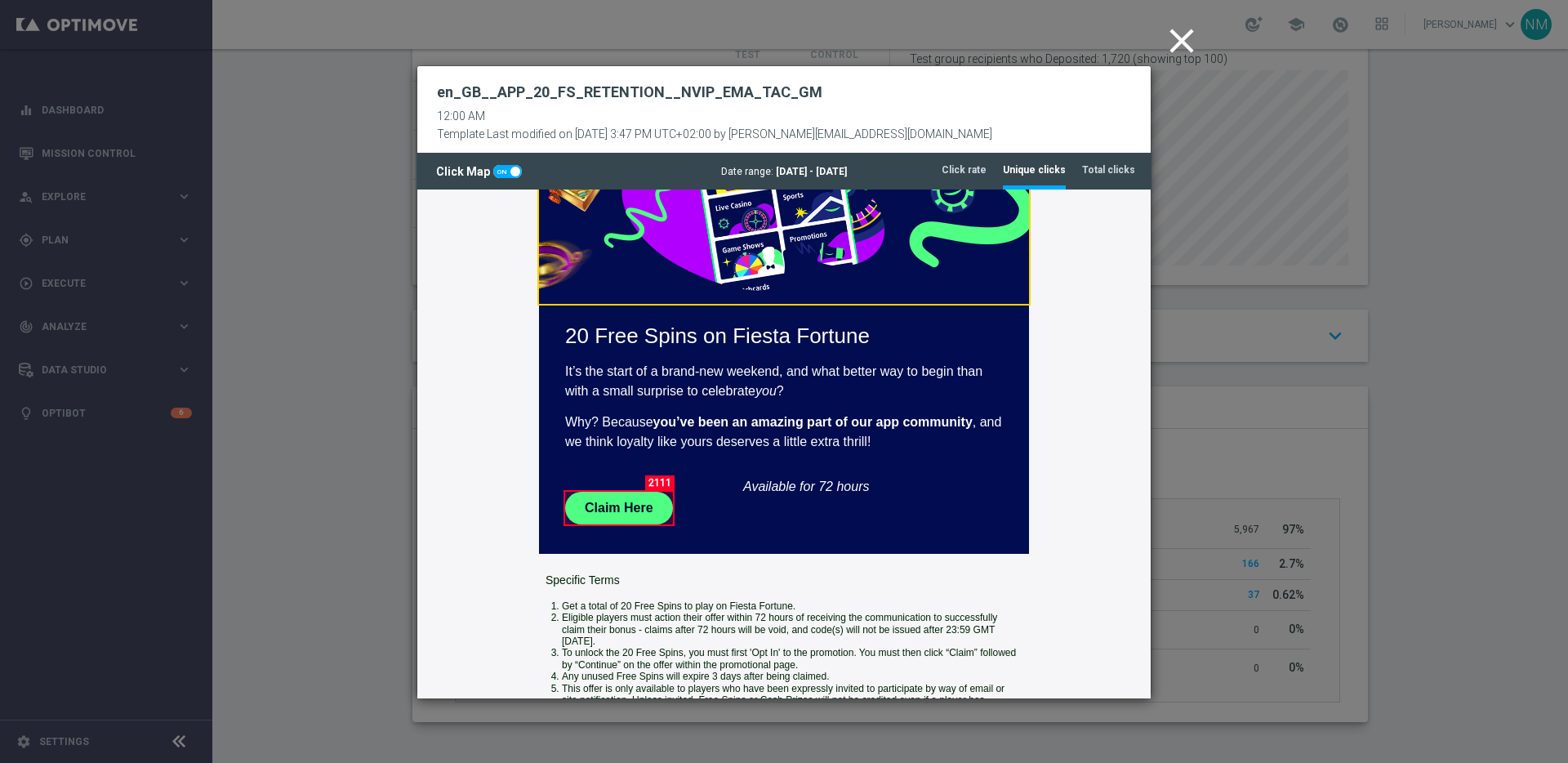
click at [1178, 40] on icon "close" at bounding box center [1182, 41] width 41 height 41
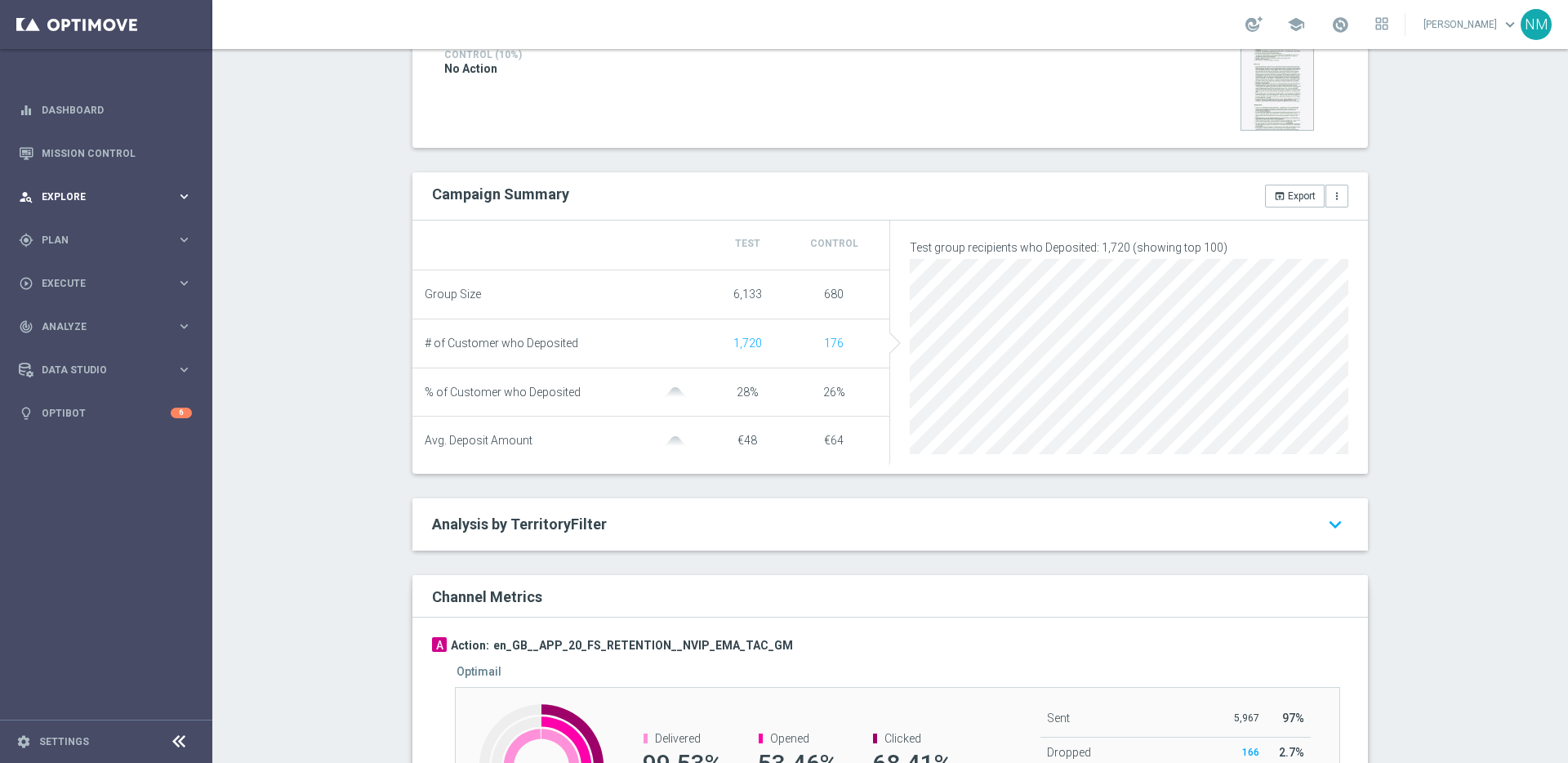
scroll to position [442, 0]
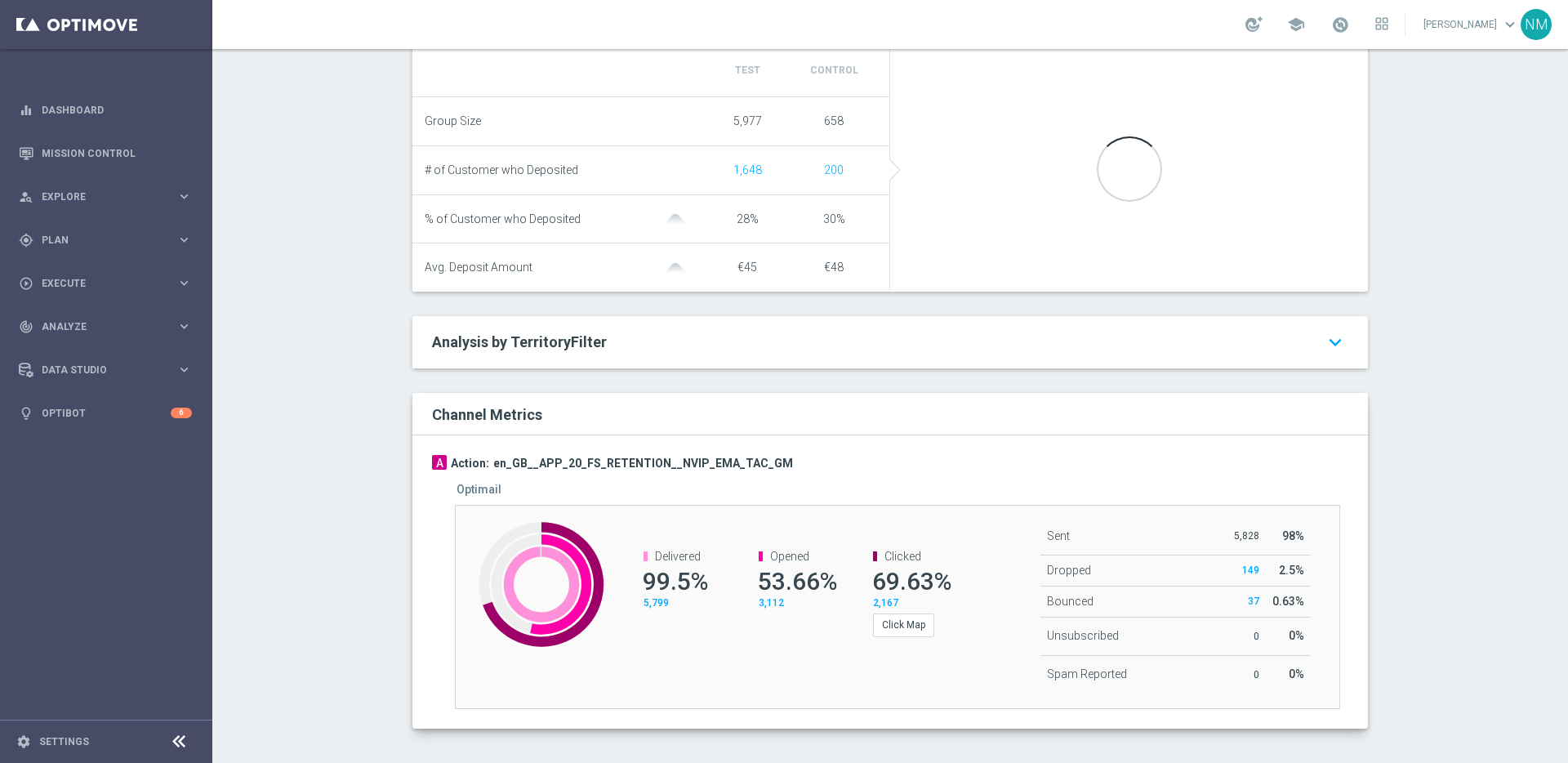
scroll to position [658, 0]
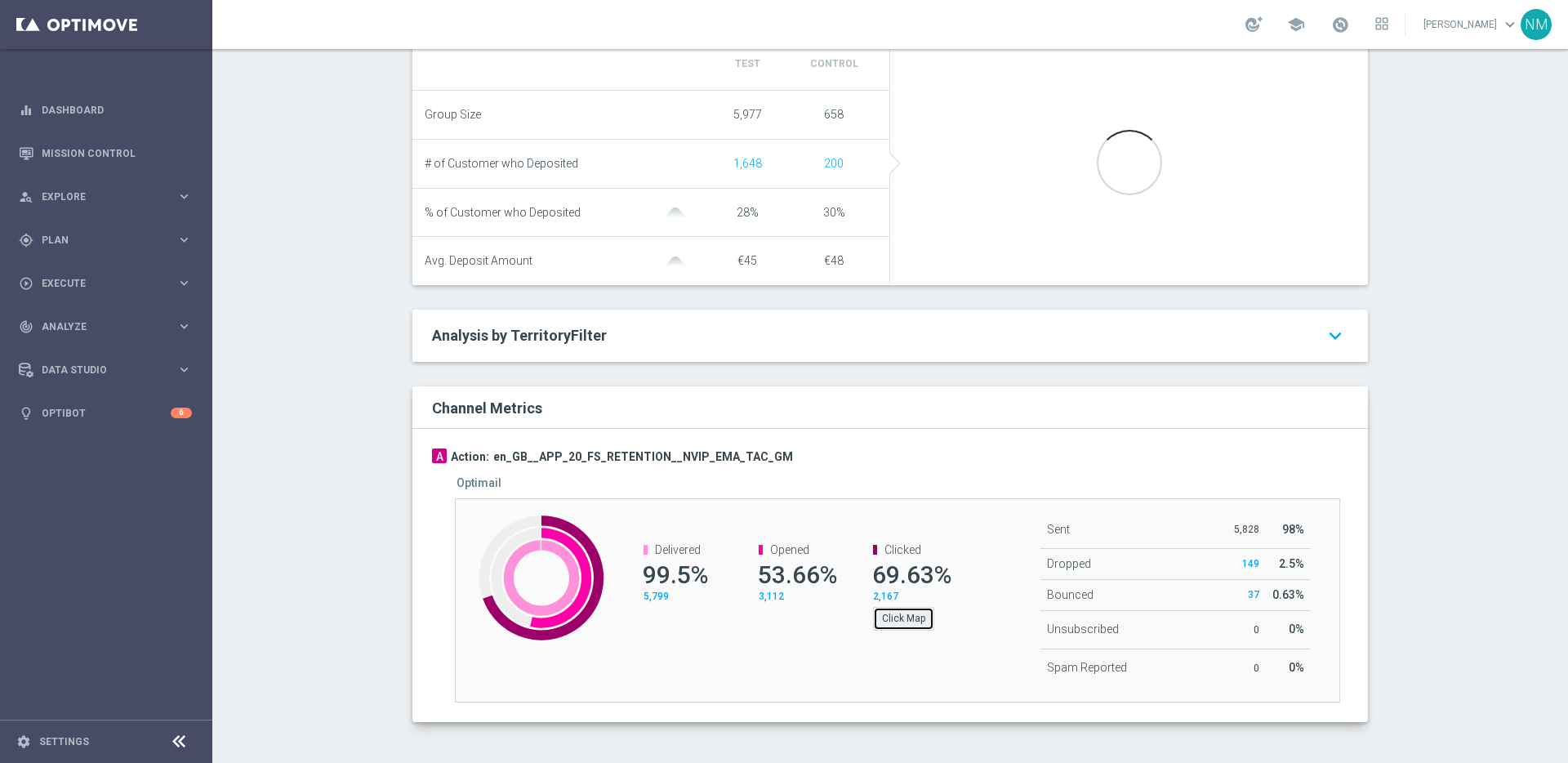
click at [888, 613] on button "Click Map" at bounding box center [903, 618] width 61 height 23
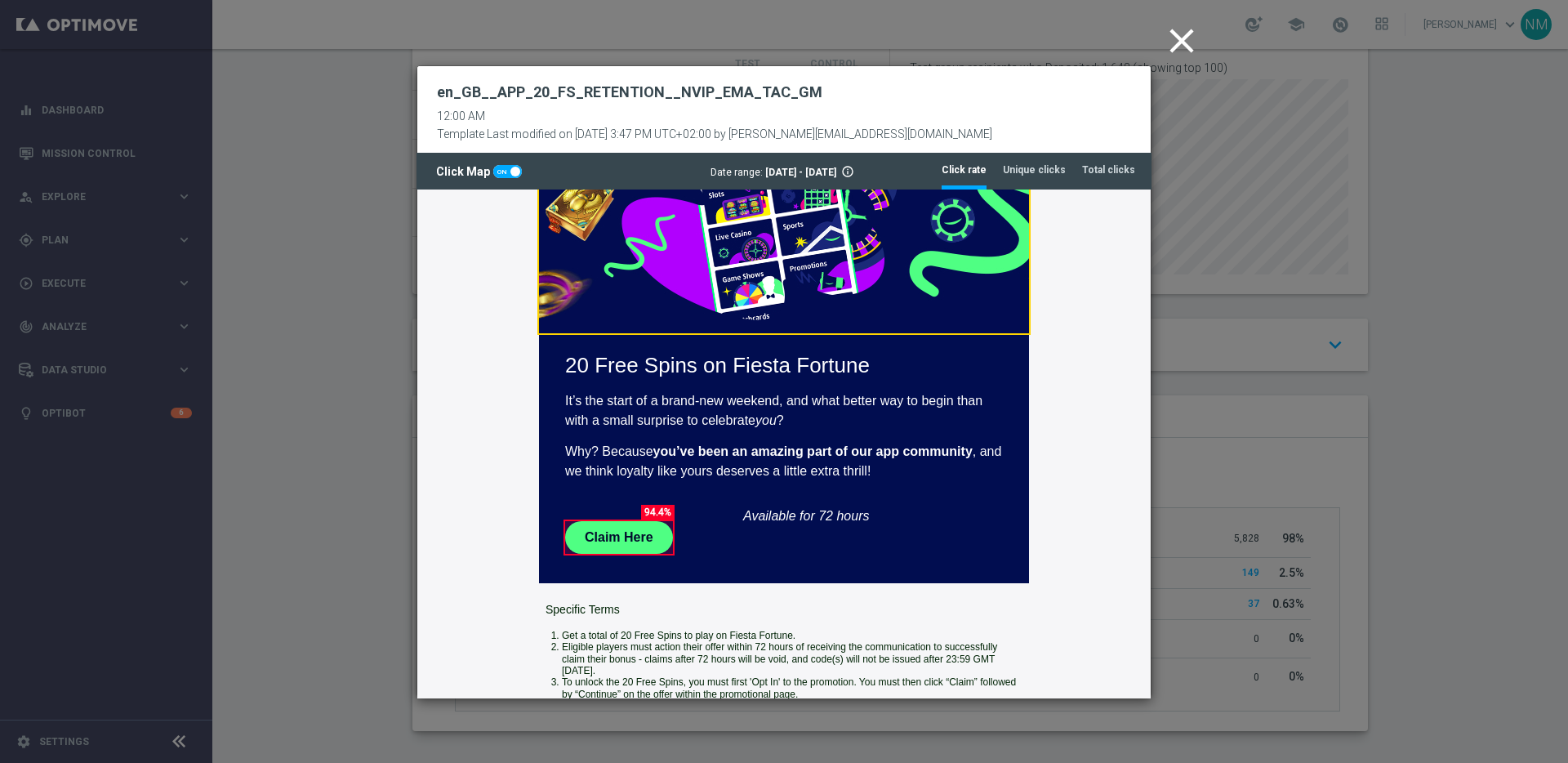
scroll to position [0, 0]
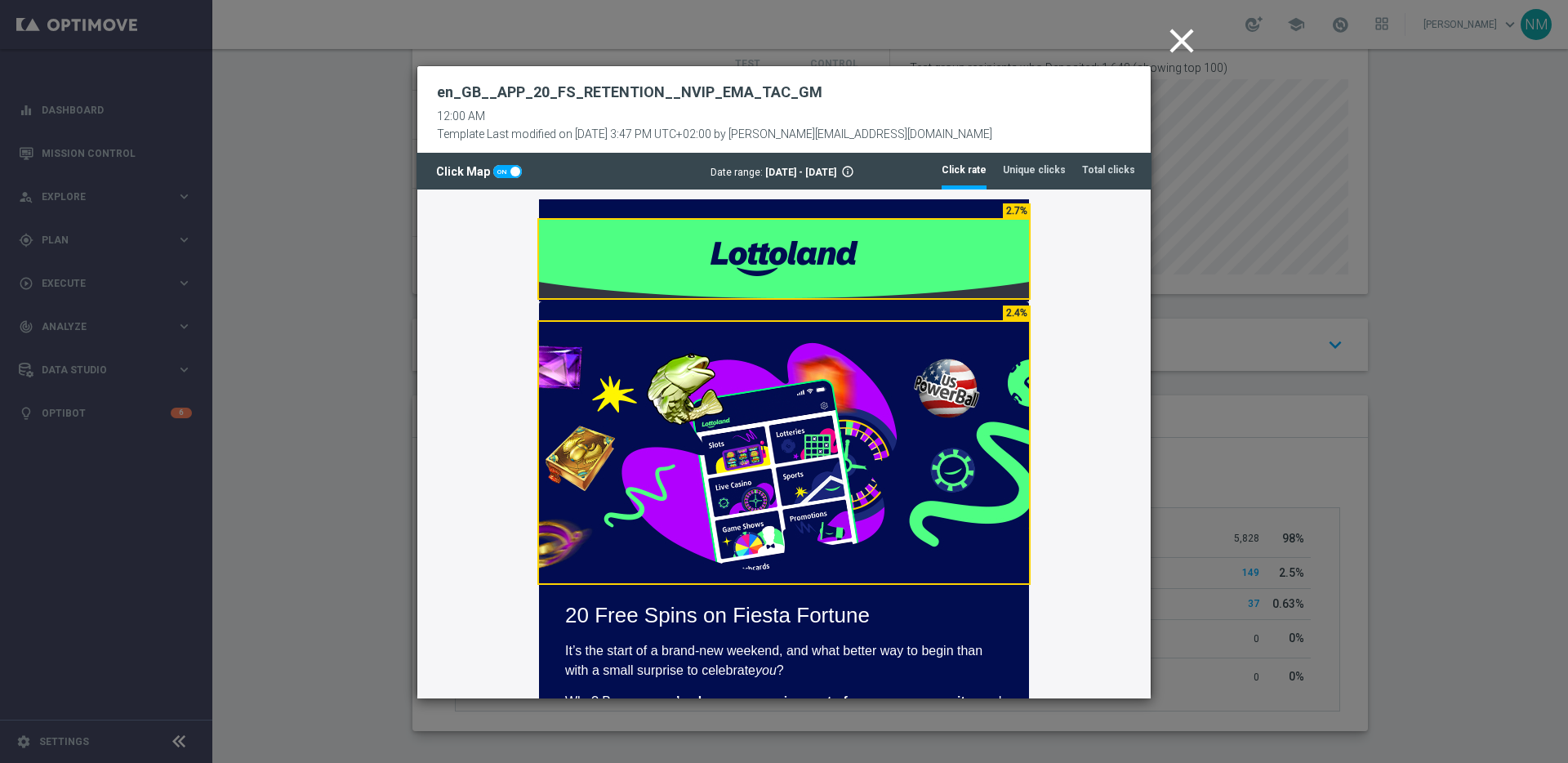
click at [1189, 43] on icon "close" at bounding box center [1182, 41] width 41 height 41
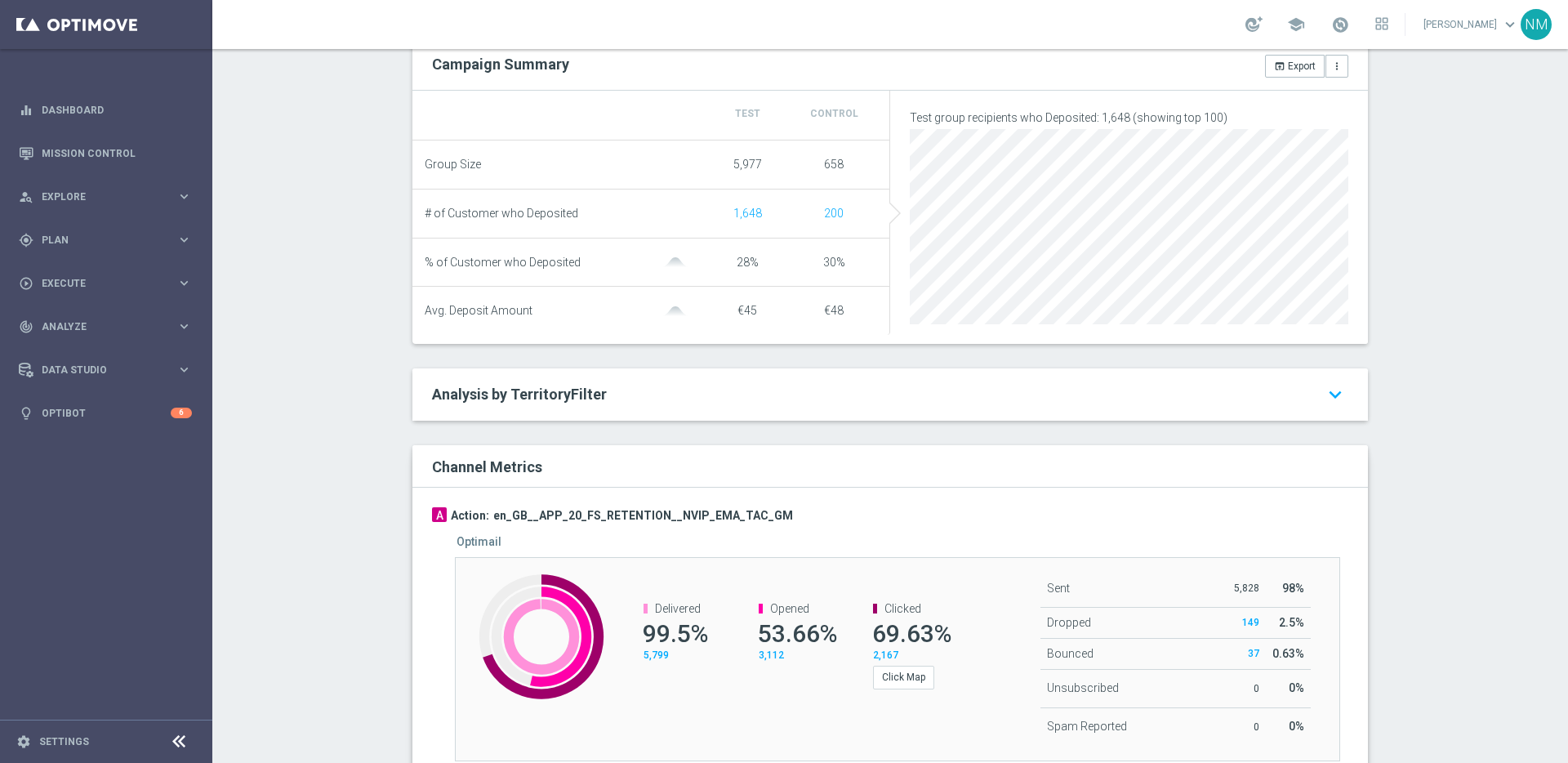
scroll to position [675, 0]
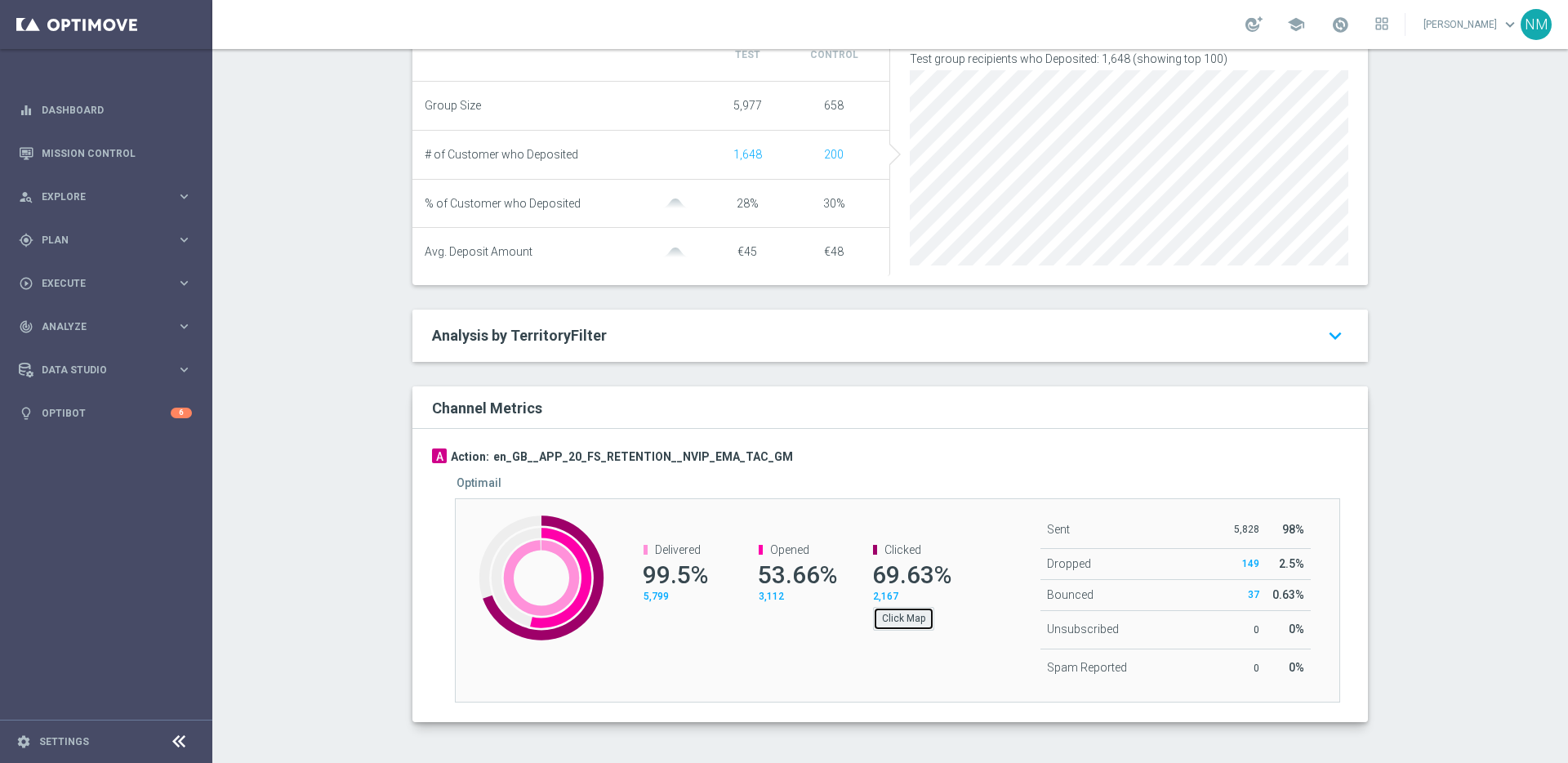
click at [888, 618] on button "Click Map" at bounding box center [903, 618] width 61 height 23
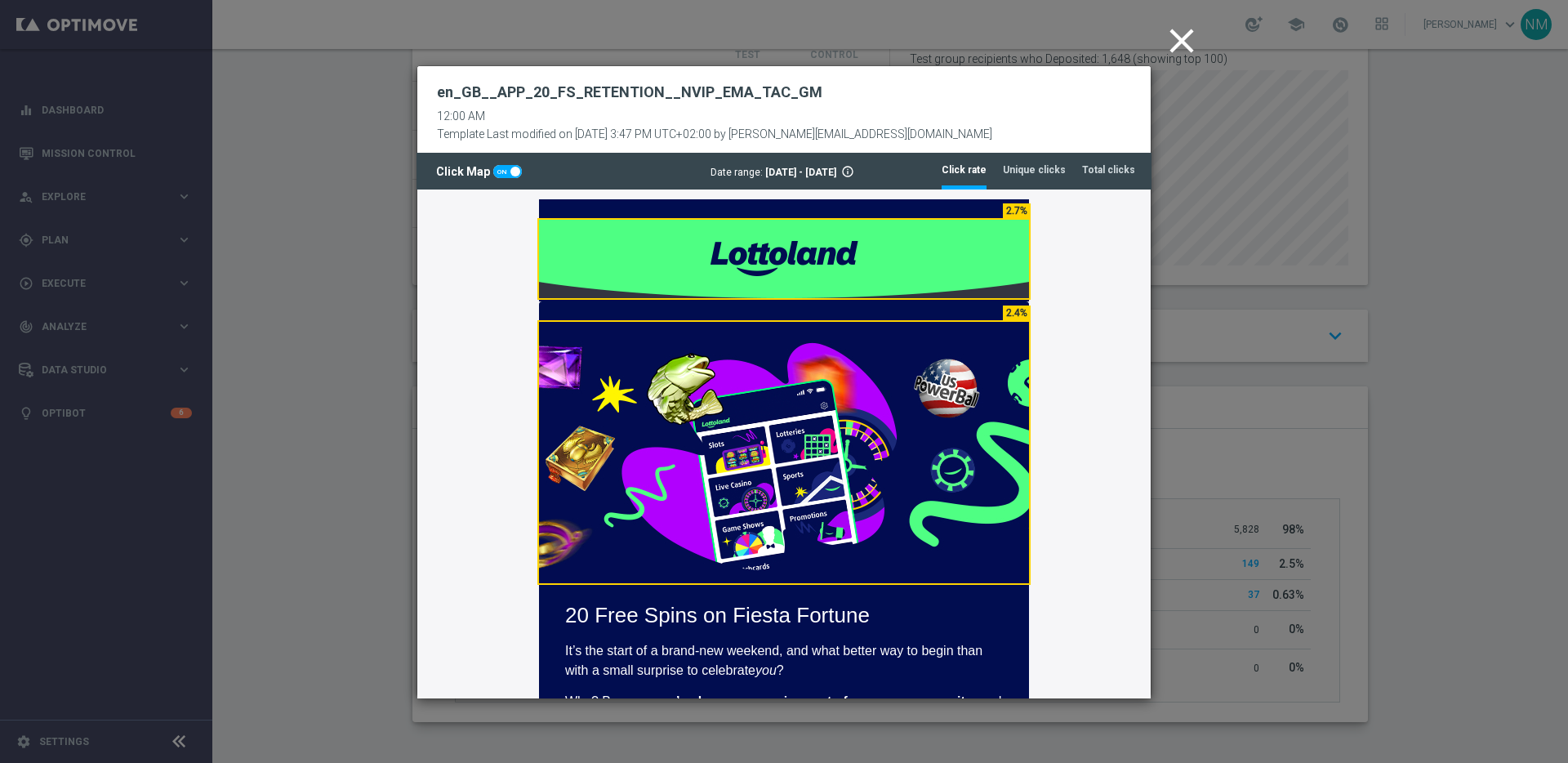
scroll to position [0, 0]
click at [1176, 48] on icon "close" at bounding box center [1182, 41] width 41 height 41
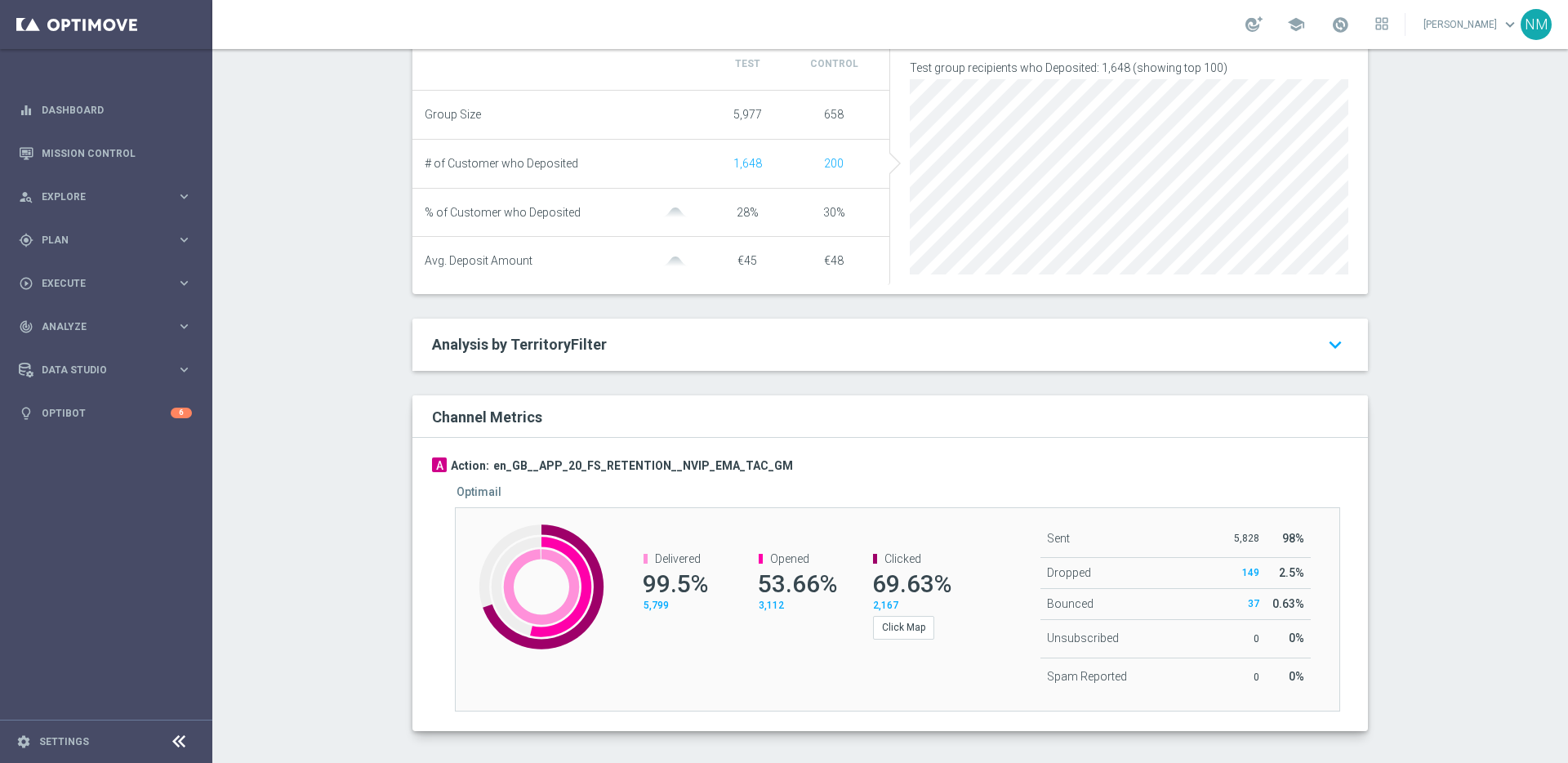
scroll to position [675, 0]
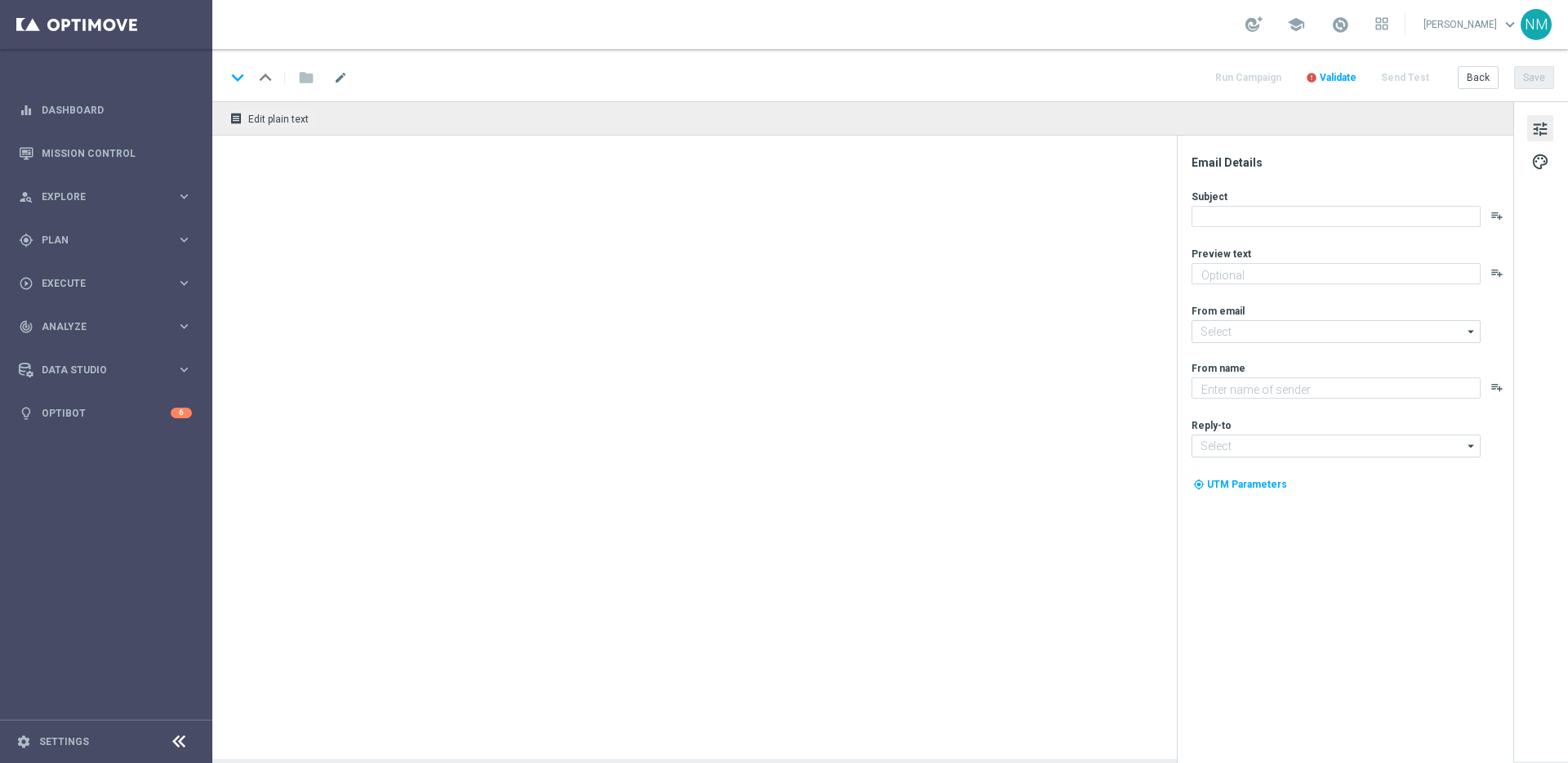
type textarea "Secure your extra entries and get even closer to that dream prize"
type textarea "Lottoland"
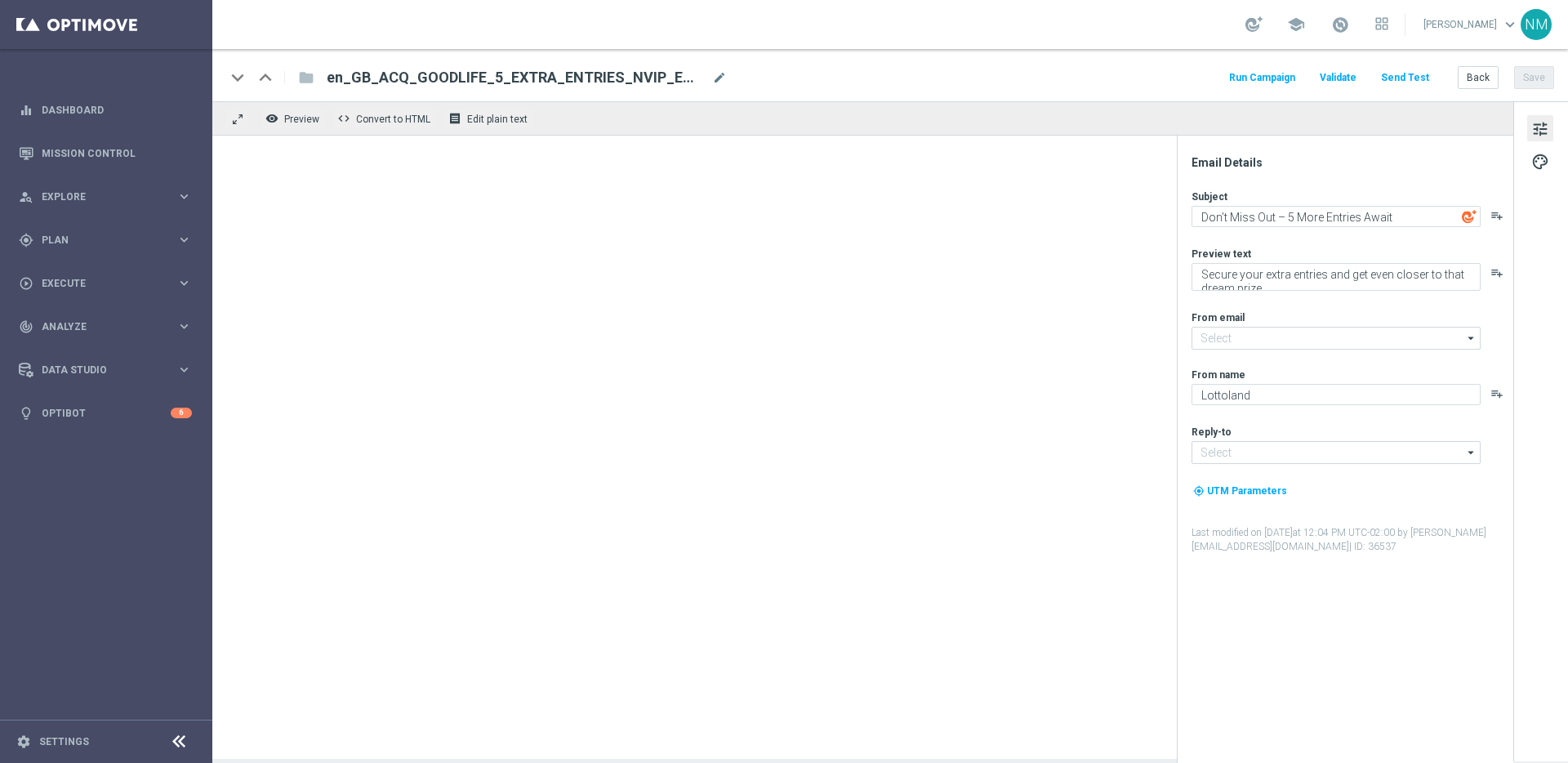
type input "mail@crm.lottoland.com"
type input "support@lottoland.co.uk"
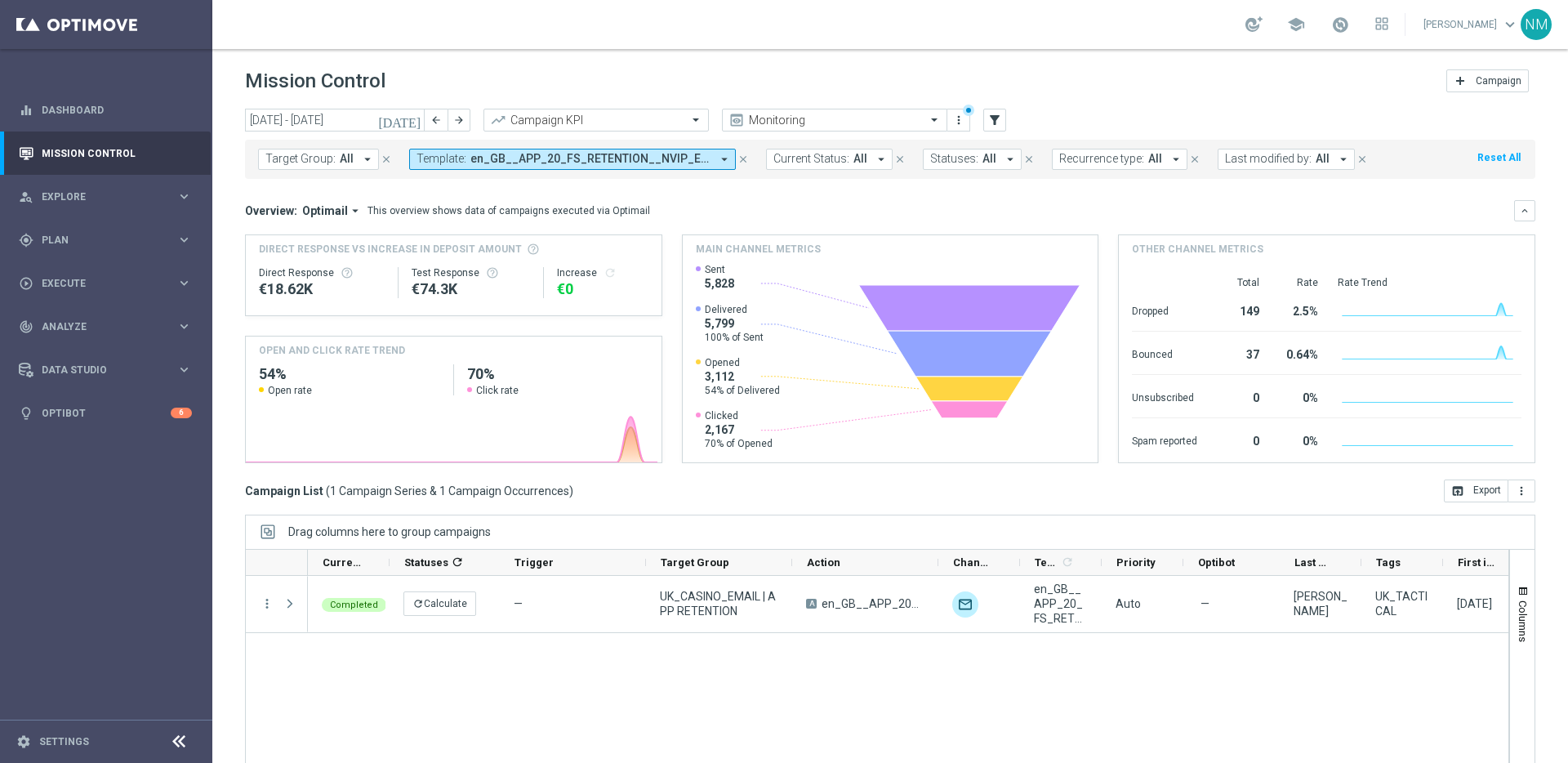
scroll to position [54, 0]
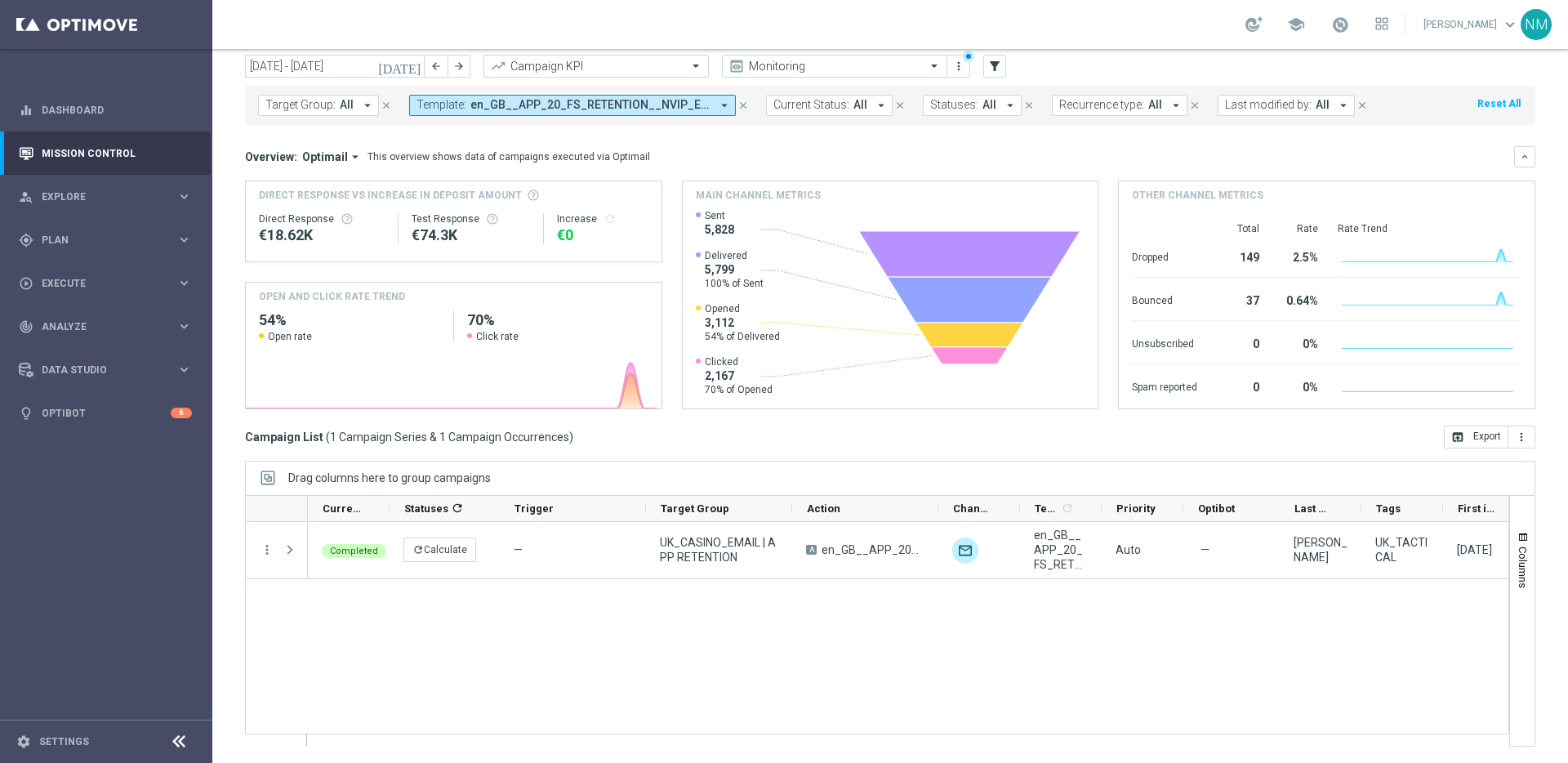
click at [712, 105] on button "Template: en_GB__APP_20_FS_RETENTION__NVIP_EMA_TAC_GM arrow_drop_down" at bounding box center [572, 105] width 326 height 21
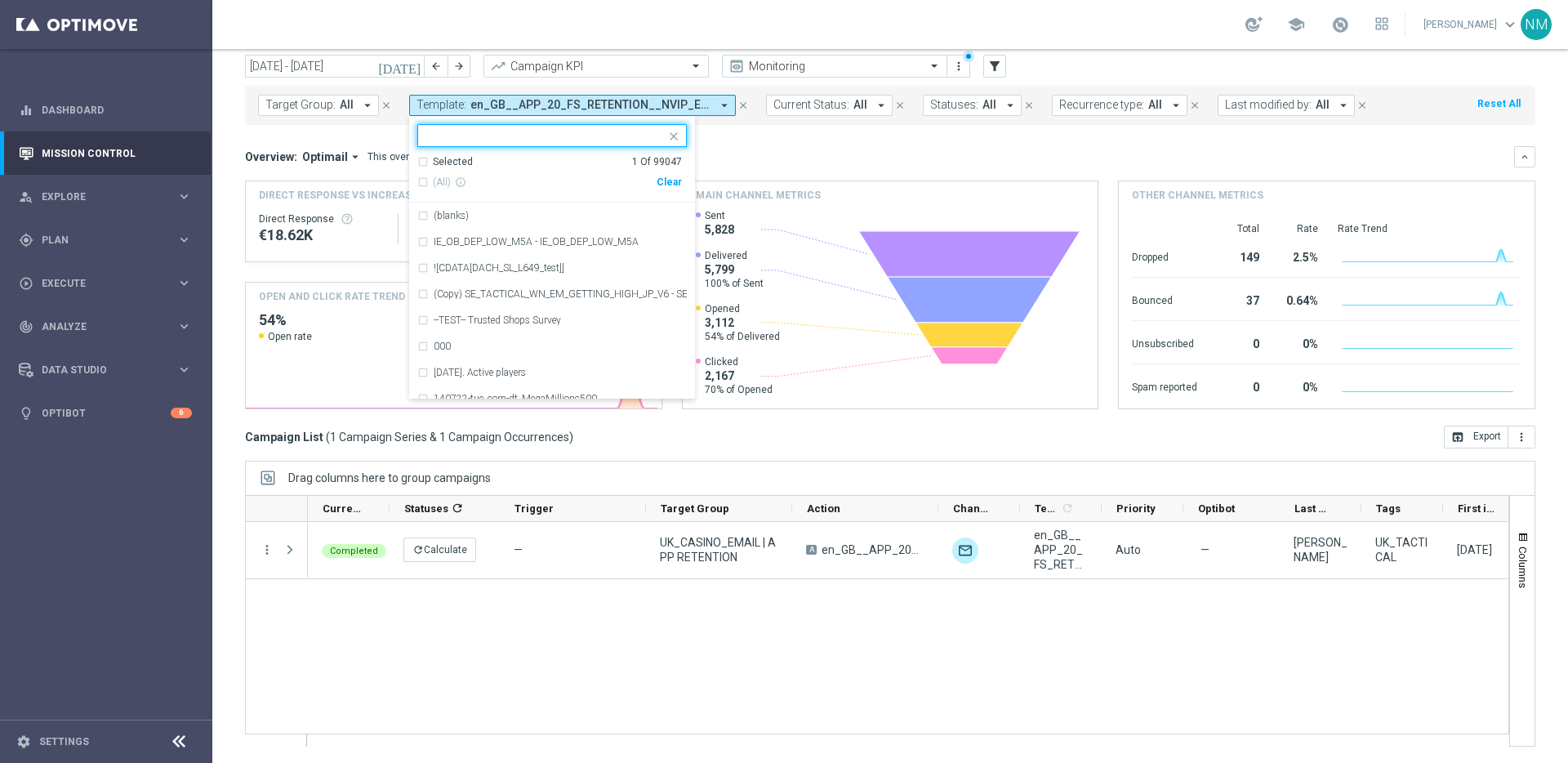
click at [0, 0] on div "Clear" at bounding box center [0, 0] width 0 height 0
click at [636, 131] on input "text" at bounding box center [546, 136] width 240 height 14
paste input "en_GB_ACQ_GOODLIFE_5_EXTRA_ENTRIES_NVIP_EMA_TAC_GM_V3"
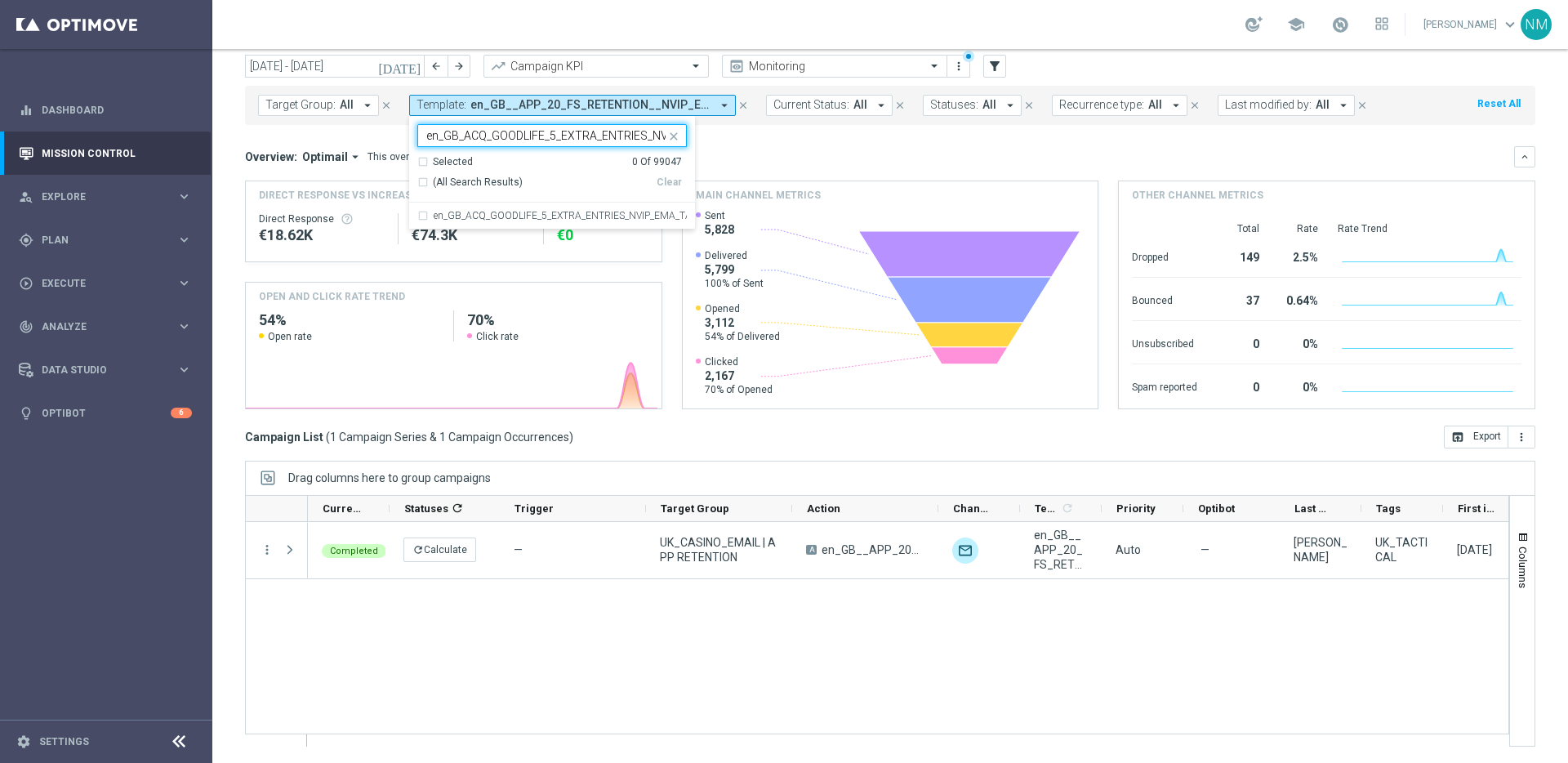
scroll to position [0, 104]
drag, startPoint x: 606, startPoint y: 206, endPoint x: 696, endPoint y: 195, distance: 90.7
click at [606, 207] on div "en_GB_ACQ_GOODLIFE_5_EXTRA_ENTRIES_NVIP_EMA_TAC_GM_V3" at bounding box center [551, 216] width 269 height 26
type input "en_GB_ACQ_GOODLIFE_5_EXTRA_ENTRIES_NVIP_EMA_TAC_GM_V3"
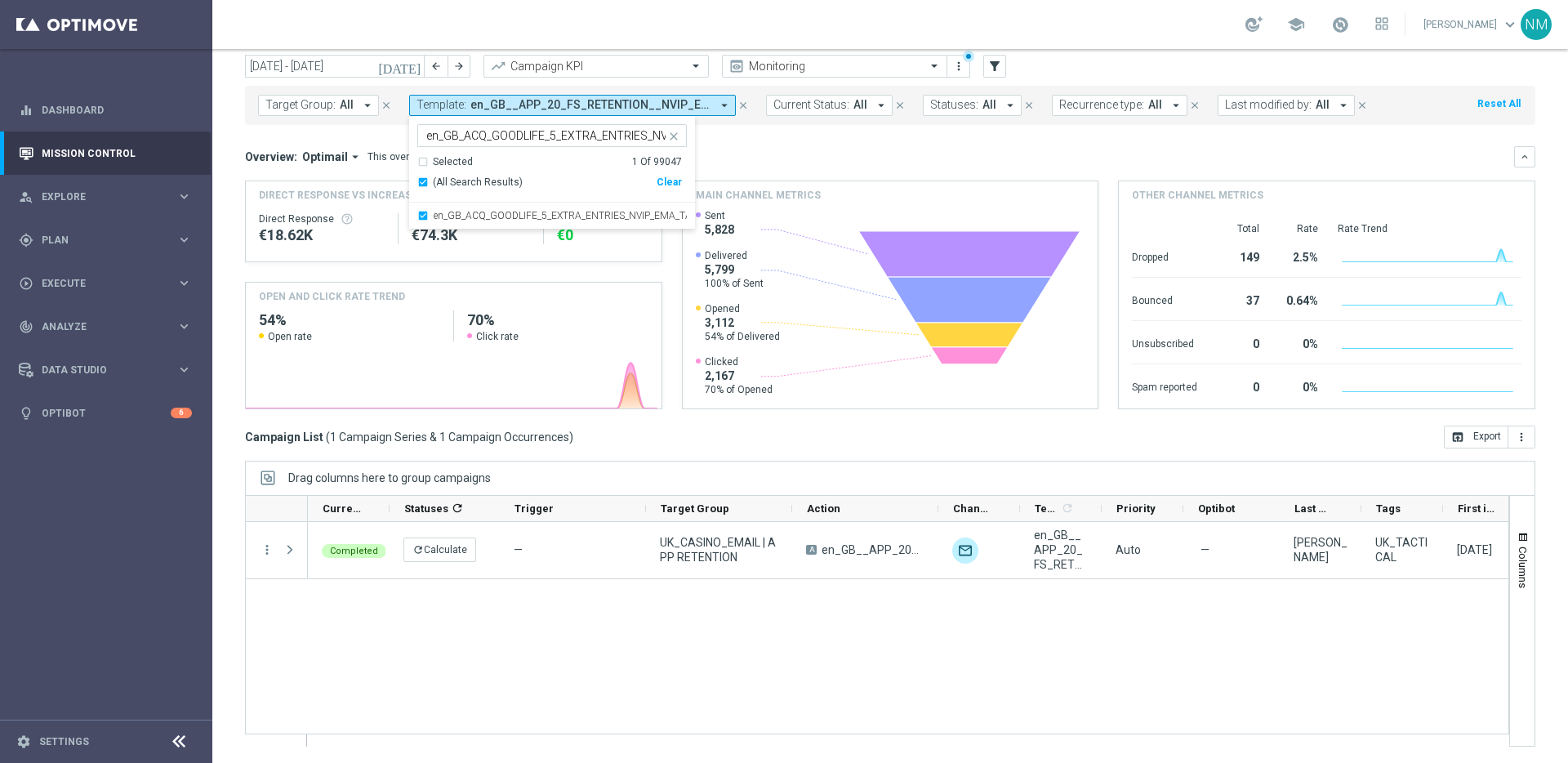
click at [806, 155] on div "Overview: Optimail arrow_drop_down This overview shows data of campaigns execut…" at bounding box center [880, 157] width 1269 height 15
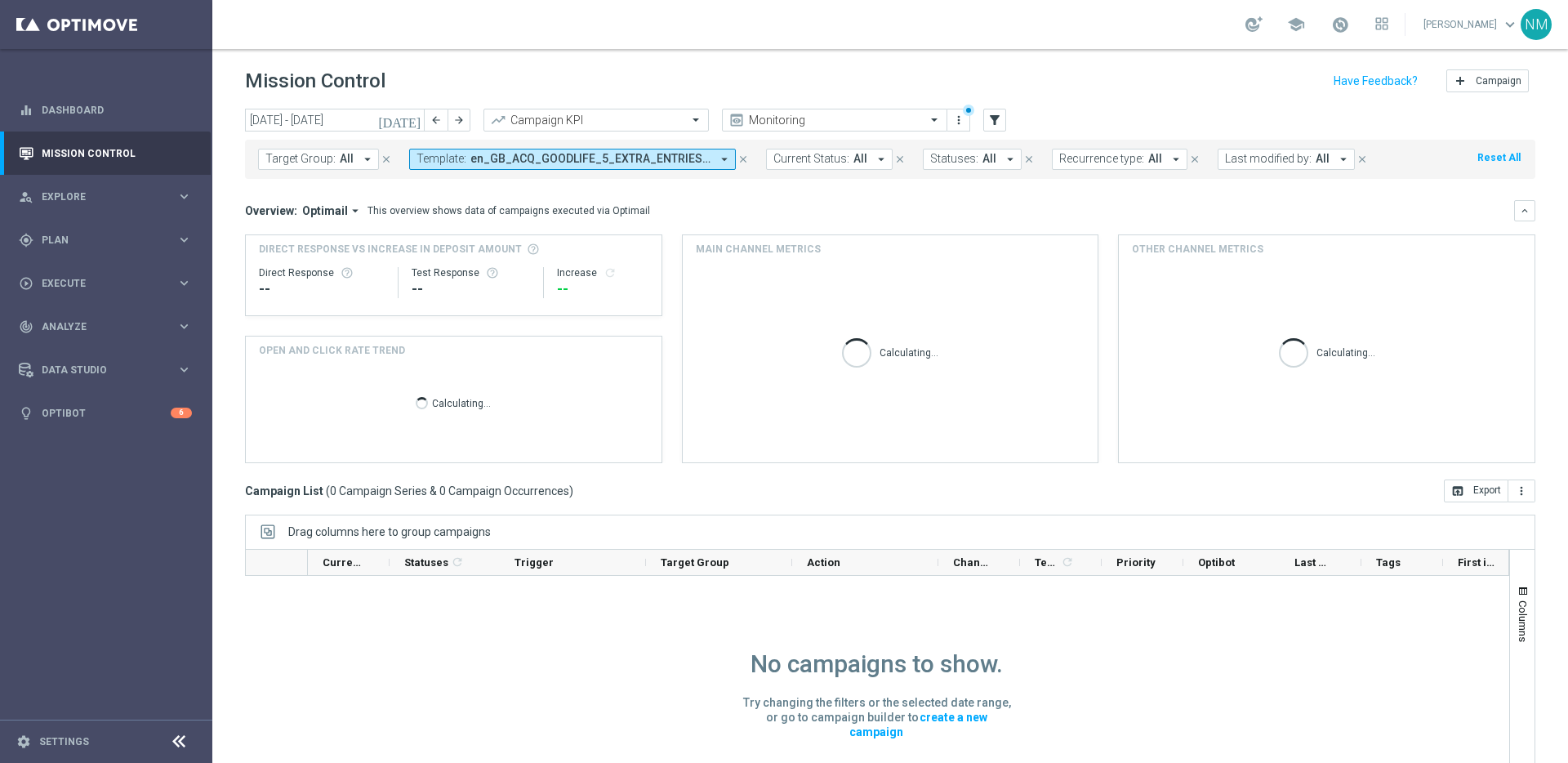
click at [417, 122] on icon "today" at bounding box center [400, 120] width 44 height 15
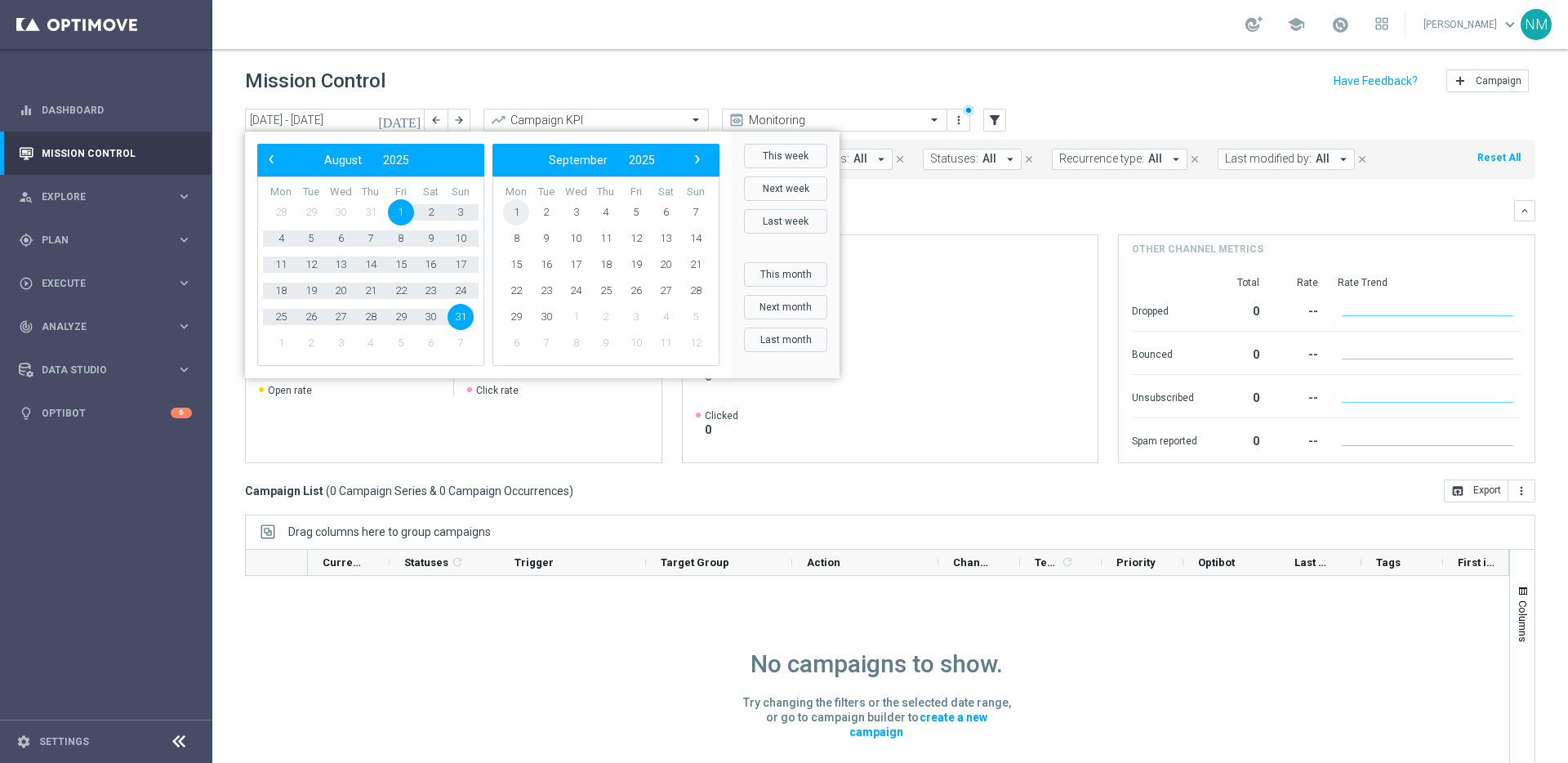
click at [522, 211] on span "1" at bounding box center [516, 213] width 26 height 26
click at [623, 213] on span "3" at bounding box center [636, 213] width 26 height 26
type input "01 Sep 2025 - 03 Oct 2025"
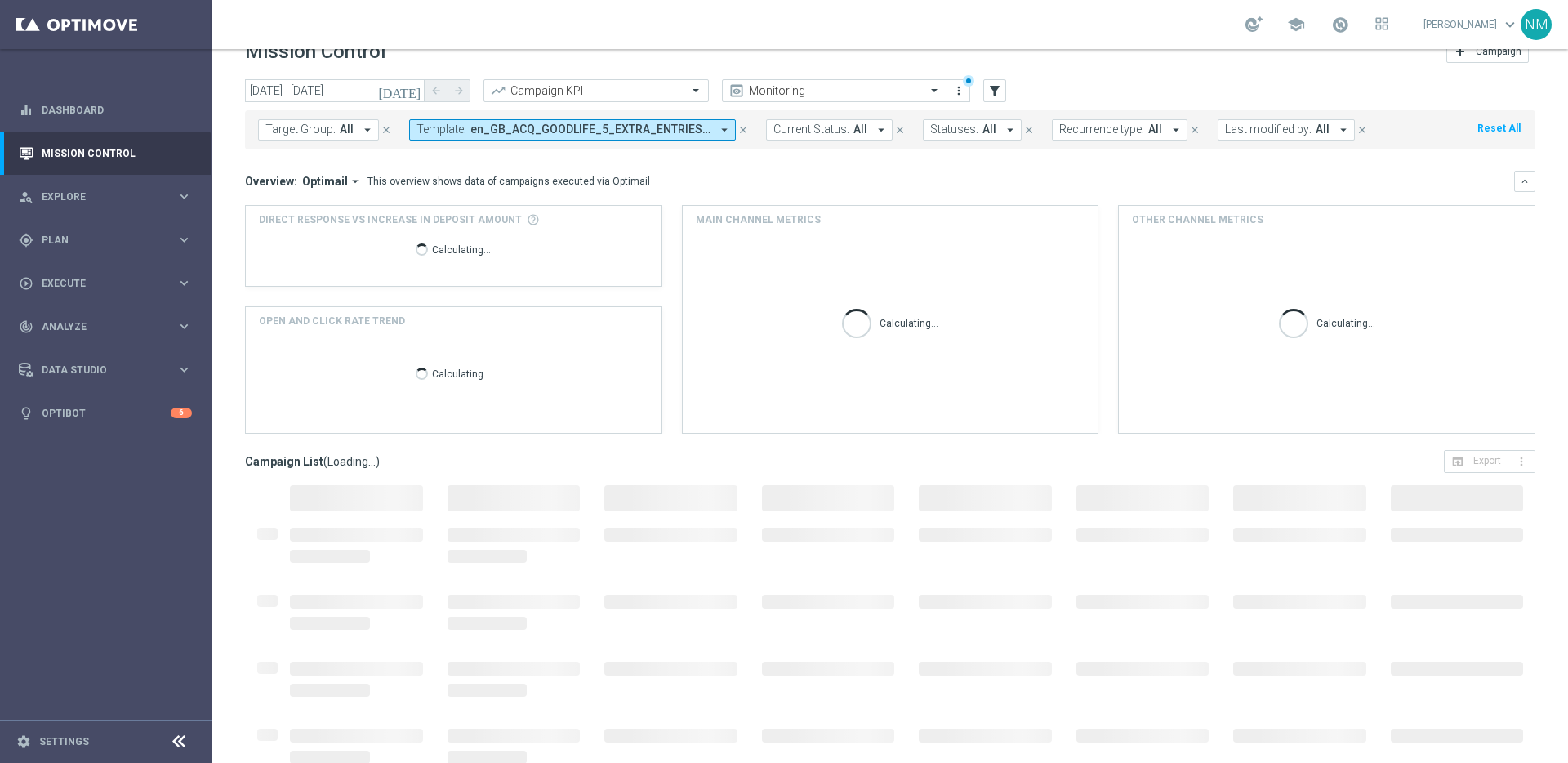
scroll to position [54, 0]
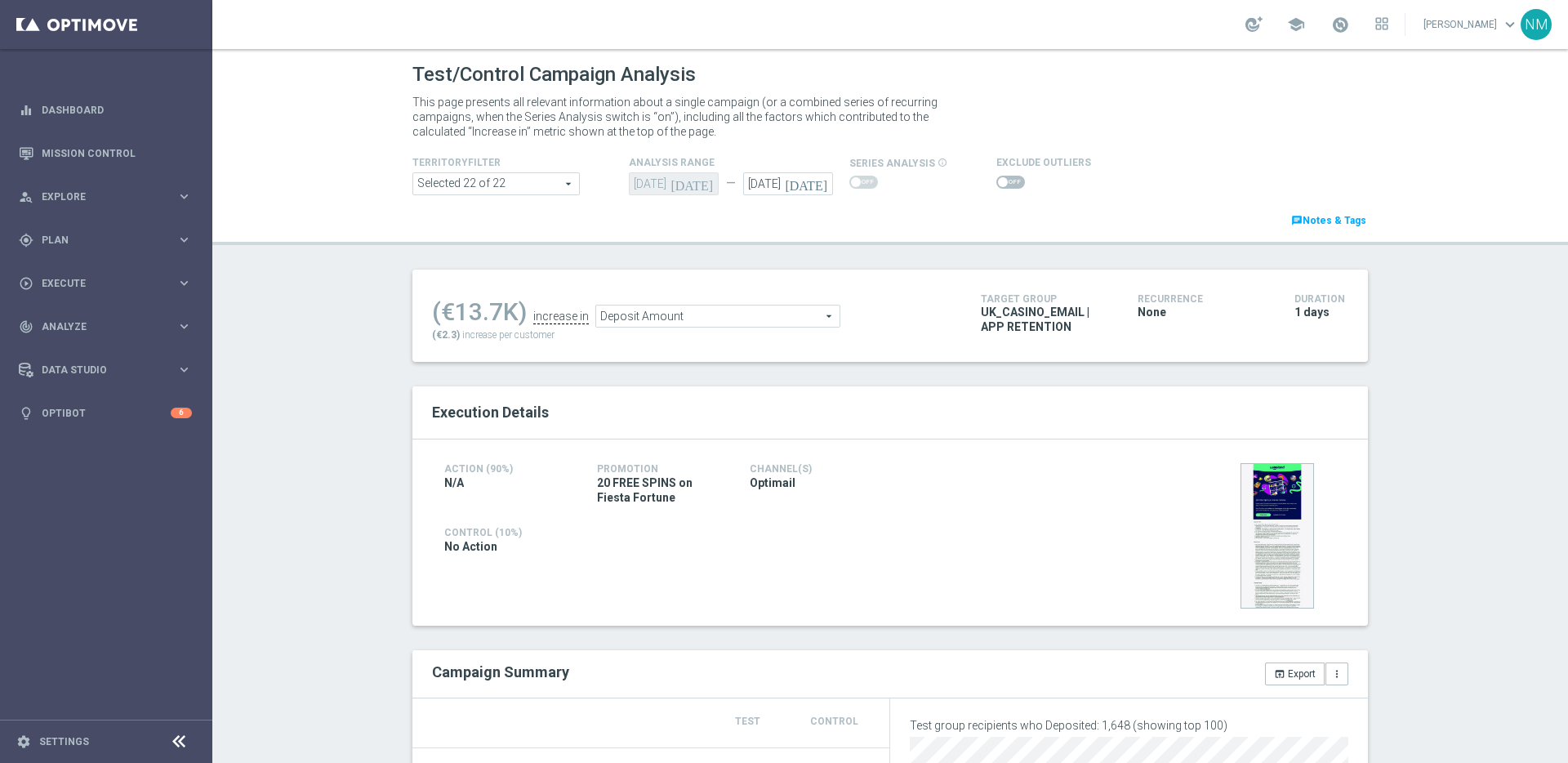
scroll to position [675, 0]
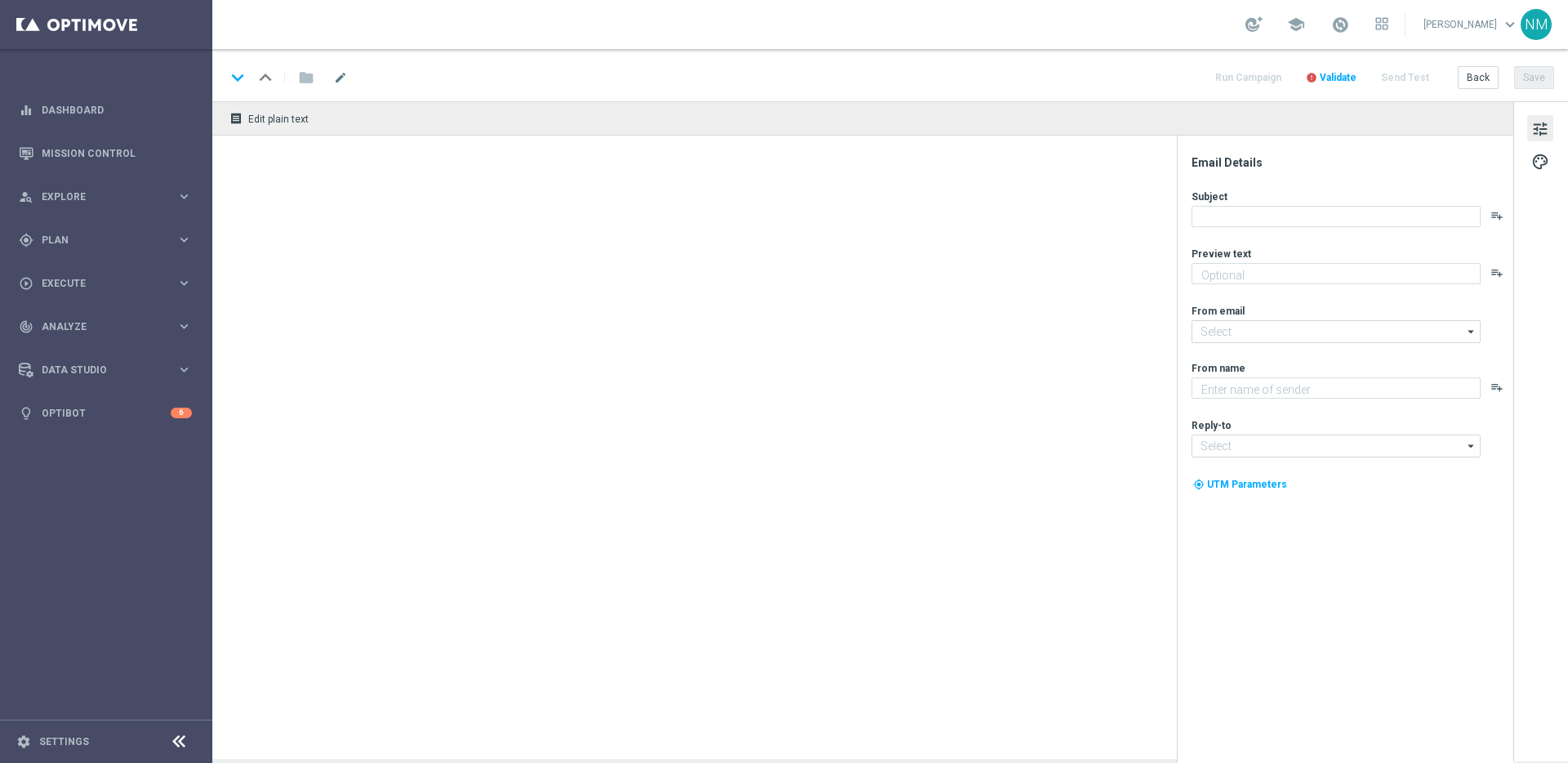
type textarea "Secure your extra entries and get even closer to that dream prize"
type textarea "Lottoland"
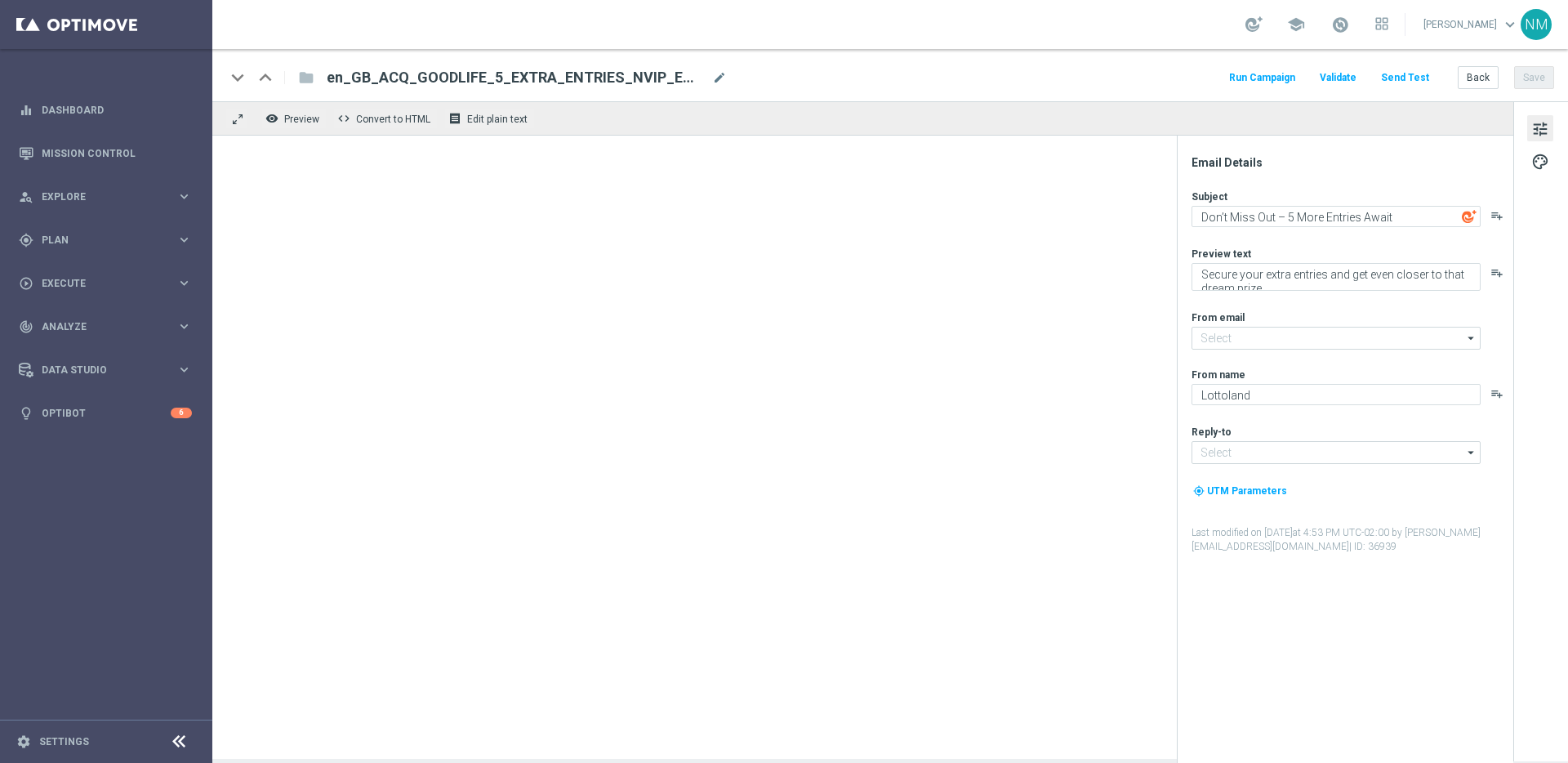
type input "[EMAIL_ADDRESS][DOMAIN_NAME]"
